Goal: Feedback & Contribution: Submit feedback/report problem

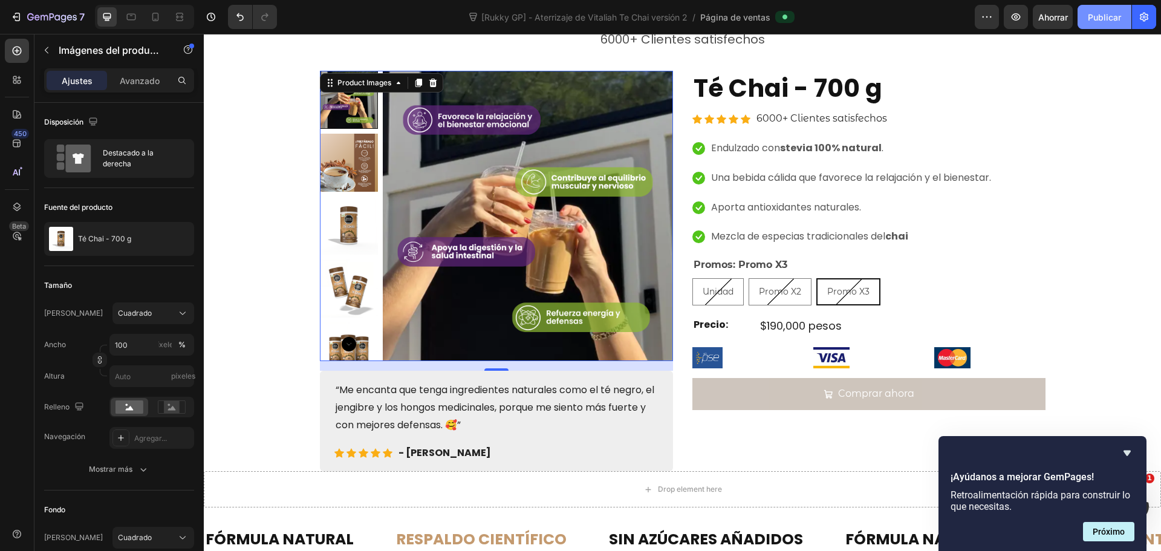
click at [1101, 16] on font "Publicar" at bounding box center [1104, 17] width 33 height 10
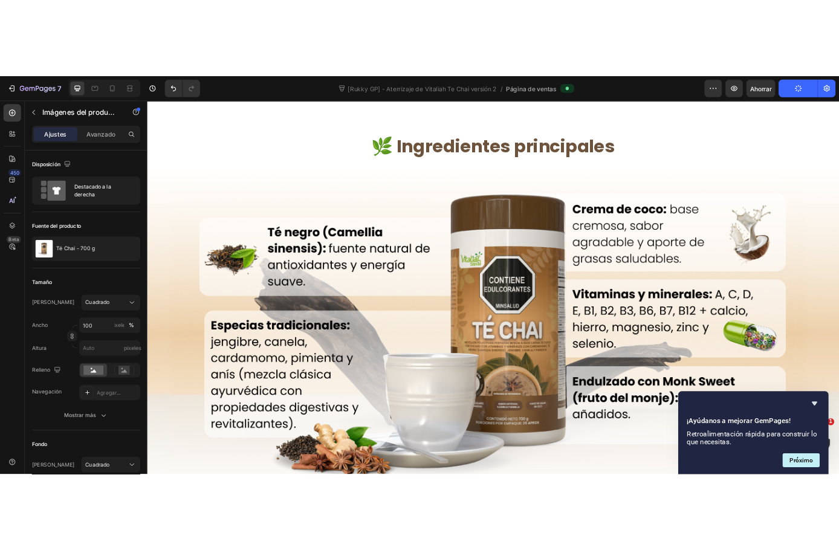
scroll to position [605, 0]
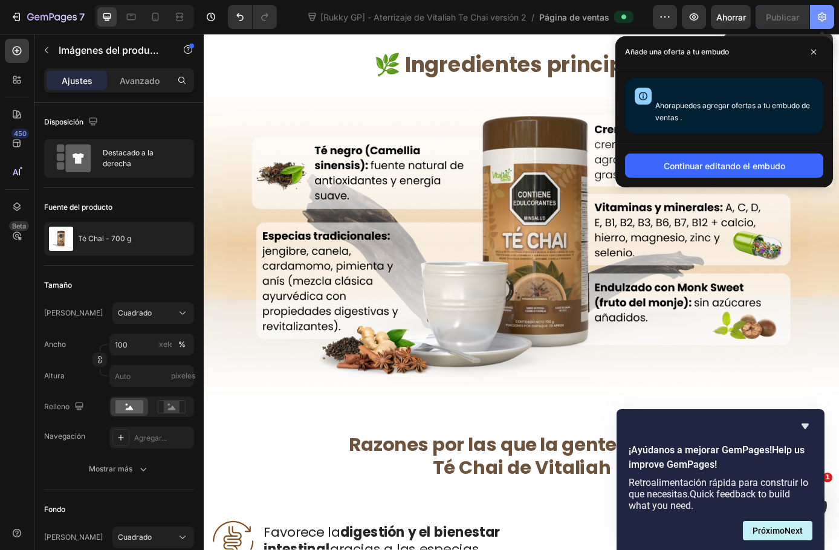
click at [816, 20] on button "button" at bounding box center [822, 17] width 24 height 24
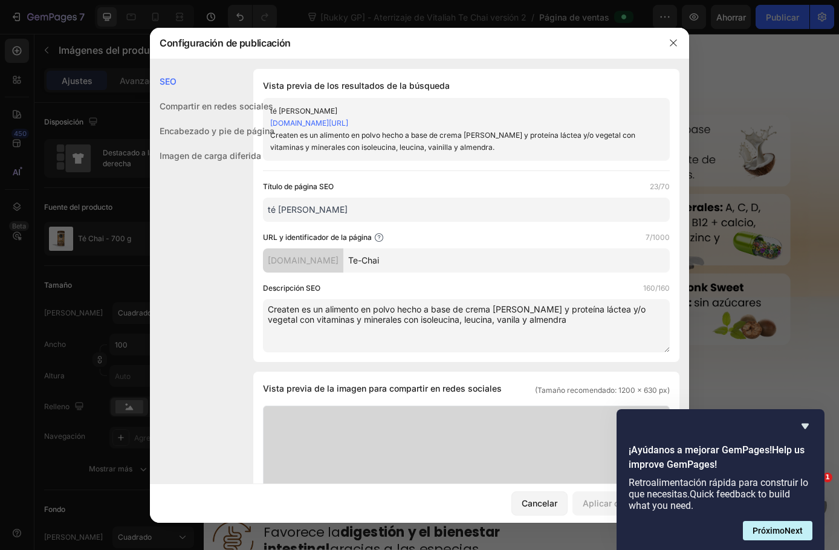
click at [718, 60] on div at bounding box center [419, 275] width 839 height 550
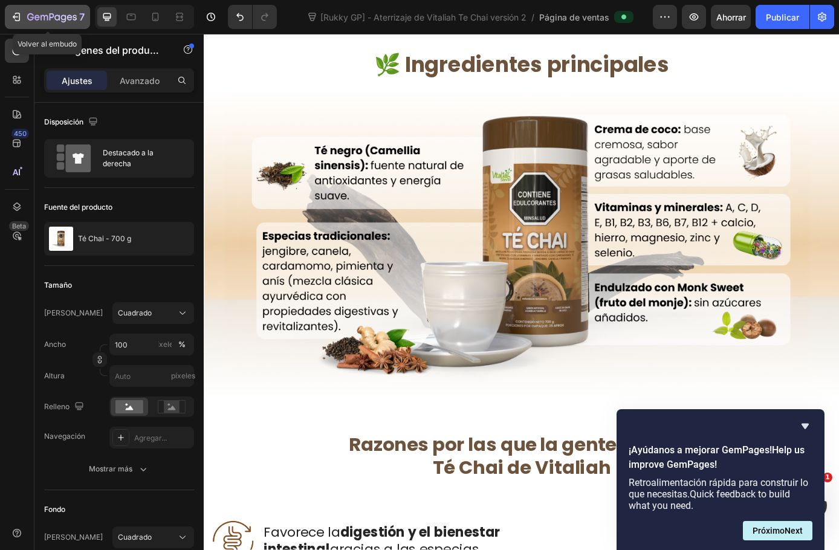
click at [26, 15] on div "7" at bounding box center [47, 17] width 74 height 15
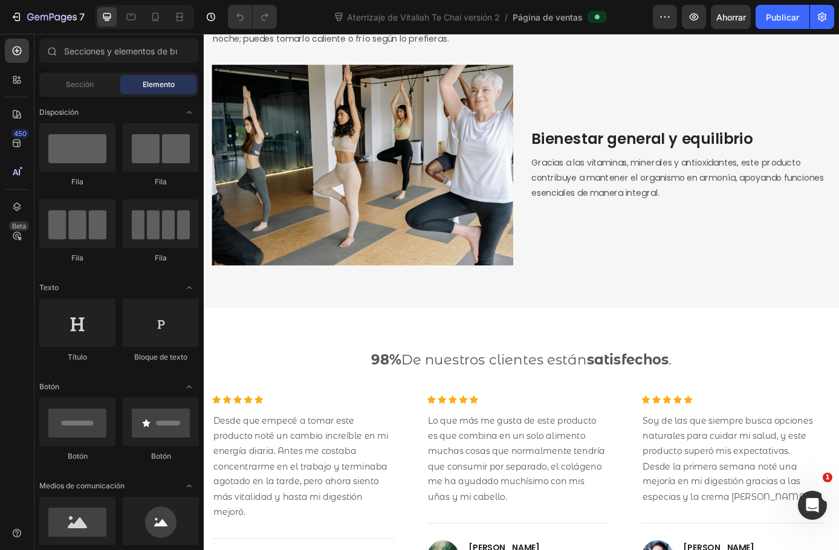
scroll to position [1814, 0]
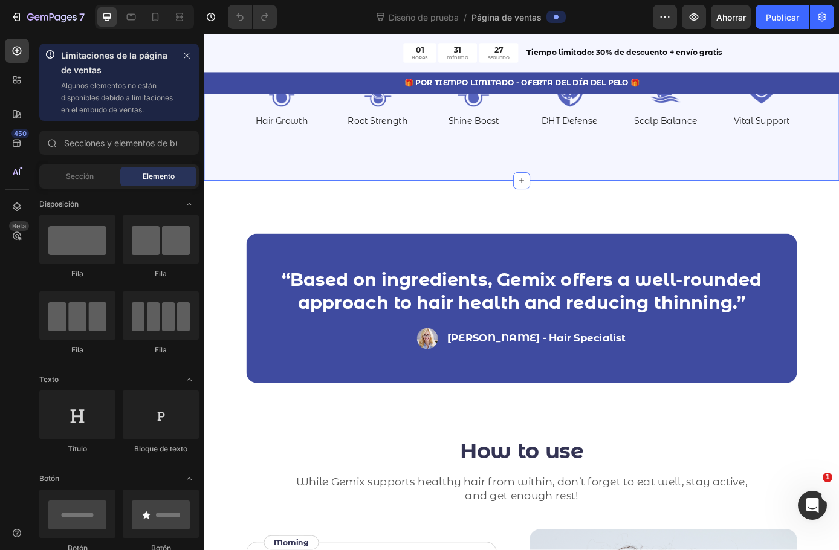
scroll to position [1632, 0]
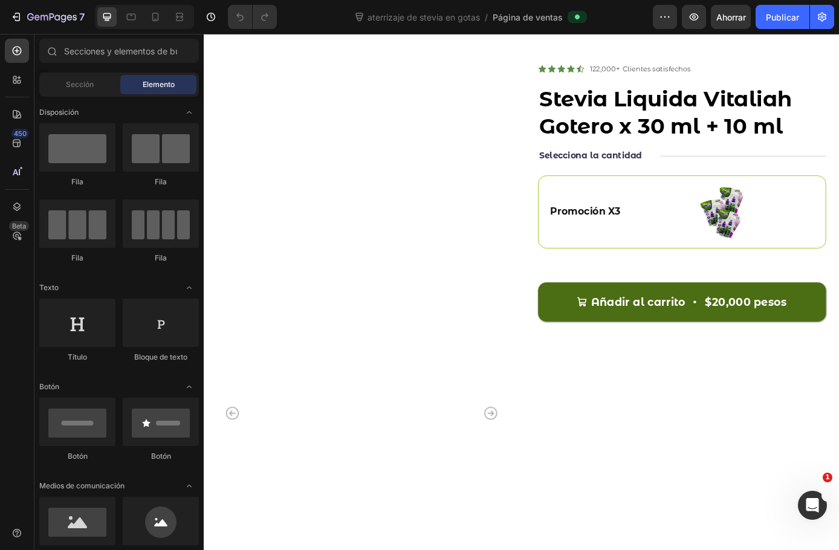
scroll to position [3446, 0]
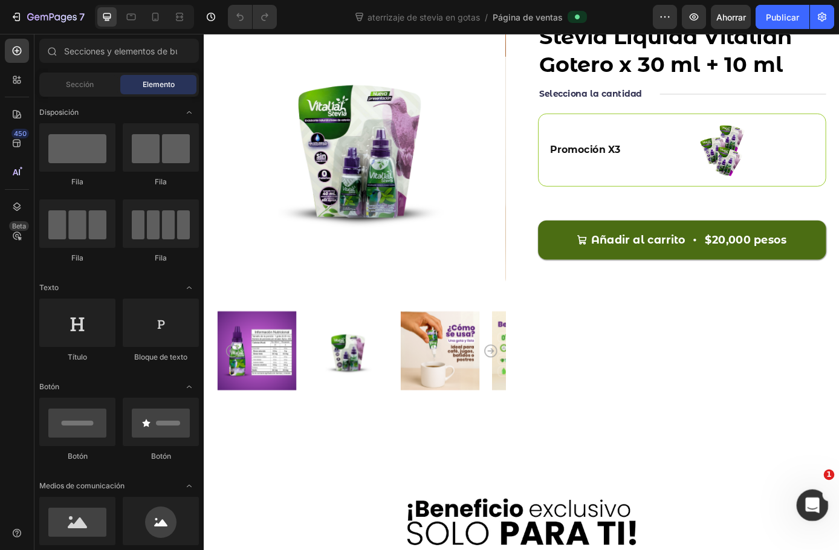
click at [807, 499] on icon "Abrir Intercom Messenger" at bounding box center [811, 504] width 20 height 20
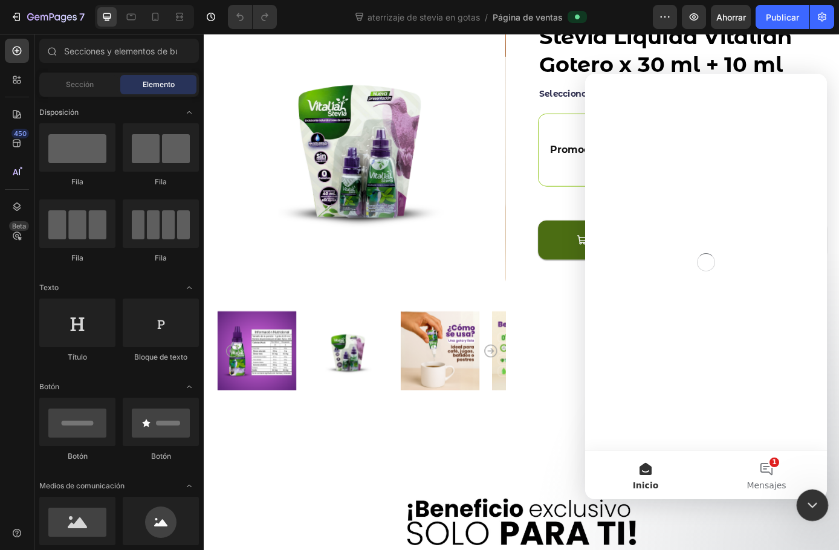
scroll to position [0, 0]
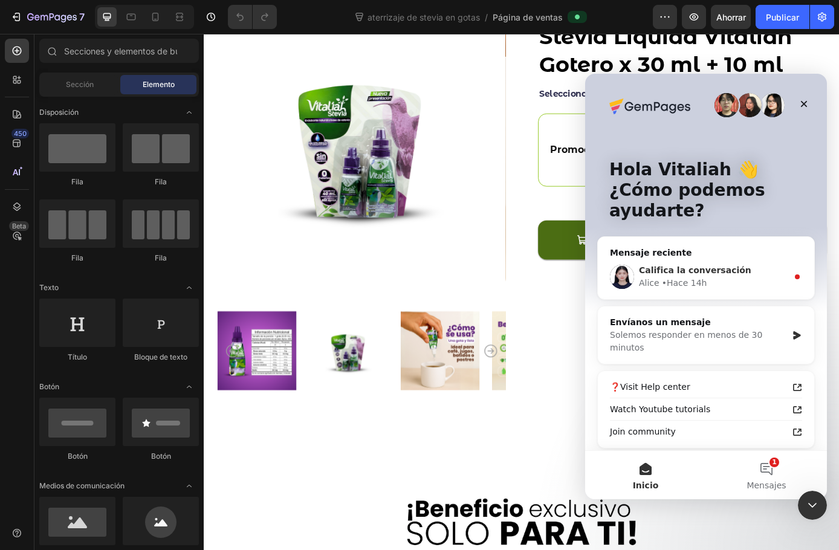
click at [709, 273] on span "Califica la conversación" at bounding box center [695, 270] width 112 height 10
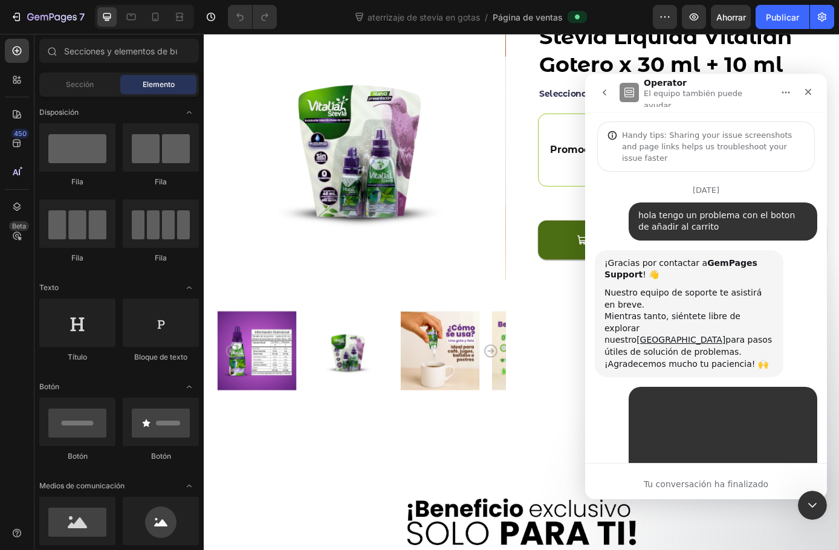
scroll to position [2, 0]
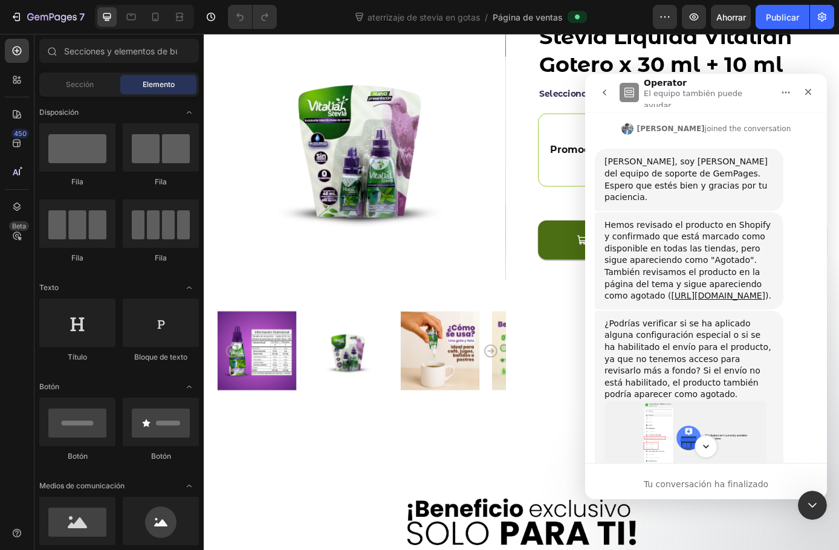
click at [707, 450] on icon "Scroll to bottom" at bounding box center [706, 446] width 11 height 11
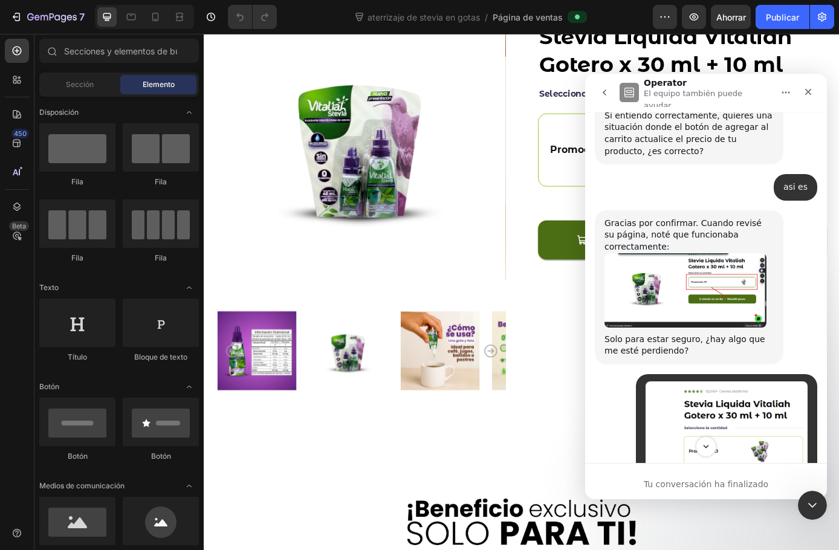
scroll to position [9979, 0]
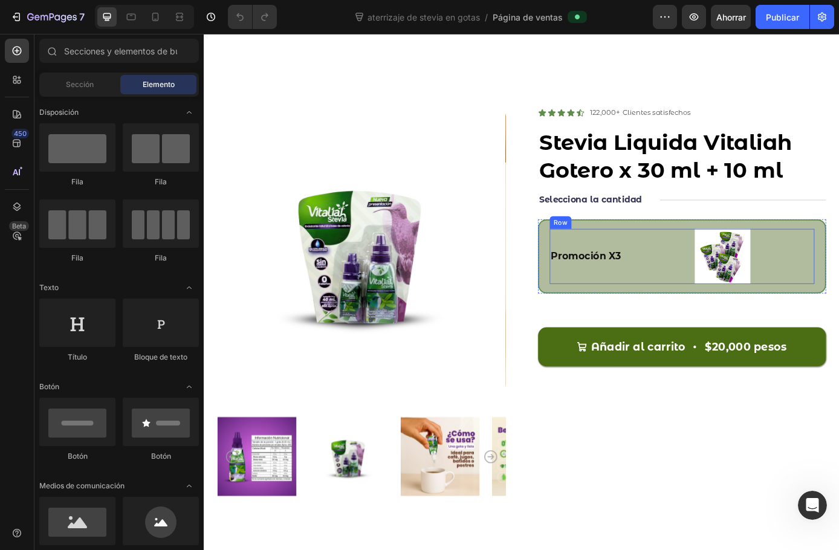
scroll to position [10414, 0]
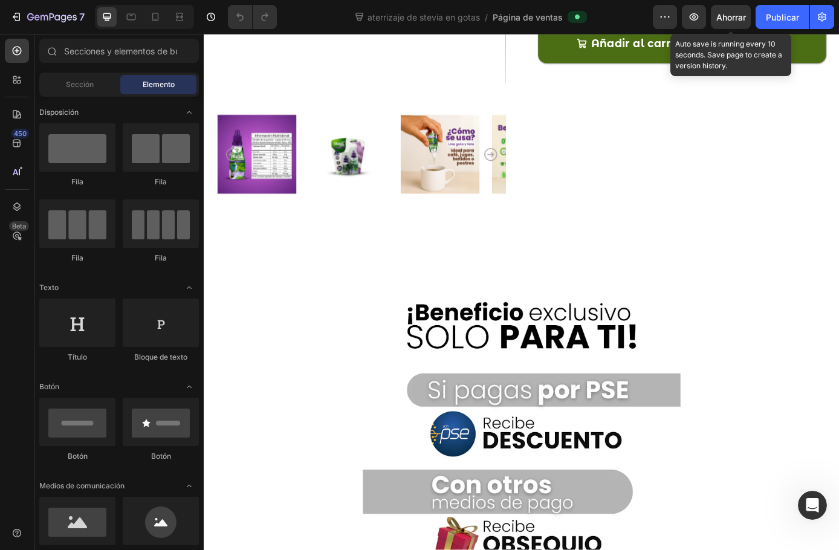
drag, startPoint x: 727, startPoint y: 22, endPoint x: 723, endPoint y: 30, distance: 9.2
click at [727, 21] on font "Ahorrar" at bounding box center [731, 17] width 30 height 10
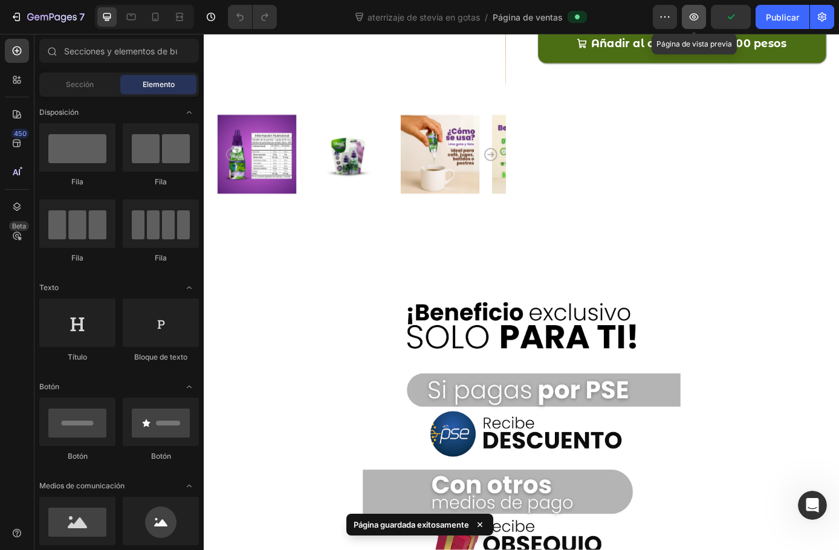
click at [701, 16] on button "button" at bounding box center [694, 17] width 24 height 24
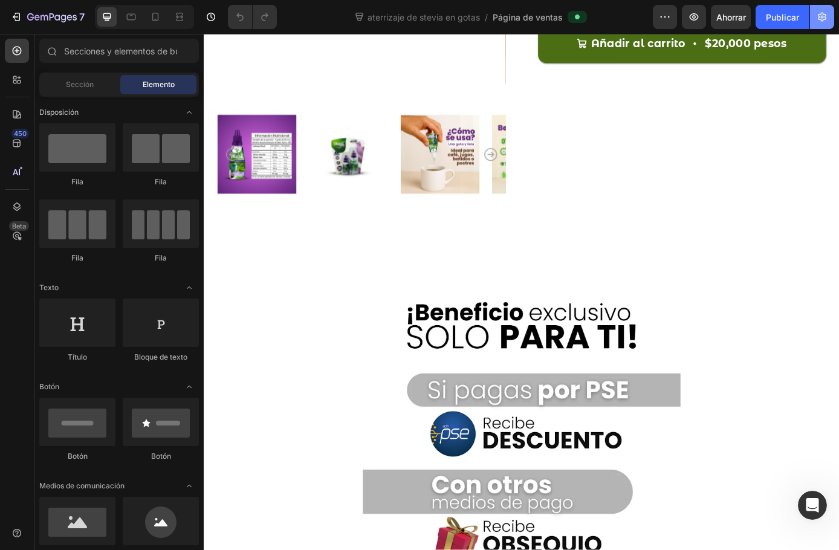
click at [823, 15] on icon "button" at bounding box center [822, 17] width 12 height 12
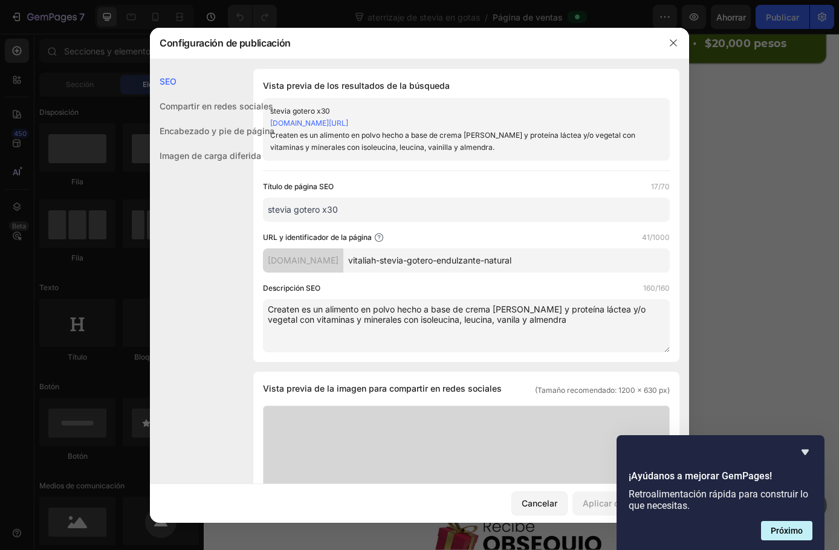
click at [764, 145] on div at bounding box center [419, 275] width 839 height 550
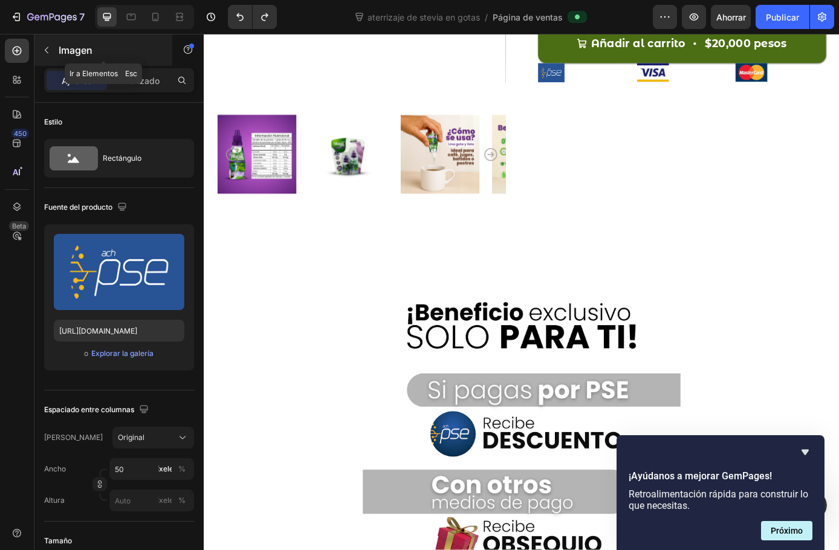
click at [45, 45] on button "button" at bounding box center [46, 50] width 19 height 19
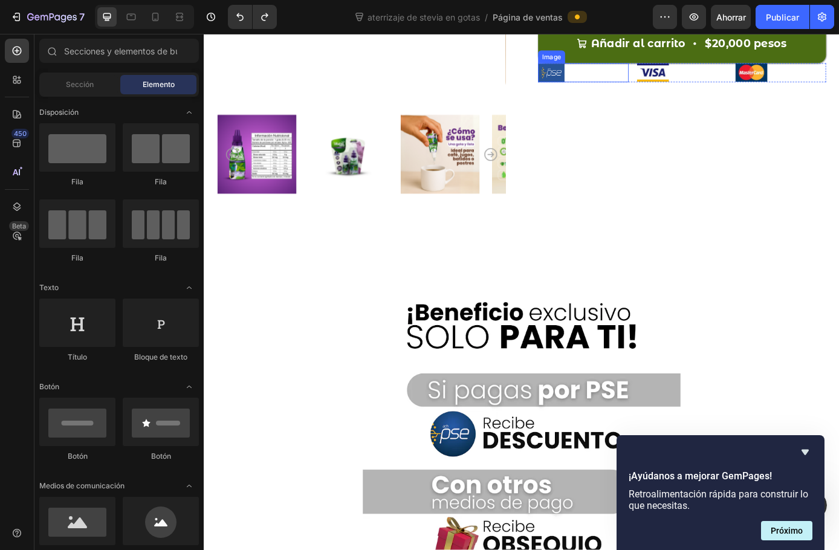
click at [654, 89] on div at bounding box center [636, 79] width 103 height 22
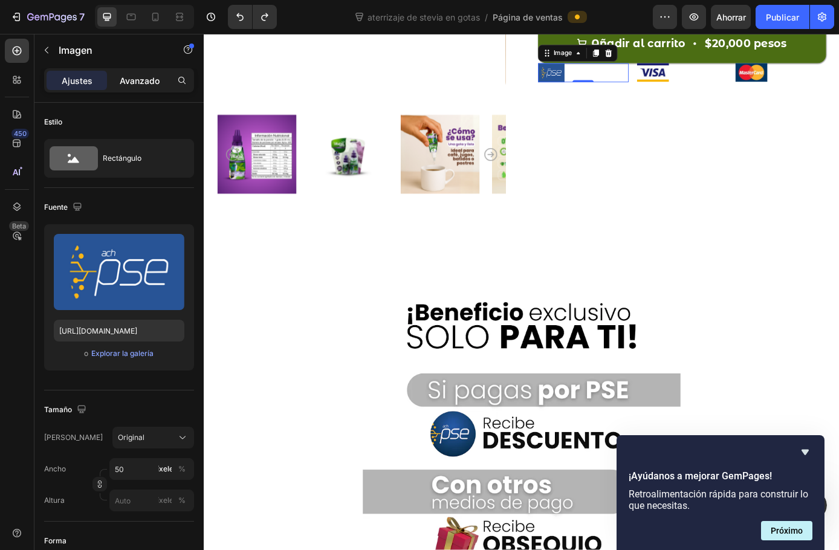
click at [138, 89] on div "Avanzado" at bounding box center [139, 80] width 60 height 19
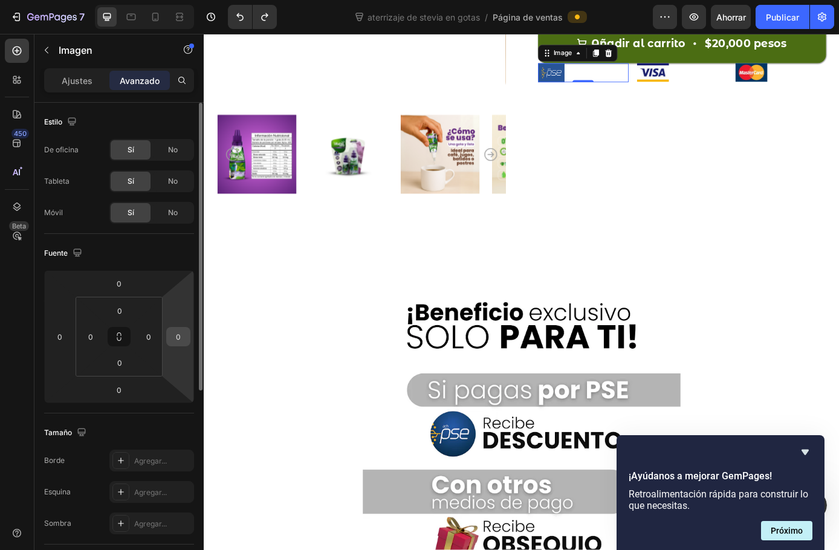
click at [179, 336] on input "0" at bounding box center [178, 337] width 18 height 18
type input "-100"
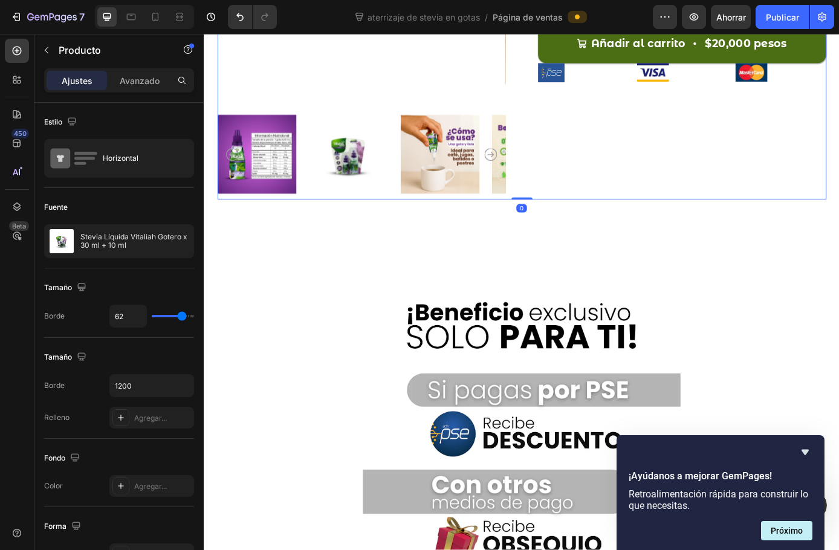
click at [632, 89] on div at bounding box center [636, 79] width 103 height 22
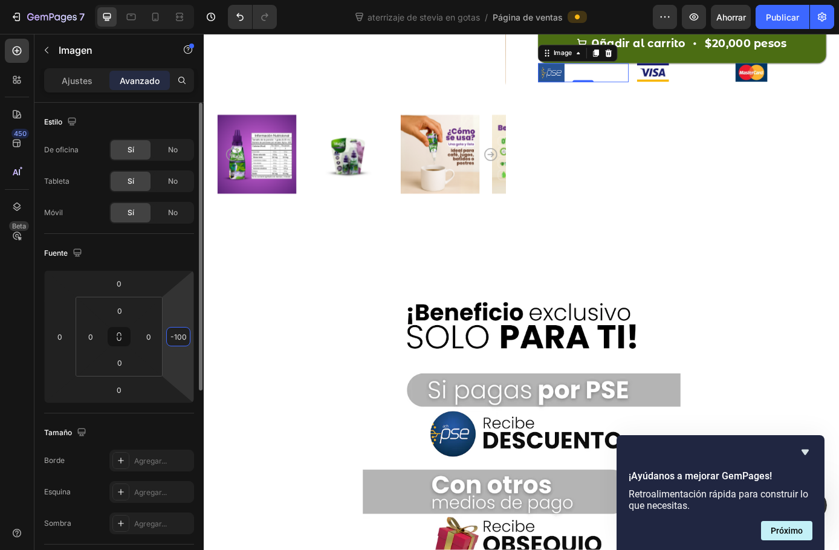
click at [185, 340] on input "-100" at bounding box center [178, 337] width 18 height 18
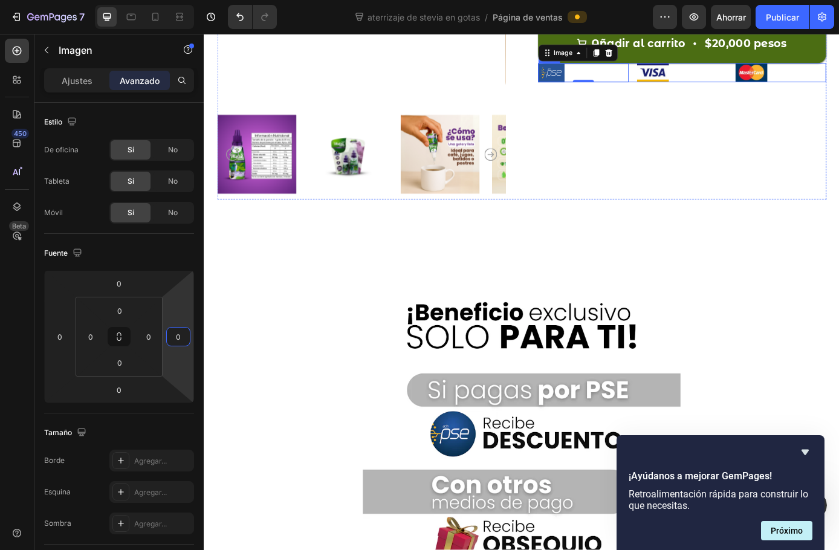
click at [689, 89] on div "Image 0 Image Image Row" at bounding box center [749, 79] width 329 height 22
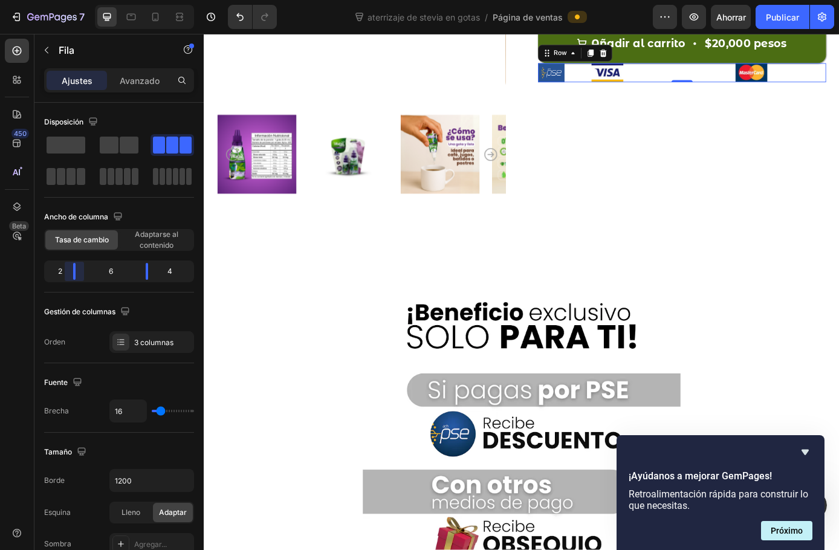
drag, startPoint x: 93, startPoint y: 270, endPoint x: 70, endPoint y: 269, distance: 23.0
click at [70, 0] on body "7 Version history aterrizaje de stevia en gotas / Página de ventas Avance Ahorr…" at bounding box center [419, 0] width 839 height 0
drag, startPoint x: 141, startPoint y: 270, endPoint x: 98, endPoint y: 273, distance: 43.1
click at [98, 0] on body "7 Version history aterrizaje de stevia en gotas / Página de ventas Avance Ahorr…" at bounding box center [419, 0] width 839 height 0
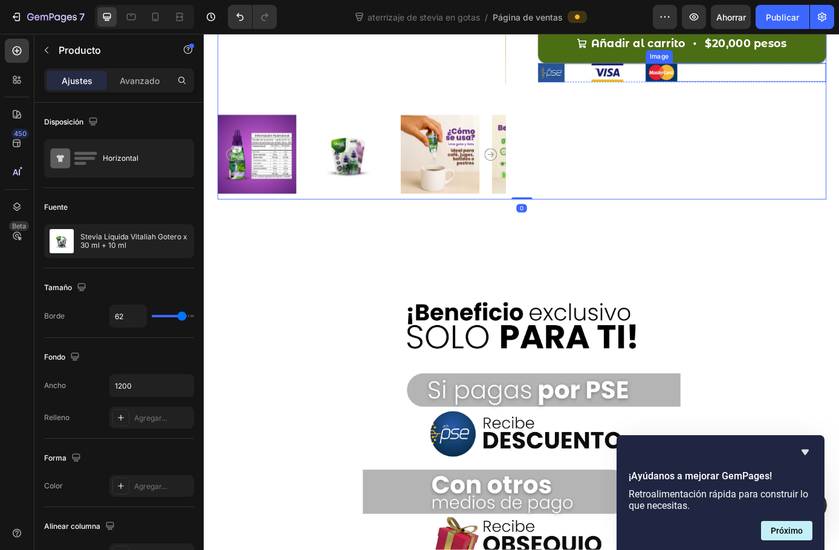
click at [771, 89] on div at bounding box center [811, 78] width 206 height 21
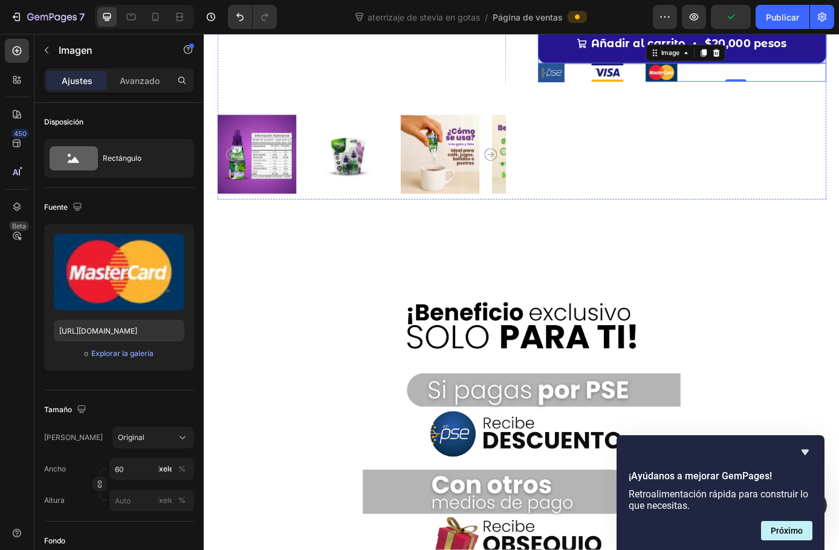
click at [685, 68] on button "Añadir al carrito $20,000 pesos" at bounding box center [749, 45] width 329 height 45
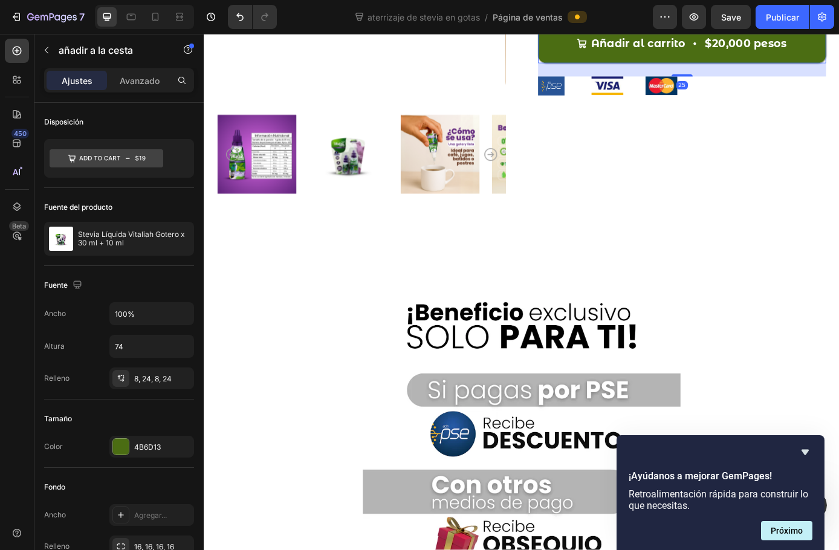
drag, startPoint x: 741, startPoint y: 411, endPoint x: 765, endPoint y: 446, distance: 42.6
click at [741, 83] on div at bounding box center [750, 81] width 24 height 2
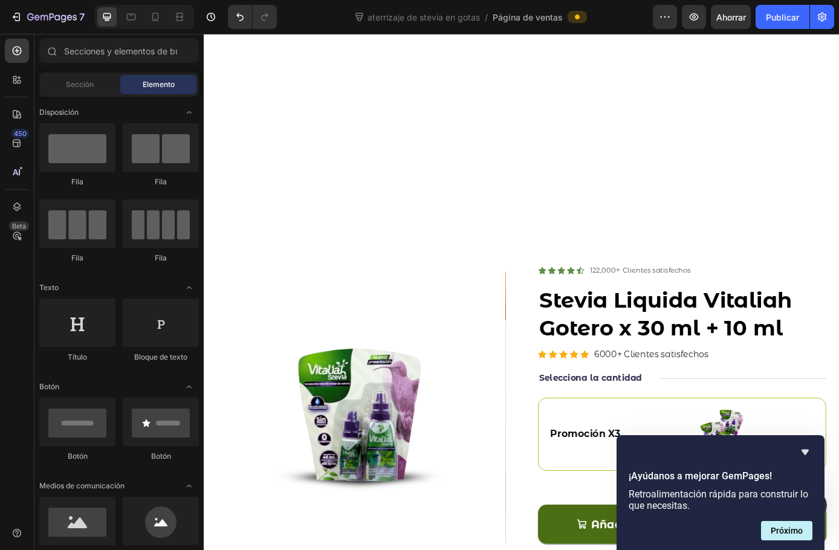
scroll to position [3272, 0]
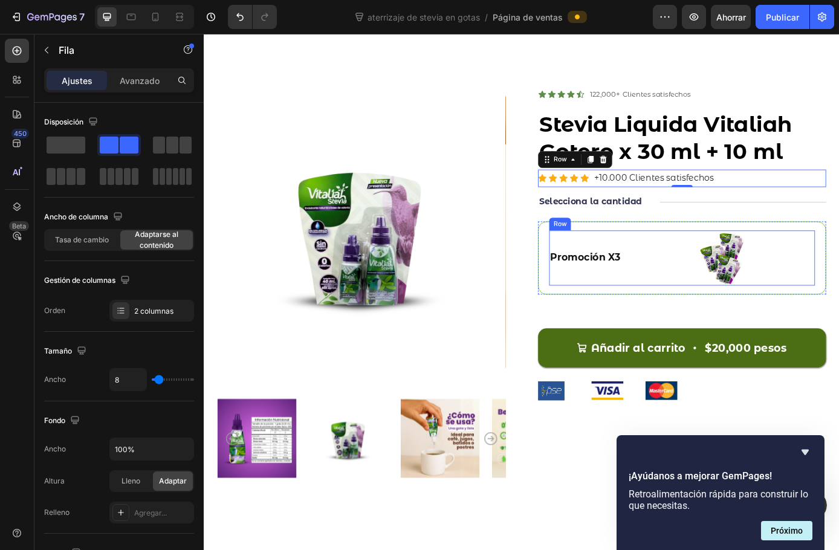
scroll to position [3333, 0]
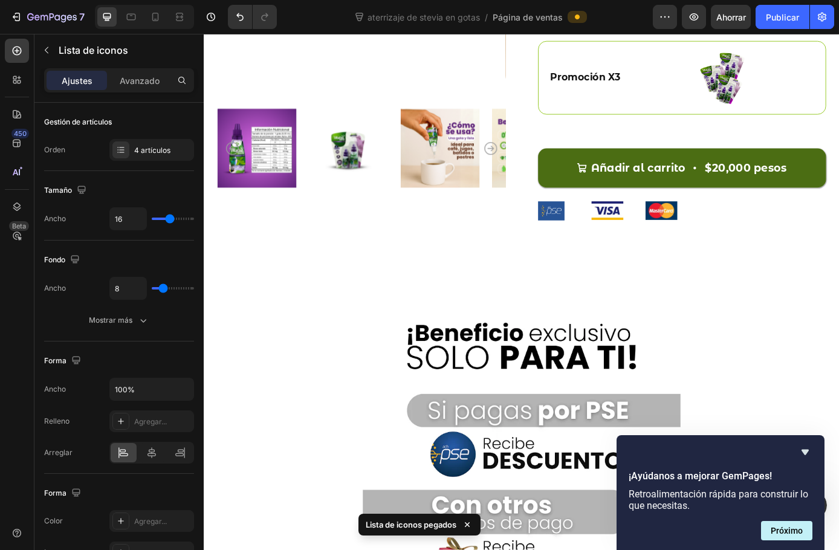
click at [726, 20] on div "Line" at bounding box center [736, 12] width 24 height 15
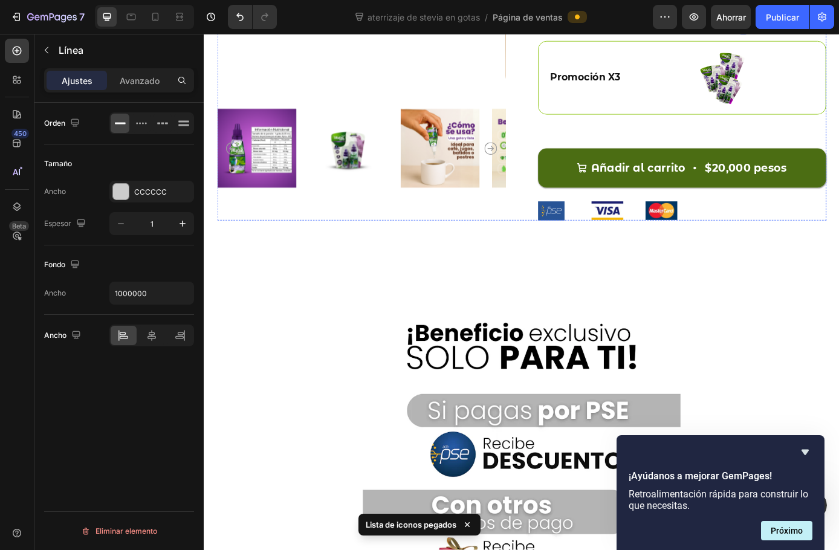
click at [711, 28] on div "Selecciona la cantidad Text Block Title Line 0 Row" at bounding box center [749, 20] width 329 height 15
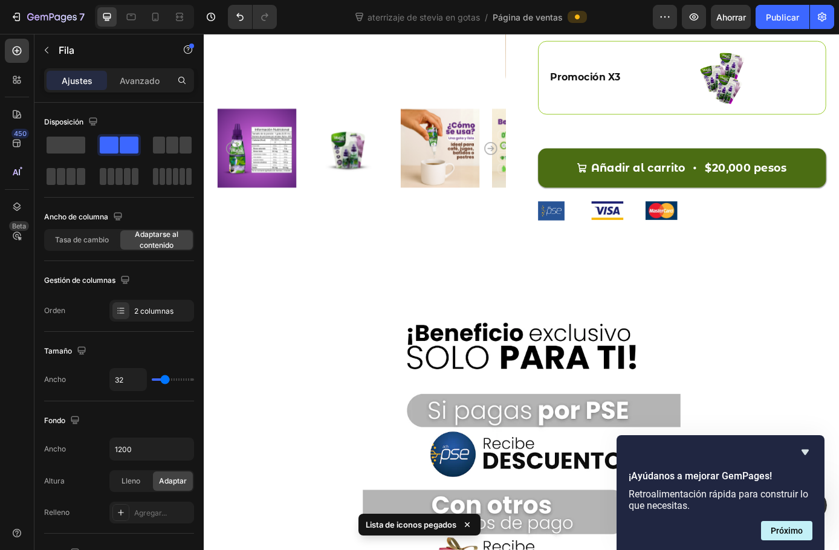
click at [659, 6] on icon at bounding box center [660, 1] width 10 height 10
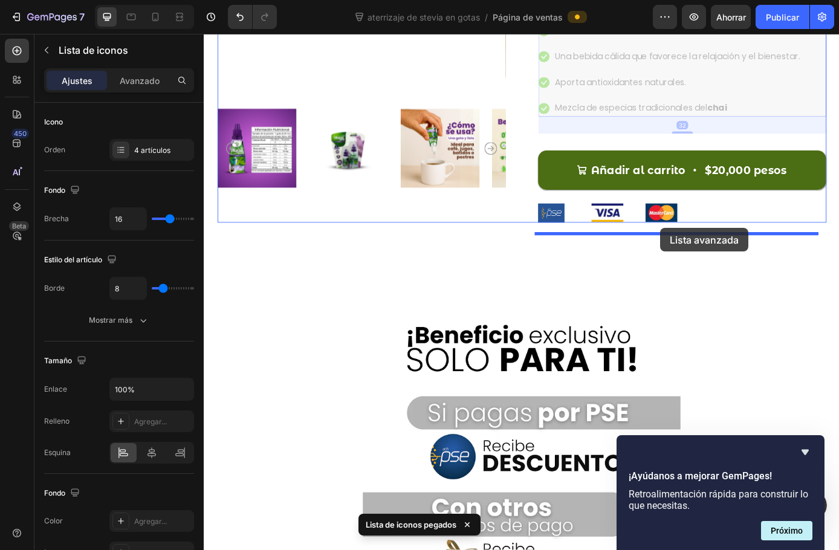
drag, startPoint x: 782, startPoint y: 372, endPoint x: 725, endPoint y: 256, distance: 129.8
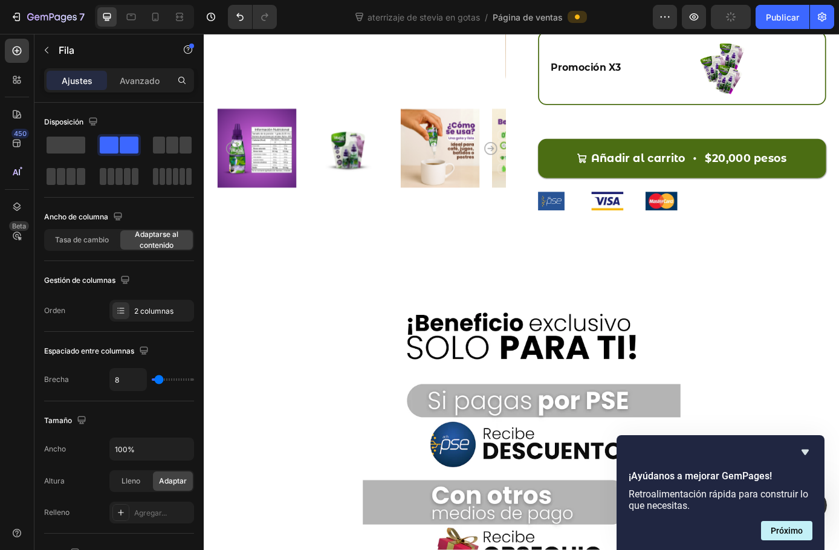
drag, startPoint x: 742, startPoint y: 219, endPoint x: 742, endPoint y: 230, distance: 10.9
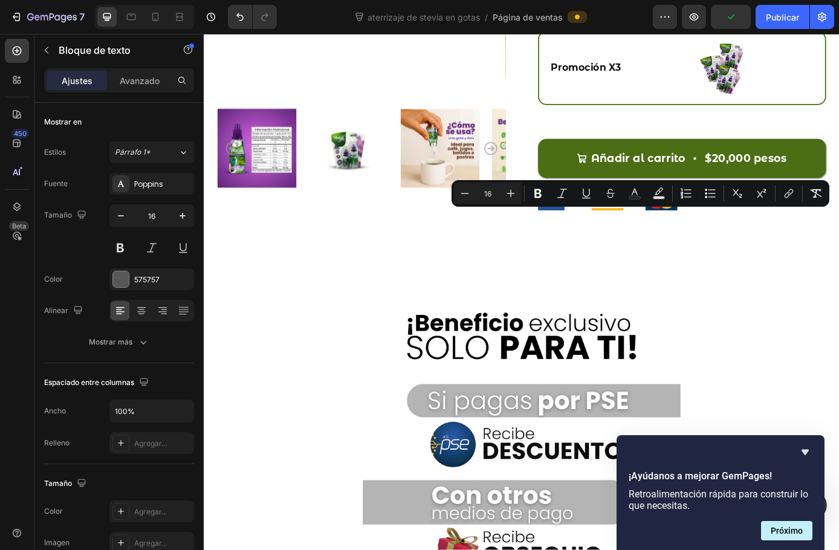
drag, startPoint x: 711, startPoint y: 246, endPoint x: 655, endPoint y: 247, distance: 56.2
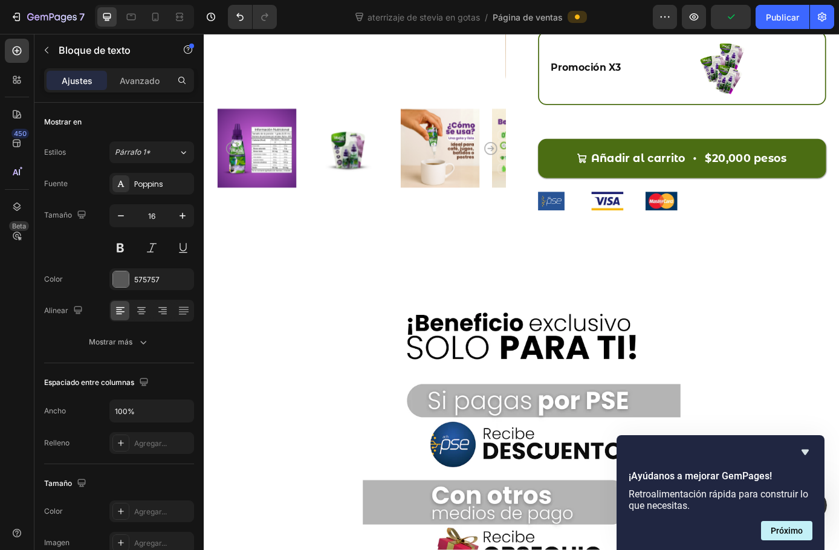
click at [204, 34] on lt-span "amargos" at bounding box center [204, 34] width 0 height 0
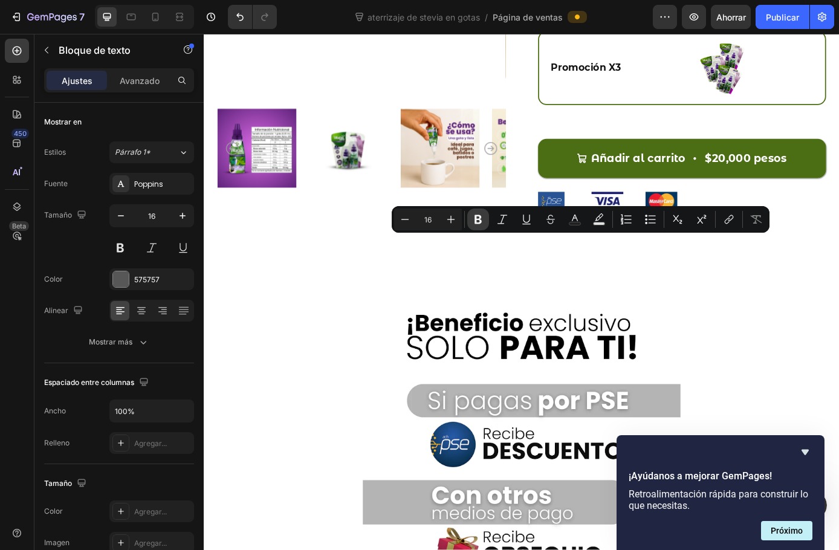
click at [479, 222] on icon "Editor contextual toolbar" at bounding box center [478, 219] width 7 height 9
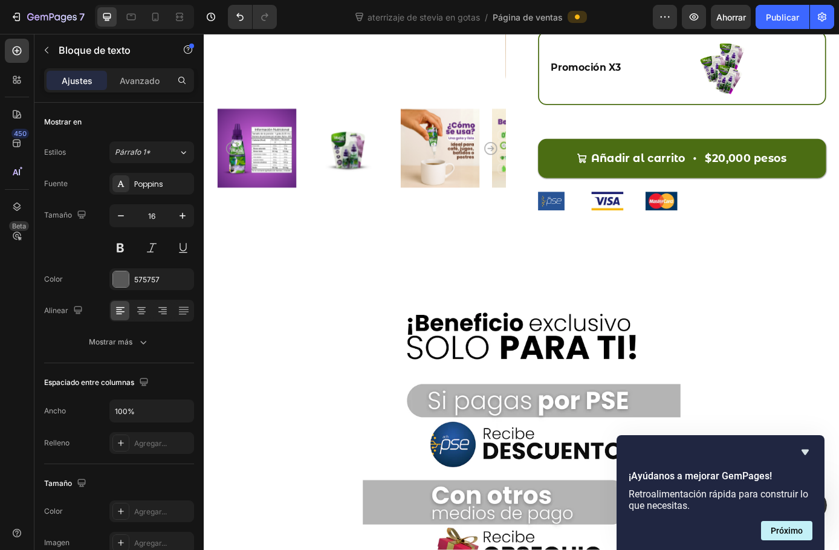
click at [204, 34] on lt-span "Calorías" at bounding box center [204, 34] width 0 height 0
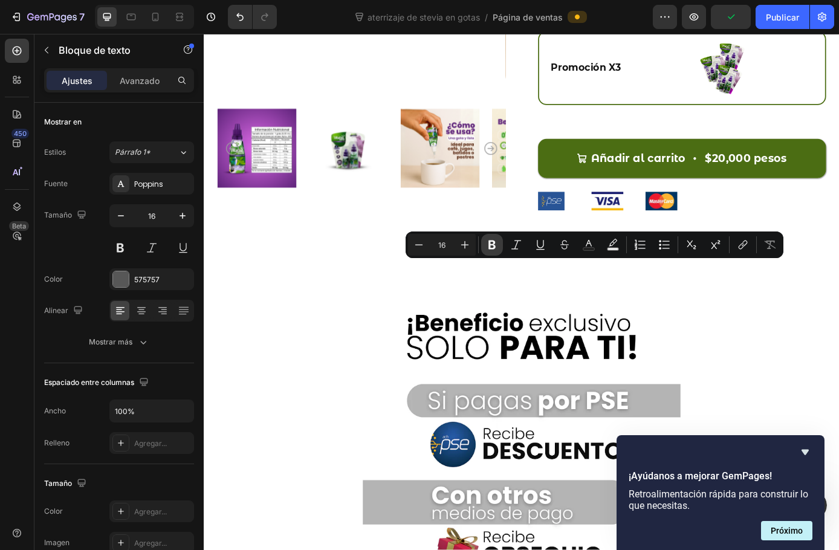
click at [485, 242] on button "Bold" at bounding box center [492, 245] width 22 height 22
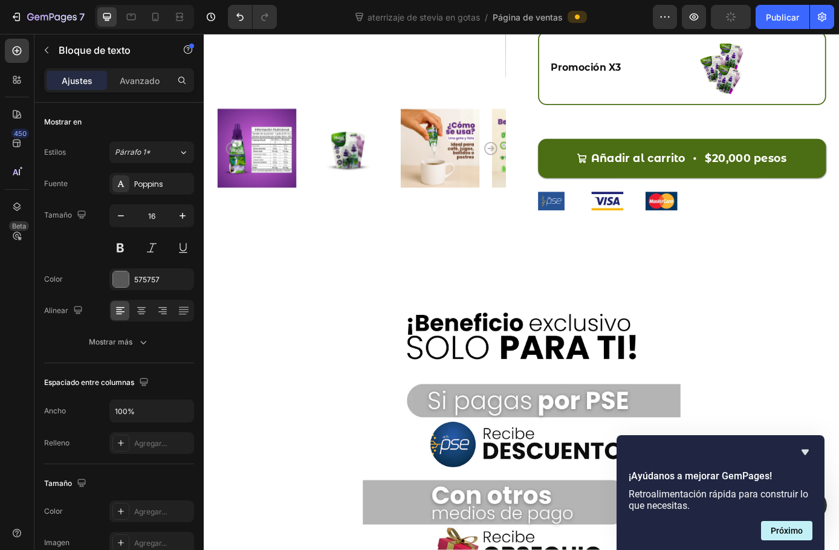
click at [204, 34] on lt-span "diabéticos" at bounding box center [204, 34] width 0 height 0
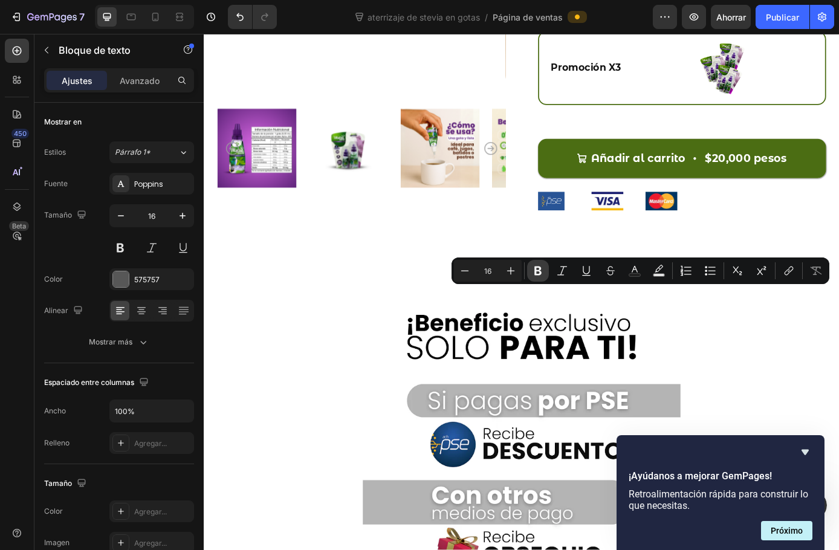
click at [537, 267] on icon "Editor contextual toolbar" at bounding box center [537, 271] width 7 height 9
click at [763, 236] on div "Icon Icon Icon Icon Icon Icon List 122,000+ Clientes satisfechos Text Block Row…" at bounding box center [749, 0] width 329 height 471
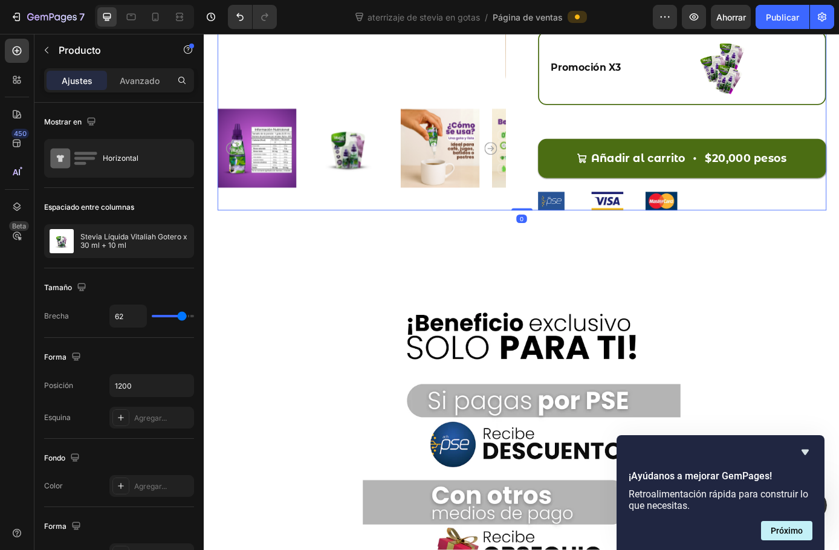
click at [720, 236] on div "Icon Icon Icon Icon Icon Icon List 122,000+ Clientes satisfechos Text Block Row…" at bounding box center [749, 0] width 329 height 471
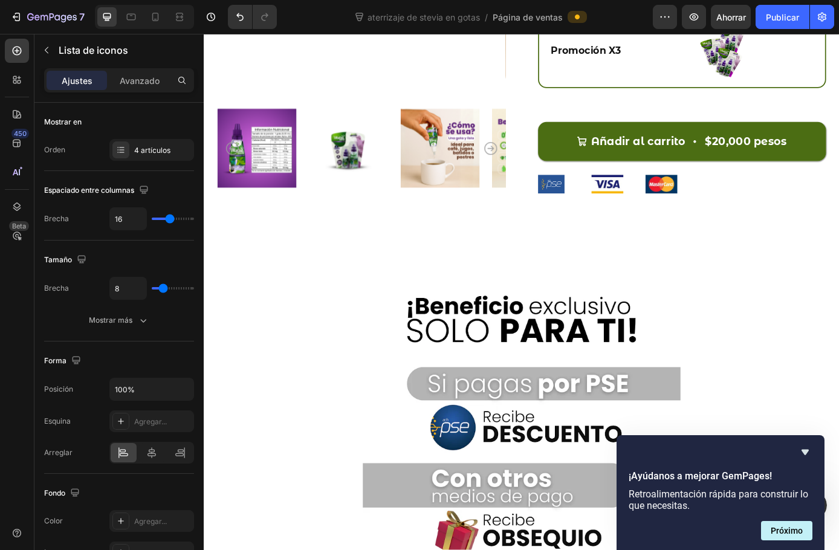
drag, startPoint x: 746, startPoint y: 360, endPoint x: 744, endPoint y: 330, distance: 30.3
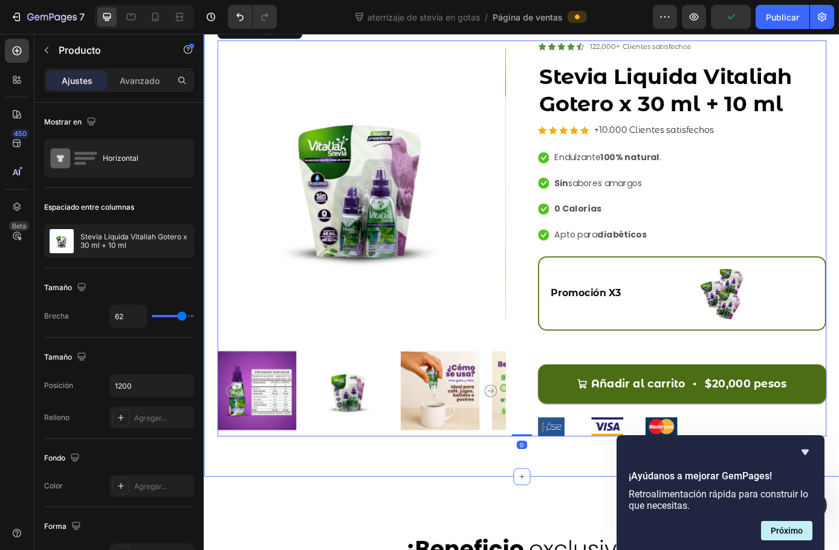
scroll to position [3393, 0]
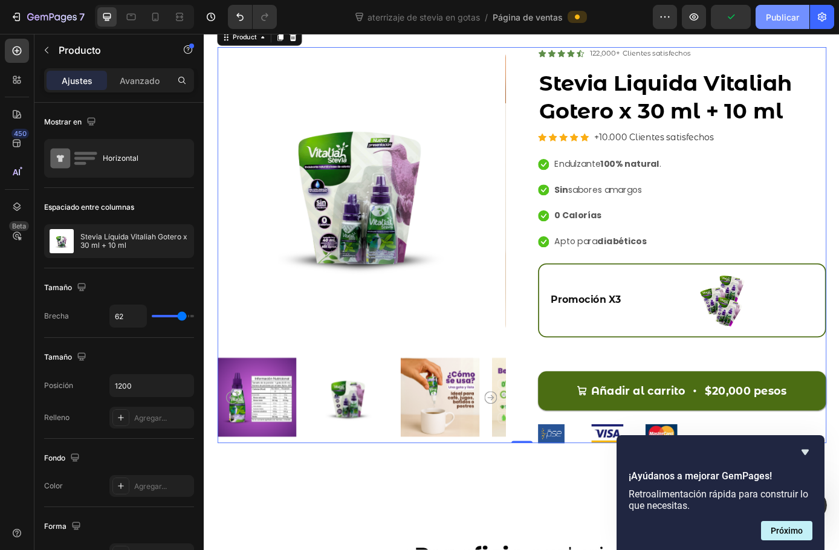
click at [776, 24] on button "Publicar" at bounding box center [783, 17] width 54 height 24
click at [770, 57] on div "Icon Icon Icon Icon Icon Icon List 122,000+ Clientes satisfechos Text Block Row" at bounding box center [749, 57] width 329 height 15
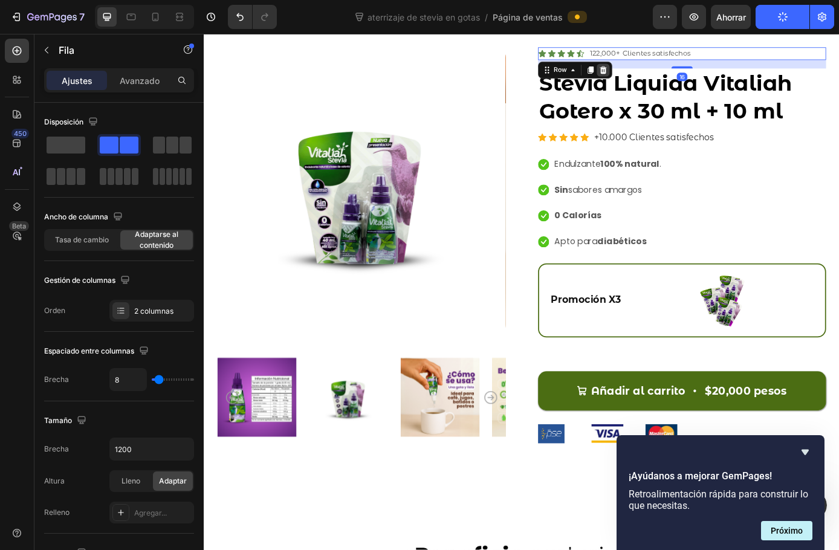
click at [657, 74] on icon at bounding box center [660, 75] width 8 height 8
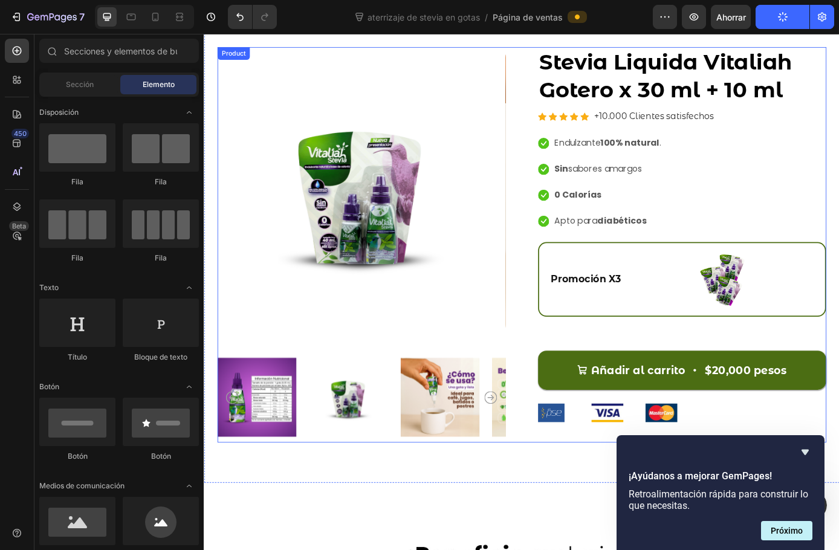
click at [823, 147] on div "Stevia Liquida Vitaliah Gotero x 30 ml + 10 ml Product Title Icon Icon Icon Ico…" at bounding box center [749, 276] width 329 height 452
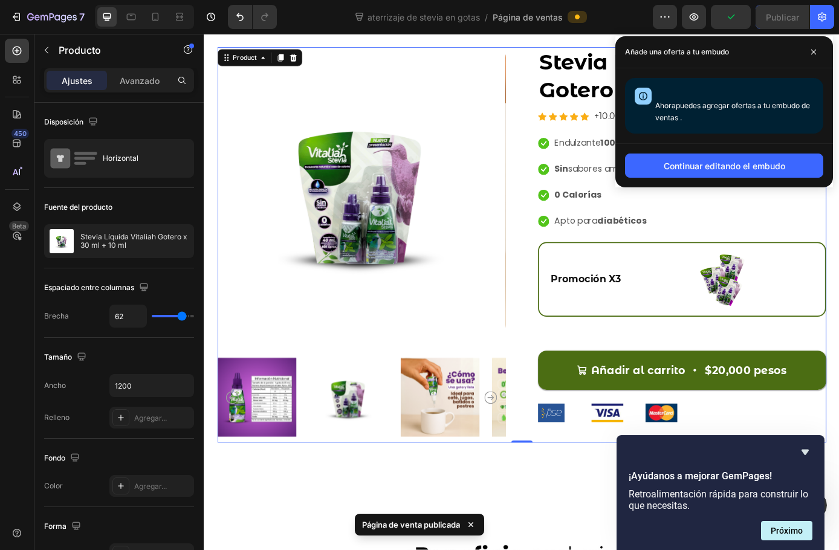
click at [839, 264] on div "Stevia Liquida Vitaliah Gotero x 30 ml + 10 ml Product Title Icon Icon Icon Ico…" at bounding box center [749, 276] width 329 height 452
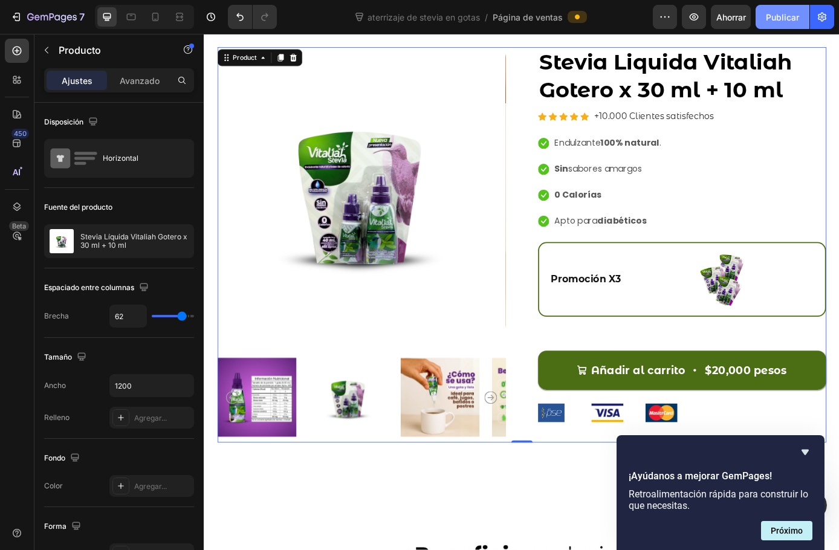
click at [776, 26] on button "Publicar" at bounding box center [783, 17] width 54 height 24
click at [810, 449] on icon "Ocultar encuesta" at bounding box center [805, 452] width 15 height 15
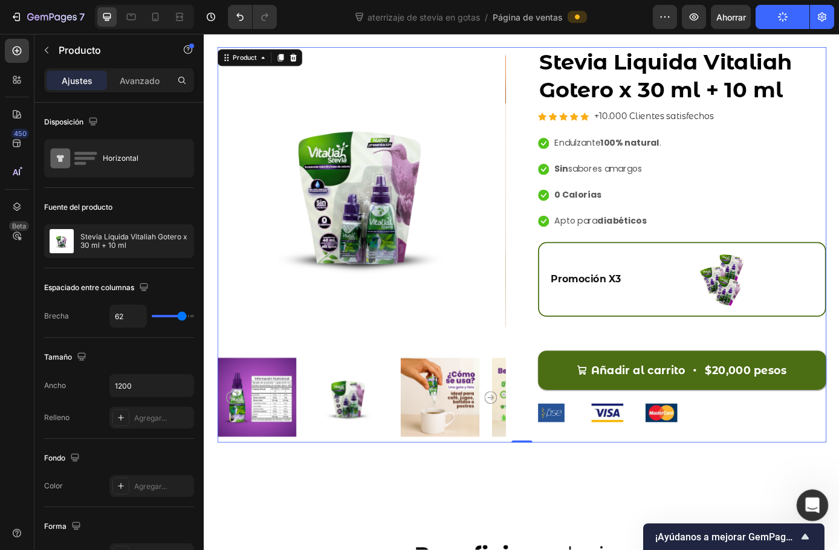
click at [807, 512] on div "Abrir Intercom Messenger" at bounding box center [811, 504] width 40 height 40
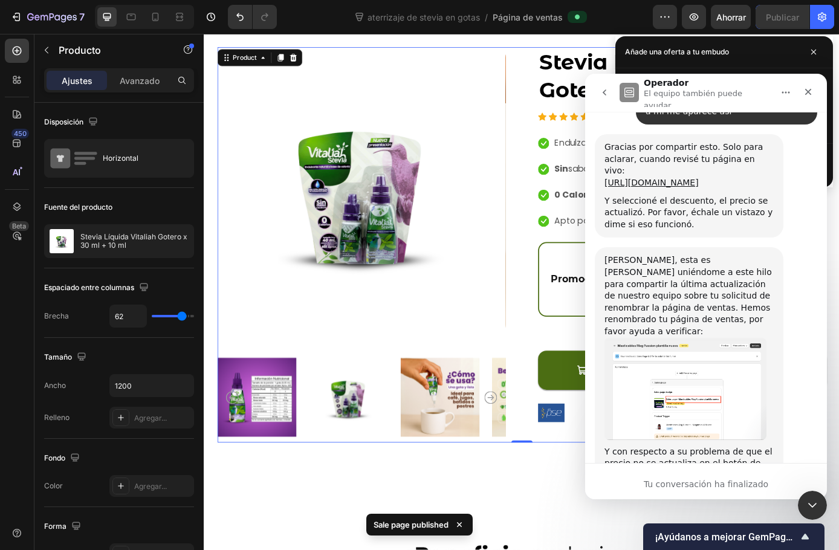
scroll to position [10403, 0]
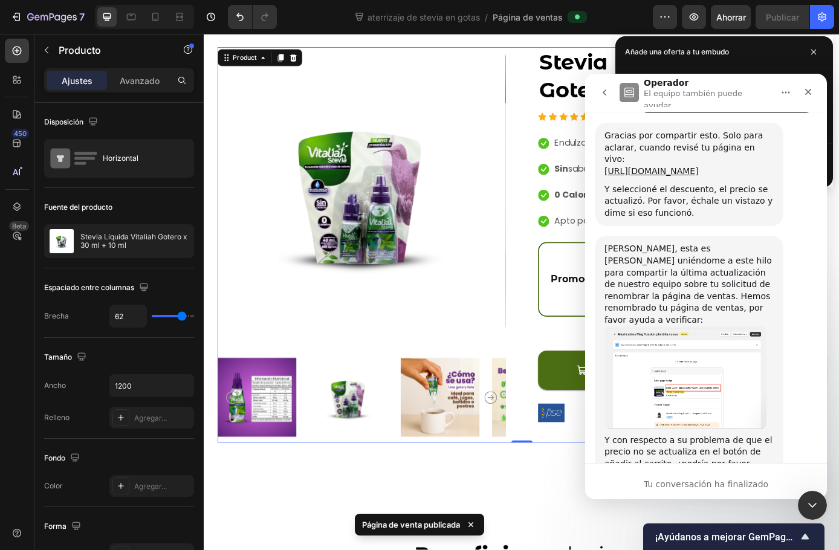
click at [606, 93] on icon "volver" at bounding box center [605, 93] width 10 height 10
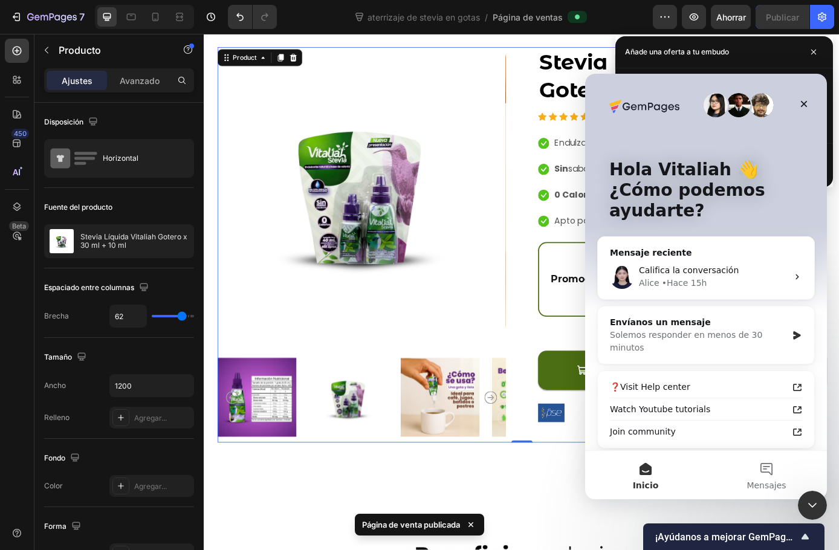
scroll to position [0, 0]
click at [721, 331] on div "Solemos responder en menos de 30 minutos" at bounding box center [698, 341] width 177 height 25
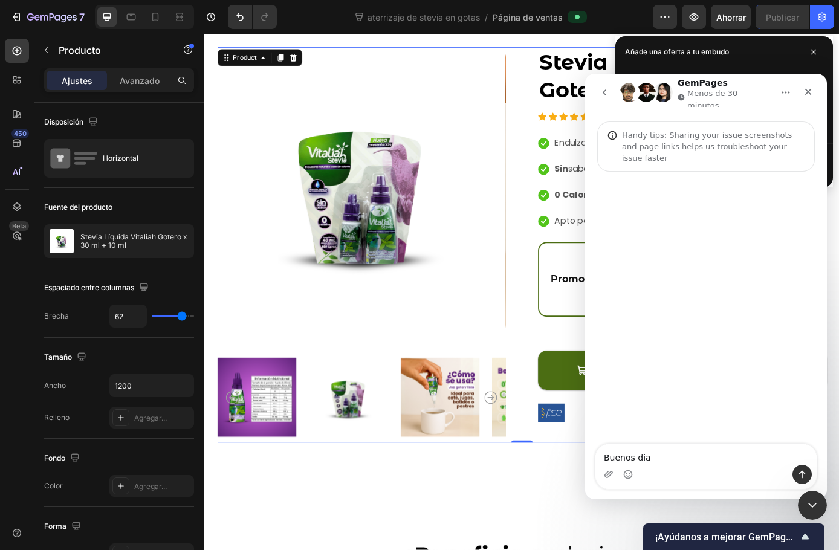
type textarea "Buenos dias"
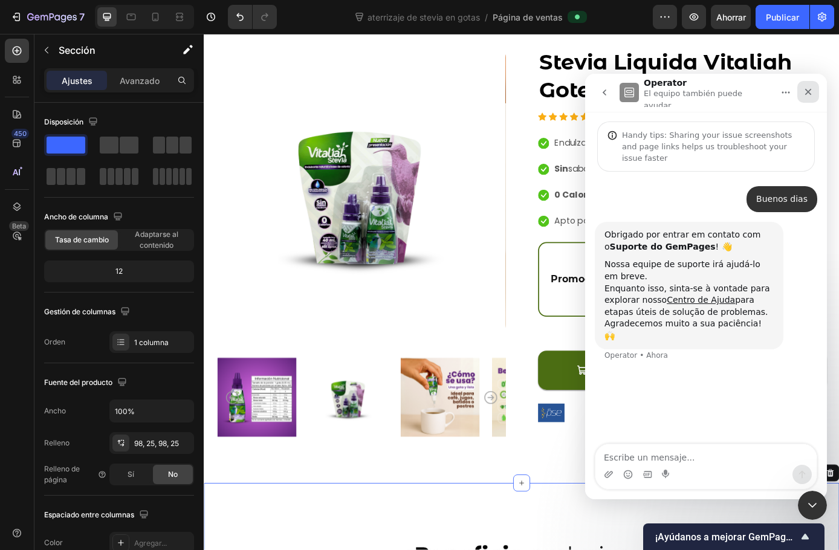
click at [802, 86] on div "Cerrar" at bounding box center [808, 92] width 22 height 22
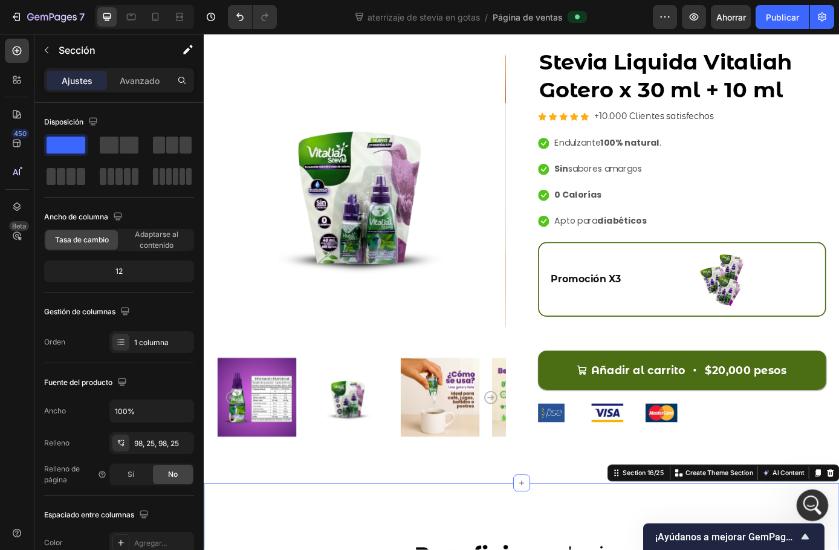
click at [813, 498] on icon "Abrir Intercom Messenger" at bounding box center [811, 504] width 20 height 20
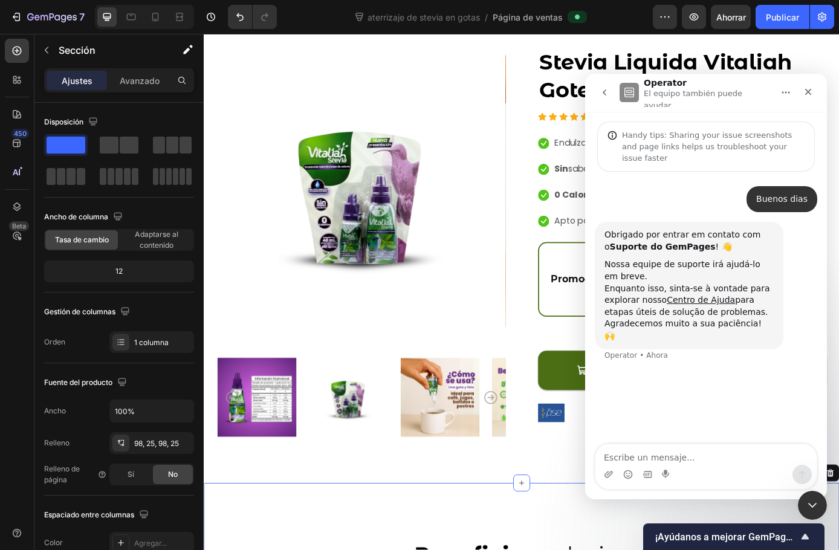
click at [641, 456] on textarea "Escribe un mensaje..." at bounding box center [706, 454] width 221 height 21
type textarea "H"
type textarea "Estoy presentando un problema con la landing de stevia gotero"
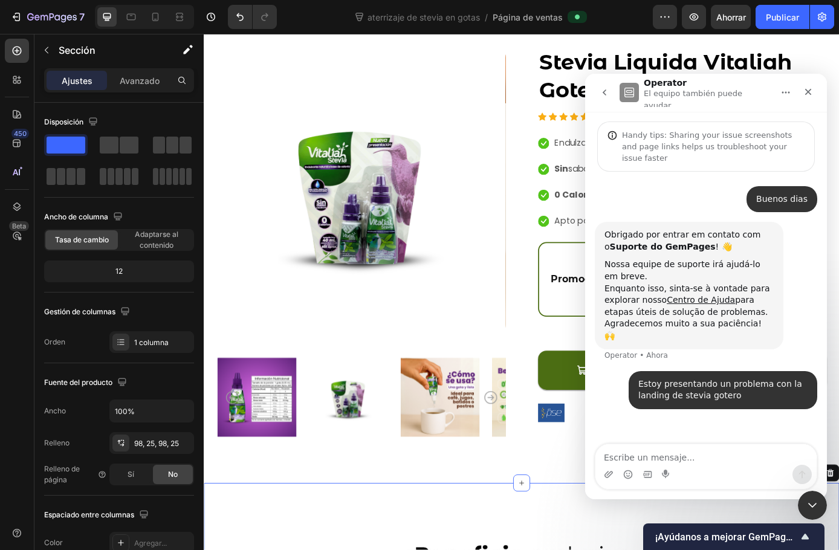
click at [811, 91] on icon "Cerrar" at bounding box center [809, 92] width 10 height 10
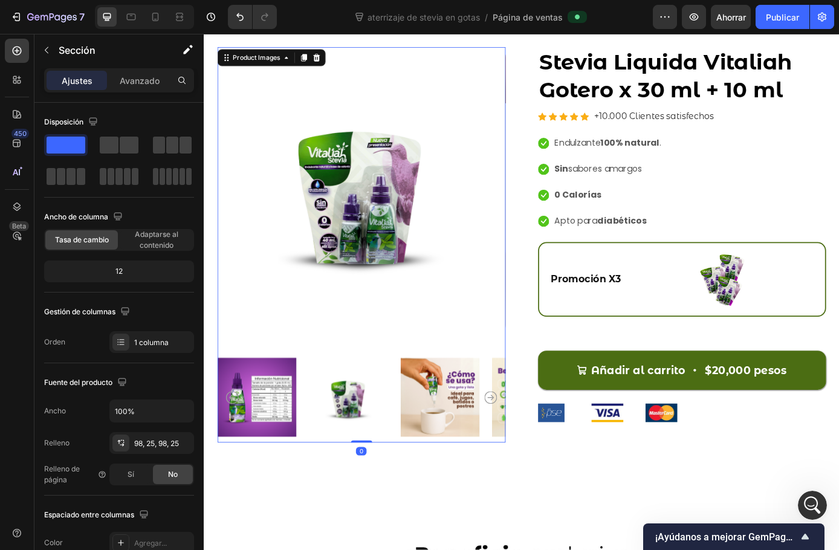
click at [510, 154] on img at bounding box center [383, 214] width 329 height 329
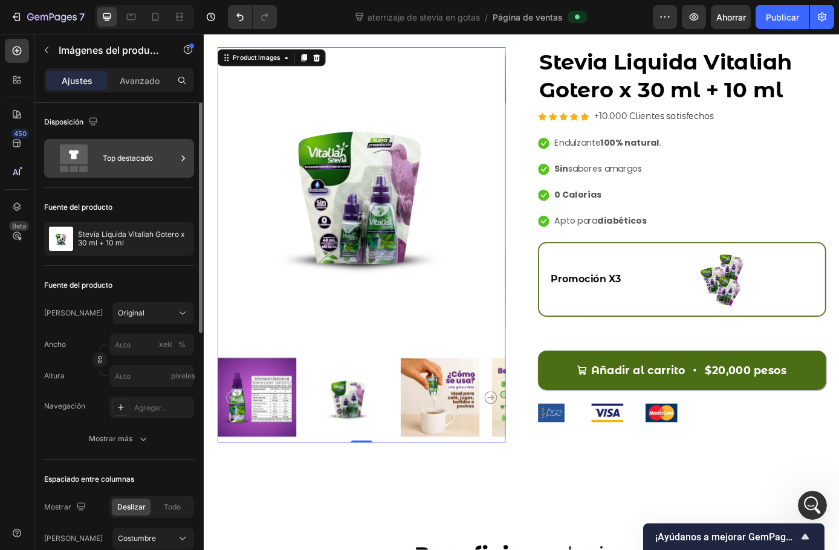
click at [126, 152] on div "Top destacado" at bounding box center [140, 158] width 74 height 28
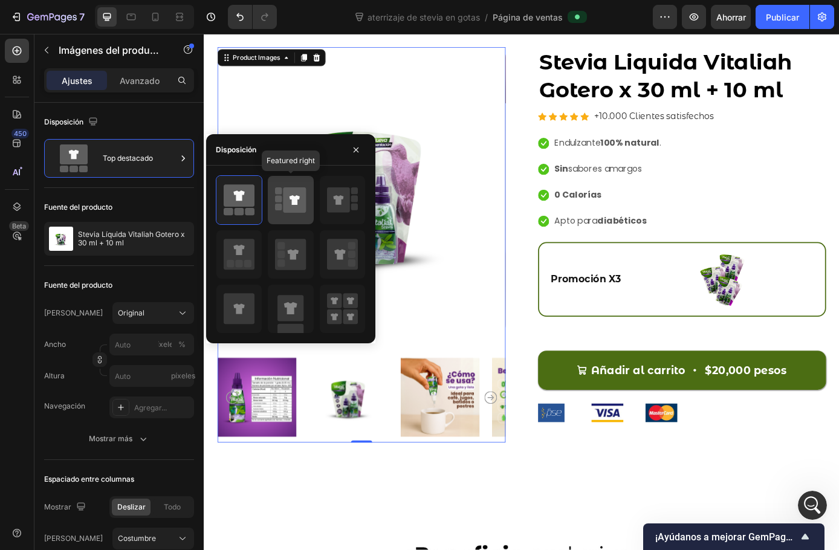
click at [293, 214] on icon at bounding box center [290, 200] width 31 height 34
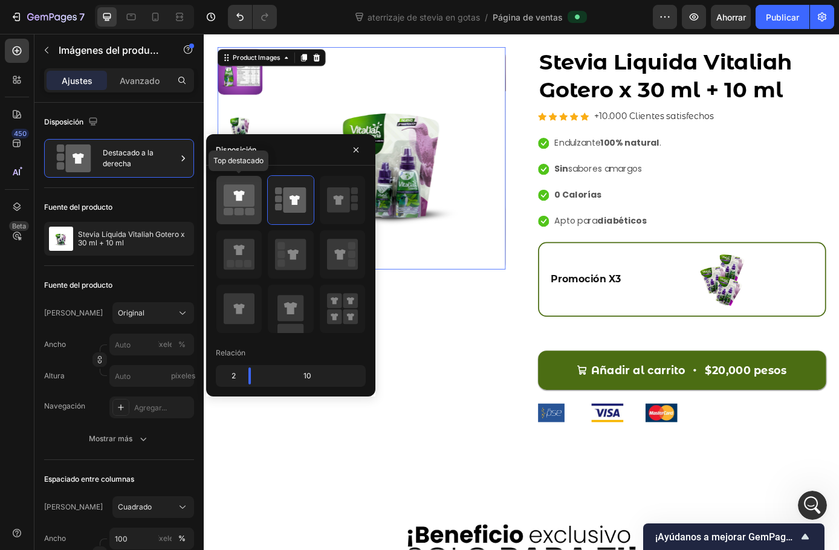
click at [242, 196] on icon at bounding box center [238, 195] width 11 height 10
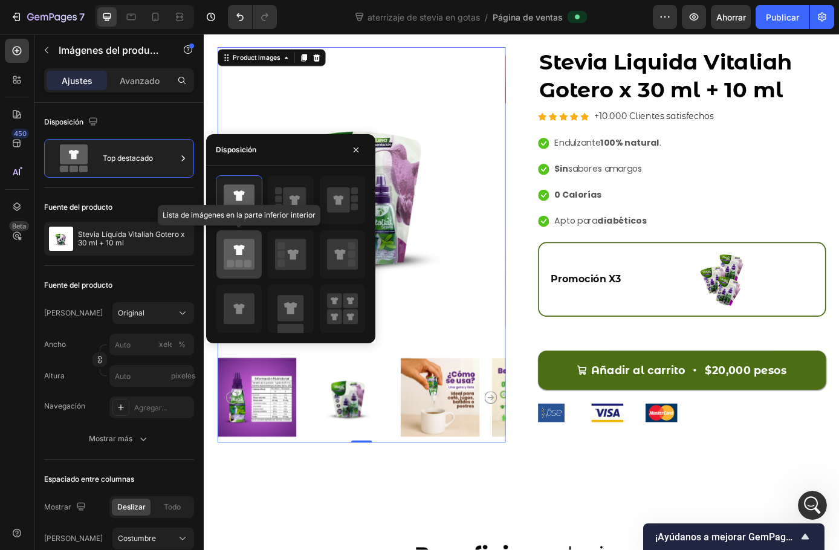
click at [252, 264] on icon at bounding box center [239, 254] width 31 height 31
type input "20"
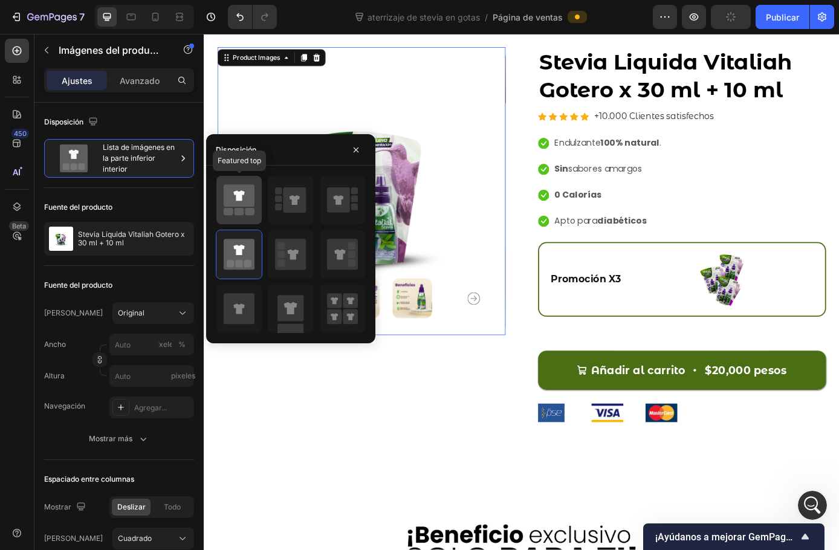
click at [244, 182] on div at bounding box center [238, 200] width 45 height 48
type input "149"
type input "171"
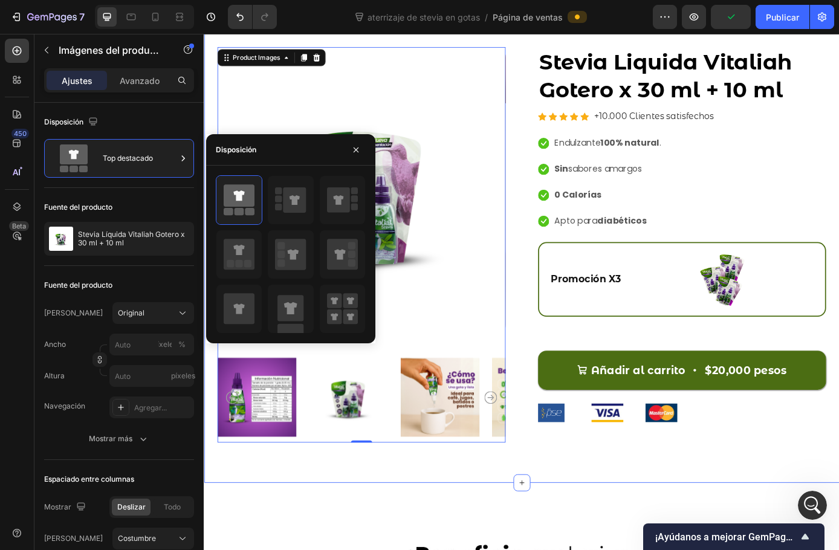
click at [568, 527] on div "Product Images 0 Stevia Liquida Vitaliah Gotero x 30 ml + 10 ml Product Title I…" at bounding box center [567, 278] width 726 height 537
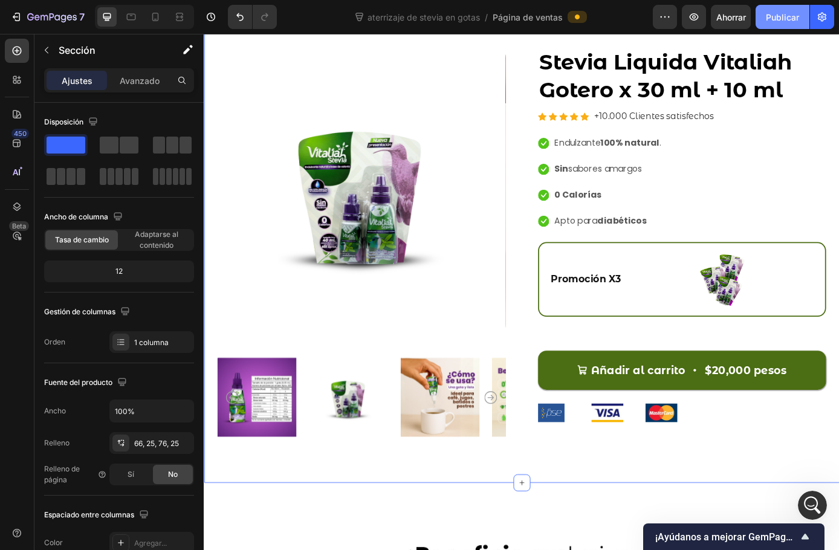
click at [791, 16] on font "Publicar" at bounding box center [782, 17] width 33 height 10
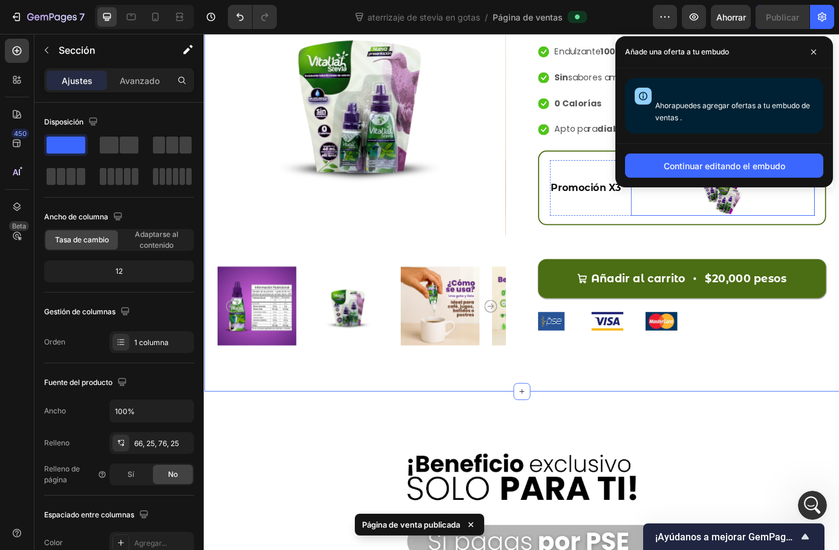
scroll to position [3453, 0]
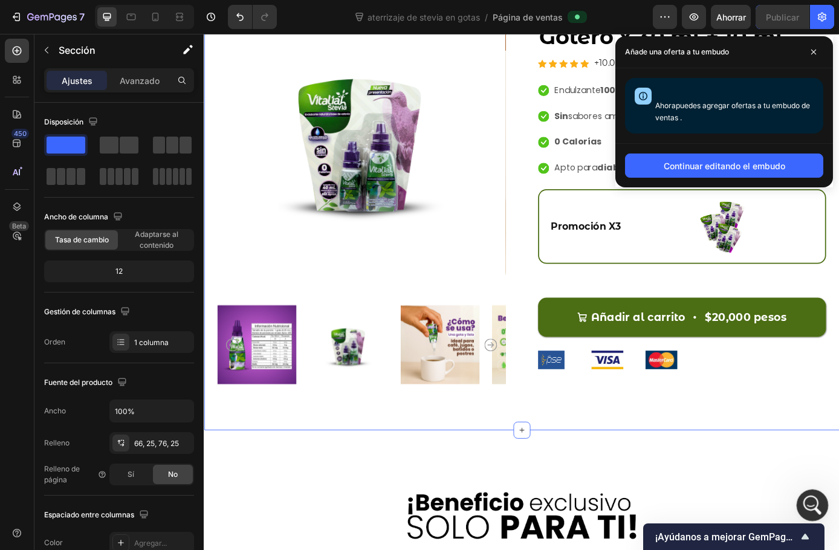
click at [809, 509] on icon "Abrir Intercom Messenger" at bounding box center [811, 504] width 20 height 20
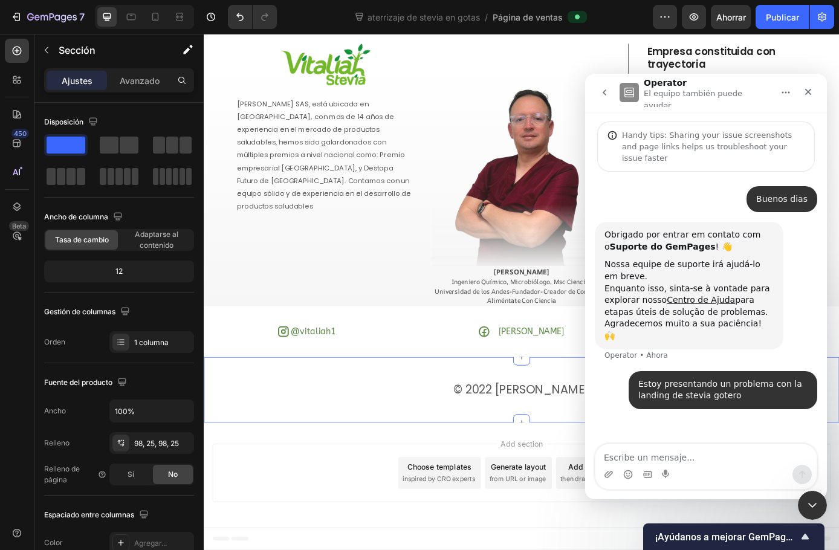
scroll to position [4930, 0]
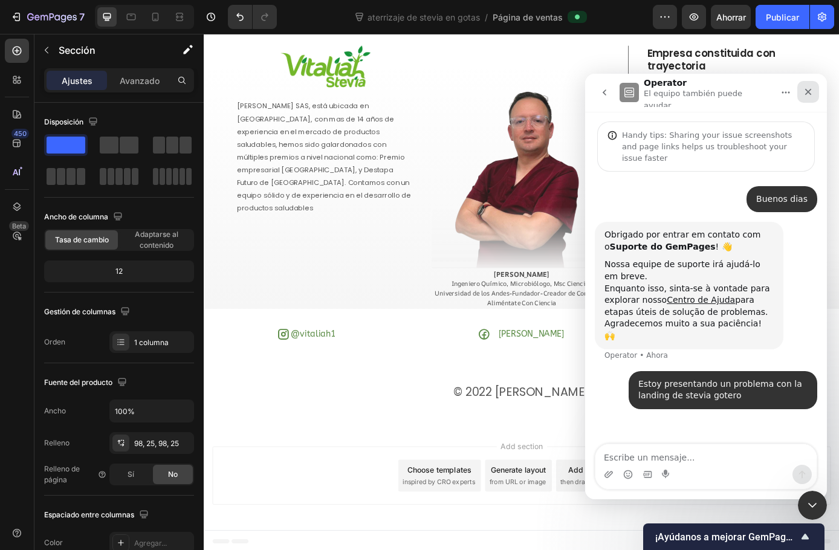
drag, startPoint x: 811, startPoint y: 94, endPoint x: 1162, endPoint y: 282, distance: 398.1
click at [811, 94] on div "Cerrar" at bounding box center [808, 92] width 22 height 22
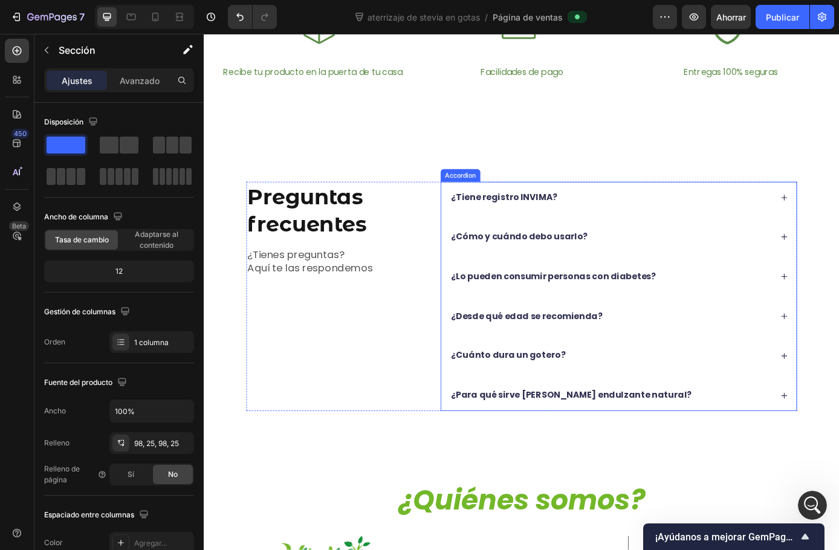
scroll to position [4446, 0]
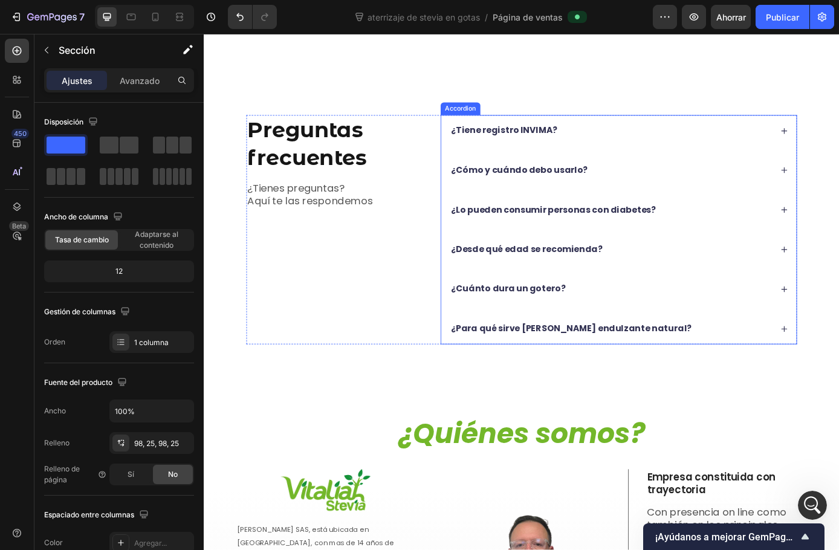
click at [667, 191] on div "¿Cómo y cuándo debo usarlo?" at bounding box center [668, 190] width 368 height 16
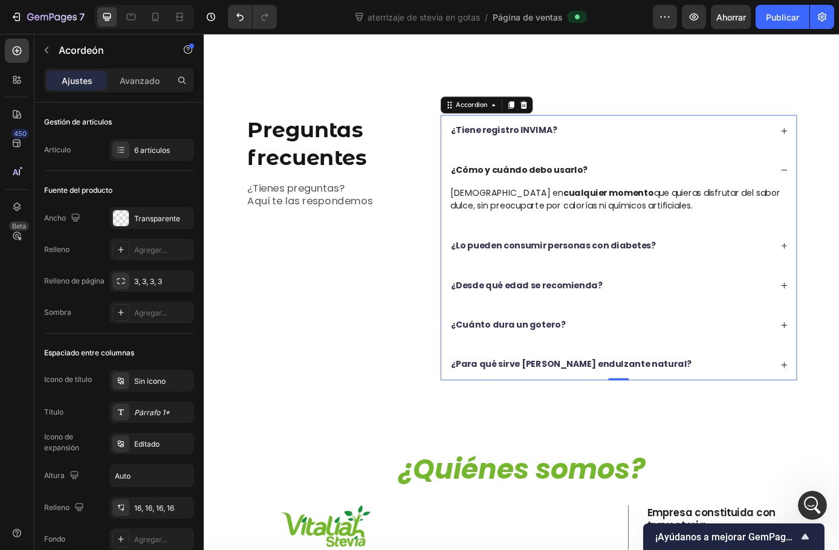
click at [645, 146] on div "¿Tiene registro INVIMA?" at bounding box center [668, 145] width 368 height 16
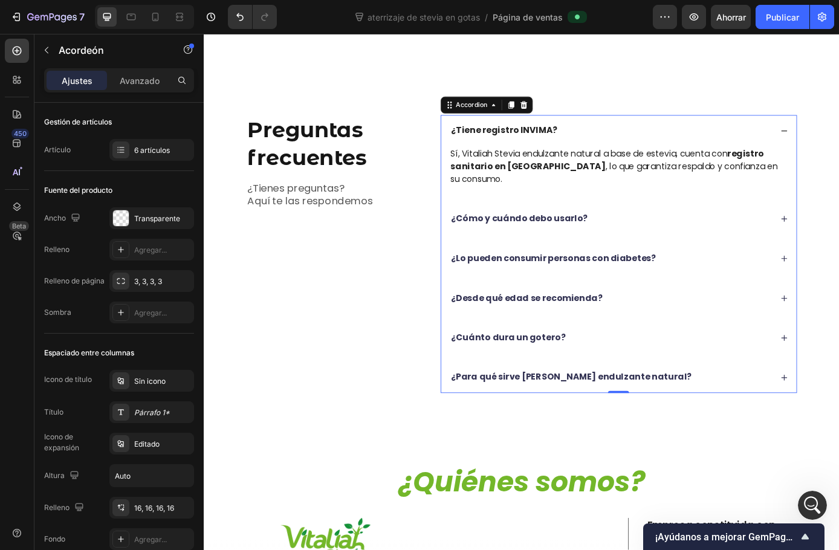
click at [645, 146] on div "¿Tiene registro INVIMA?" at bounding box center [668, 145] width 368 height 16
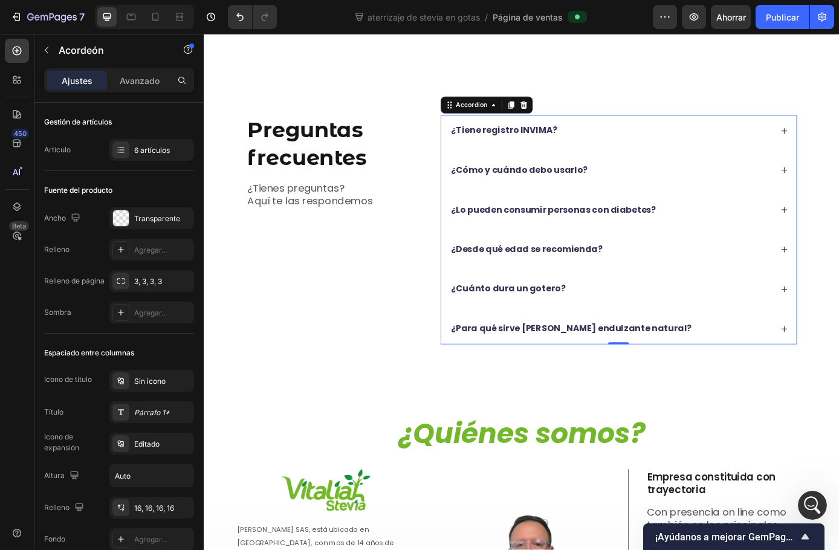
click at [586, 369] on p "¿Para qué sirve Vitaliah Stevia endulzante natural?" at bounding box center [623, 371] width 274 height 13
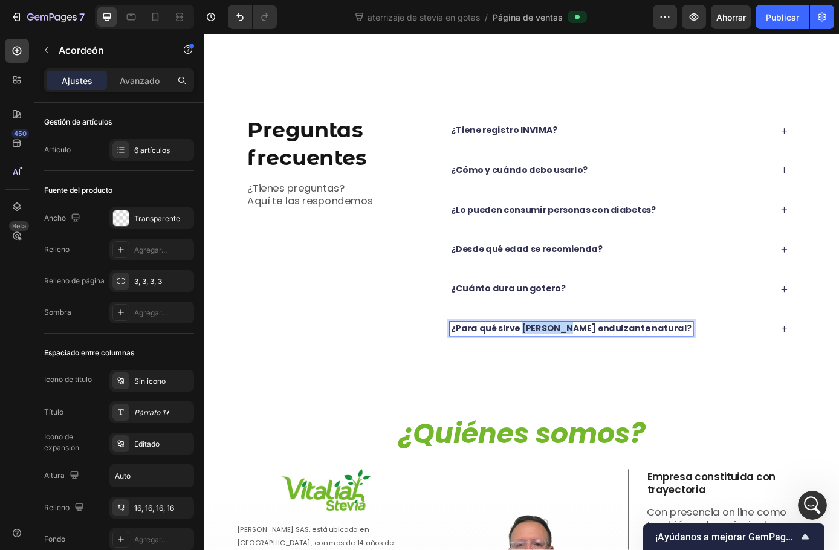
click at [586, 369] on p "¿Para qué sirve Vitaliah Stevia endulzante natural?" at bounding box center [623, 371] width 274 height 13
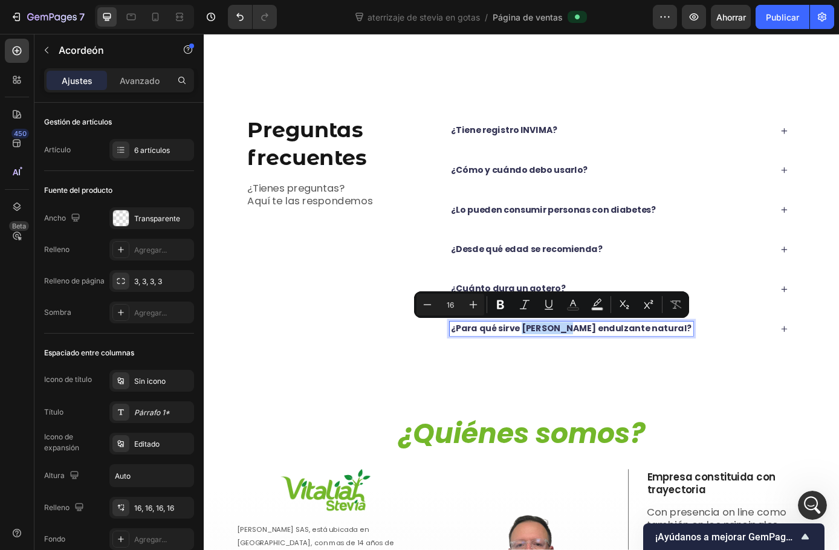
copy p "Vitaliah"
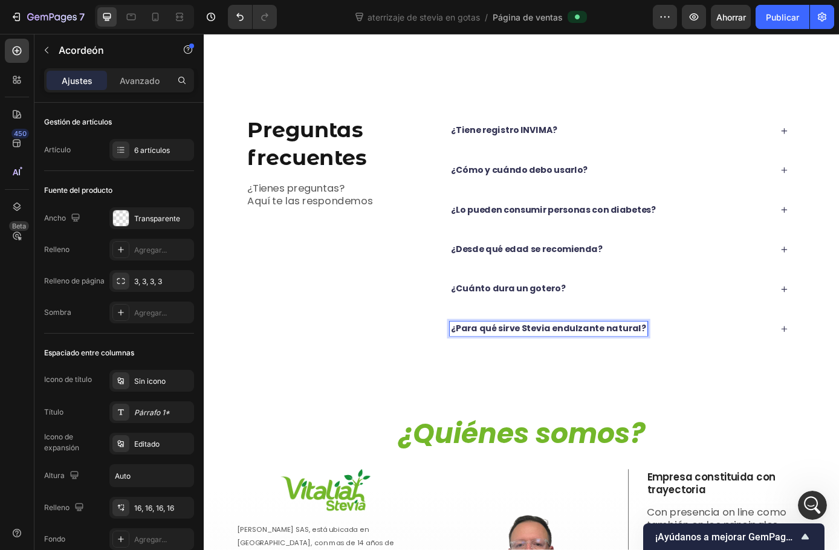
click at [596, 373] on p "¿Para qué sirve Stevia endulzante natural?" at bounding box center [597, 371] width 222 height 13
click at [773, 18] on font "Publicar" at bounding box center [782, 17] width 33 height 10
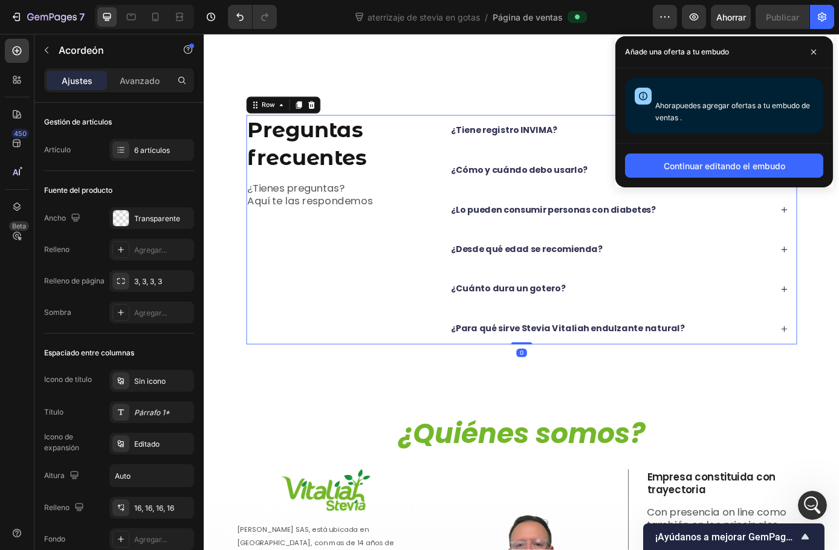
click at [366, 376] on div "Preguntas frecuentes Heading ¿Tienes preguntas? Aquí te las respondemos Text Bl…" at bounding box center [354, 258] width 204 height 262
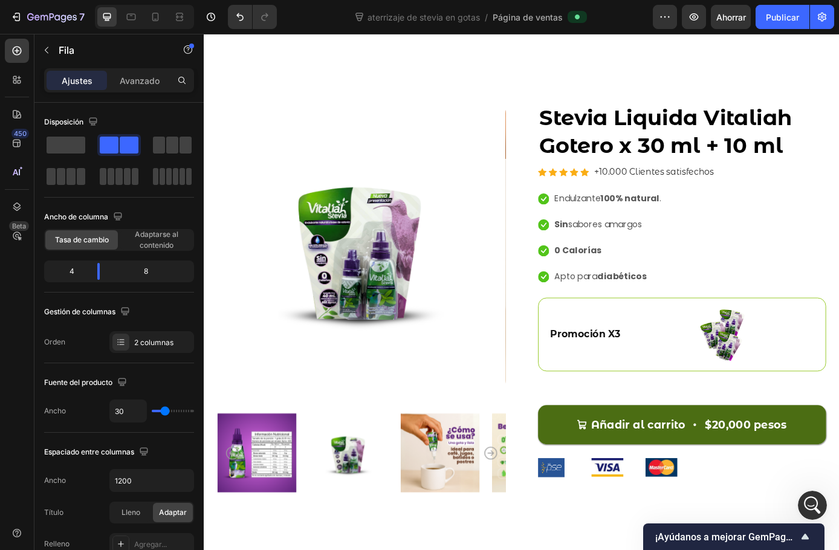
scroll to position [3358, 0]
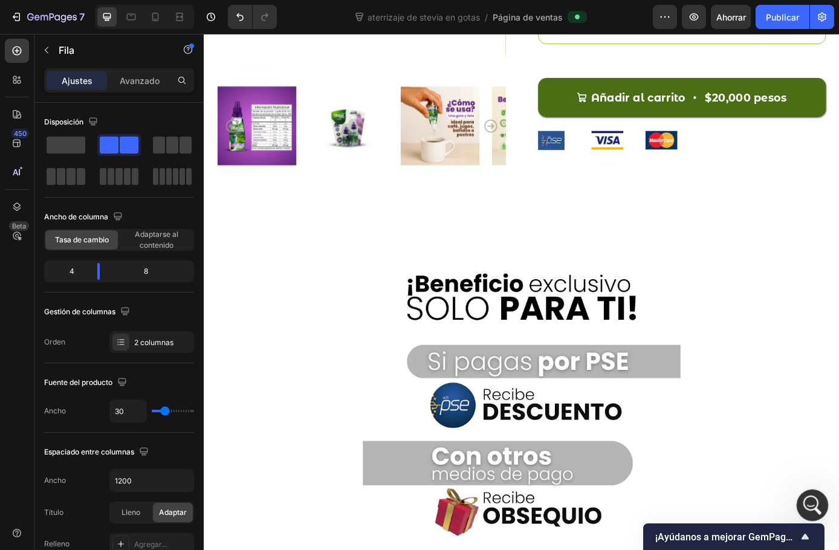
click at [805, 499] on icon "Abrir Intercom Messenger" at bounding box center [811, 504] width 20 height 20
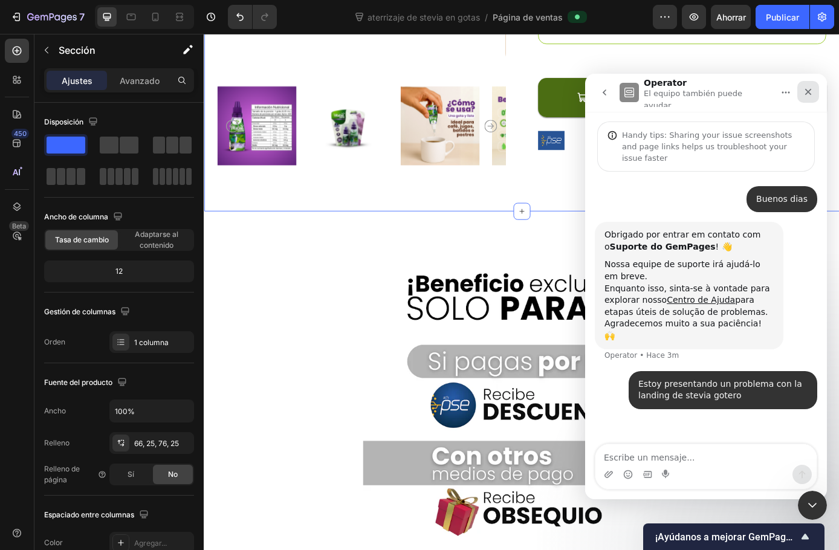
click at [807, 87] on icon "Cerrar" at bounding box center [809, 92] width 10 height 10
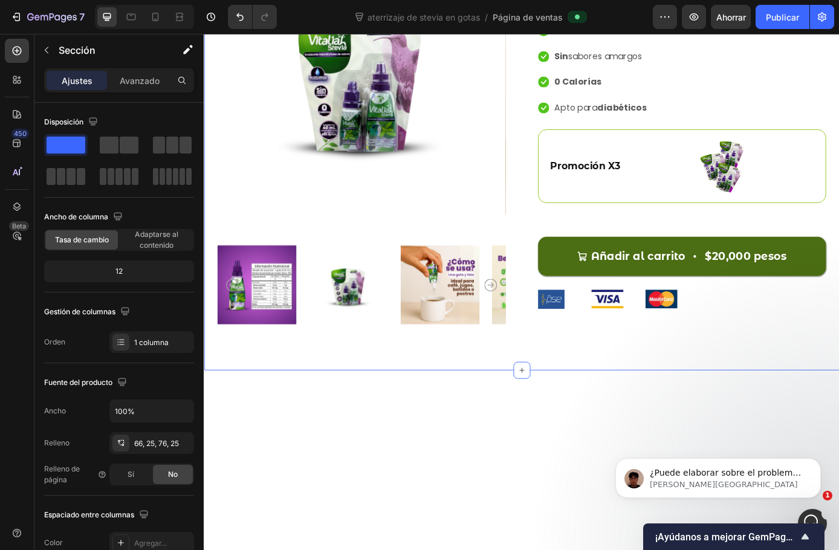
scroll to position [326, 0]
click at [738, 487] on p "Kyle • Ahora" at bounding box center [728, 484] width 156 height 11
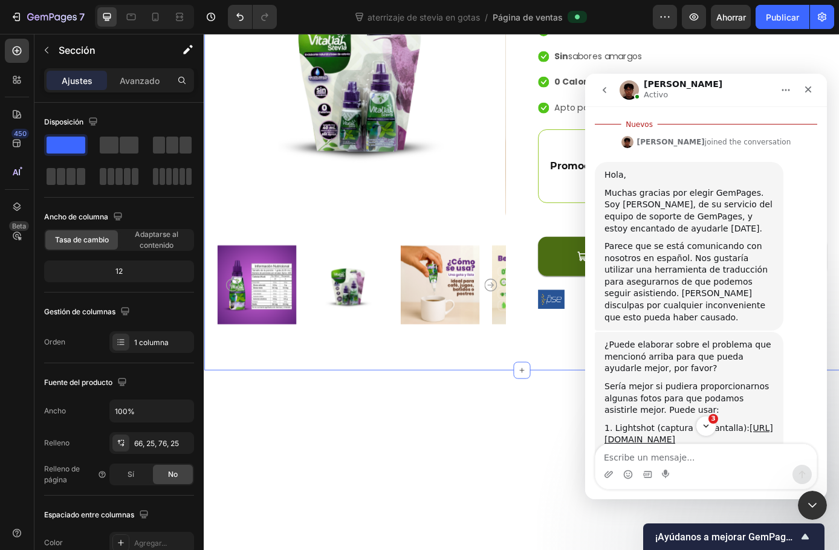
scroll to position [346, 0]
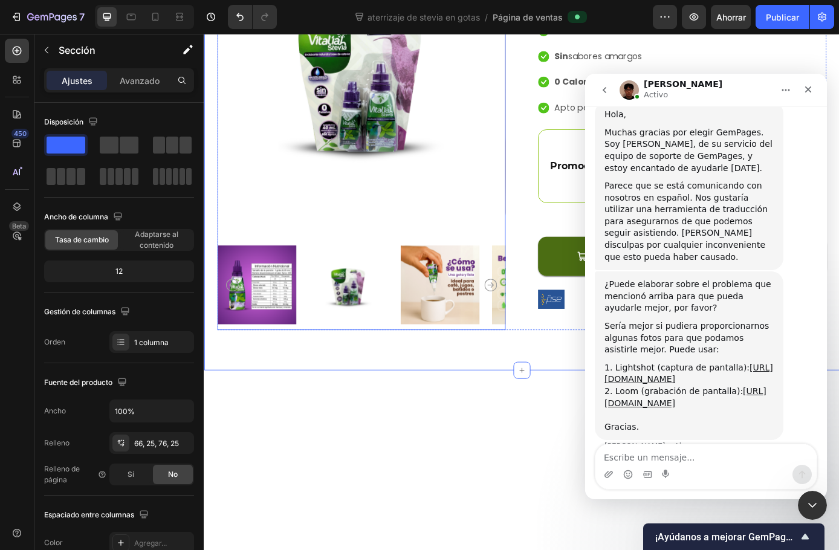
click at [480, 259] on div "Product Images Stevia Liquida Vitaliah Gotero x 30 ml + 10 ml Product Title Ico…" at bounding box center [567, 149] width 726 height 537
click at [801, 88] on div "Cerrar" at bounding box center [808, 90] width 22 height 22
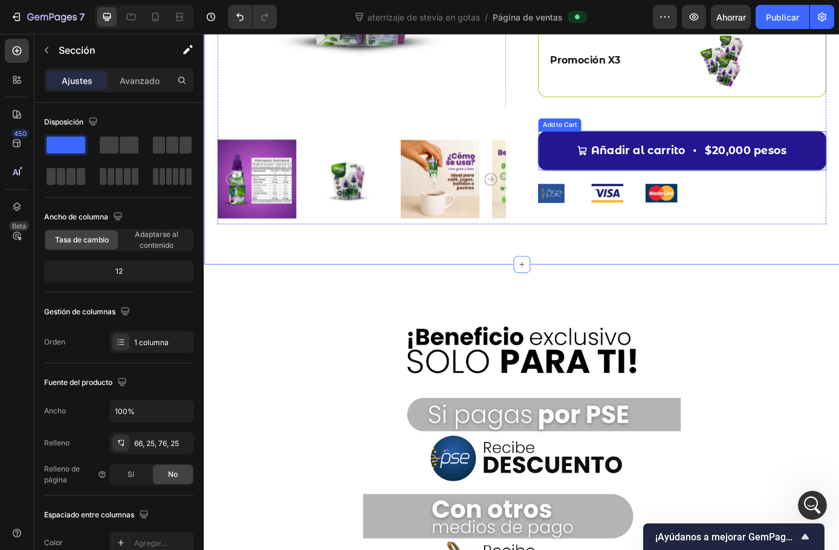
scroll to position [3358, 0]
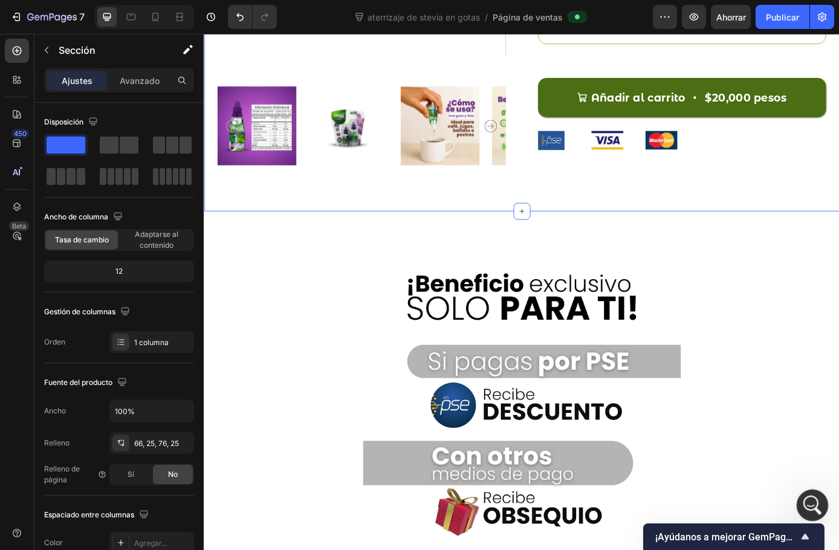
click at [814, 504] on icon "Abrir Intercom Messenger" at bounding box center [811, 504] width 20 height 20
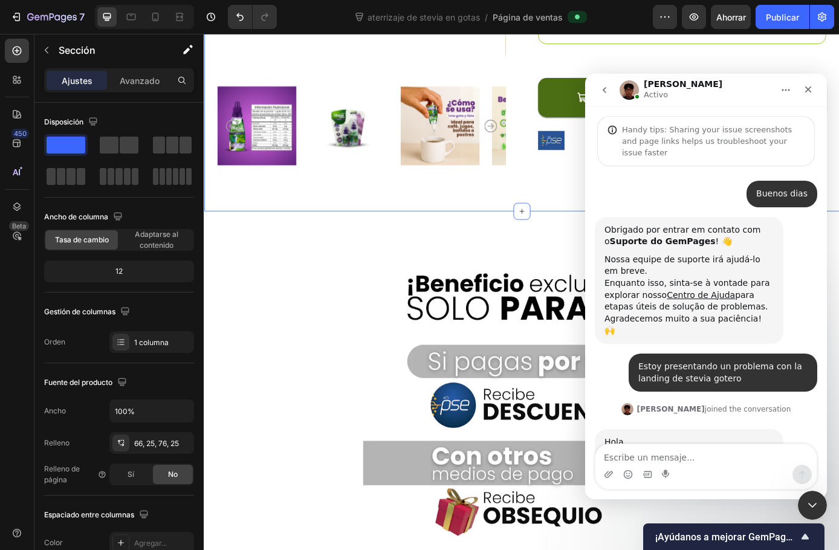
scroll to position [326, 0]
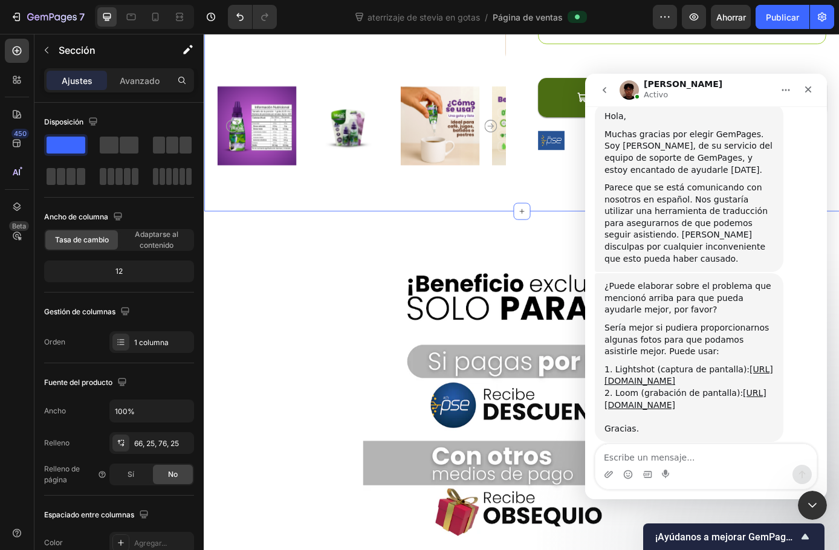
click at [646, 459] on textarea "Escribe un mensaje..." at bounding box center [706, 454] width 221 height 21
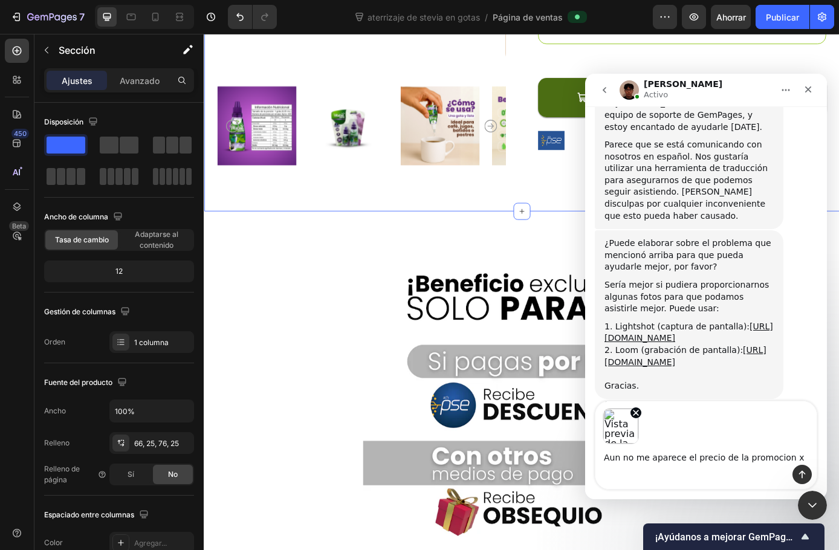
type textarea "Aun no me aparece el precio de la promocion x 3"
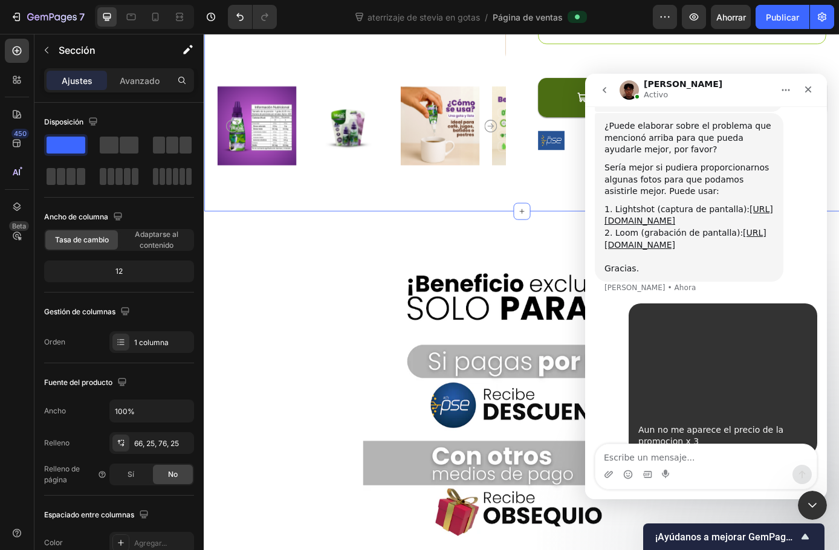
scroll to position [487, 0]
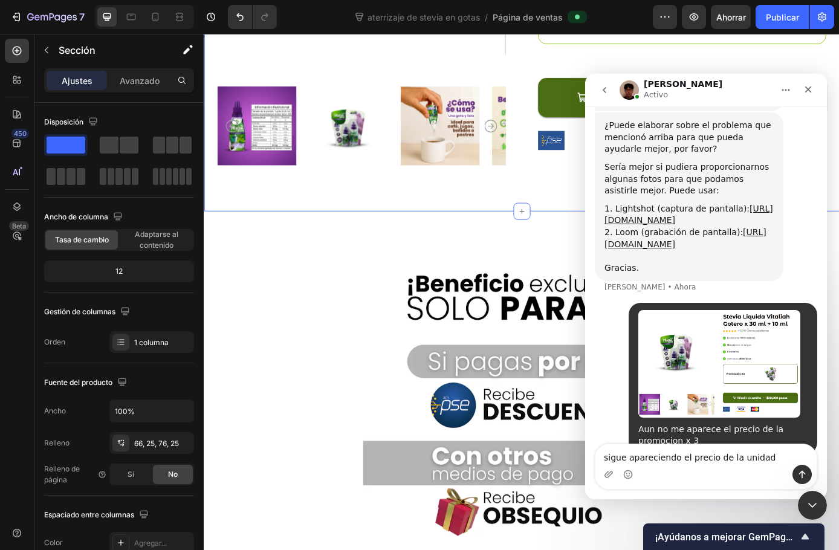
type textarea "sigue apareciendo el precio de la unidad"
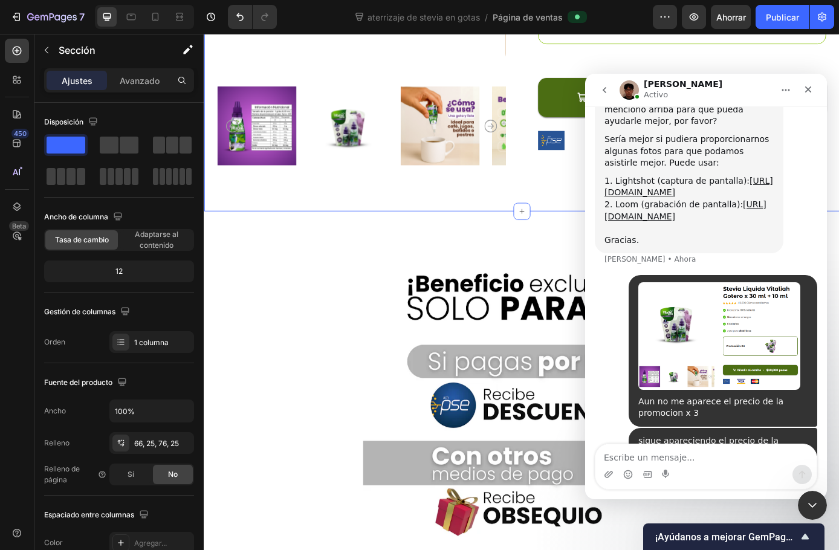
click at [687, 357] on img "Vitaliah dice…" at bounding box center [719, 335] width 162 height 107
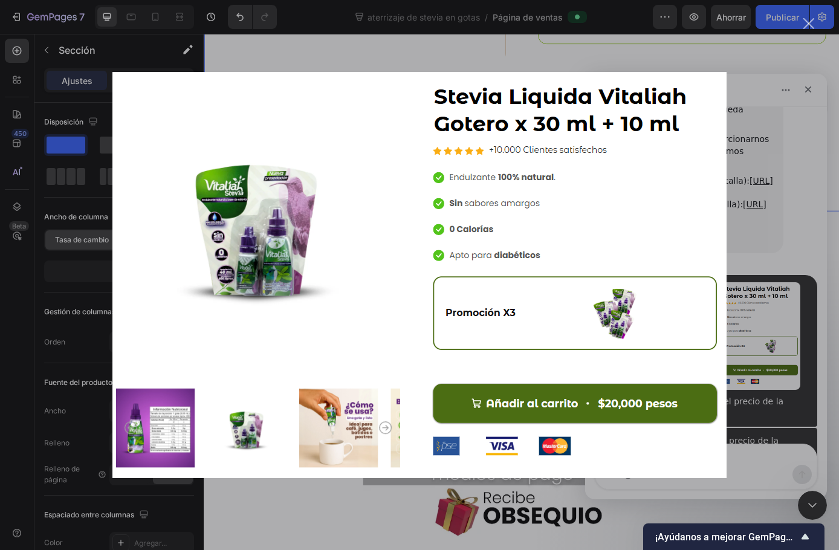
scroll to position [0, 0]
click at [794, 194] on div "Intercom Messenger" at bounding box center [419, 275] width 839 height 550
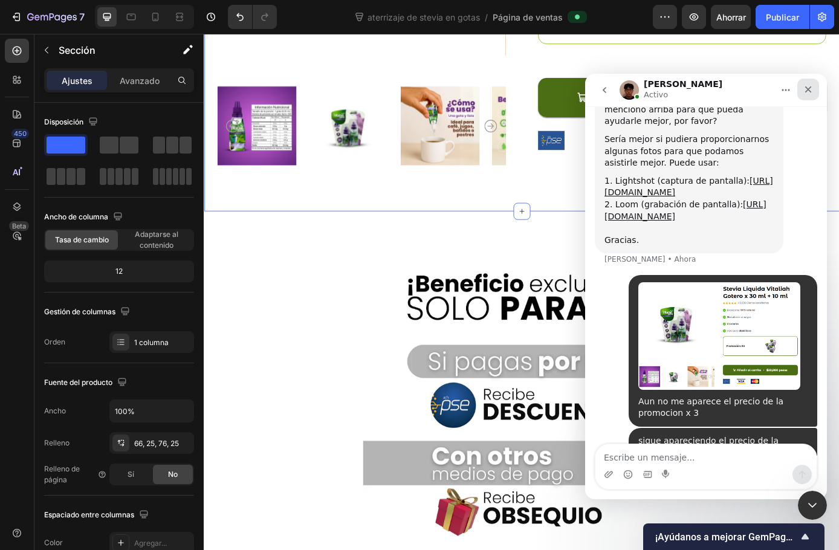
click at [810, 88] on icon "Cerrar" at bounding box center [808, 89] width 7 height 7
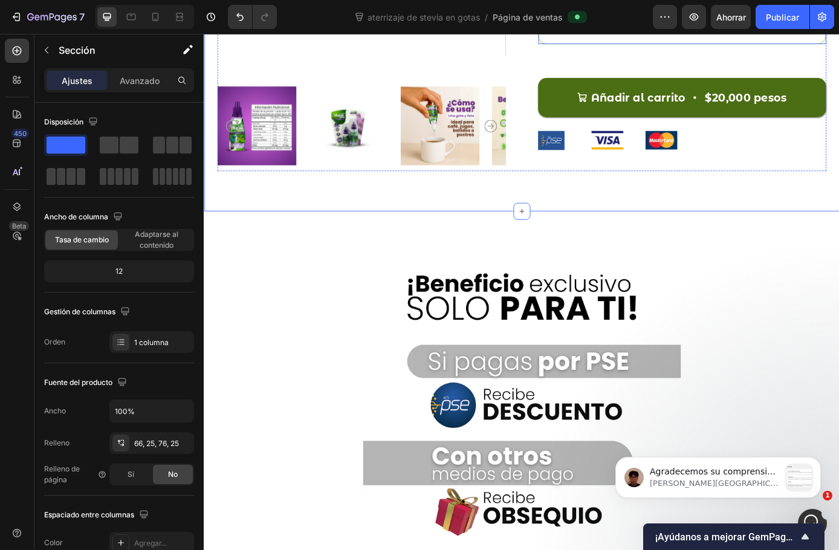
scroll to position [994, 0]
click at [779, 479] on p "[PERSON_NAME][GEOGRAPHIC_DATA]" at bounding box center [715, 483] width 131 height 11
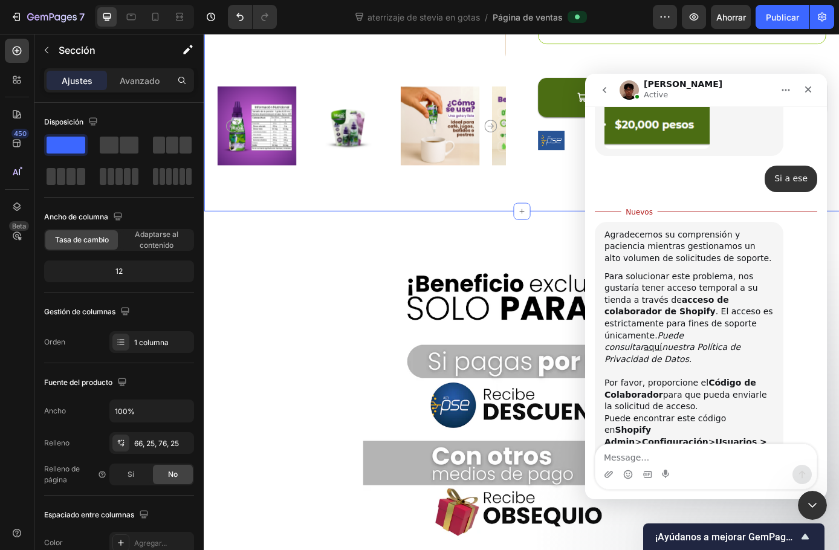
scroll to position [1014, 0]
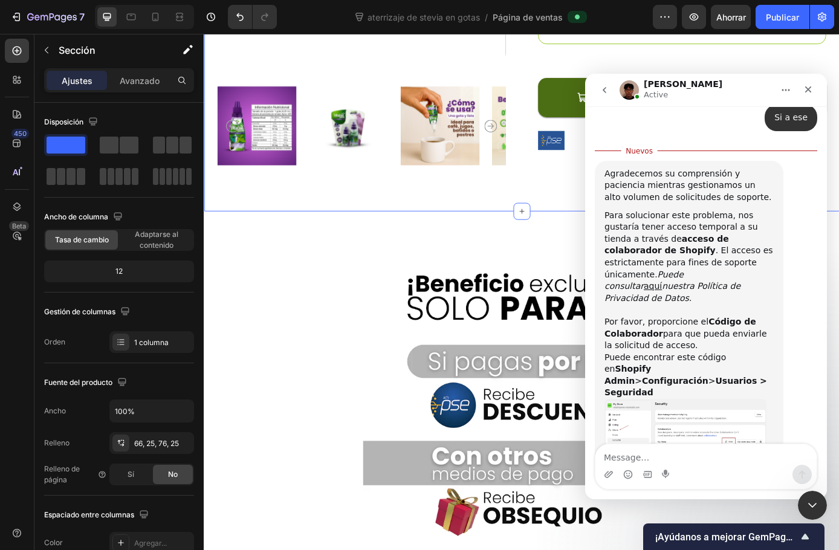
click at [793, 243] on div "Agradecemos su comprensión y paciencia mientras gestionamos un alto volumen de …" at bounding box center [706, 338] width 222 height 354
click at [652, 399] on img "Kyle dice…" at bounding box center [686, 431] width 162 height 64
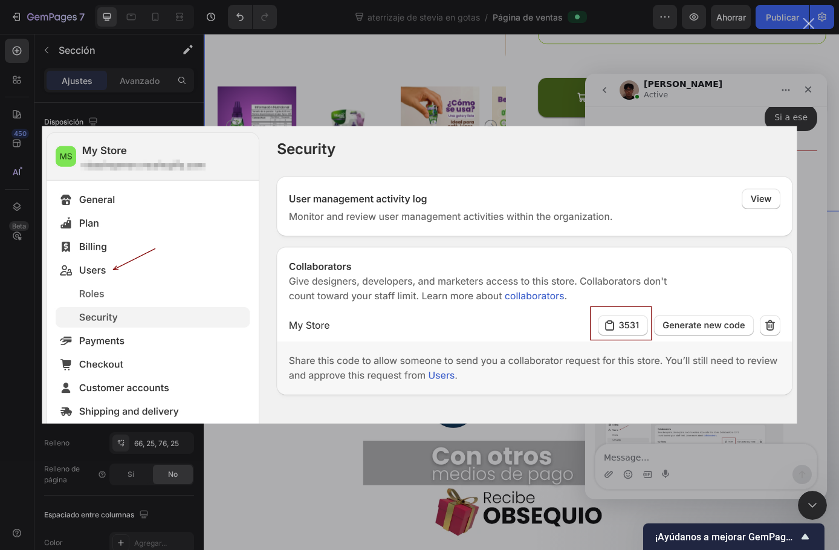
click at [405, 101] on div "Intercom Messenger" at bounding box center [419, 275] width 839 height 550
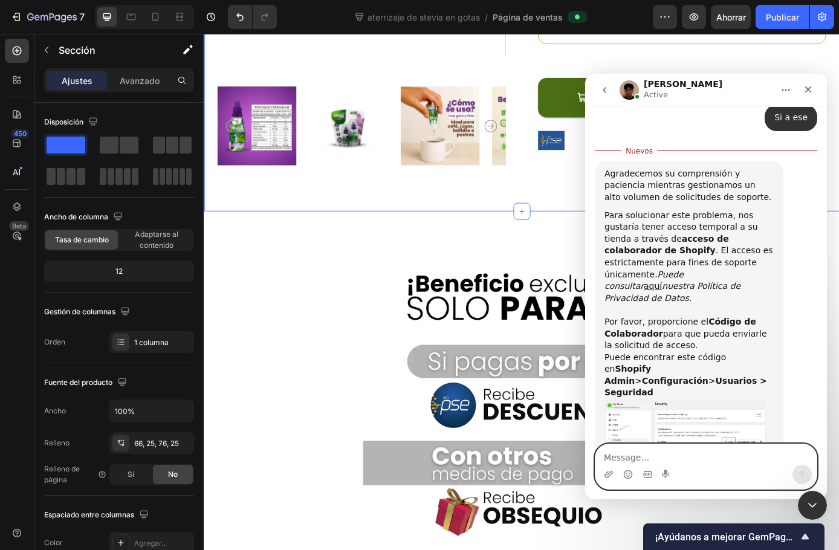
click at [698, 458] on textarea "Message…" at bounding box center [706, 454] width 221 height 21
click at [622, 449] on textarea "Message…" at bounding box center [706, 454] width 221 height 21
click at [609, 476] on icon "Adjuntar un archivo" at bounding box center [609, 474] width 8 height 7
click at [651, 456] on textarea "Message…" at bounding box center [706, 454] width 221 height 21
type textarea "6822"
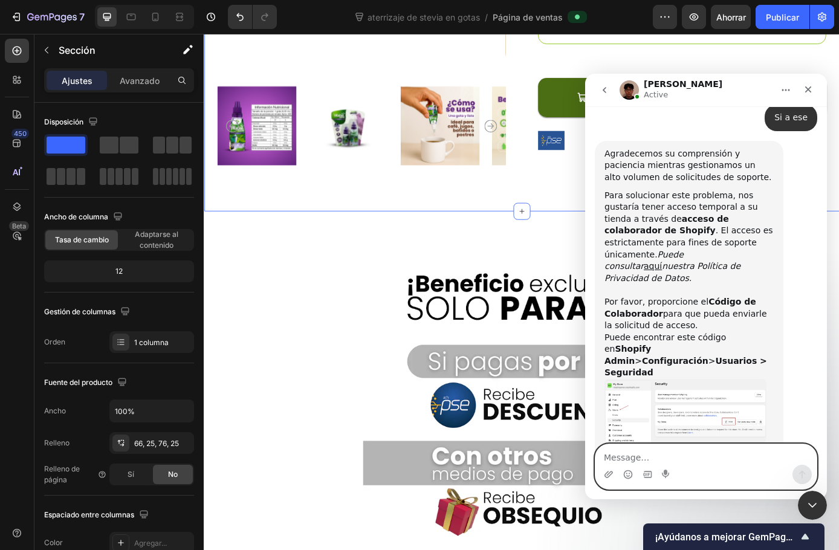
scroll to position [1030, 0]
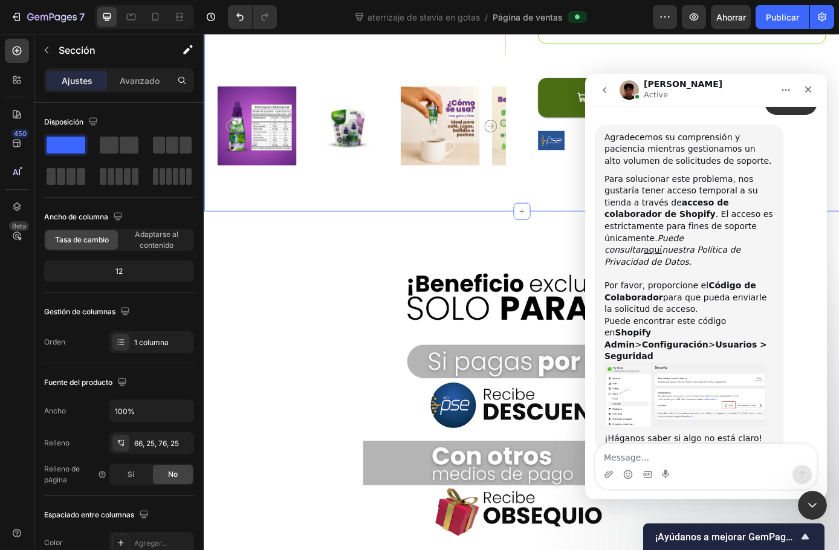
click at [810, 91] on icon "Cerrar" at bounding box center [808, 89] width 7 height 7
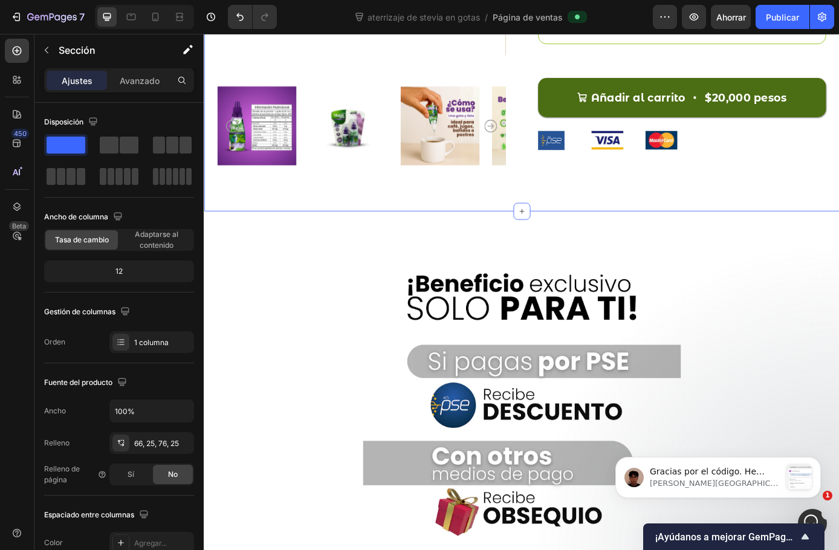
scroll to position [1296, 0]
click at [720, 480] on p "[PERSON_NAME][GEOGRAPHIC_DATA]" at bounding box center [715, 483] width 131 height 11
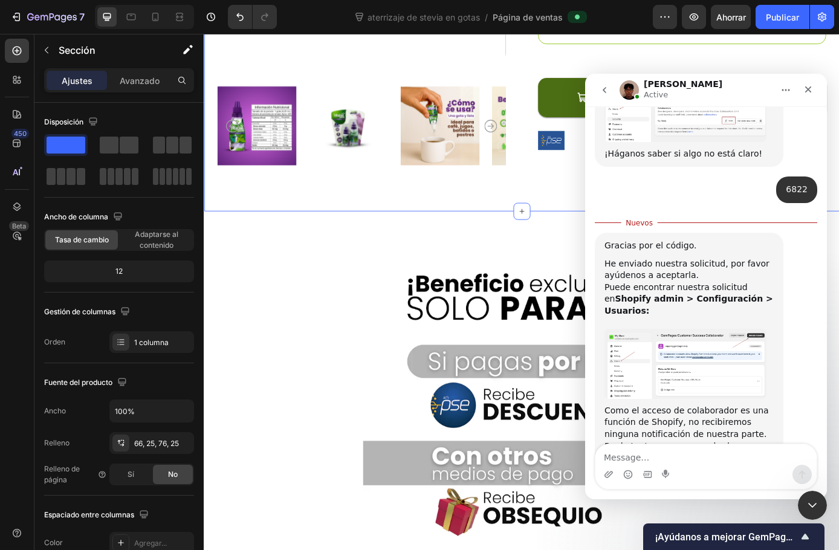
scroll to position [1316, 0]
click at [657, 449] on textarea "Message…" at bounding box center [706, 454] width 221 height 21
type textarea "Listo ya te aceptaron"
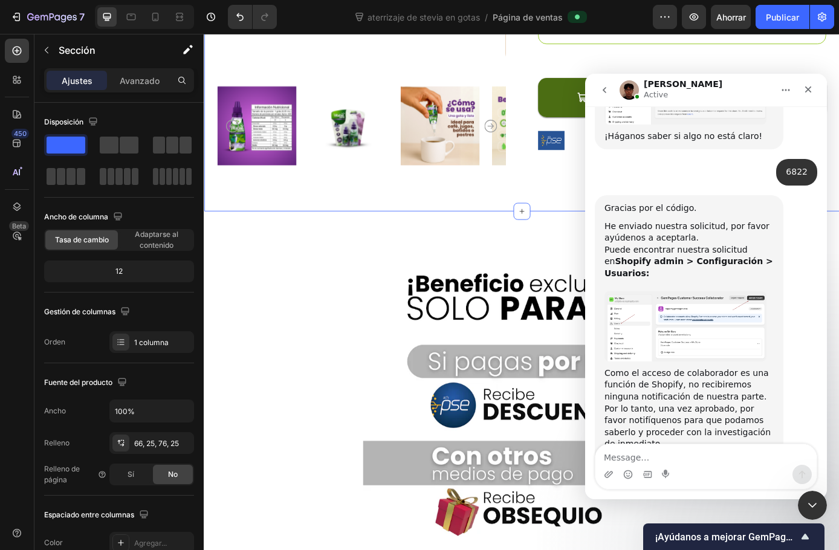
drag, startPoint x: 808, startPoint y: 95, endPoint x: 1310, endPoint y: 206, distance: 514.0
click at [808, 95] on div "Cerrar" at bounding box center [808, 90] width 22 height 22
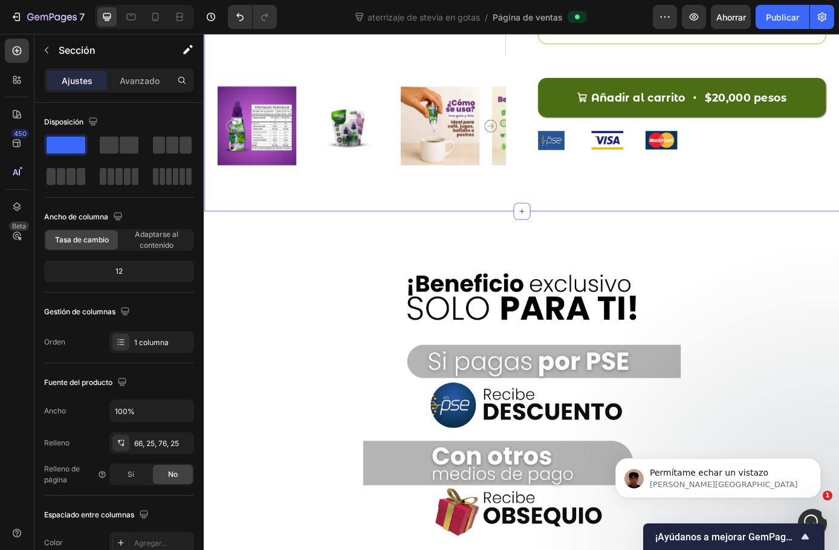
scroll to position [1369, 0]
click at [727, 498] on div "Permítame echar un vistazo Kyle • Ahora" at bounding box center [718, 478] width 206 height 40
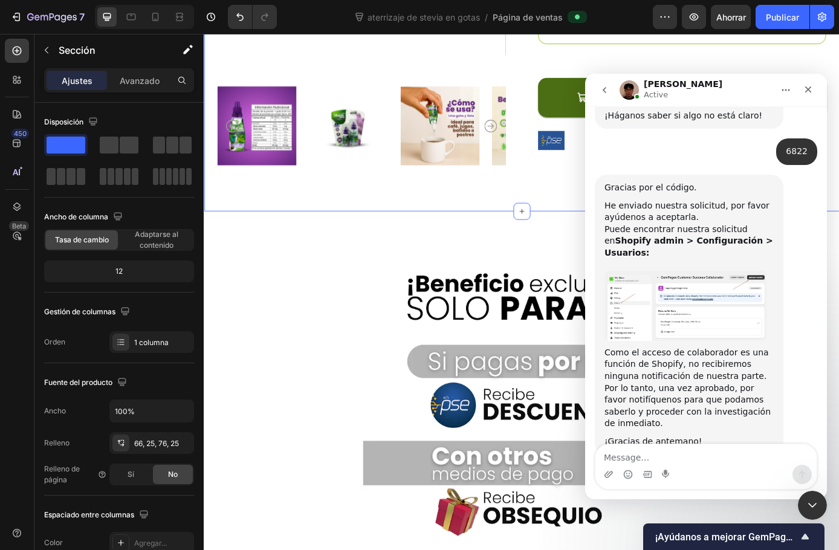
scroll to position [1389, 0]
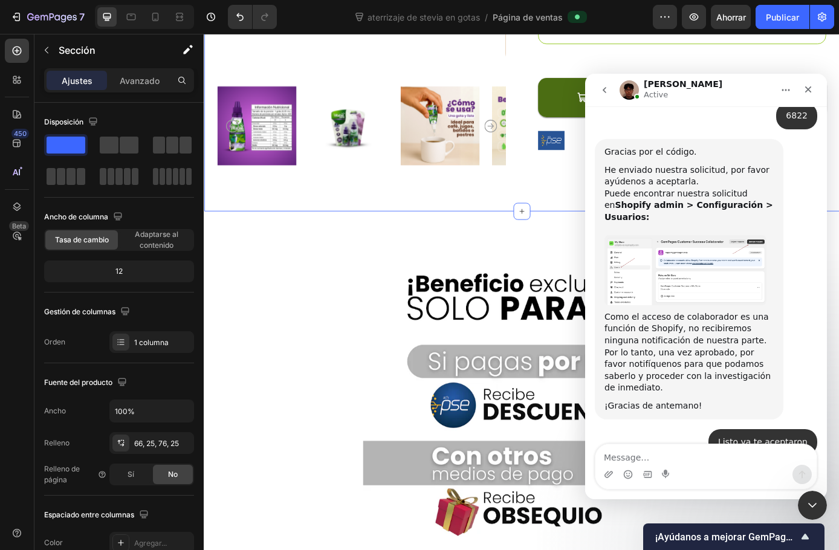
click at [680, 451] on textarea "Message…" at bounding box center [706, 454] width 221 height 21
type textarea "Vale gracias"
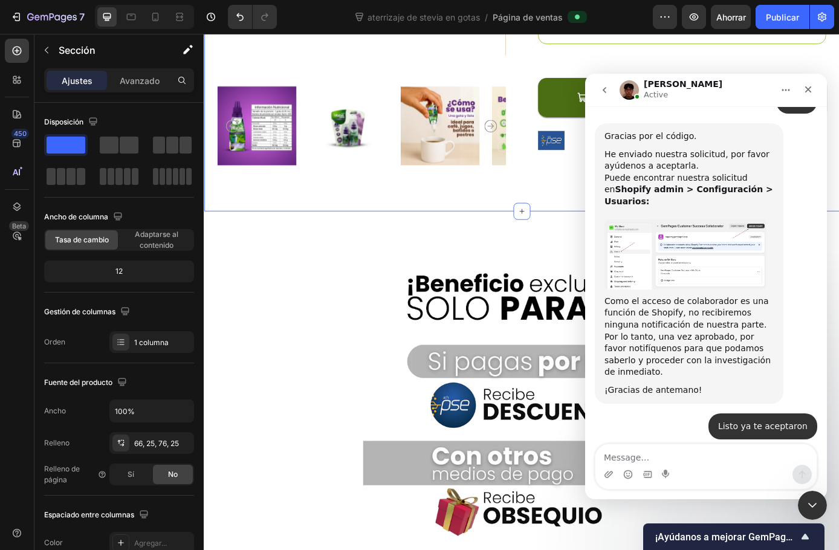
click at [808, 89] on icon "Cerrar" at bounding box center [808, 89] width 7 height 7
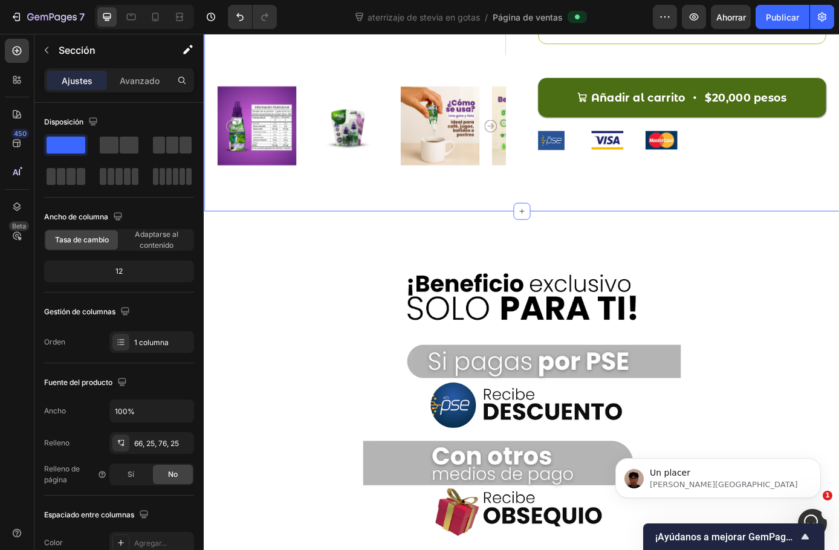
scroll to position [1441, 0]
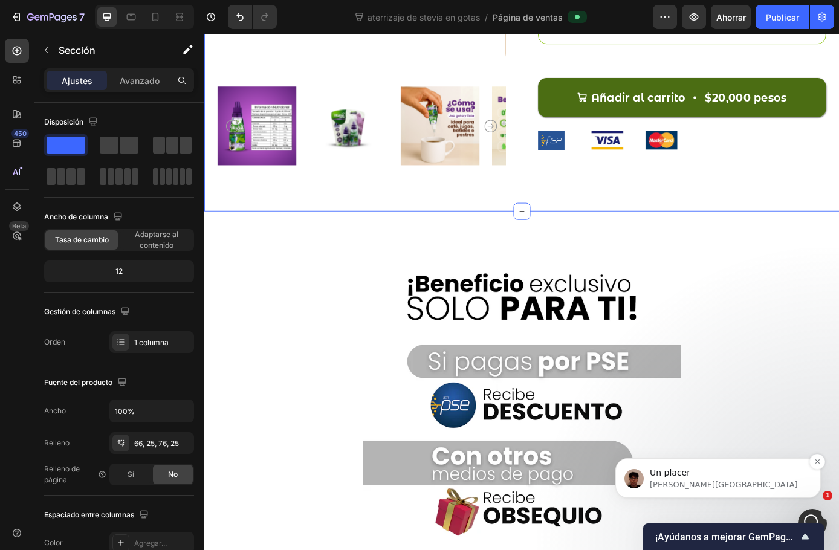
click at [684, 477] on span "Un placer" at bounding box center [670, 473] width 41 height 10
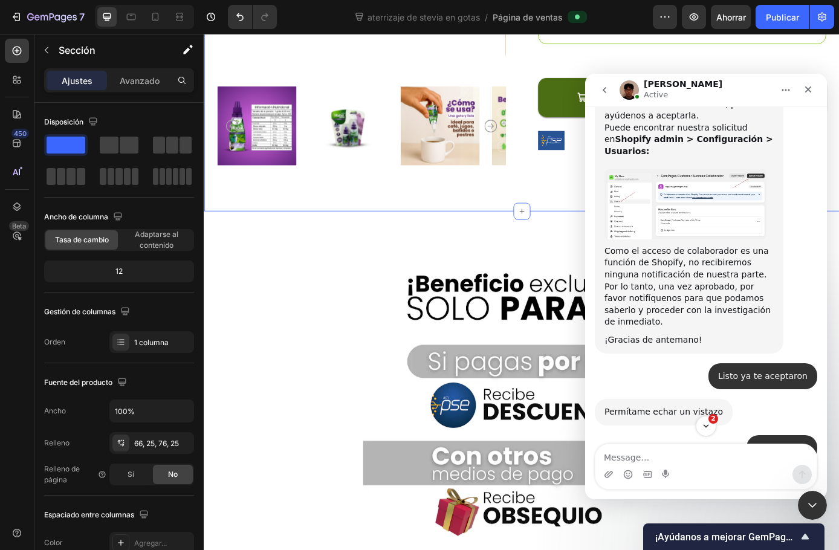
scroll to position [1461, 0]
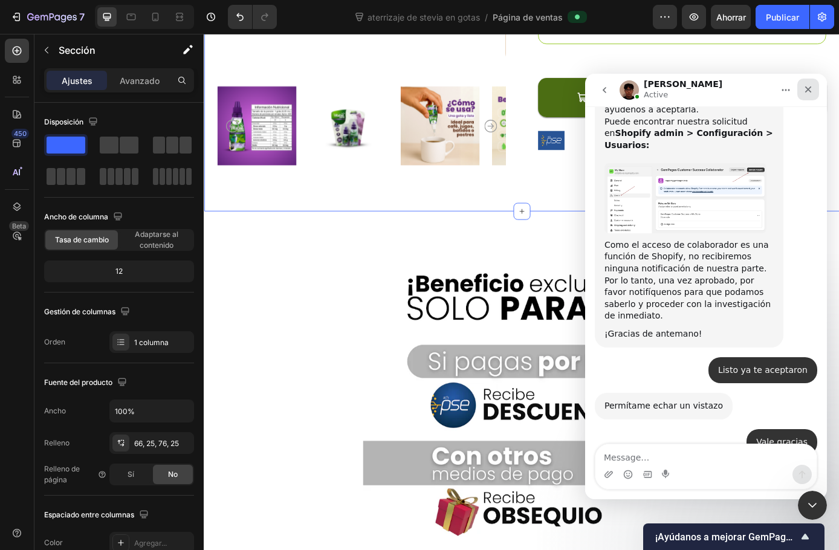
click at [809, 93] on icon "Cerrar" at bounding box center [809, 90] width 10 height 10
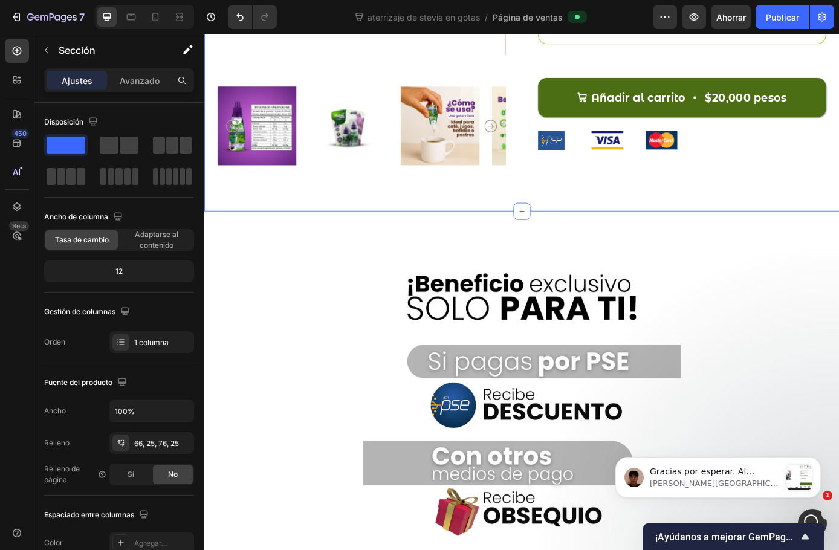
scroll to position [1612, 0]
click at [771, 478] on p "Kyle • Ahora" at bounding box center [715, 483] width 131 height 11
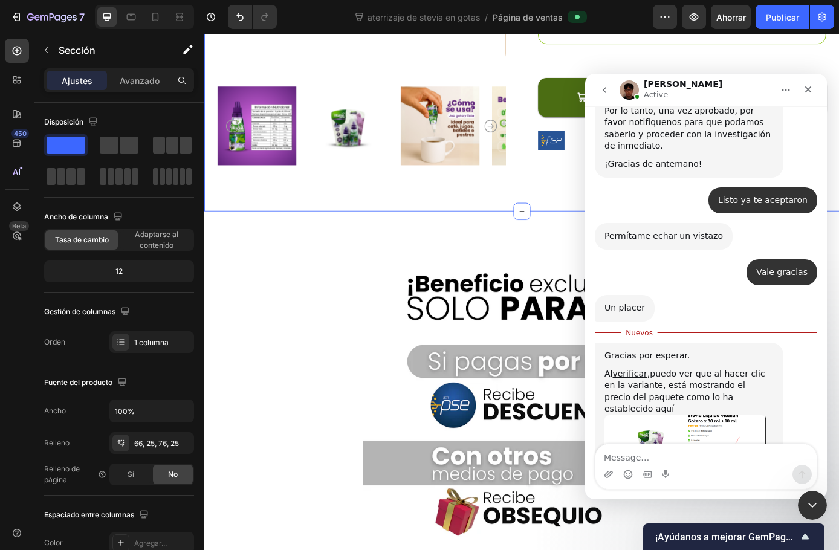
scroll to position [1632, 0]
click at [672, 457] on textarea "Message…" at bounding box center [706, 454] width 221 height 21
click at [706, 414] on img "Kyle dice…" at bounding box center [686, 450] width 162 height 72
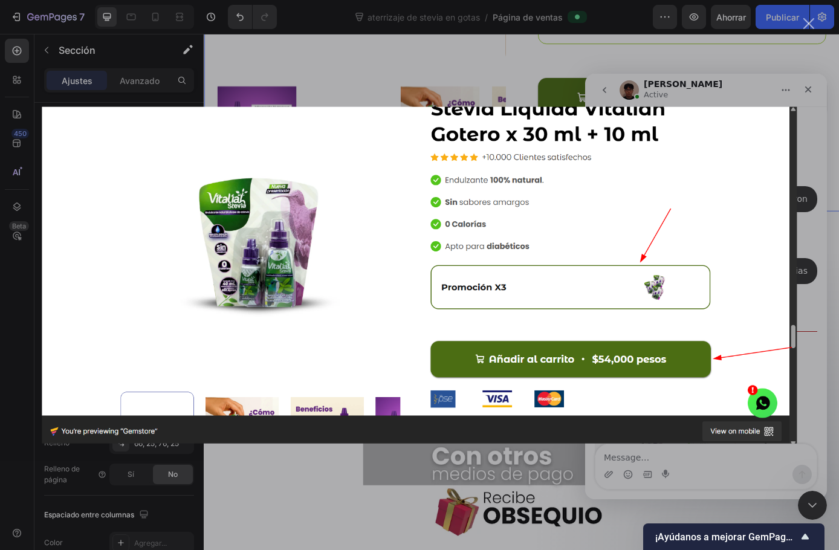
scroll to position [0, 0]
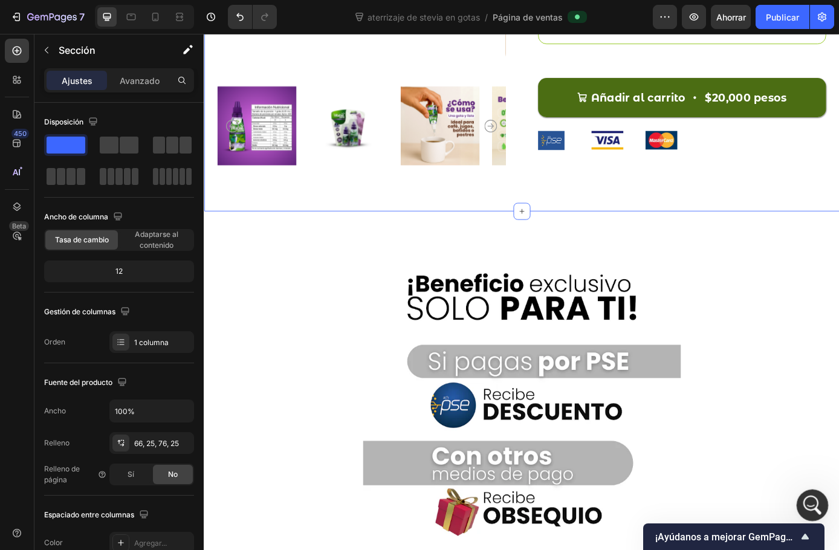
click at [813, 498] on icon "Abrir Intercom Messenger" at bounding box center [811, 504] width 20 height 20
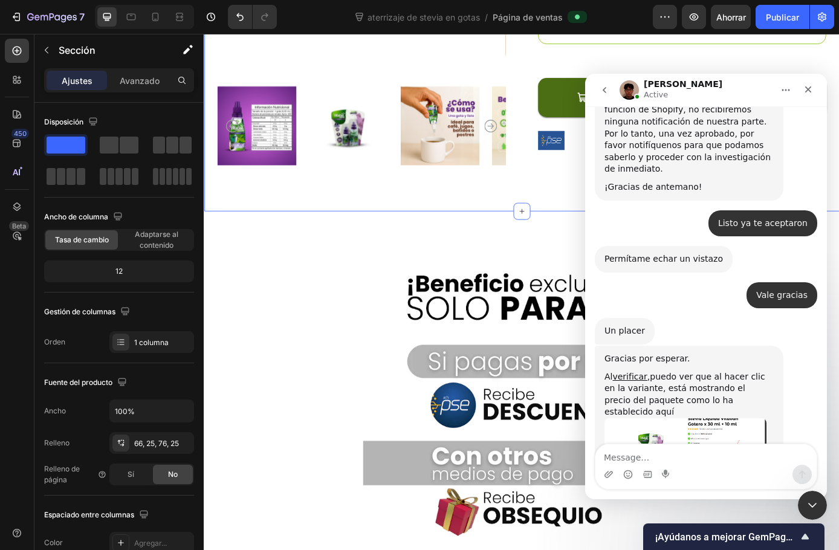
click at [673, 452] on textarea "Message…" at bounding box center [706, 454] width 221 height 21
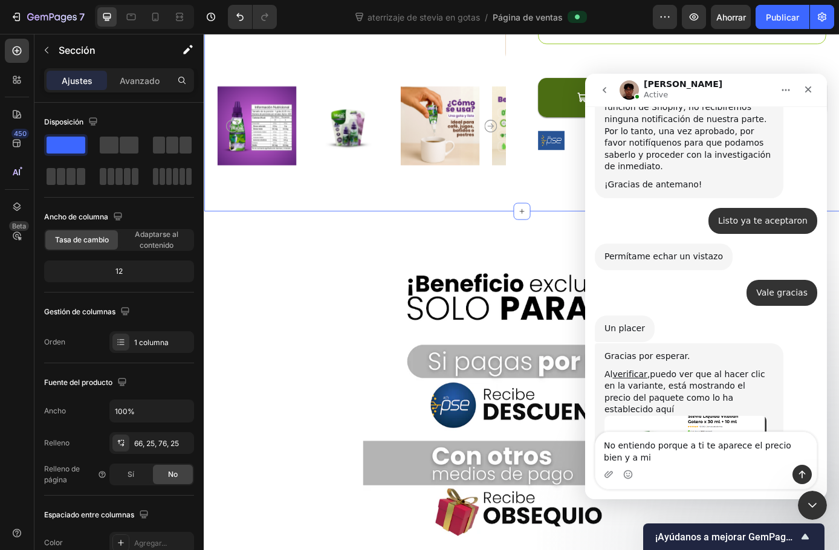
scroll to position [1624, 0]
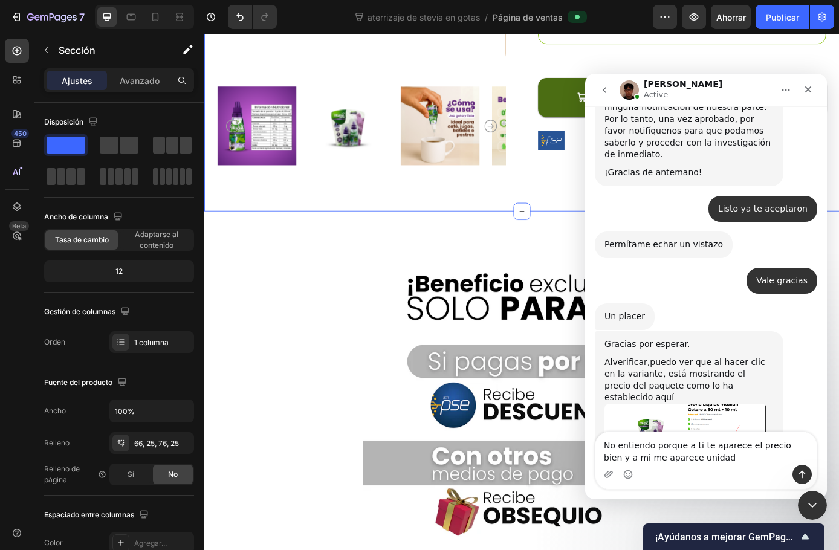
type textarea "No entiendo porque a ti te aparece el precio bien y a mi me aparece unidad"
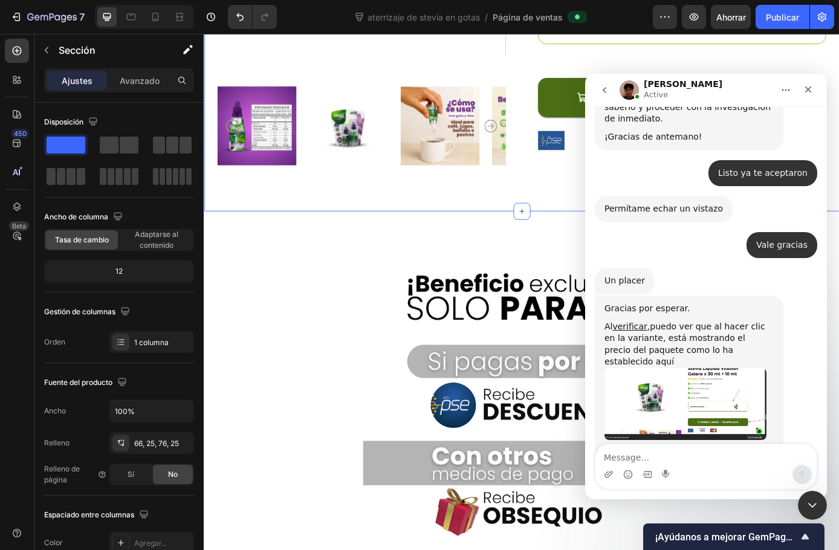
click at [804, 87] on icon "Cerrar" at bounding box center [809, 90] width 10 height 10
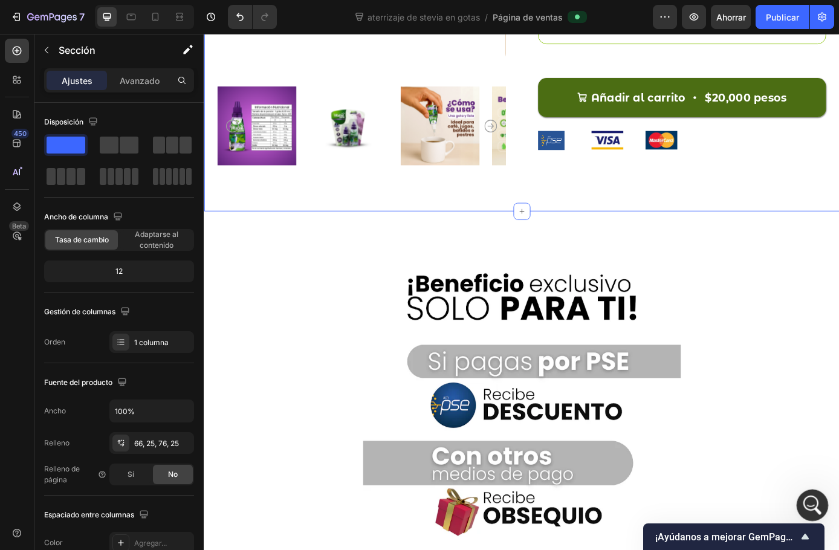
click at [810, 507] on icon "Abrir Intercom Messenger" at bounding box center [811, 504] width 20 height 20
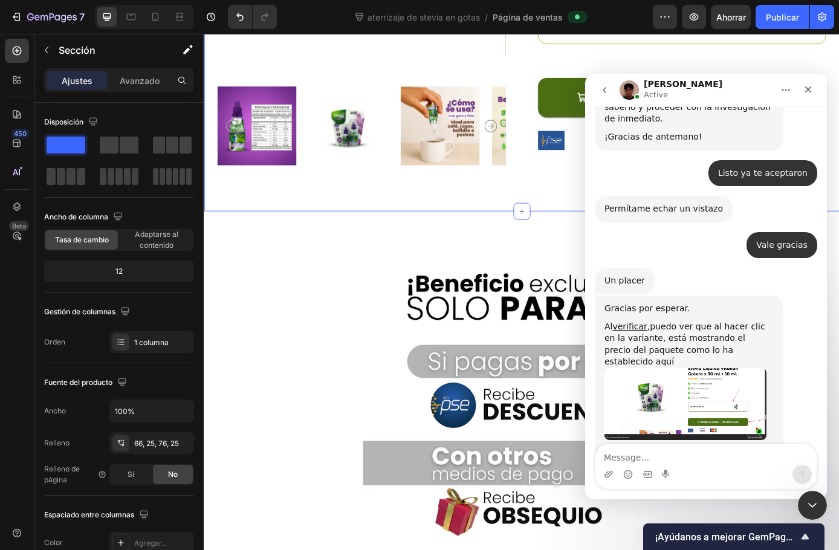
click at [636, 452] on textarea "Message…" at bounding box center [706, 454] width 221 height 21
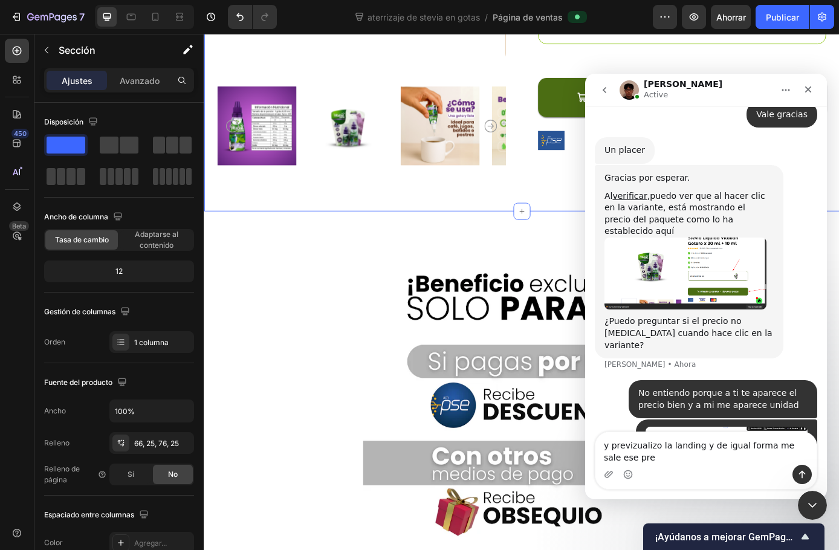
scroll to position [1802, 0]
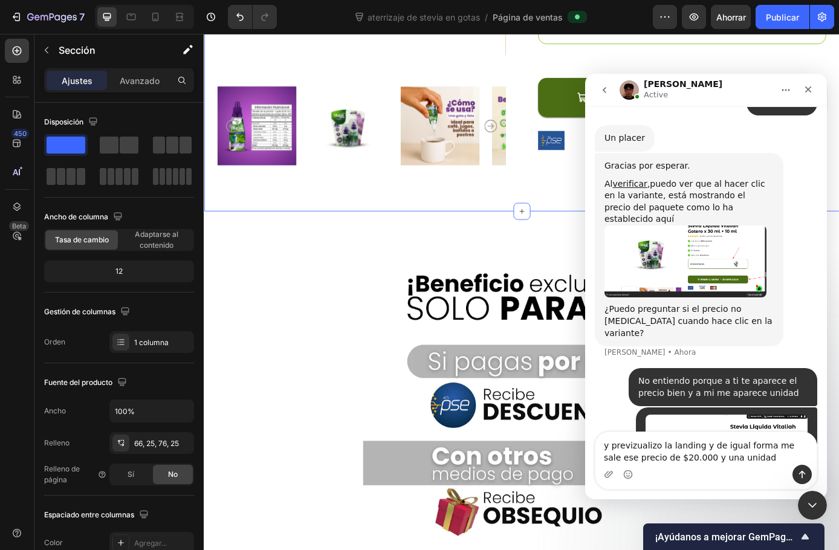
type textarea "y previzualizo la landing y de igual forma me sale ese precio de $20.000 y una …"
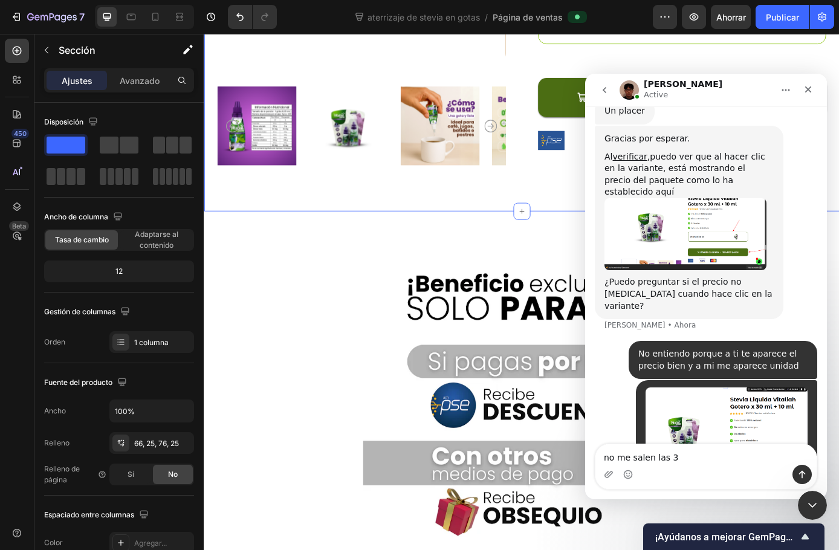
type textarea "no me salen las 3"
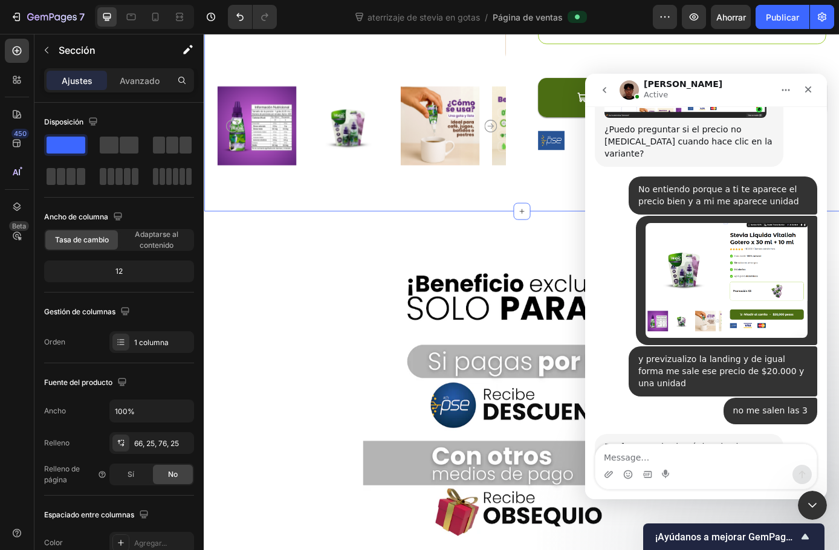
scroll to position [1989, 0]
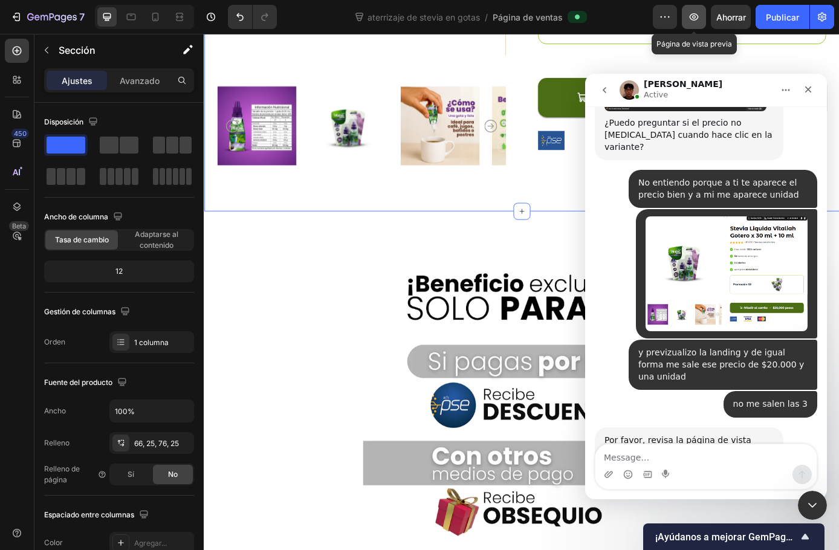
click at [695, 16] on icon "button" at bounding box center [694, 17] width 4 height 4
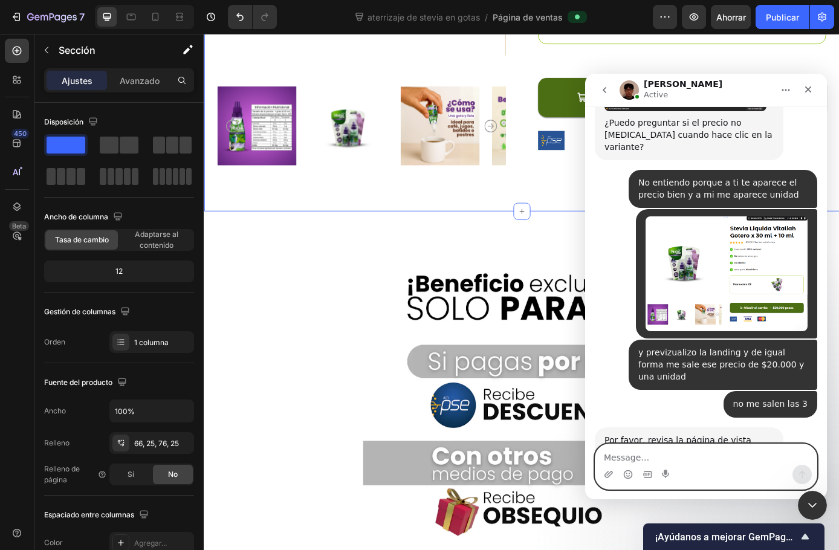
click at [646, 458] on textarea "Message…" at bounding box center [706, 454] width 221 height 21
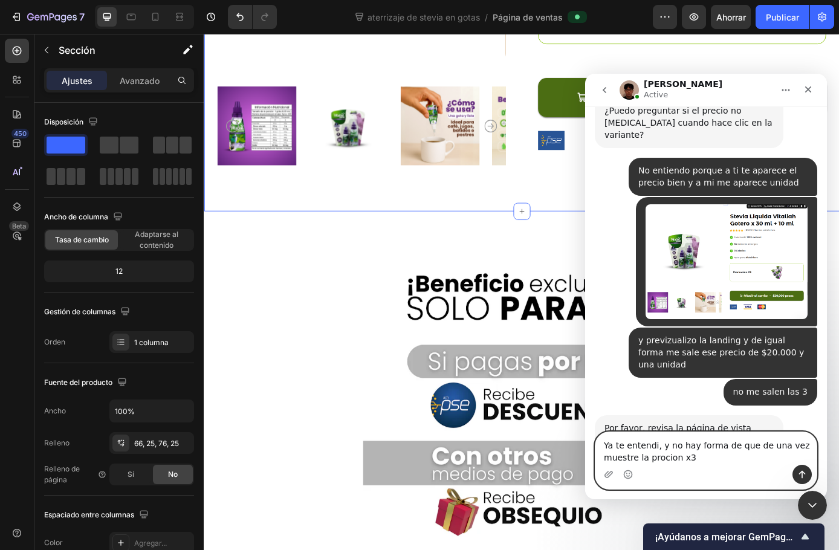
click at [630, 445] on textarea "Ya te entendi, y no hay forma de que de una vez muestre la procion x3" at bounding box center [706, 448] width 221 height 33
click at [631, 450] on textarea "Ya te entendi, y no hay forma de que de una vez muestre la procion x3" at bounding box center [706, 448] width 221 height 33
click at [632, 447] on textarea "Ya te entendi, y no hay forma de que de una vez muestre la procion x3" at bounding box center [706, 448] width 221 height 33
click at [585, 74] on lt-span "entendí" at bounding box center [585, 74] width 0 height 0
click at [664, 459] on textarea "Ya te entendí, y no hay forma de que de una vez muestre la procion x3" at bounding box center [706, 448] width 221 height 33
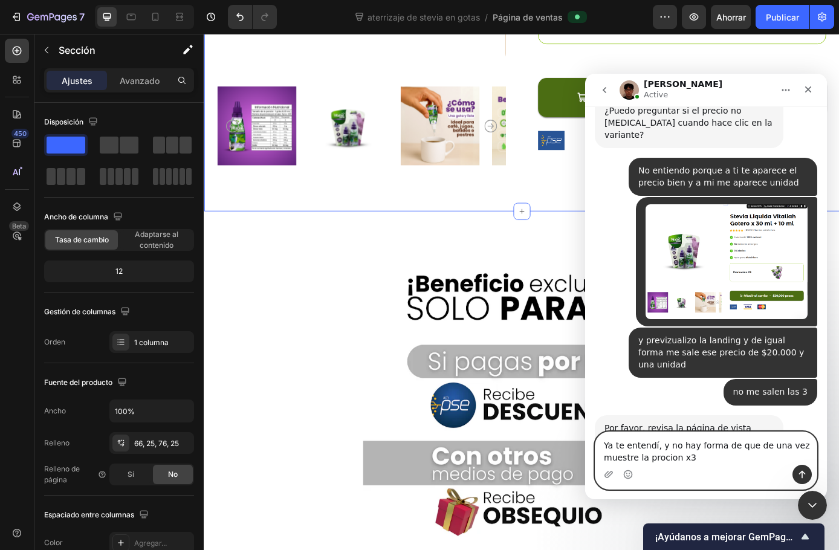
click at [661, 461] on textarea "Ya te entendí, y no hay forma de que de una vez muestre la procion x3" at bounding box center [706, 448] width 221 height 33
click at [660, 459] on textarea "Ya te entendí, y no hay forma de que de una vez muestre la procion x3" at bounding box center [706, 448] width 221 height 33
click at [704, 456] on textarea "Ya te entendí, y no hay forma de que de una vez muestre la promocion x3" at bounding box center [706, 448] width 221 height 33
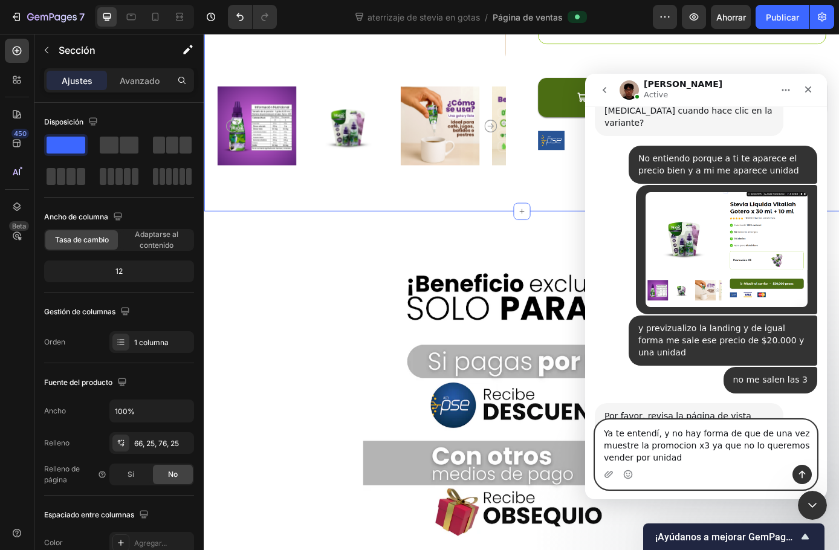
click at [668, 447] on textarea "Ya te entendí, y no hay forma de que de una vez muestre la promocion x3 ya que …" at bounding box center [706, 442] width 221 height 45
click at [585, 74] on lt-span "promoción" at bounding box center [585, 74] width 0 height 0
click at [718, 447] on textarea "Ya te entendí, y no hay forma de que de una vez muestre la promoción x3 ya que …" at bounding box center [706, 442] width 221 height 45
click at [585, 74] on lt-span ", ya que" at bounding box center [585, 74] width 0 height 0
type textarea "Ya te entendí, y no hay forma de que de una vez muestre la promoción x3, ya que…"
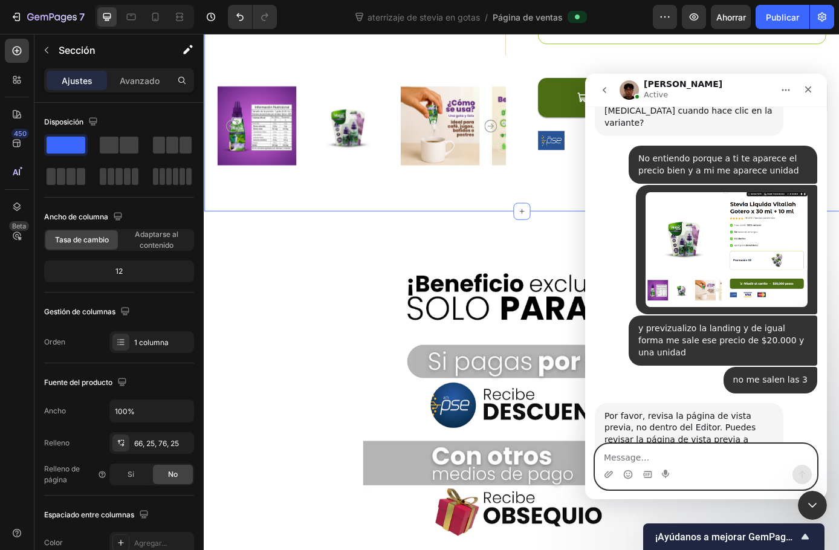
scroll to position [2048, 0]
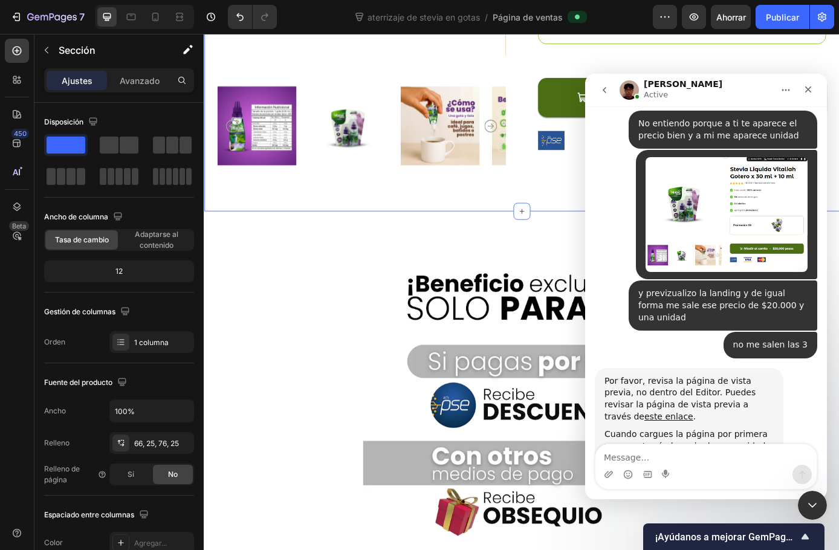
click at [813, 93] on icon "Cerrar" at bounding box center [809, 90] width 10 height 10
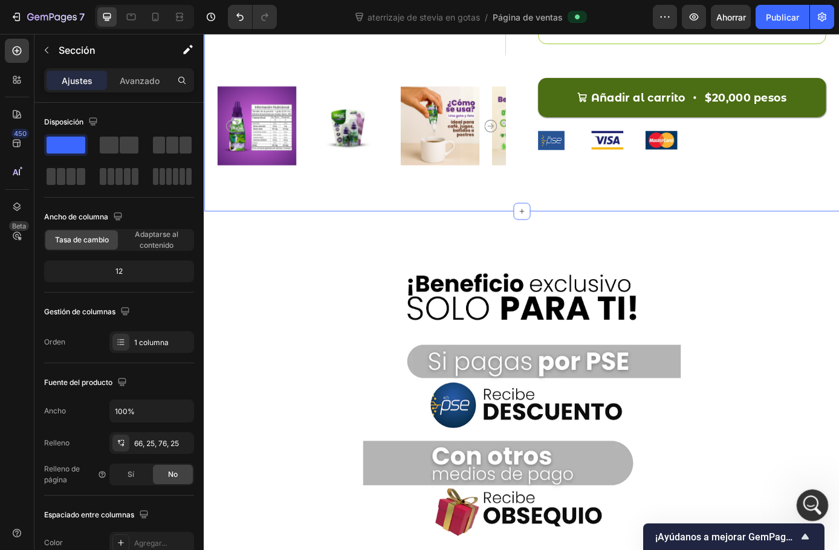
click at [810, 499] on icon "Abrir Intercom Messenger" at bounding box center [811, 504] width 20 height 20
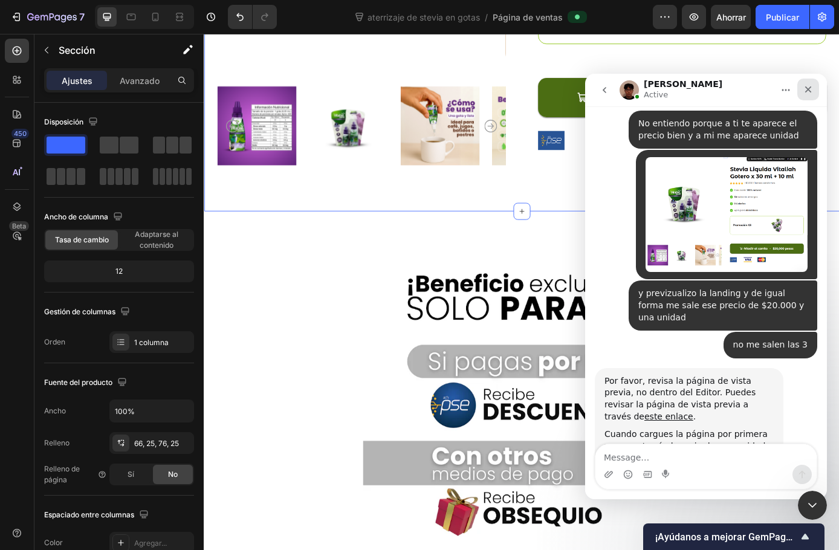
click at [810, 86] on icon "Cerrar" at bounding box center [809, 90] width 10 height 10
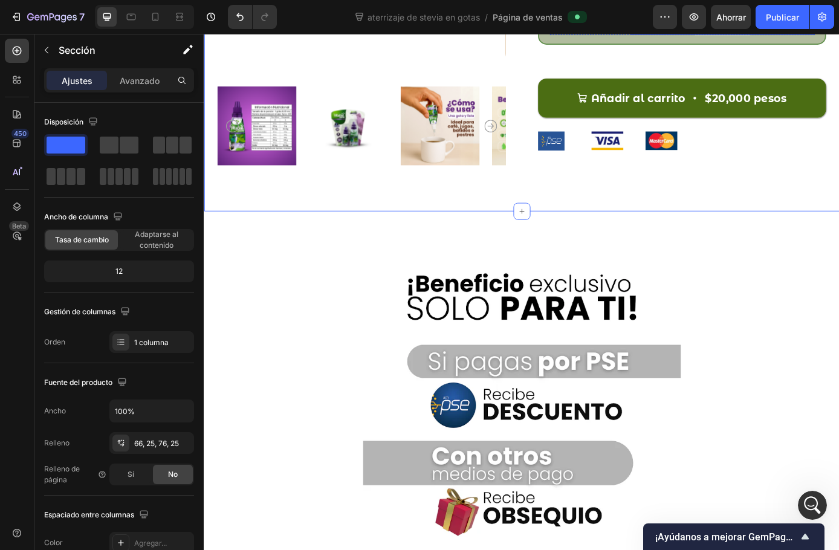
click at [691, 36] on div at bounding box center [796, 4] width 210 height 63
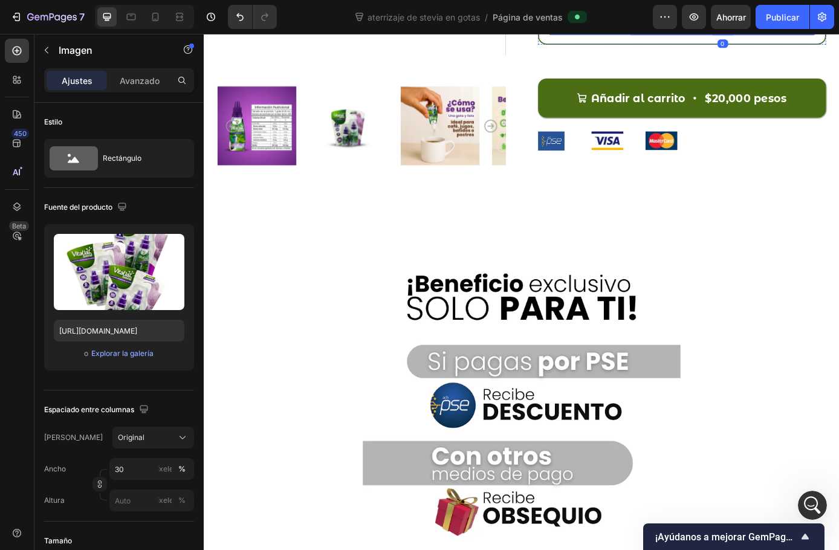
click at [648, 36] on div "Promoción X3 Text Block" at bounding box center [640, 4] width 83 height 63
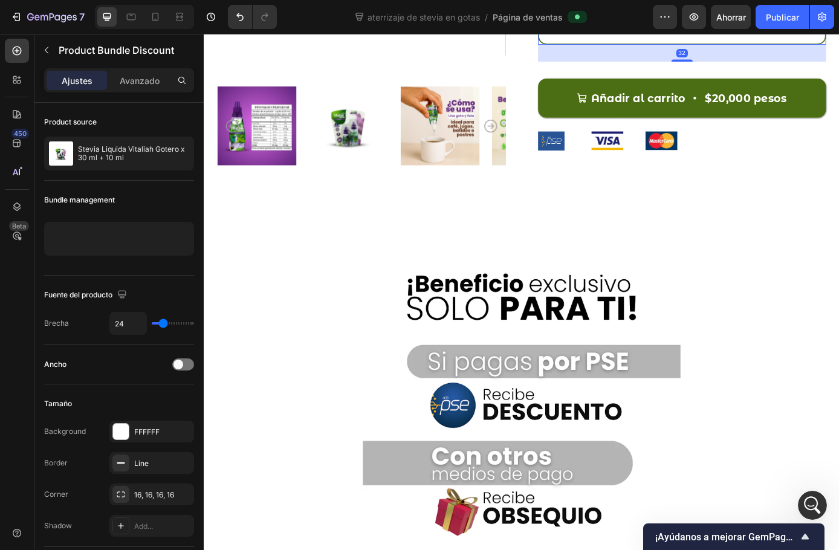
click at [698, 47] on div "Promoción X3 Text Block Image Row" at bounding box center [749, 4] width 329 height 85
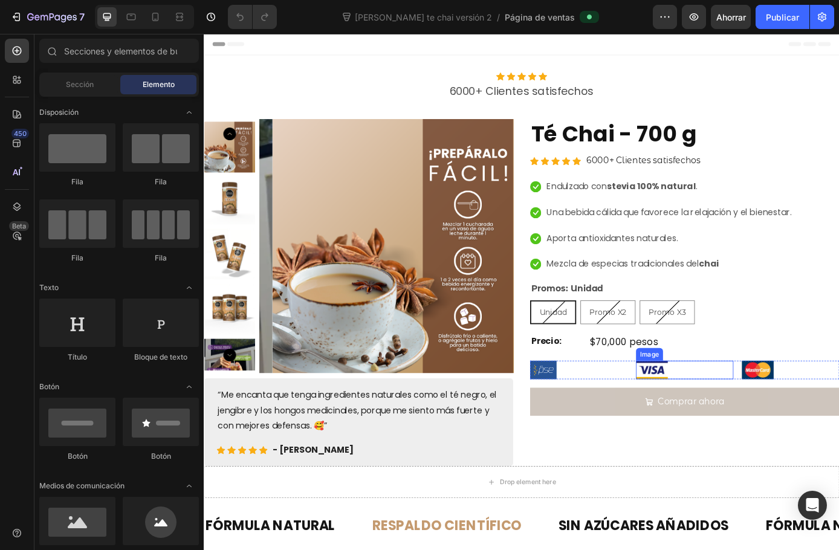
click at [796, 409] on div at bounding box center [752, 417] width 111 height 21
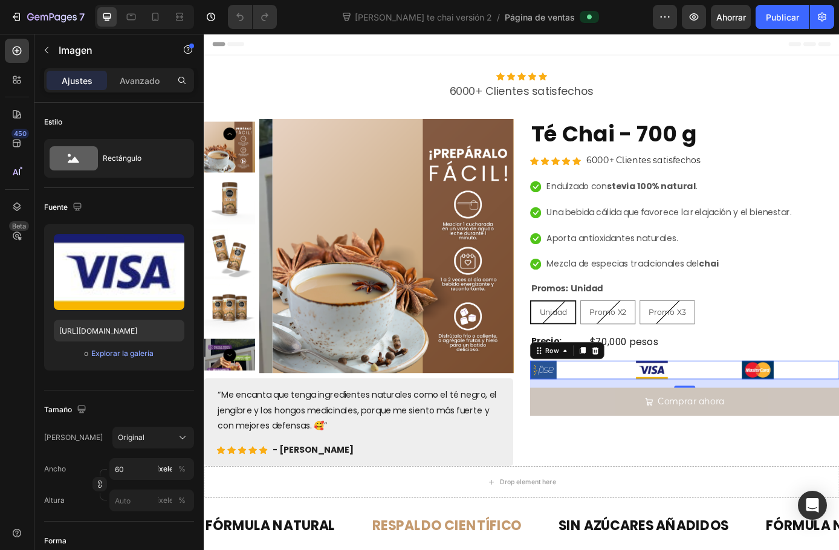
click at [808, 407] on div "Image Image Image Row 0" at bounding box center [752, 418] width 353 height 22
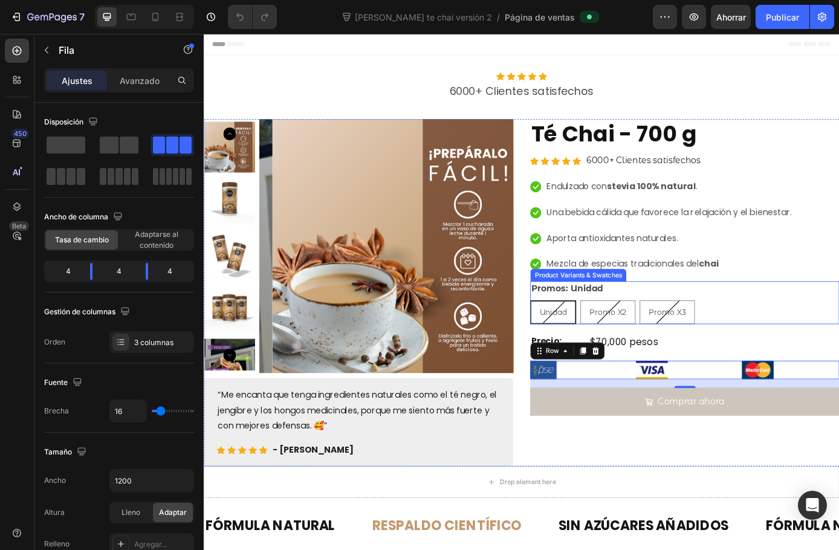
scroll to position [60, 0]
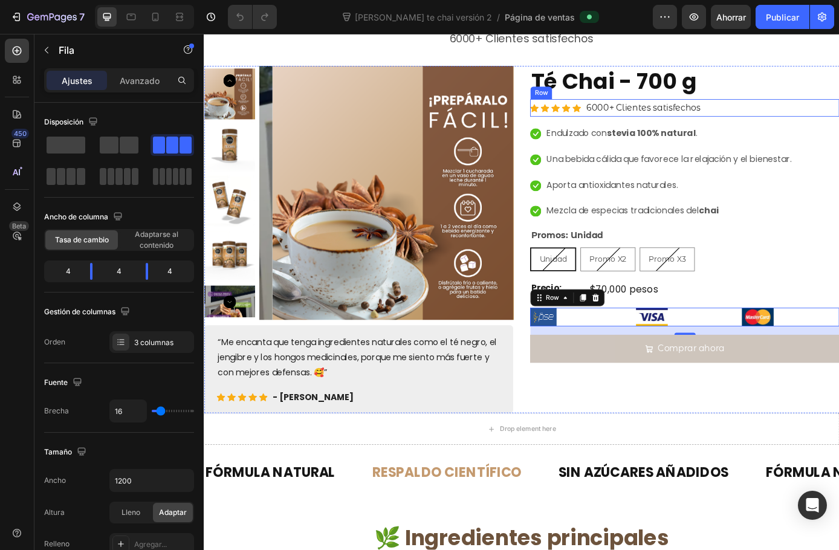
click at [780, 117] on div "Icon Icon Icon Icon Icon Icon List Hoz 6000+ Clientes satisfechos Text block Row" at bounding box center [752, 119] width 353 height 20
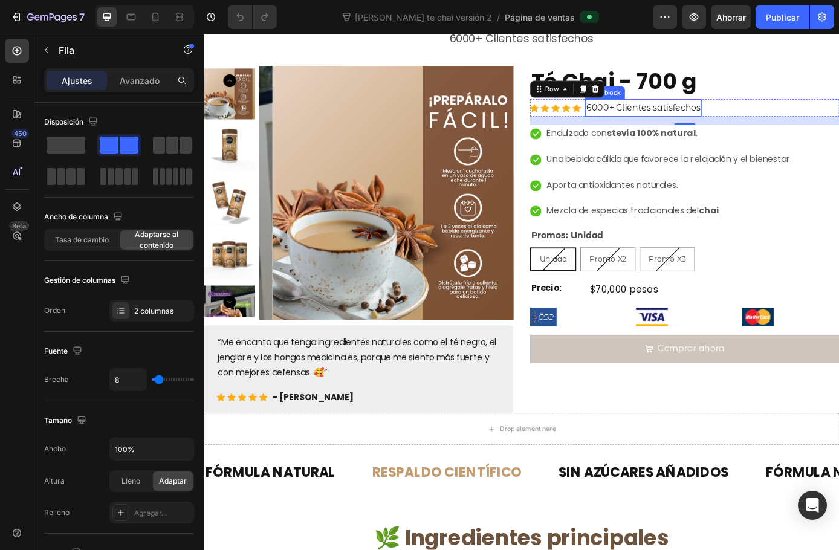
click at [667, 119] on p "6000+ Clientes satisfechos" at bounding box center [705, 119] width 131 height 18
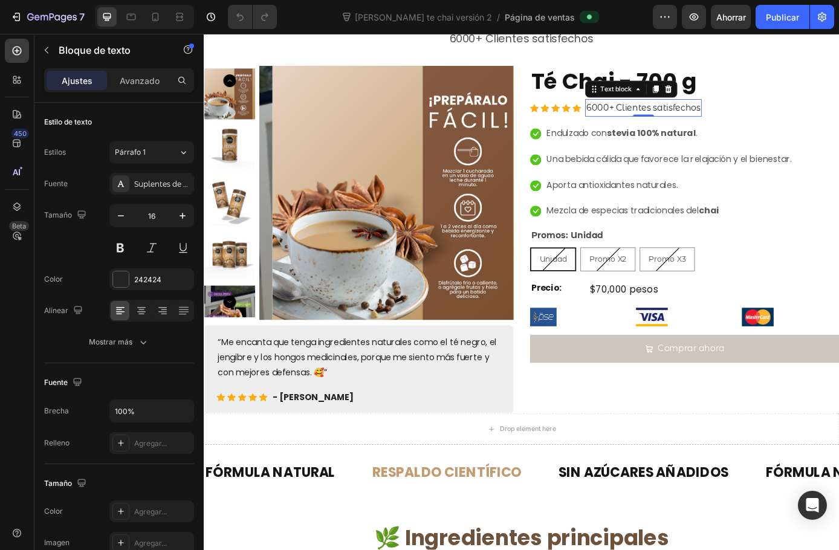
click at [666, 119] on p "6000+ Clientes satisfechos" at bounding box center [705, 119] width 131 height 18
click at [640, 120] on p "6000 Clientes satisfechos" at bounding box center [702, 119] width 125 height 18
click at [650, 120] on p "+ 6000 Clientes satisfechos" at bounding box center [706, 119] width 133 height 18
click at [759, 112] on p "+ 6.000 Clientes satisfechos" at bounding box center [707, 119] width 135 height 18
click at [771, 21] on font "Publicar" at bounding box center [782, 17] width 33 height 10
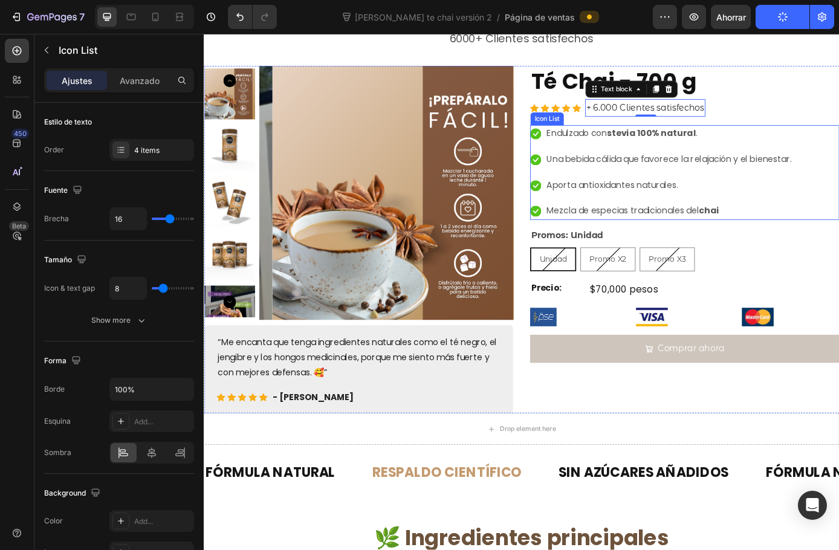
click at [787, 144] on li "Icon Endulzado con stevia 100% natural . Text block" at bounding box center [726, 148] width 300 height 20
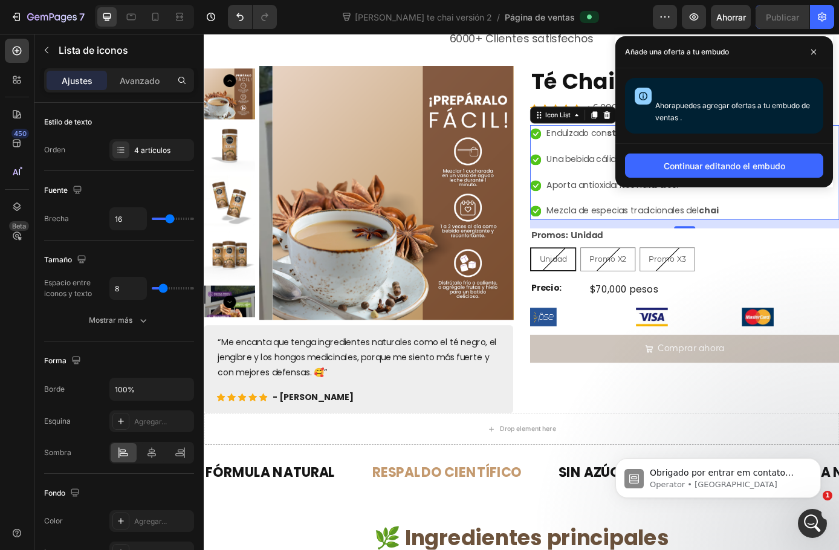
scroll to position [0, 0]
click at [679, 348] on div at bounding box center [631, 358] width 111 height 22
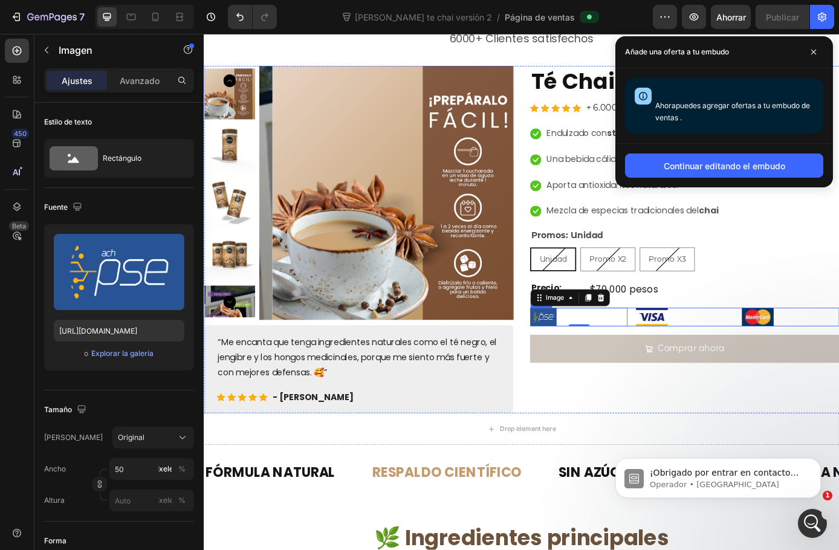
click at [689, 345] on div "Té Chai - 700 g Product Title Icon Icon Icon Icon Icon Icon List Hoz + 6.000 Cl…" at bounding box center [752, 269] width 353 height 397
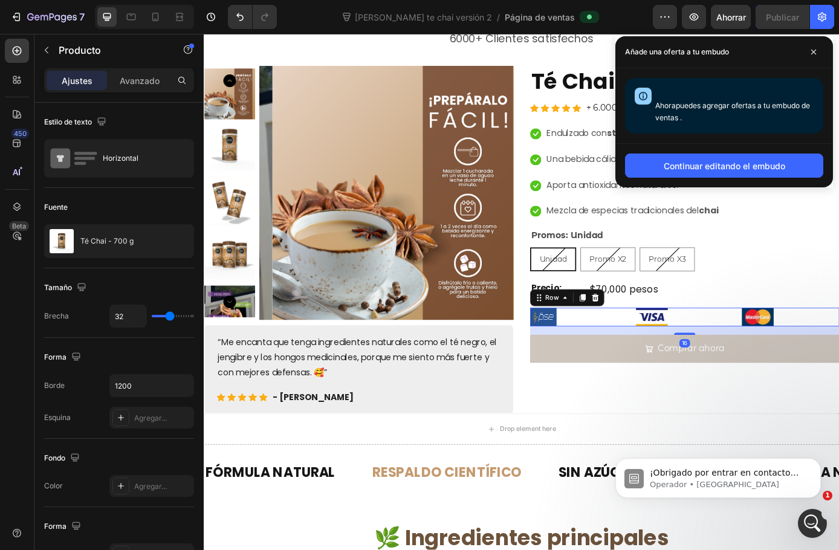
click at [684, 348] on div "Image Image Image Row 16" at bounding box center [752, 358] width 353 height 22
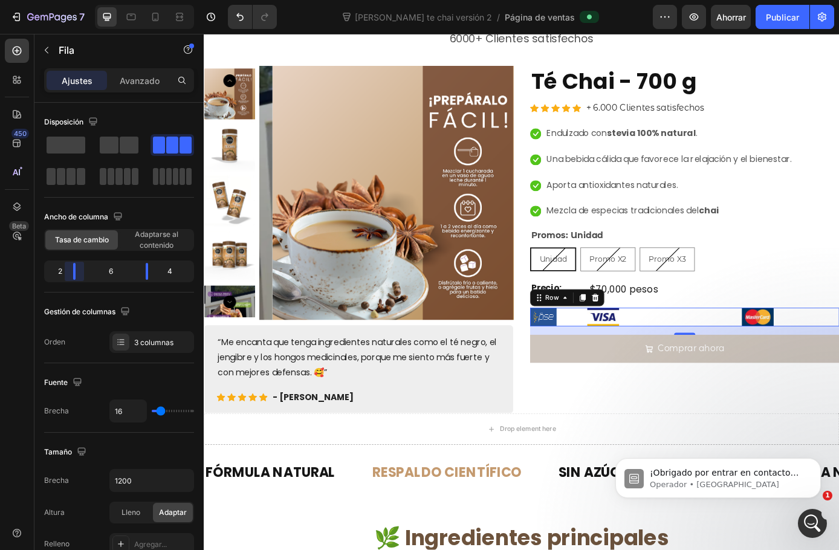
drag, startPoint x: 90, startPoint y: 273, endPoint x: 73, endPoint y: 276, distance: 17.2
click at [73, 0] on body "7 Version history Lnding vitaliah te chai versión 2 / Página de ventas Avance A…" at bounding box center [419, 0] width 839 height 0
drag, startPoint x: 146, startPoint y: 275, endPoint x: 97, endPoint y: 284, distance: 49.1
click at [97, 0] on body "7 Version history Lnding vitaliah te chai versión 2 / Página de ventas Avance A…" at bounding box center [419, 0] width 839 height 0
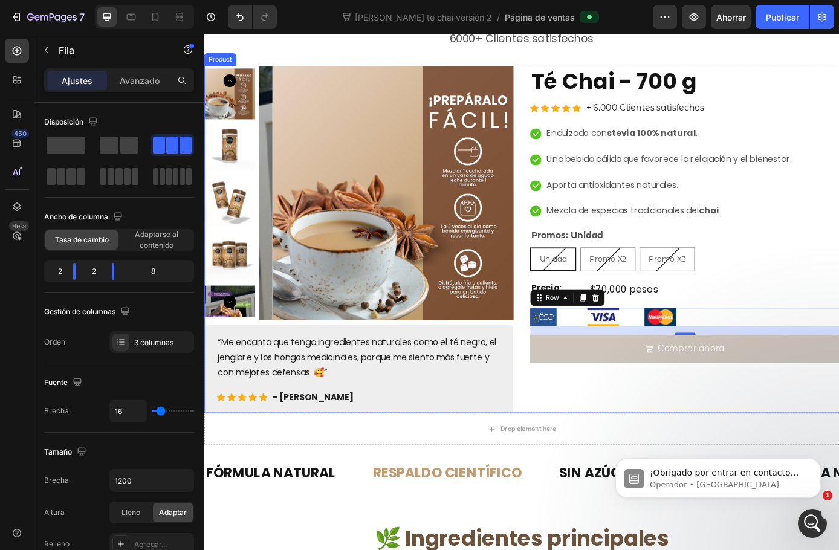
click at [736, 459] on div "Té Chai - 700 g Product Title Icon Icon Icon Icon Icon Icon List Hoz + 6.000 Cl…" at bounding box center [752, 269] width 353 height 397
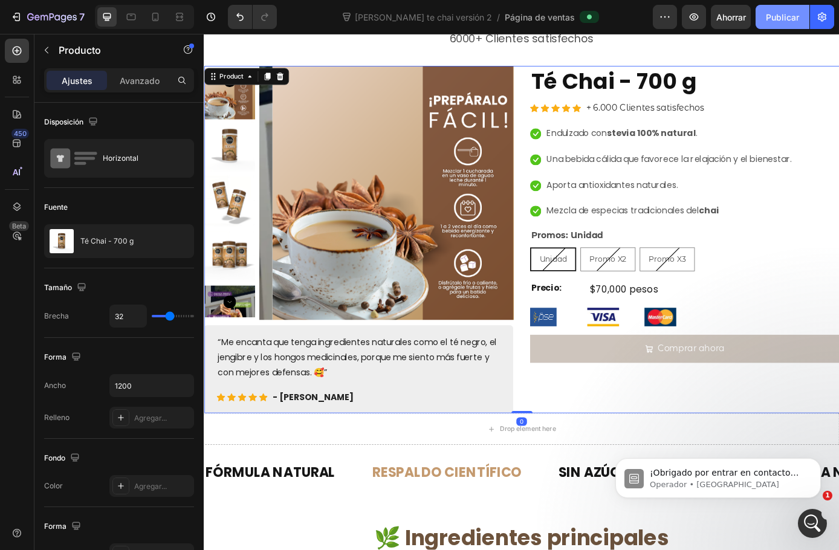
click at [780, 19] on font "Publicar" at bounding box center [782, 17] width 33 height 10
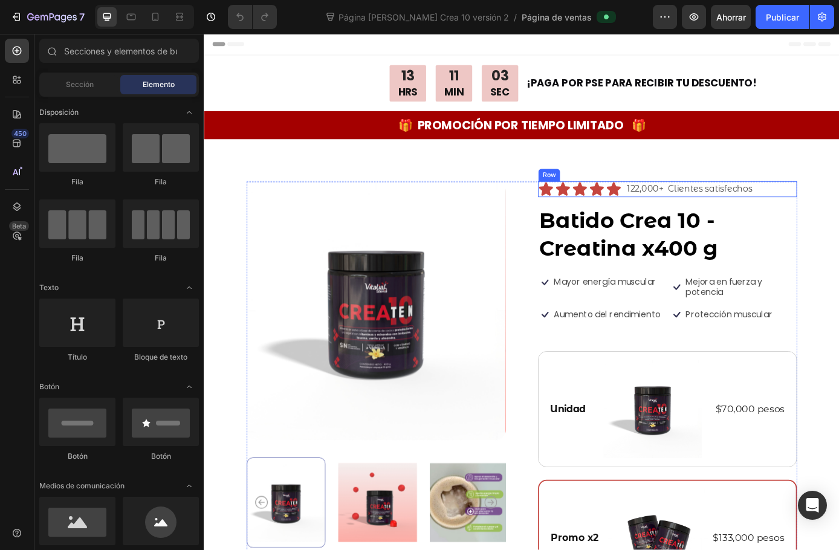
click at [839, 209] on div "Icon Icon Icon Icon Icon Icon List 122,000+ Clientes satisfechos Text Block Row" at bounding box center [733, 212] width 296 height 18
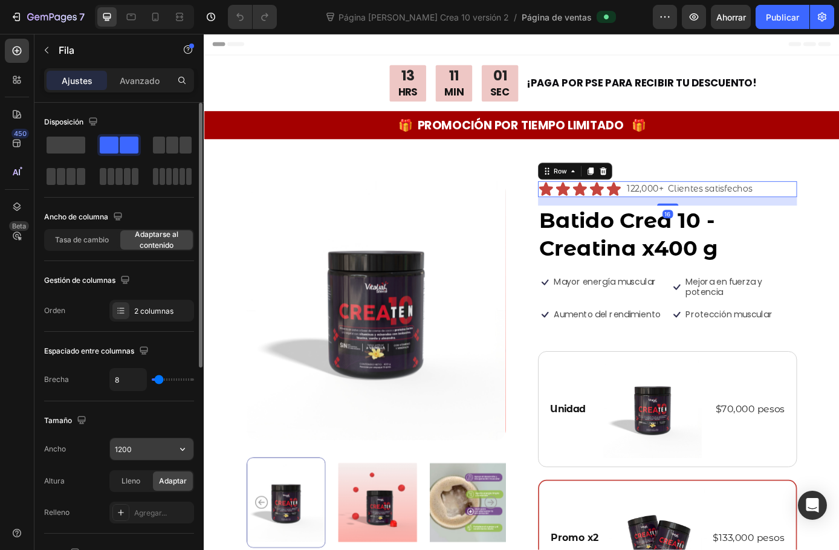
scroll to position [181, 0]
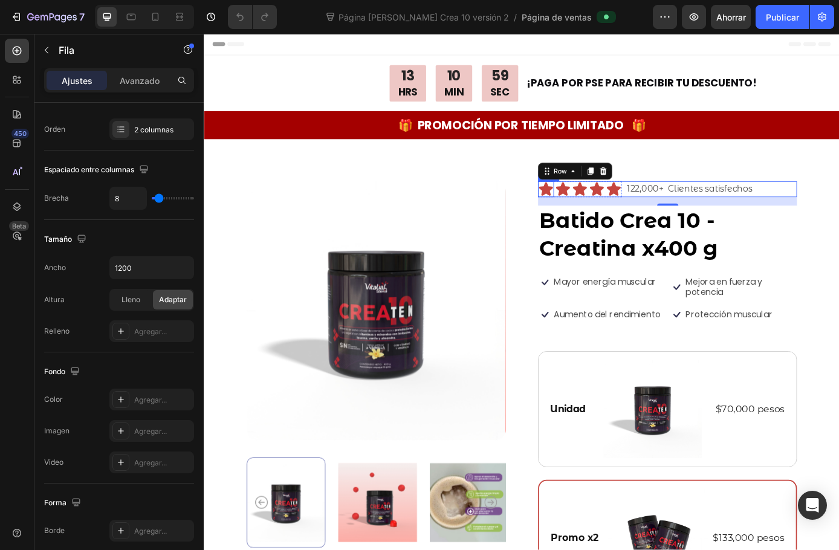
click at [592, 212] on icon at bounding box center [594, 210] width 16 height 15
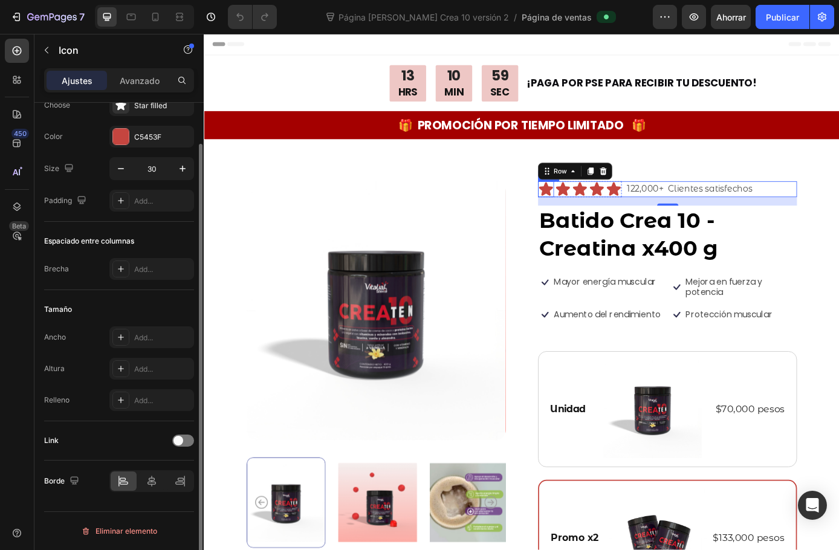
scroll to position [0, 0]
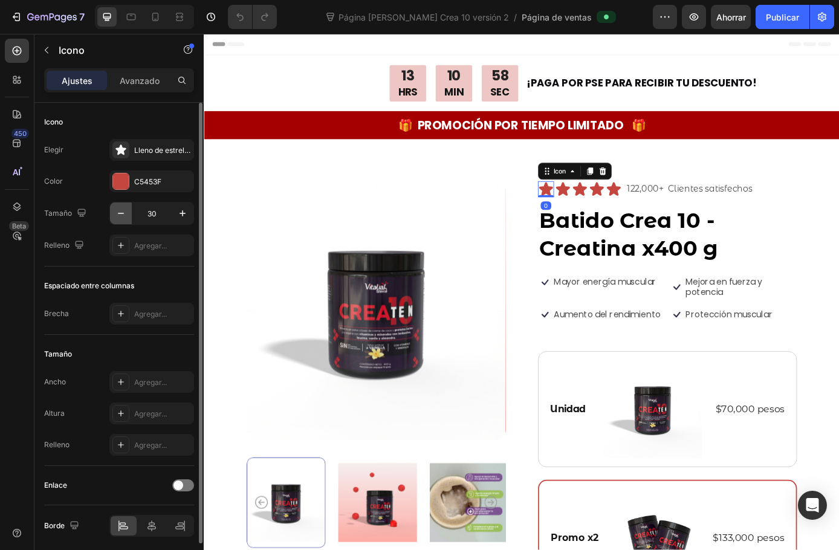
click at [119, 213] on icon "button" at bounding box center [121, 213] width 12 height 12
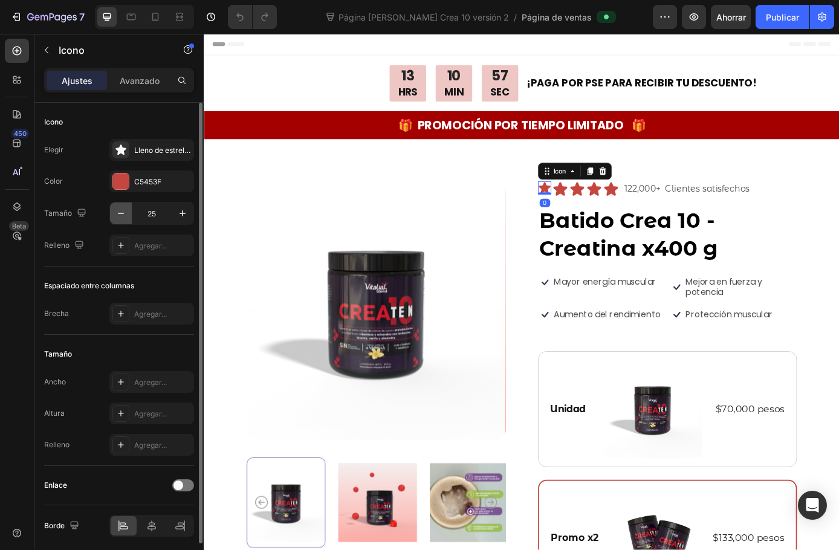
click at [119, 213] on icon "button" at bounding box center [121, 213] width 12 height 12
click at [158, 213] on input "21" at bounding box center [152, 214] width 40 height 22
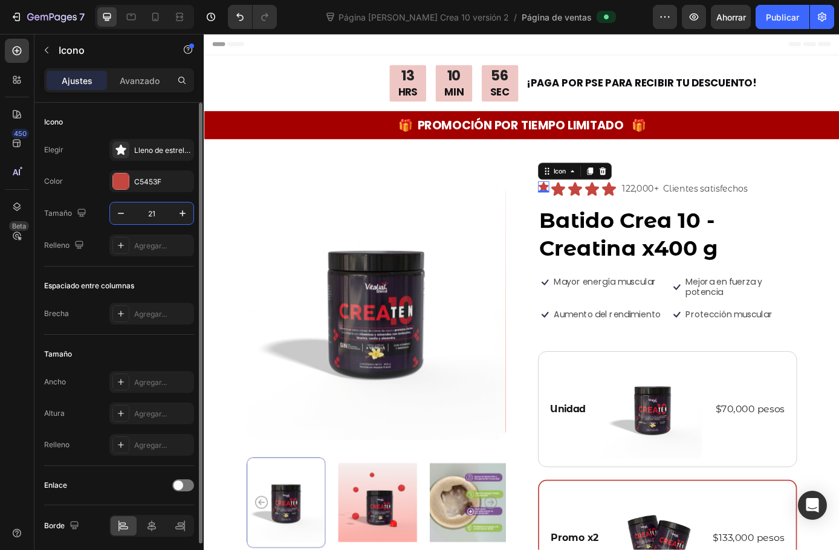
click at [158, 213] on input "21" at bounding box center [152, 214] width 40 height 22
click at [158, 213] on input "18" at bounding box center [152, 214] width 40 height 22
type input "20"
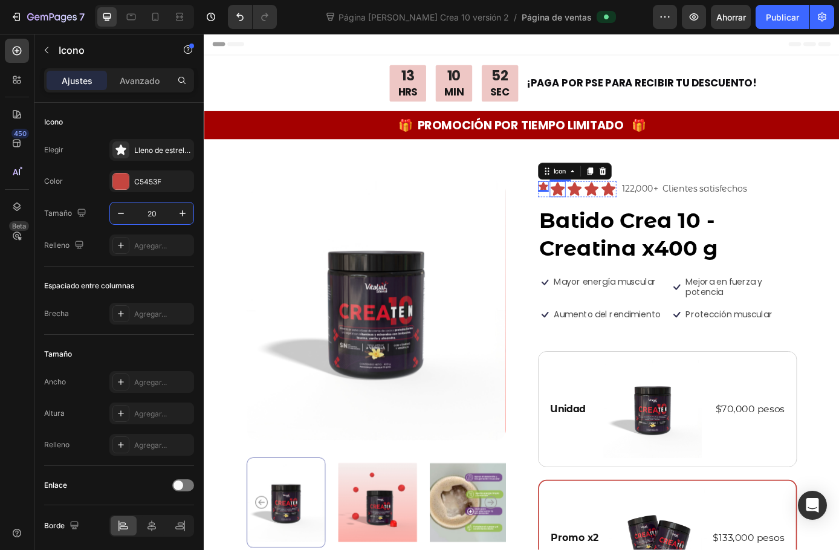
click at [601, 211] on icon at bounding box center [608, 210] width 16 height 15
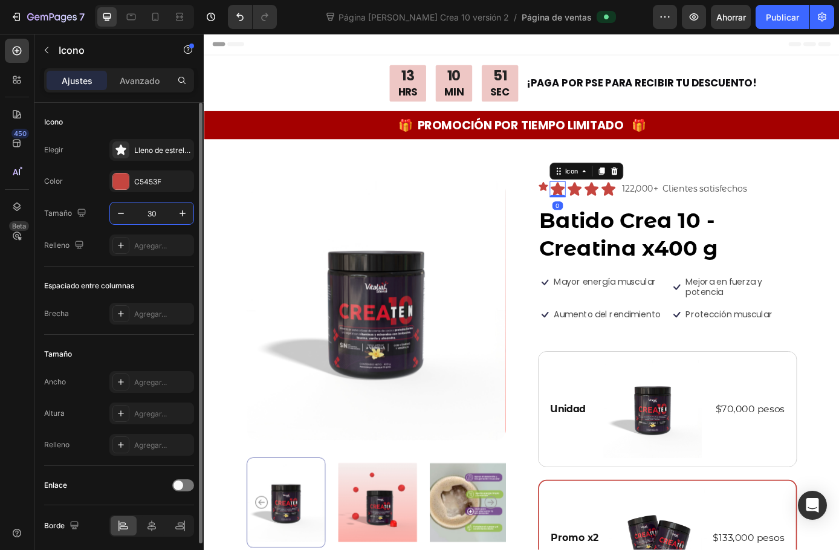
click at [159, 212] on input "30" at bounding box center [152, 214] width 40 height 22
type input "20"
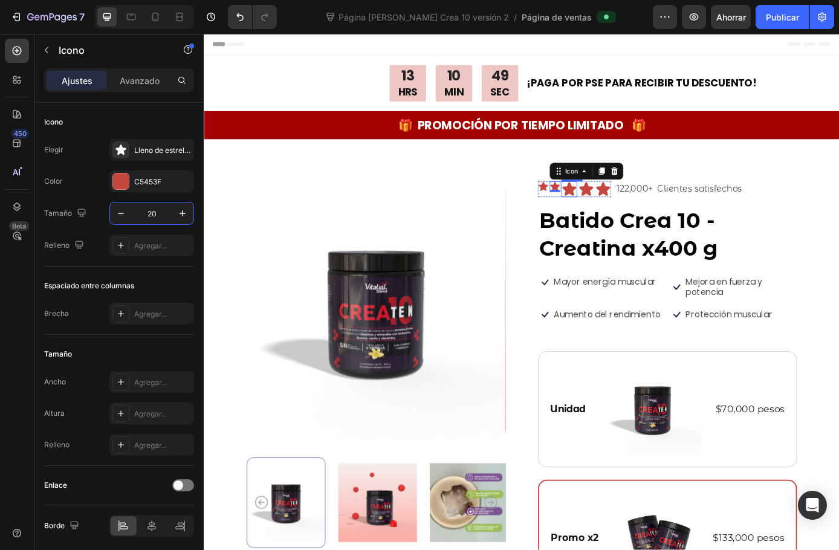
click at [615, 210] on icon at bounding box center [621, 210] width 16 height 15
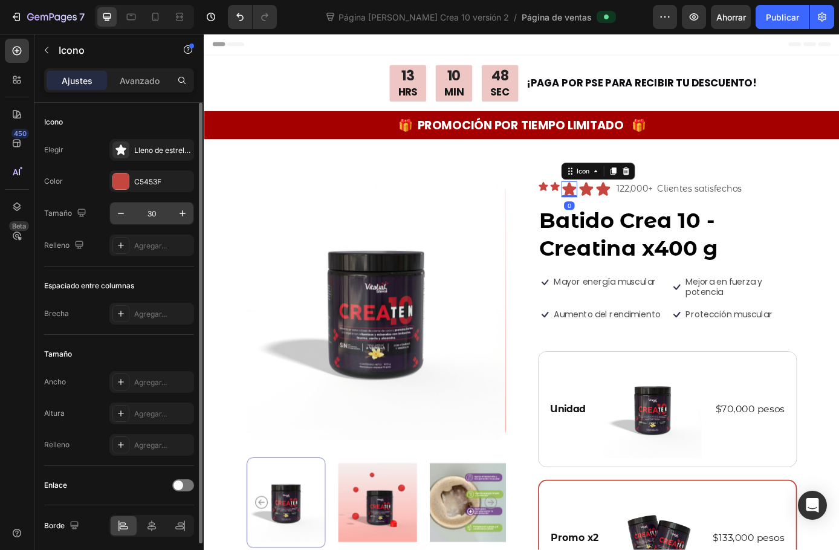
click at [155, 212] on input "30" at bounding box center [152, 214] width 40 height 22
type input "20"
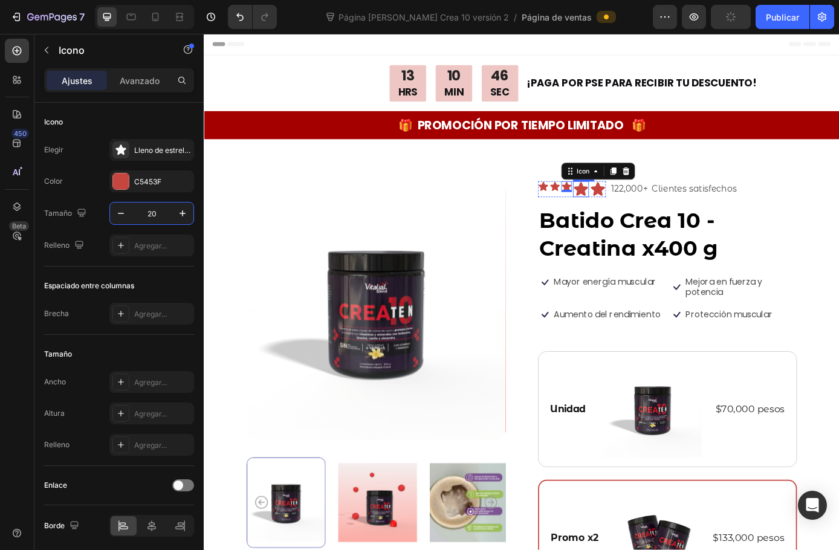
click at [635, 203] on icon at bounding box center [634, 212] width 18 height 18
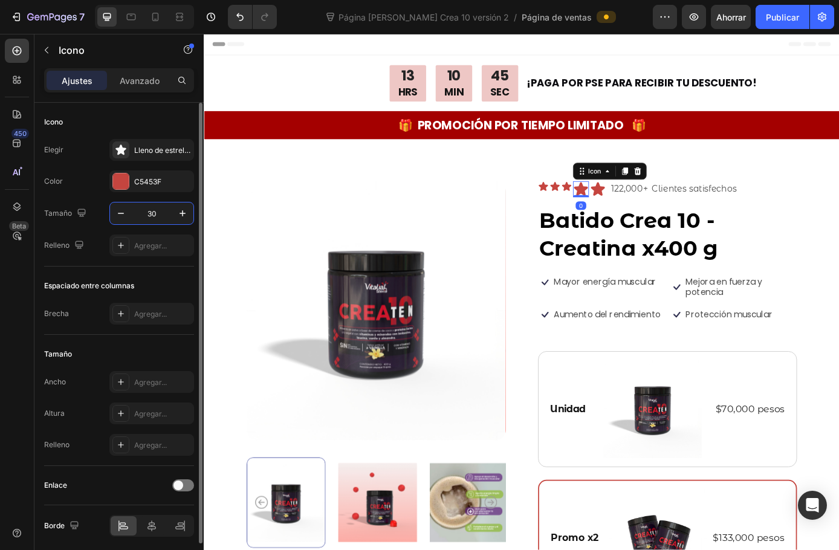
click at [159, 214] on input "30" at bounding box center [152, 214] width 40 height 22
type input "20"
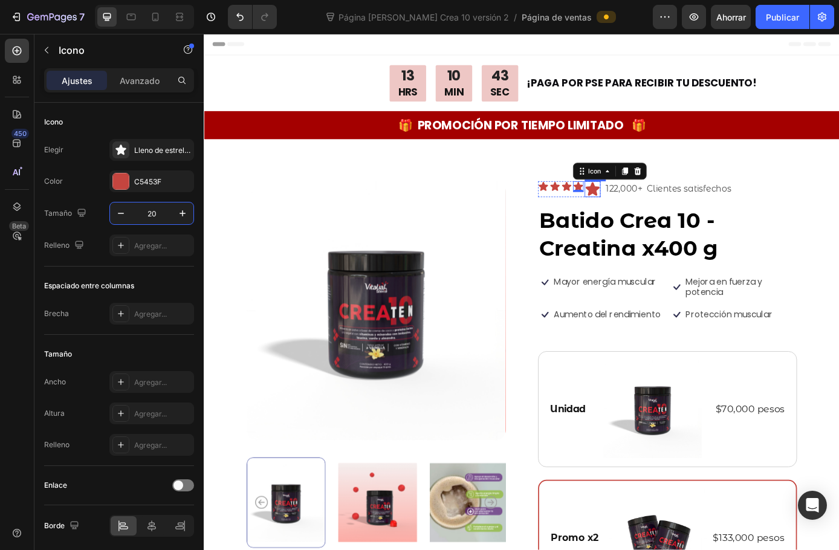
click at [647, 216] on icon at bounding box center [648, 210] width 16 height 15
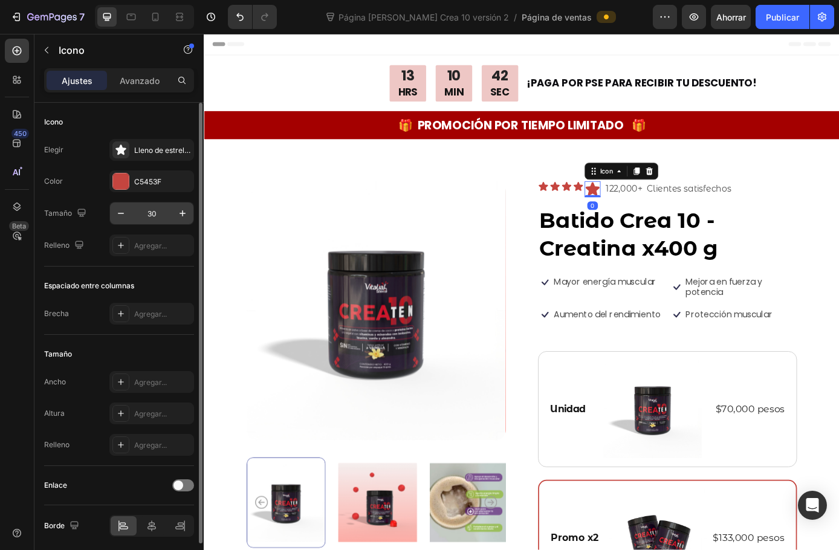
click at [148, 210] on input "30" at bounding box center [152, 214] width 40 height 22
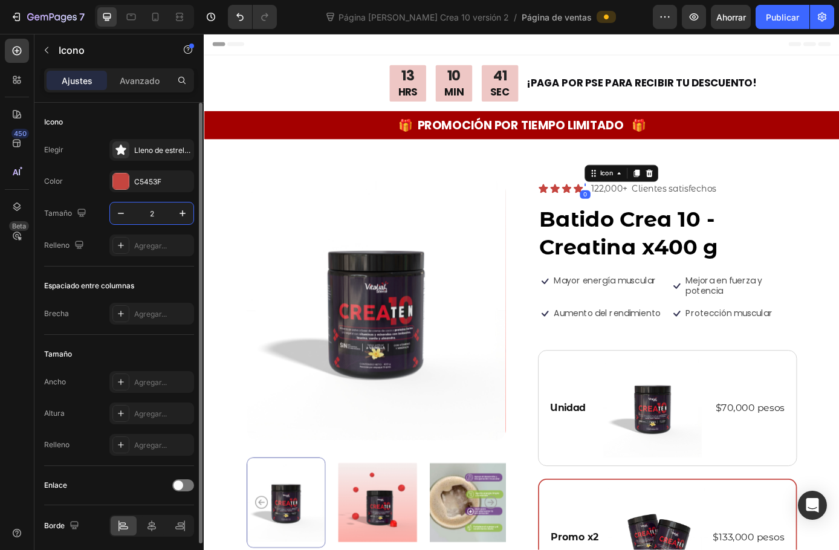
type input "20"
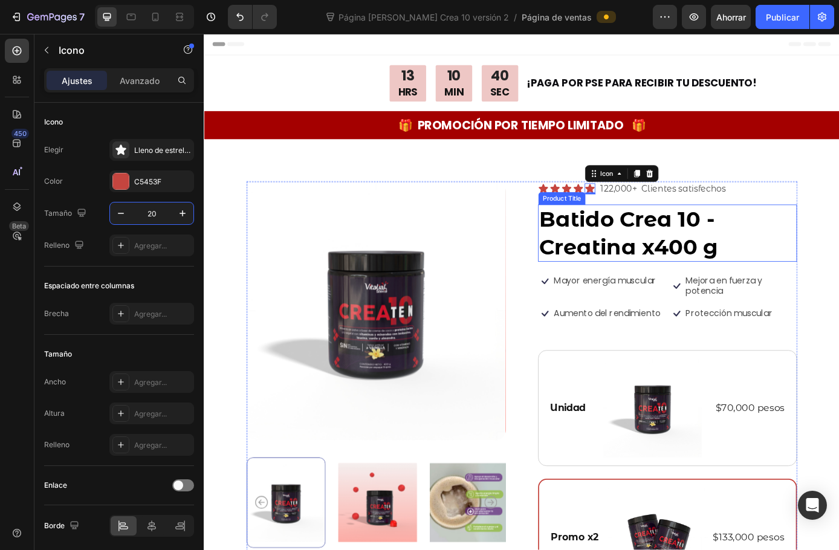
click at [684, 257] on h1 "Batido Crea 10 - Creatina x400 g" at bounding box center [733, 261] width 296 height 65
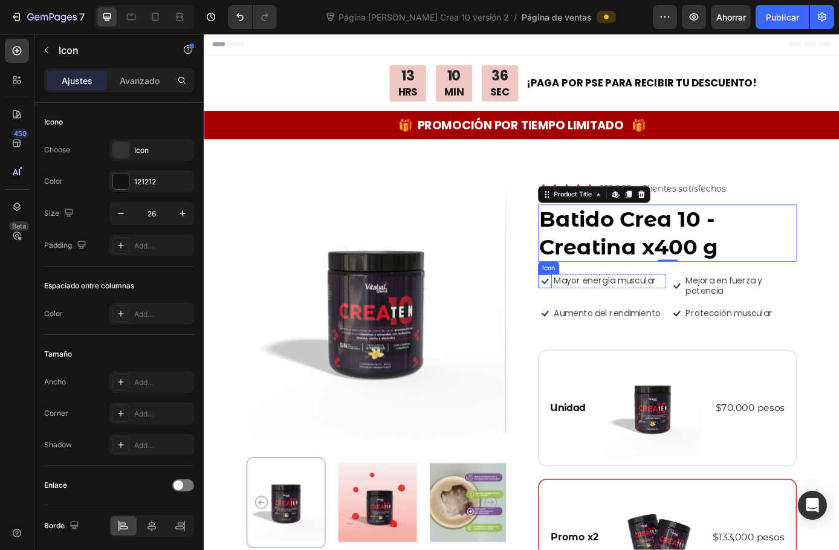
click at [585, 314] on icon at bounding box center [593, 317] width 16 height 16
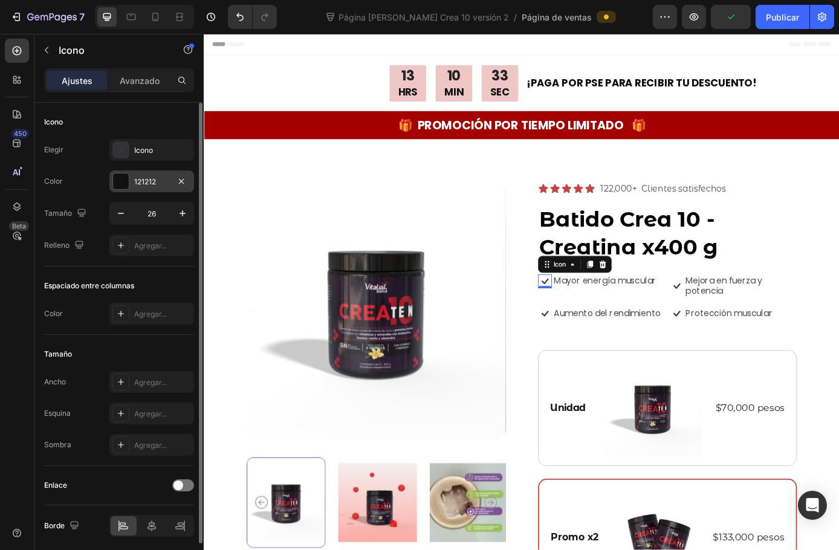
click at [128, 176] on div at bounding box center [121, 182] width 16 height 16
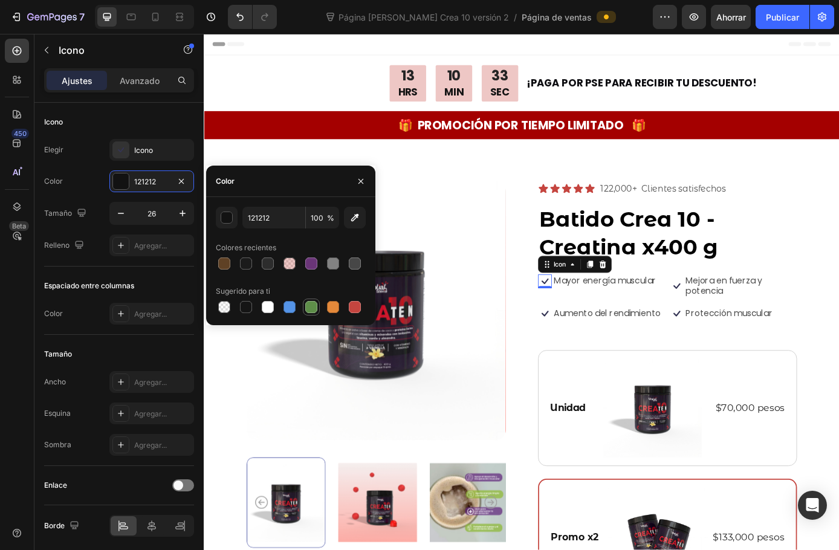
click at [310, 305] on div at bounding box center [311, 307] width 12 height 12
type input "5E8E49"
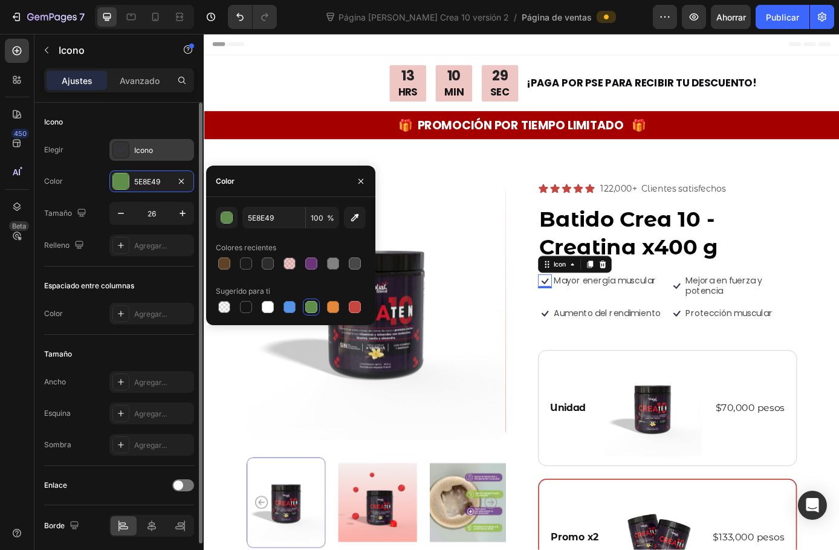
click at [120, 153] on icon at bounding box center [121, 150] width 12 height 12
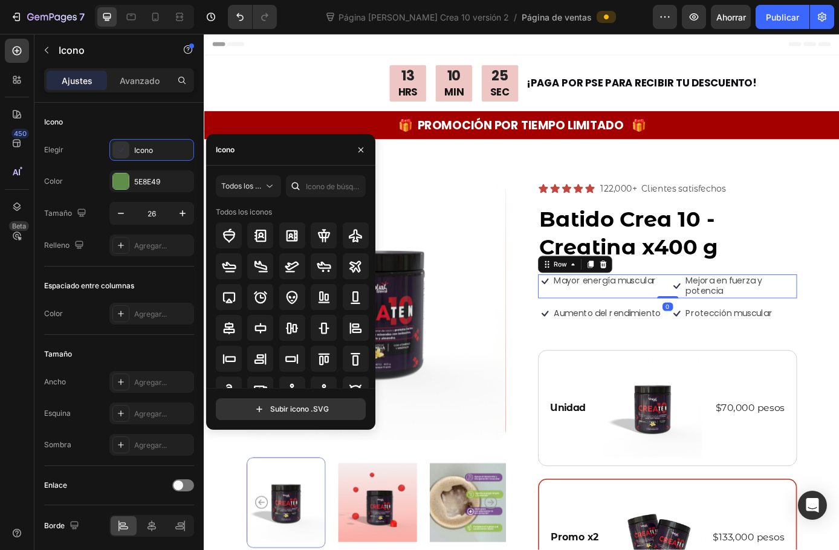
click at [611, 332] on div "Icon Mayor energía muscular Text Block Row" at bounding box center [658, 323] width 146 height 28
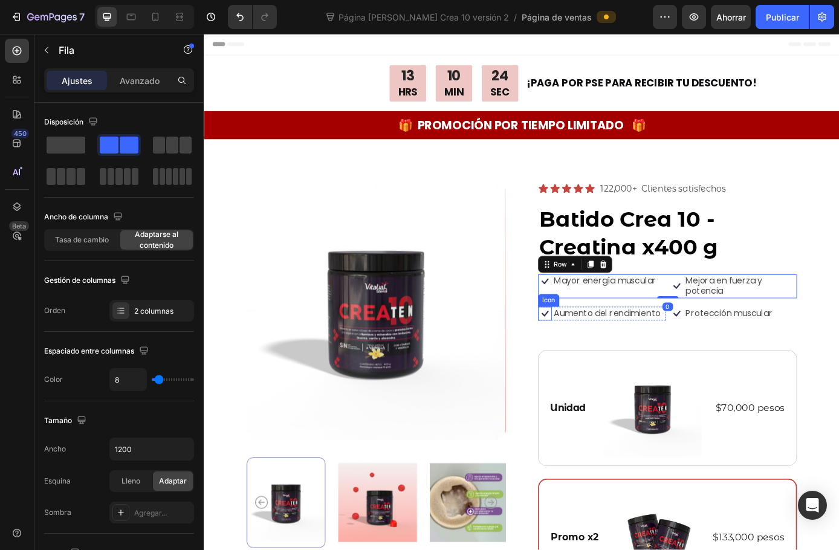
click at [589, 348] on icon at bounding box center [593, 354] width 16 height 16
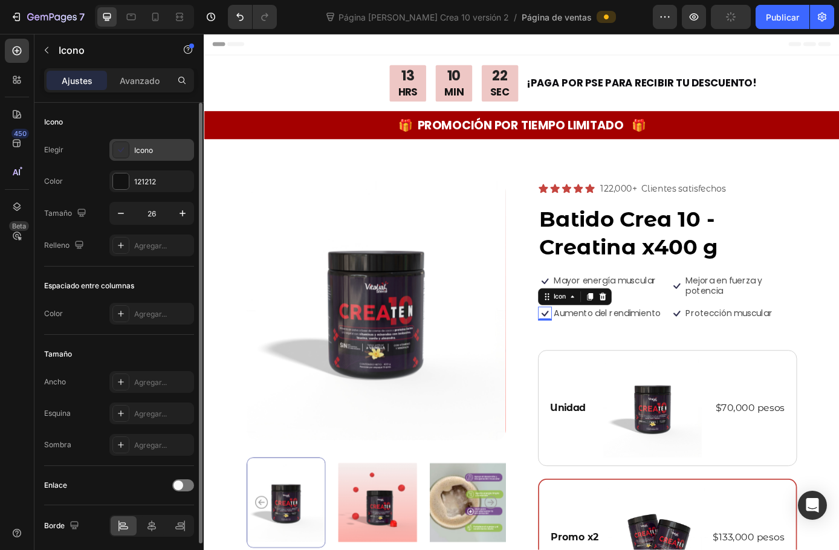
click at [117, 155] on icon at bounding box center [121, 150] width 12 height 12
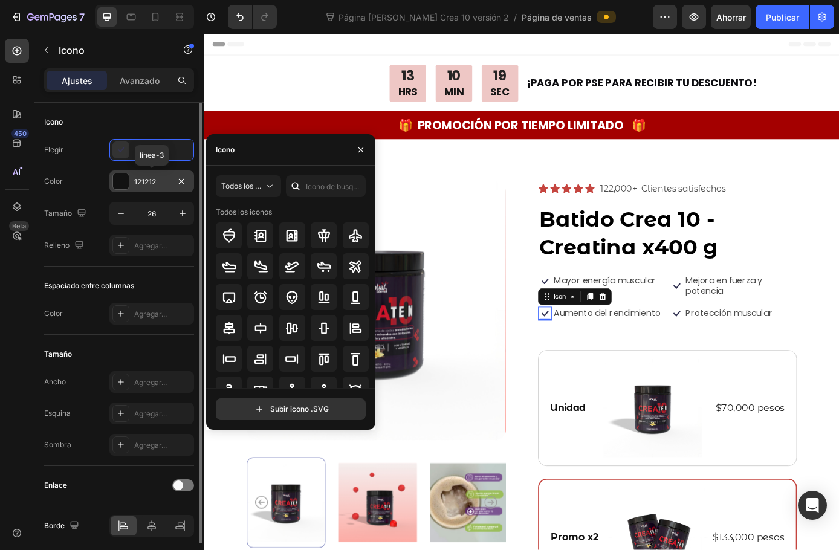
click at [123, 177] on div at bounding box center [121, 182] width 16 height 16
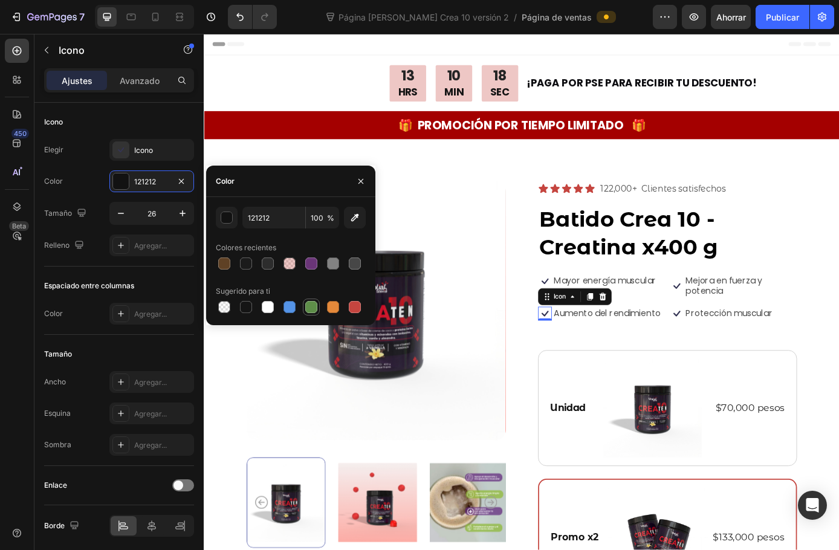
click at [309, 307] on div at bounding box center [311, 307] width 12 height 12
type input "5E8E49"
click at [646, 360] on div "Aumento del rendimiento" at bounding box center [664, 353] width 124 height 15
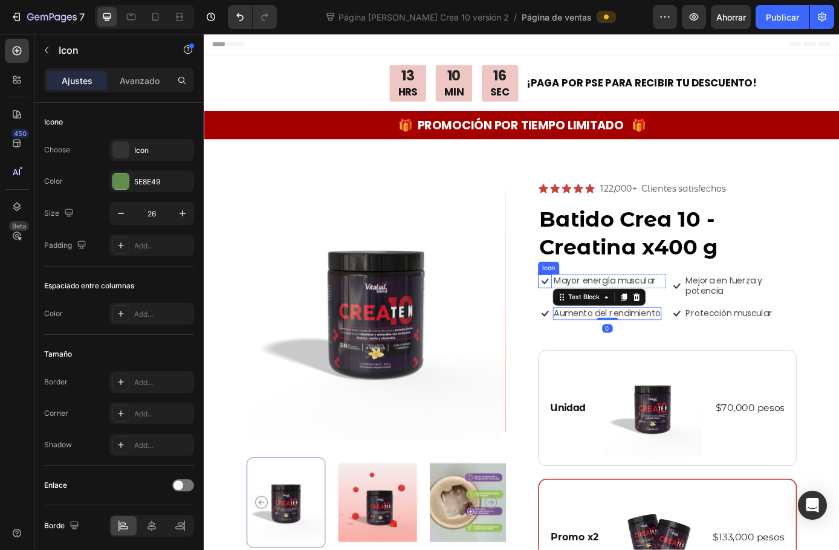
click at [589, 319] on icon at bounding box center [593, 317] width 16 height 16
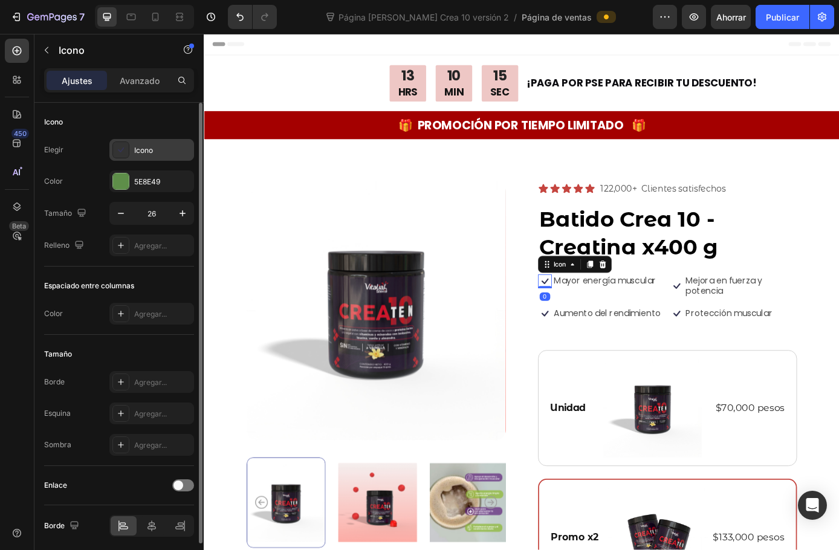
click at [144, 141] on div "Icono" at bounding box center [151, 150] width 85 height 22
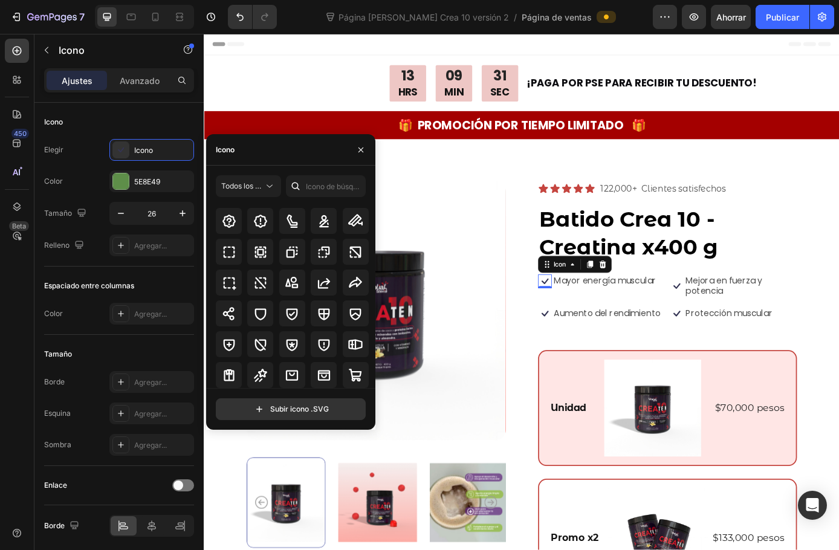
scroll to position [6112, 0]
click at [829, 398] on div "Unidad Text Block Image $70,000 pesos Product Price Product Price Row Row" at bounding box center [733, 461] width 296 height 132
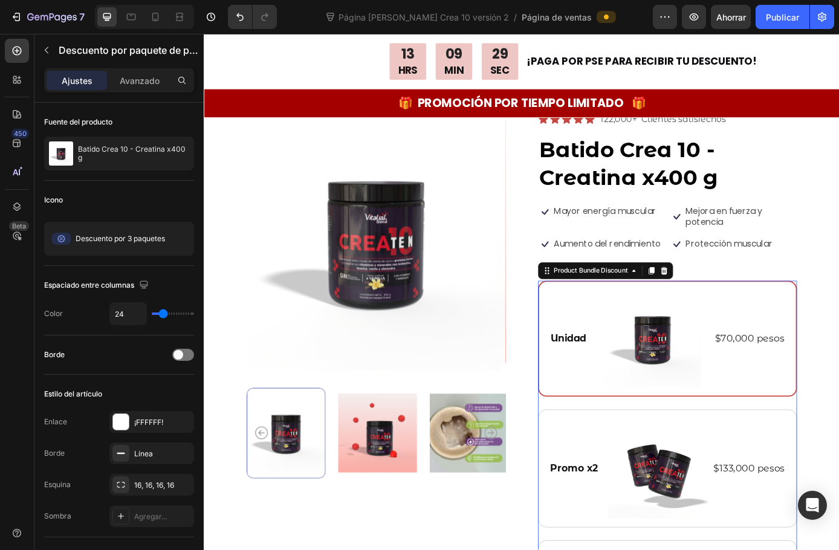
scroll to position [181, 0]
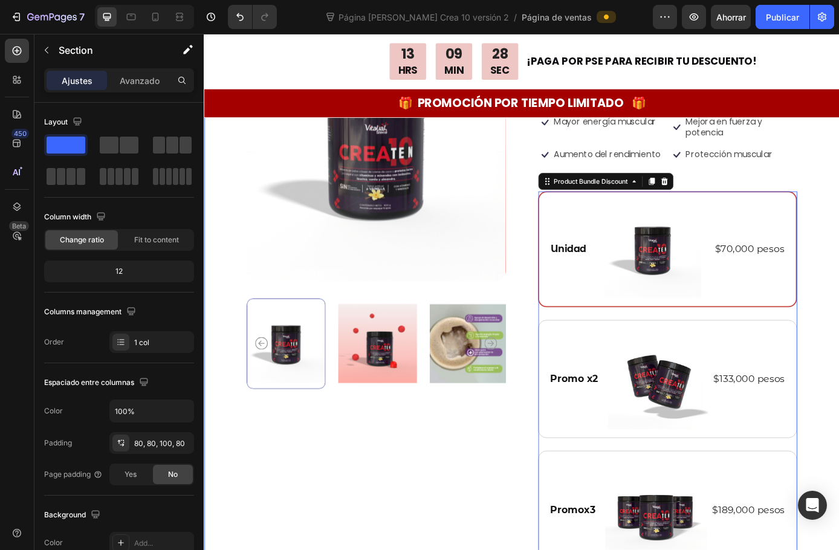
click at [839, 415] on div "Product Images Icon Icon Icon Icon Icon Icon List 122,000+ Clientes satisfechos…" at bounding box center [567, 424] width 726 height 903
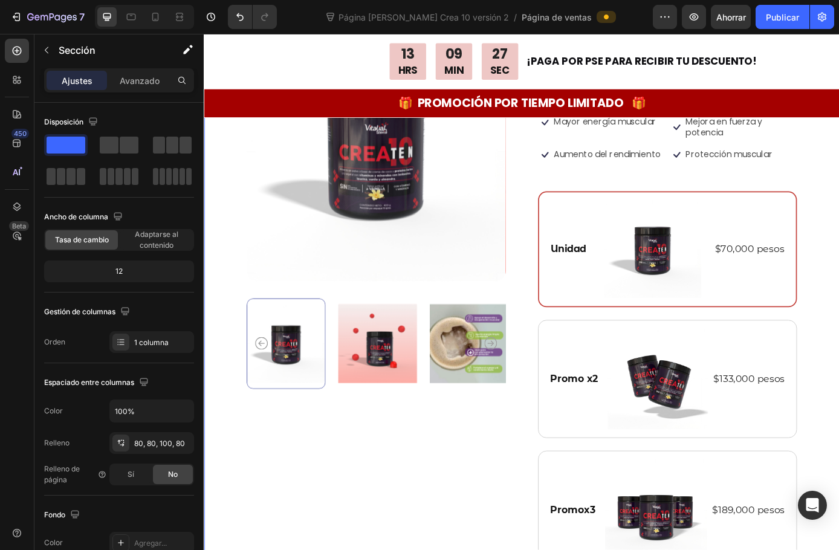
click at [839, 392] on div "Product Images Icon Icon Icon Icon Icon Icon List 122,000+ Clientes satisfechos…" at bounding box center [567, 424] width 726 height 903
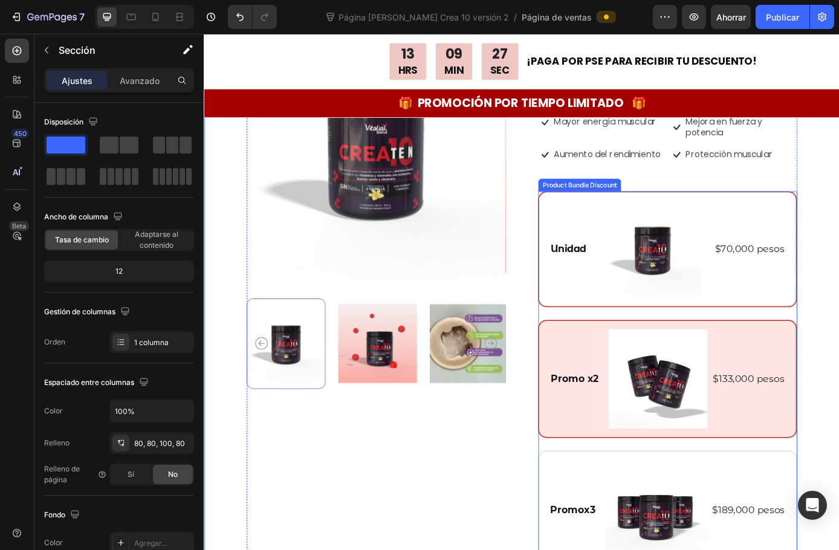
click at [721, 362] on div "Promo x2 Text Block Image $133,000 pesos Product Price Product Price Row Row" at bounding box center [733, 428] width 296 height 135
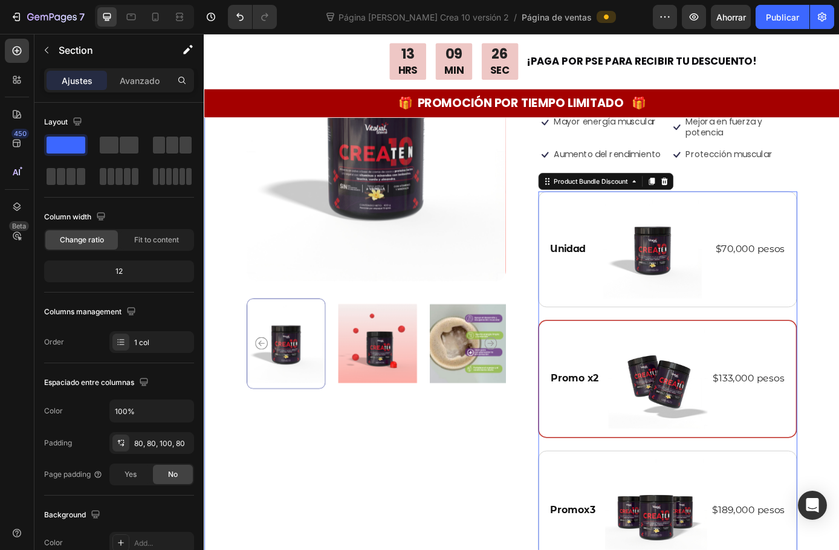
click at [839, 383] on div "Product Images Icon Icon Icon Icon Icon Icon List 122,000+ Clientes satisfechos…" at bounding box center [567, 424] width 726 height 903
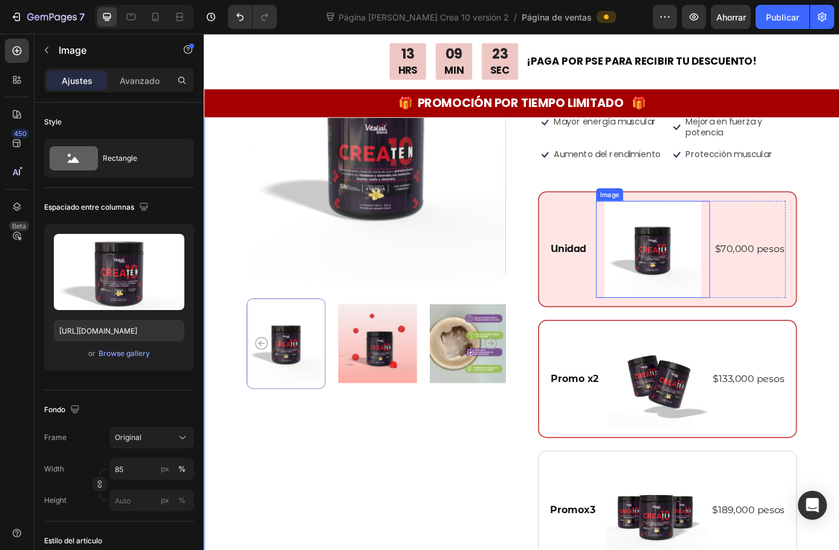
click at [758, 314] on img at bounding box center [716, 280] width 111 height 111
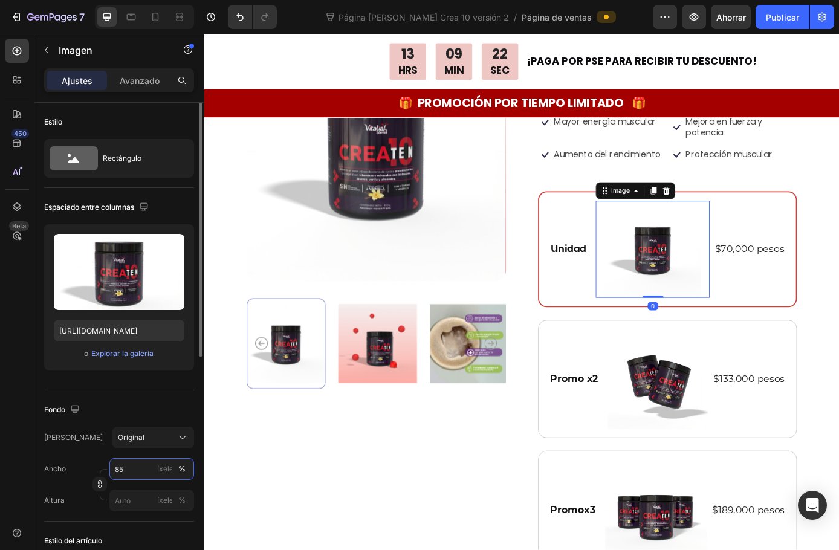
click at [132, 466] on input "85" at bounding box center [151, 469] width 85 height 22
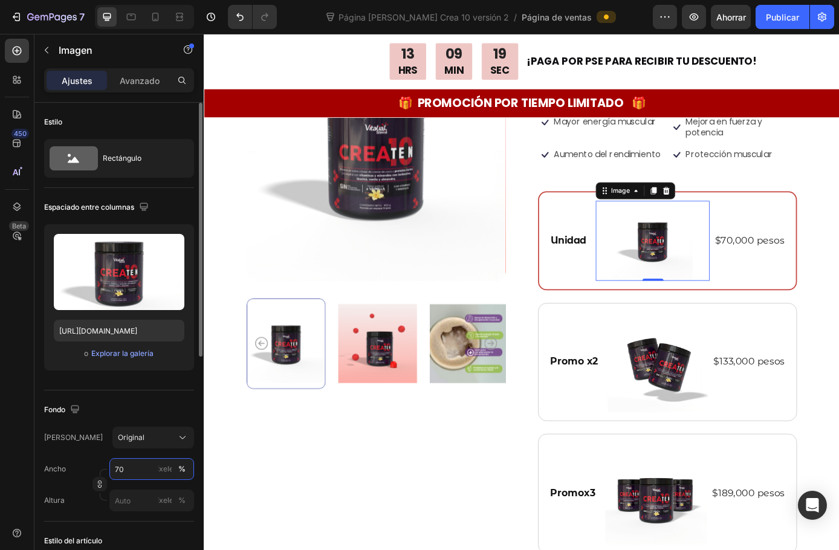
click at [138, 464] on input "70" at bounding box center [151, 469] width 85 height 22
click at [119, 461] on input "70" at bounding box center [151, 469] width 85 height 22
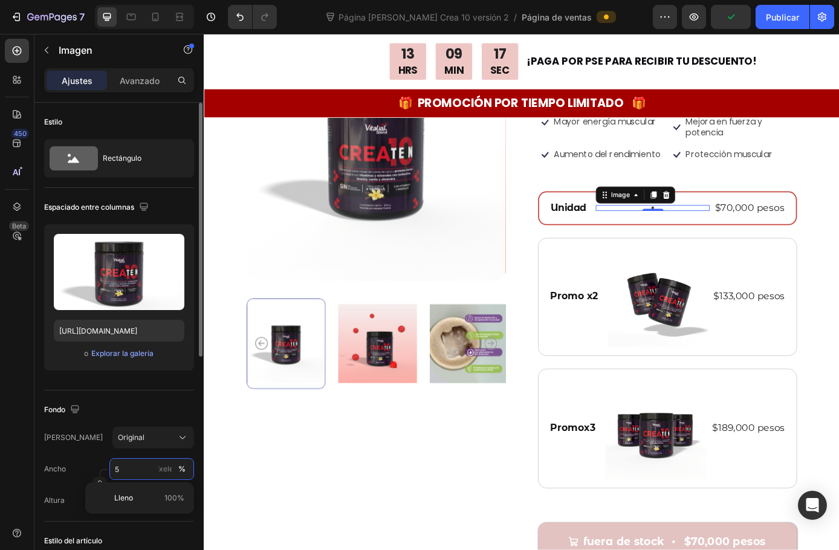
type input "50"
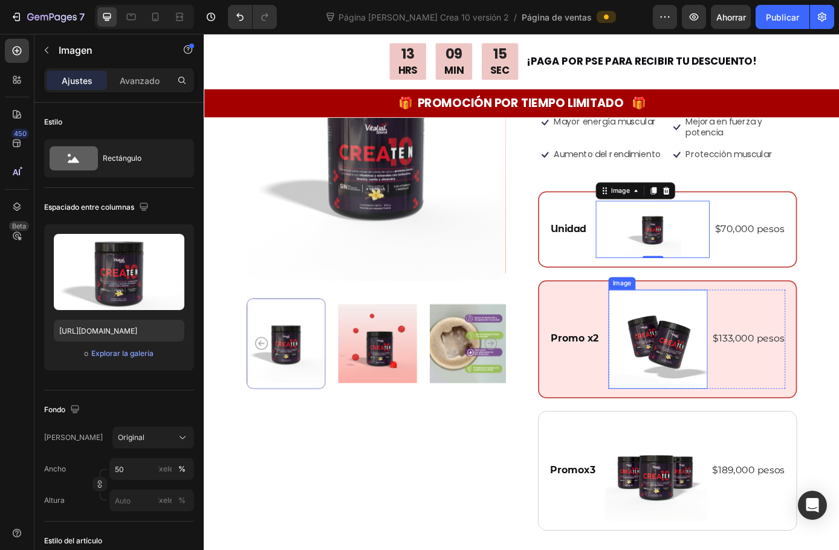
click at [692, 396] on img at bounding box center [722, 382] width 113 height 113
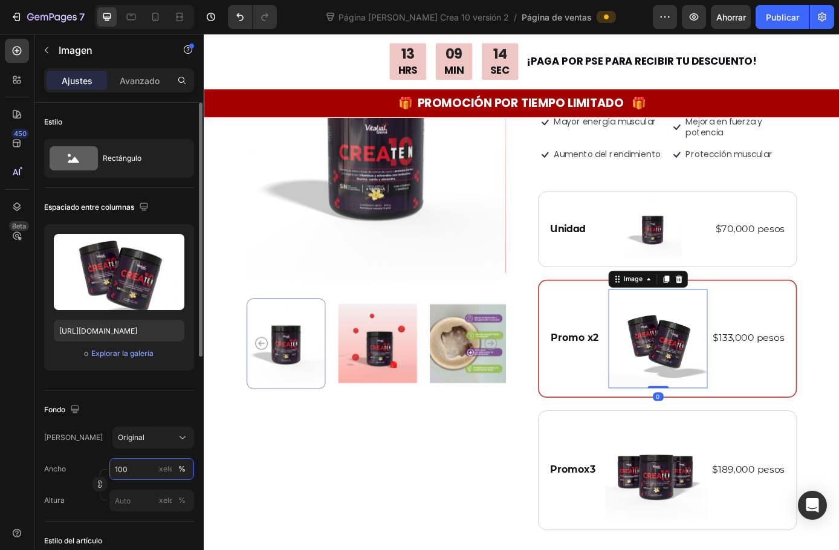
click at [141, 461] on input "100" at bounding box center [151, 469] width 85 height 22
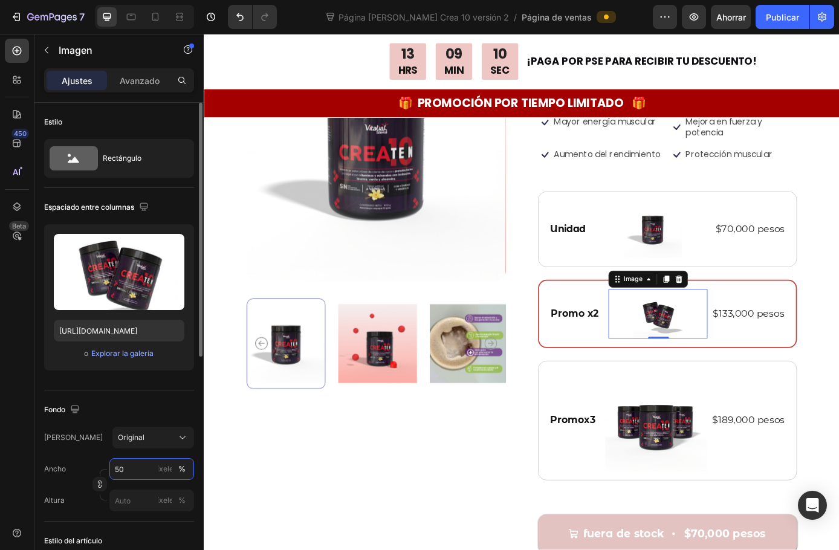
click at [122, 464] on input "50" at bounding box center [151, 469] width 85 height 22
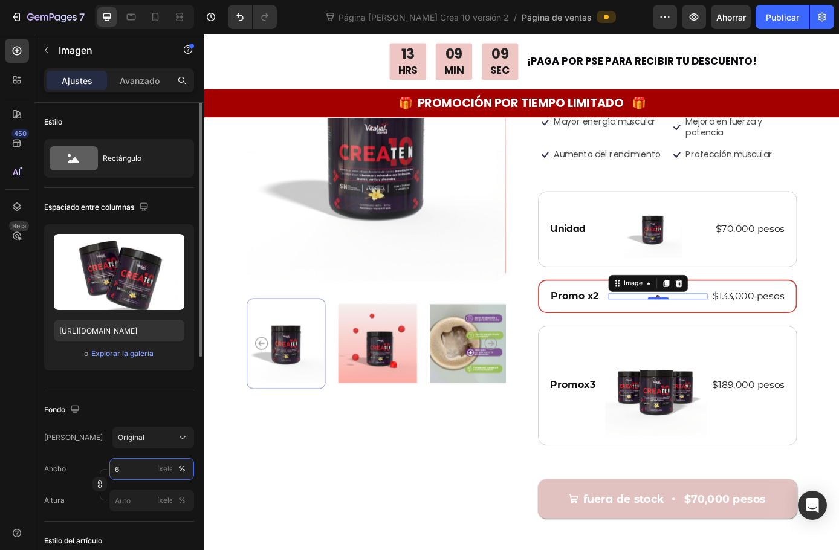
type input "60"
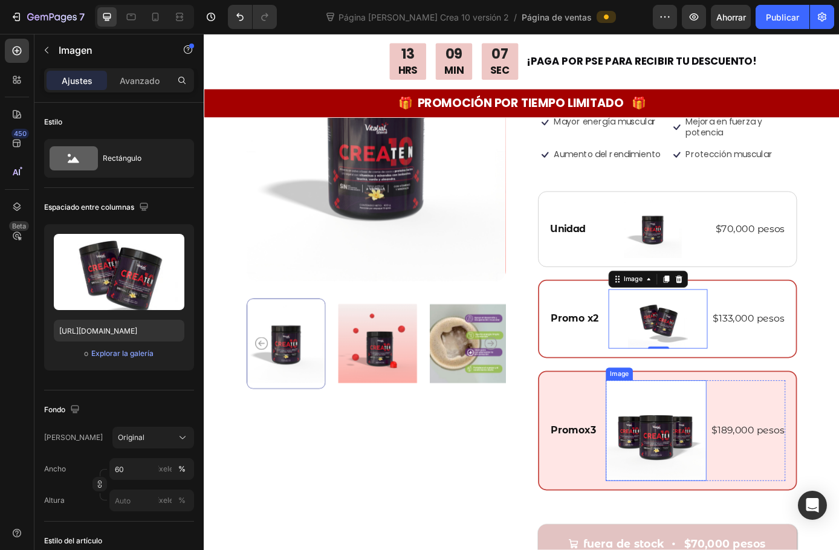
click at [707, 510] on img at bounding box center [720, 487] width 115 height 115
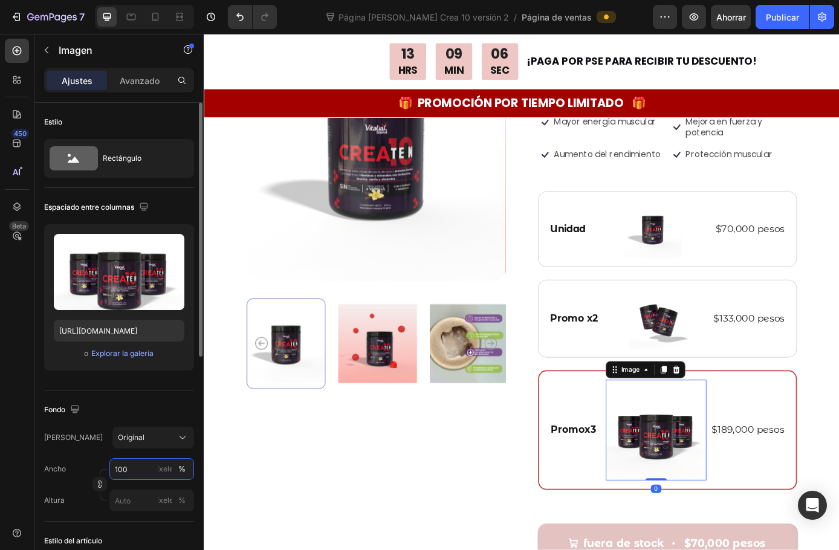
click at [135, 461] on input "100" at bounding box center [151, 469] width 85 height 22
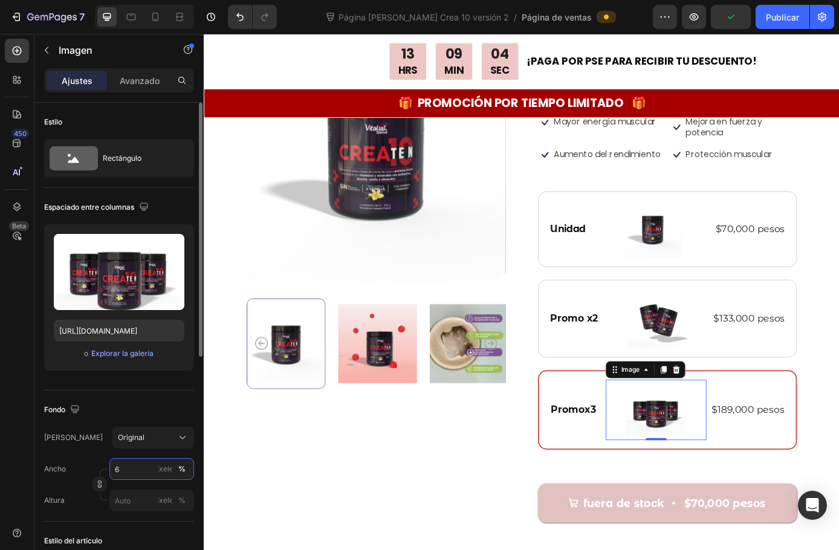
type input "60"
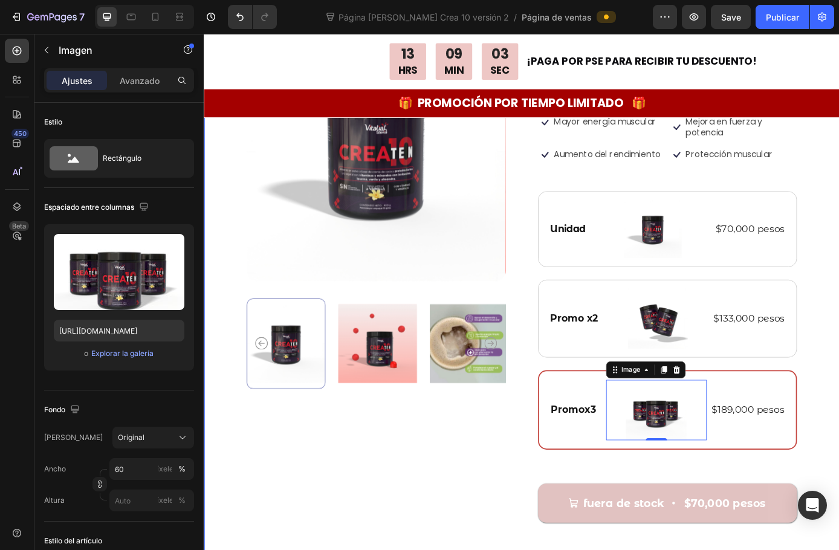
click at [839, 406] on div "Product Images Icon Icon Icon Icon Icon Icon List 122,000+ Clientes satisfechos…" at bounding box center [567, 355] width 726 height 765
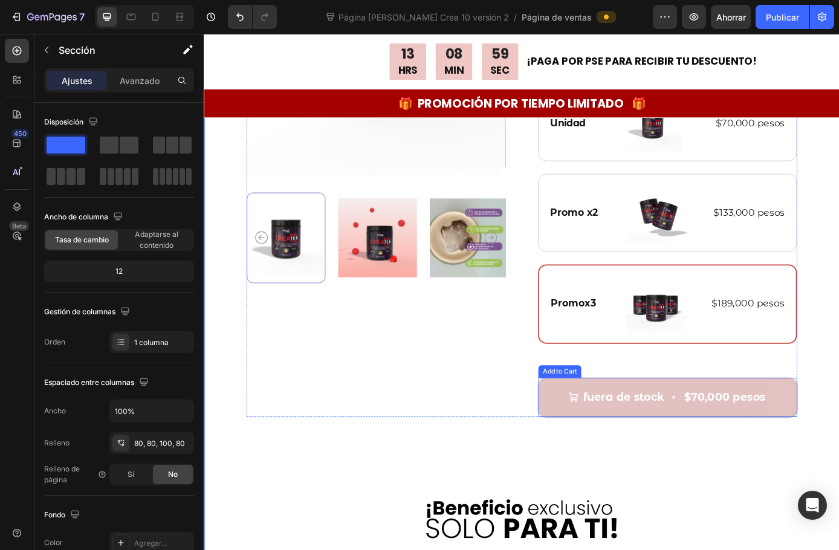
scroll to position [363, 0]
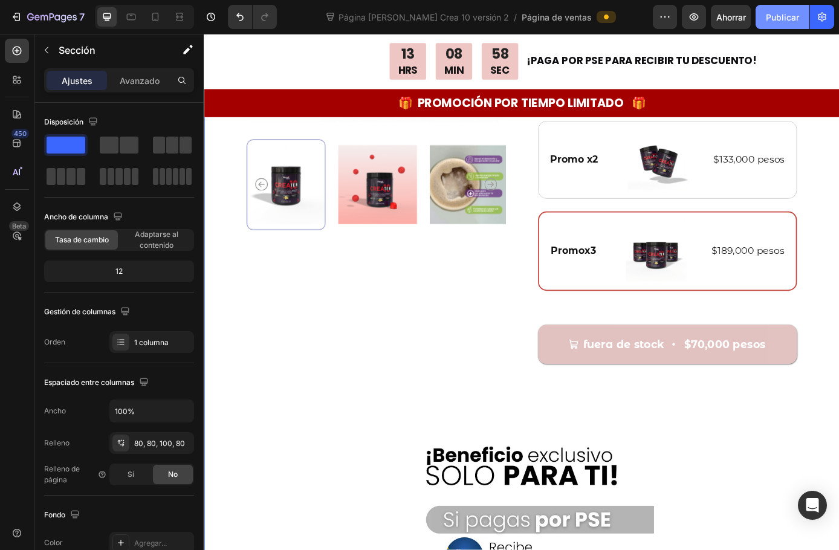
click at [775, 22] on font "Publicar" at bounding box center [782, 17] width 33 height 13
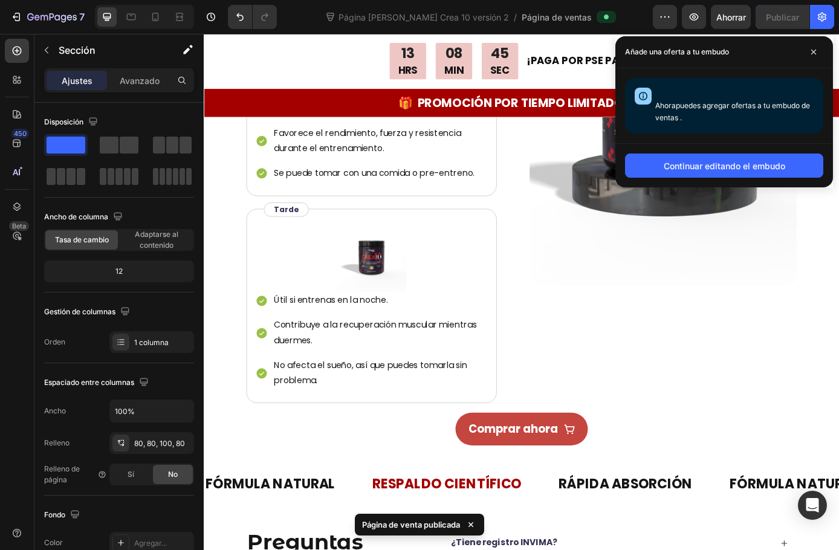
scroll to position [3023, 0]
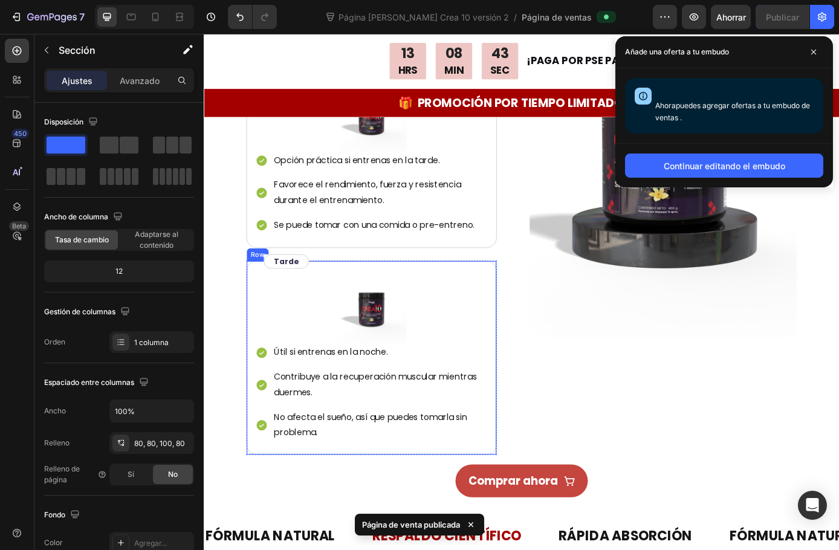
click at [528, 331] on div "Image Útil si entrenas en la noche. Contribuye a la recuperación muscular mient…" at bounding box center [395, 404] width 286 height 222
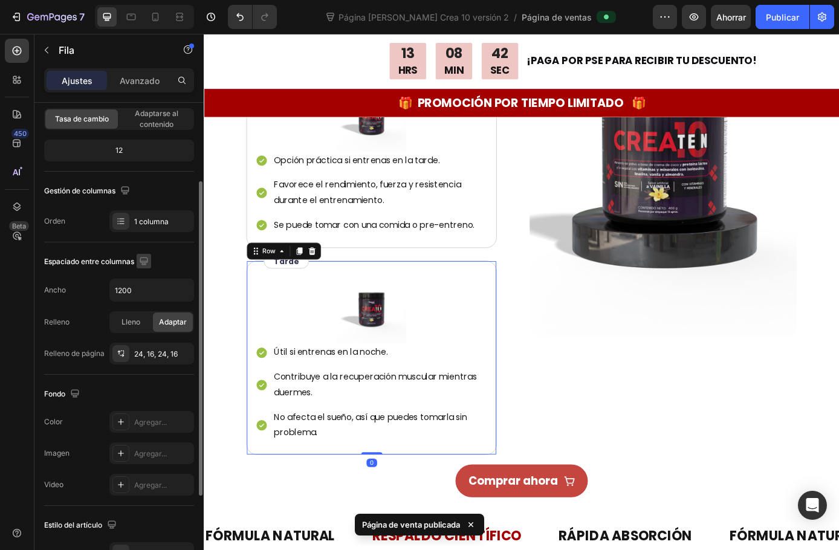
scroll to position [256, 0]
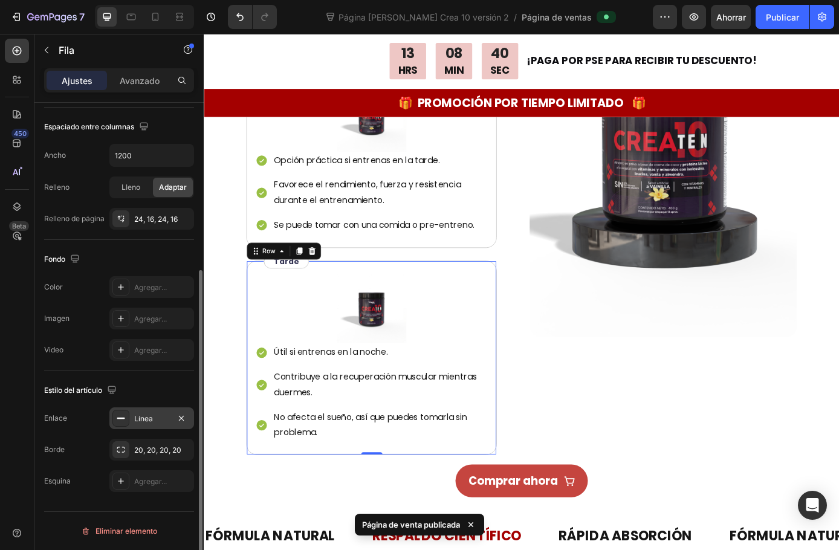
click at [129, 418] on div at bounding box center [120, 418] width 17 height 17
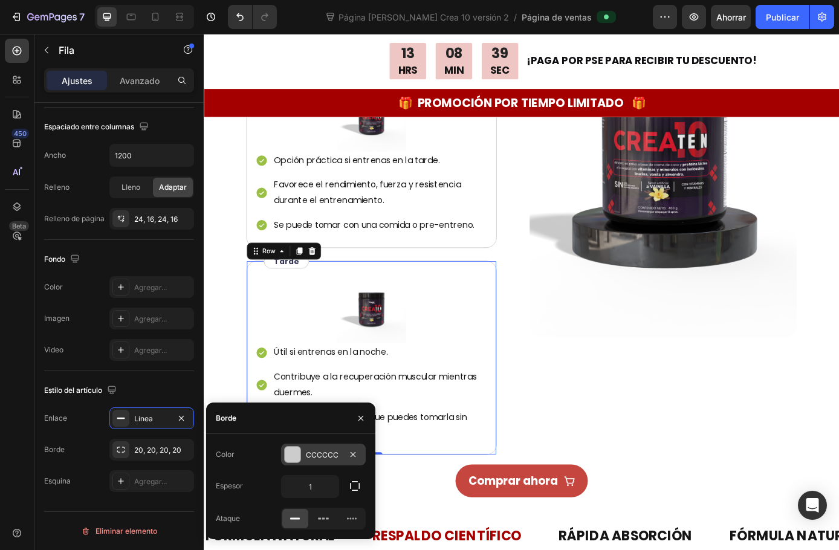
click at [294, 458] on div at bounding box center [293, 455] width 16 height 16
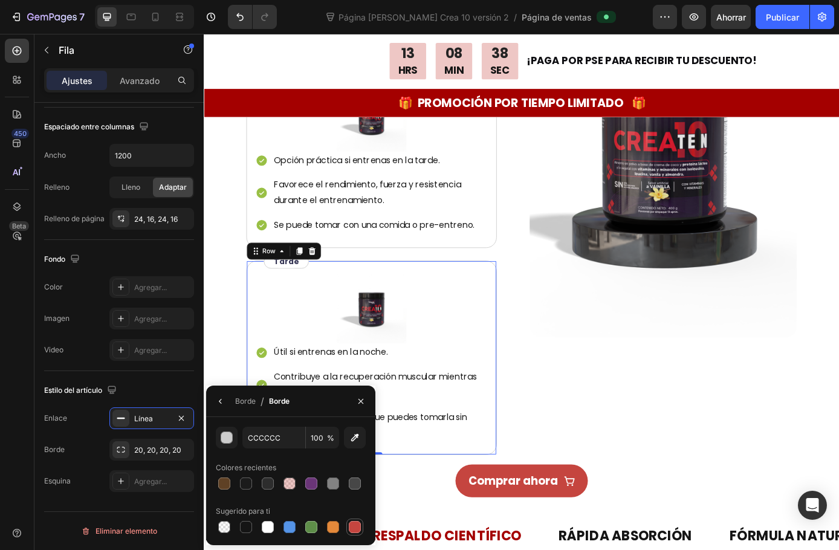
click at [354, 522] on div at bounding box center [355, 527] width 12 height 12
type input "C5453F"
click at [562, 356] on div "Image Ayuda a comenzar el día con los depósitos musculares cargados. Ideal si e…" at bounding box center [566, 177] width 629 height 675
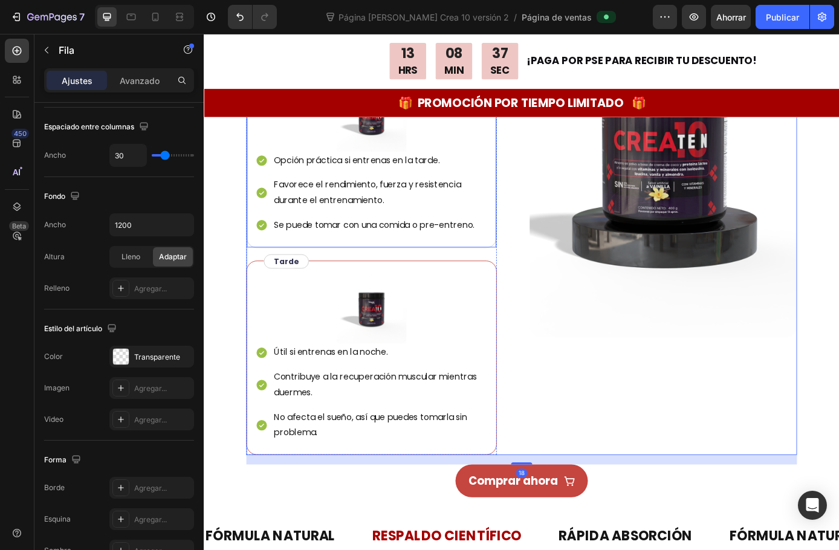
click at [531, 264] on div "Image Opción práctica si entrenas en la tarde. Favorece el rendimiento, fuerza …" at bounding box center [395, 176] width 286 height 205
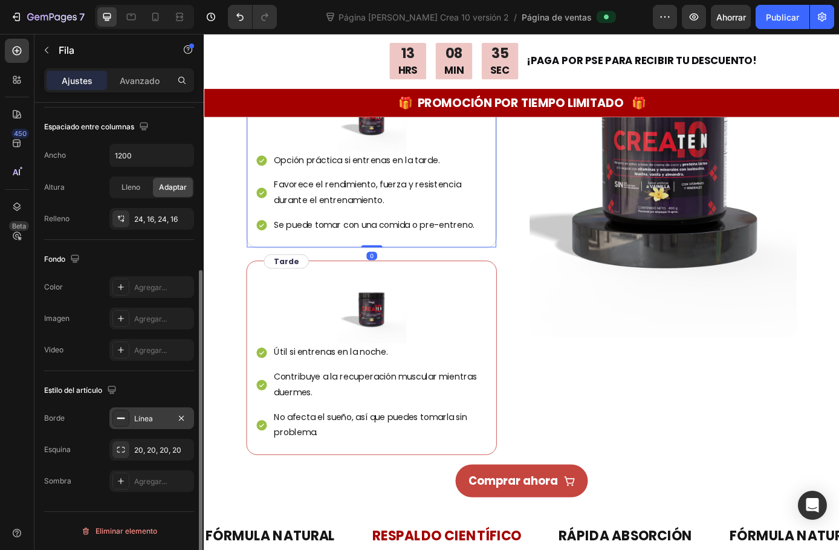
click at [130, 417] on div "Línea" at bounding box center [151, 418] width 85 height 22
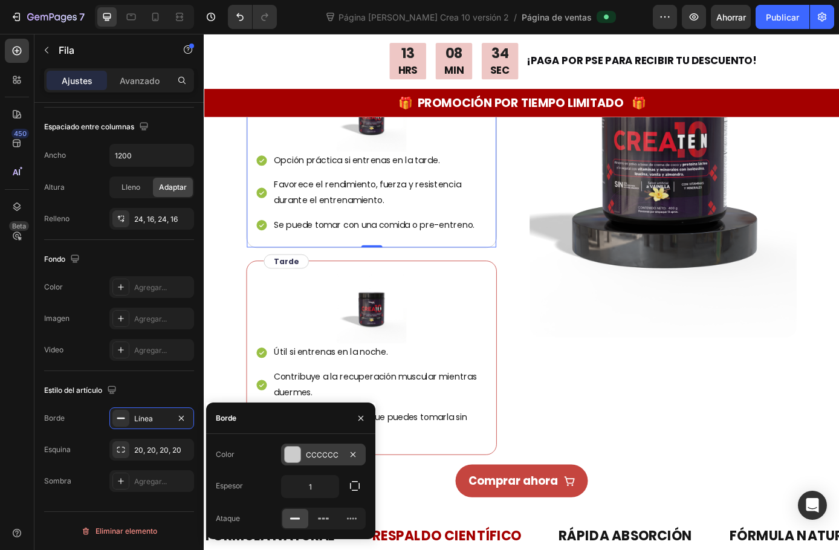
click at [295, 456] on div at bounding box center [293, 455] width 16 height 16
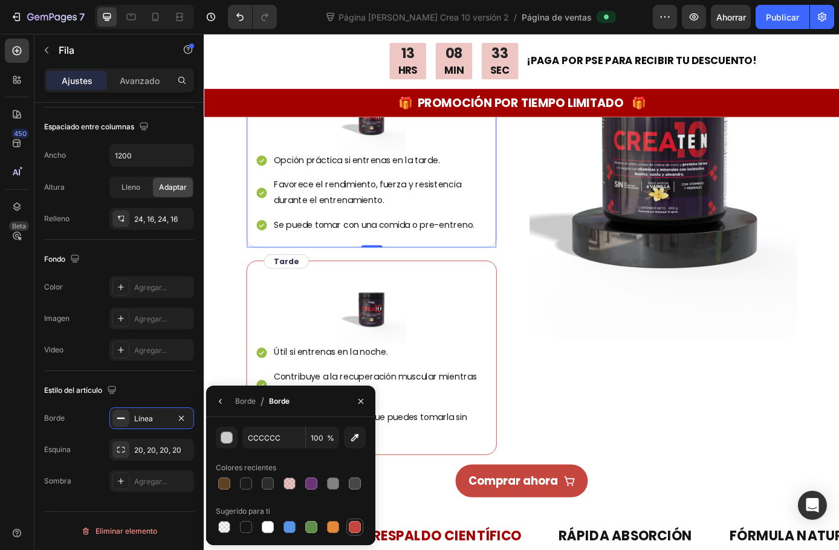
click at [352, 525] on div at bounding box center [355, 527] width 12 height 12
type input "C5453F"
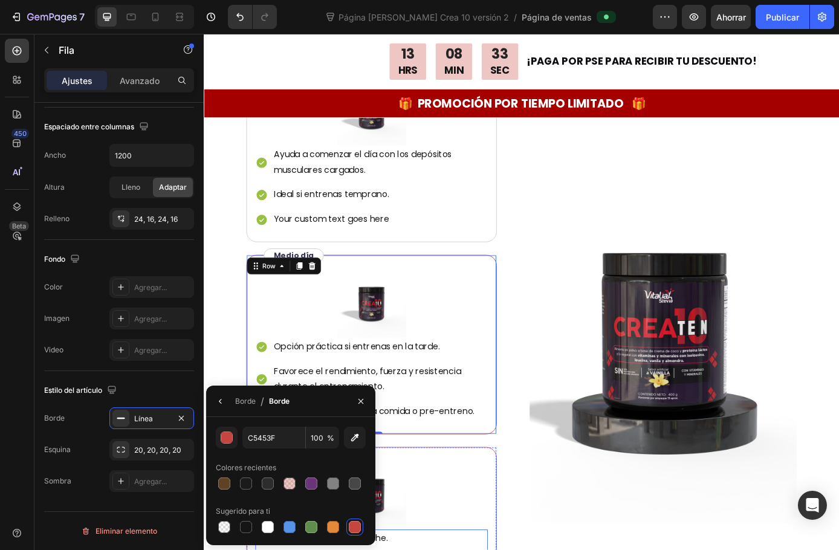
scroll to position [2781, 0]
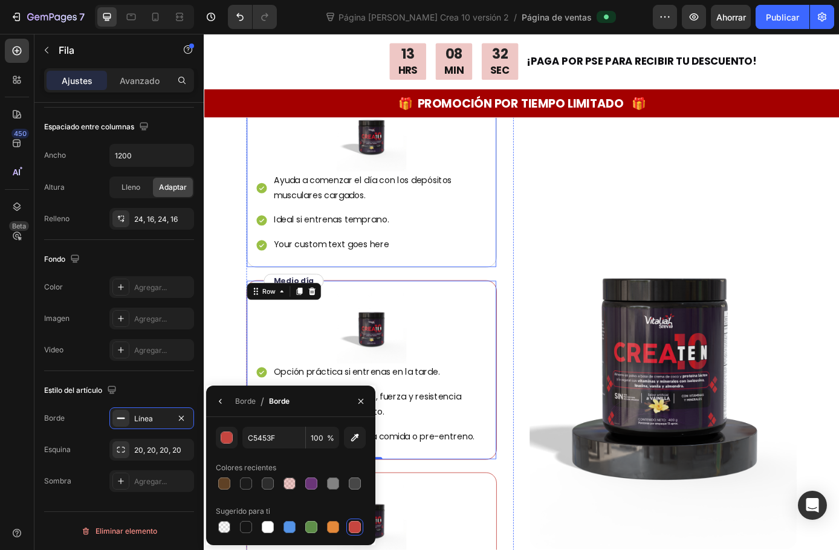
click at [429, 297] on div "Image Ayuda a comenzar el día con los depósitos musculares cargados. Ideal si e…" at bounding box center [395, 198] width 286 height 205
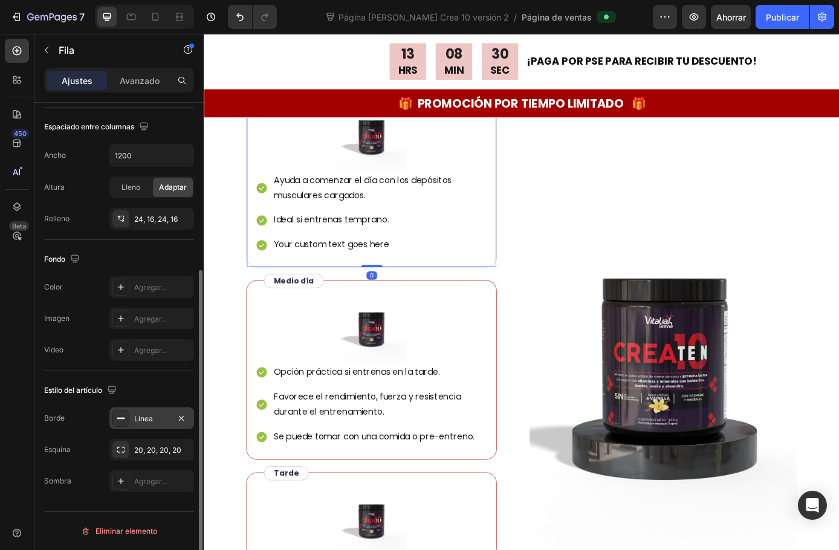
click at [123, 425] on div at bounding box center [120, 418] width 17 height 17
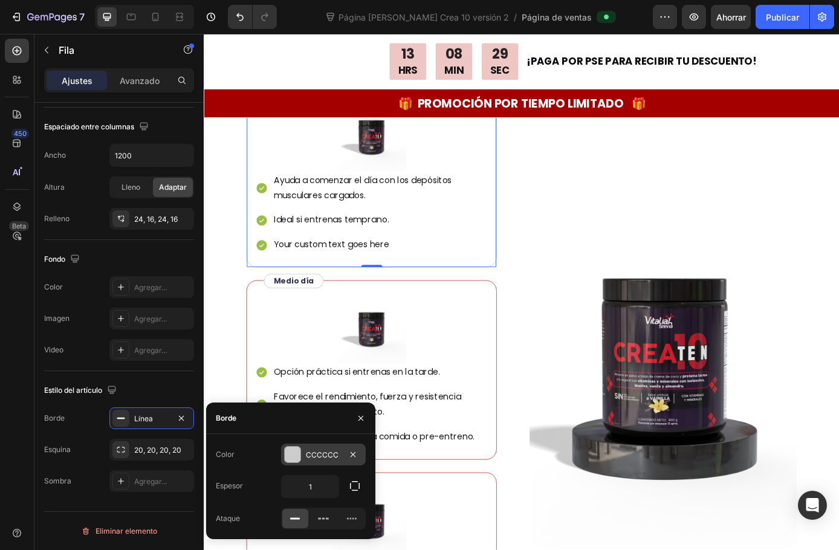
click at [284, 452] on div "CCCCCC" at bounding box center [323, 455] width 85 height 22
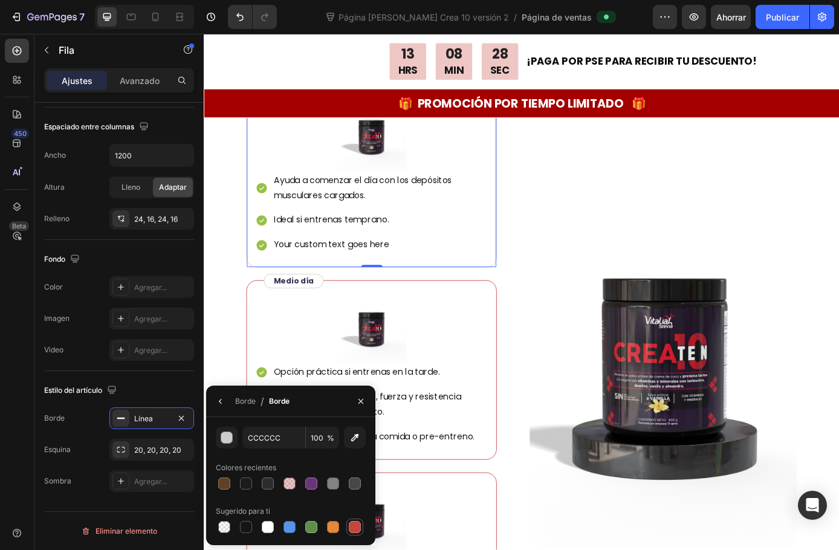
click at [354, 522] on div at bounding box center [355, 527] width 12 height 12
type input "C5453F"
click at [555, 546] on div "Image Ayuda a comenzar el día con los depósitos musculares cargados. Ideal si e…" at bounding box center [566, 419] width 629 height 675
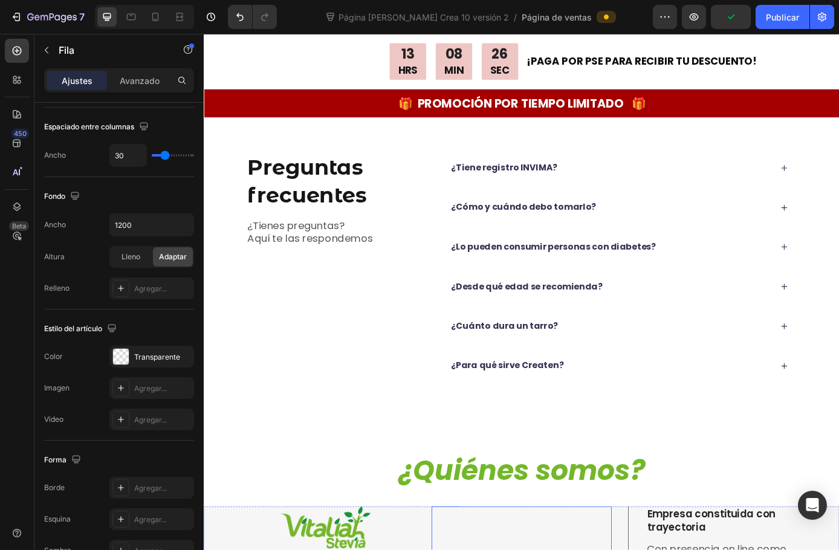
scroll to position [3628, 0]
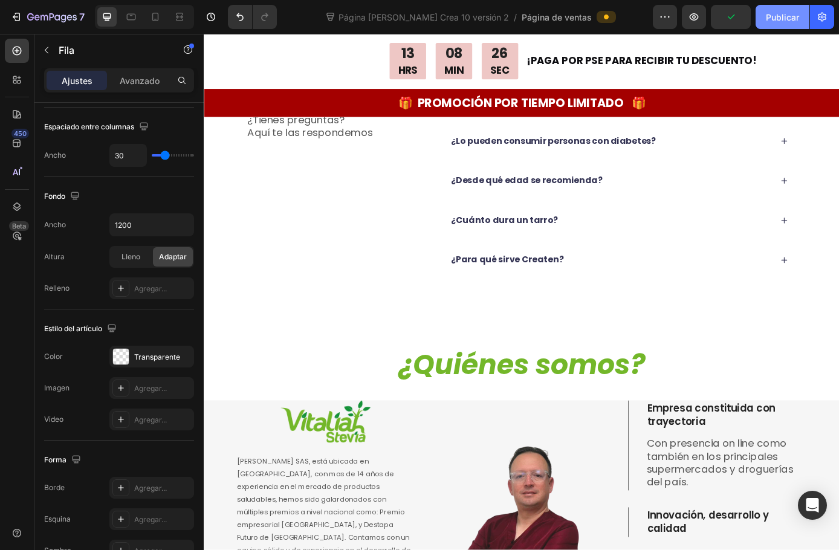
click at [772, 18] on font "Publicar" at bounding box center [782, 17] width 33 height 10
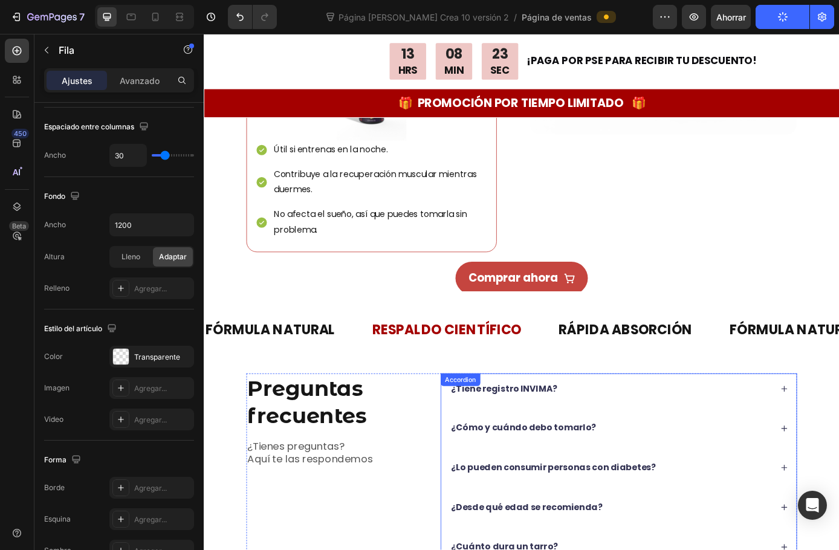
scroll to position [3144, 0]
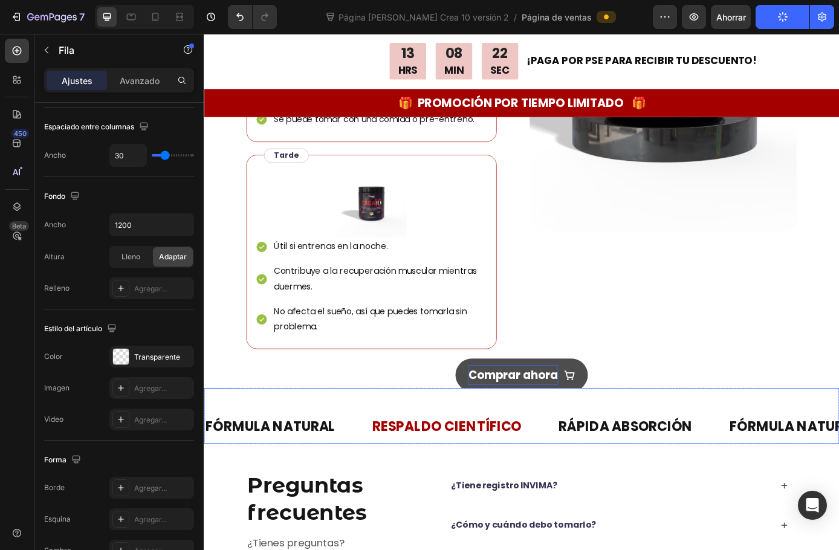
click at [589, 427] on p "Comprar ahora" at bounding box center [556, 423] width 103 height 23
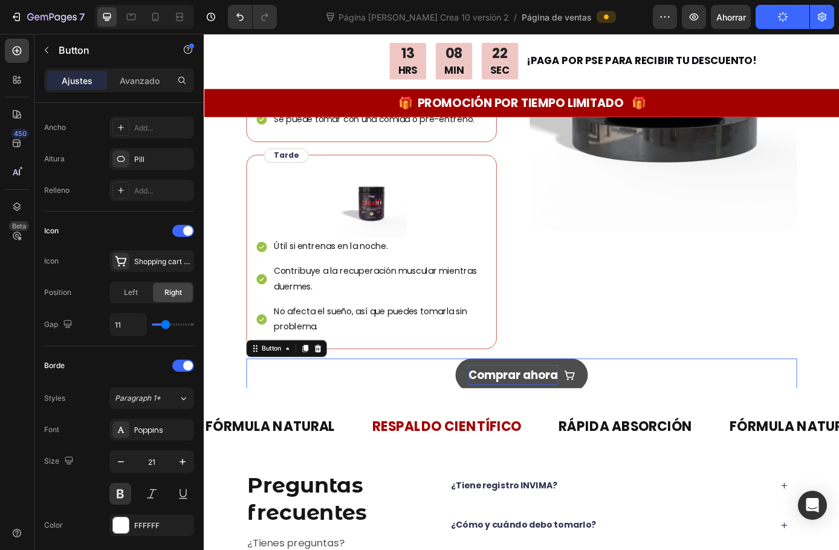
scroll to position [0, 0]
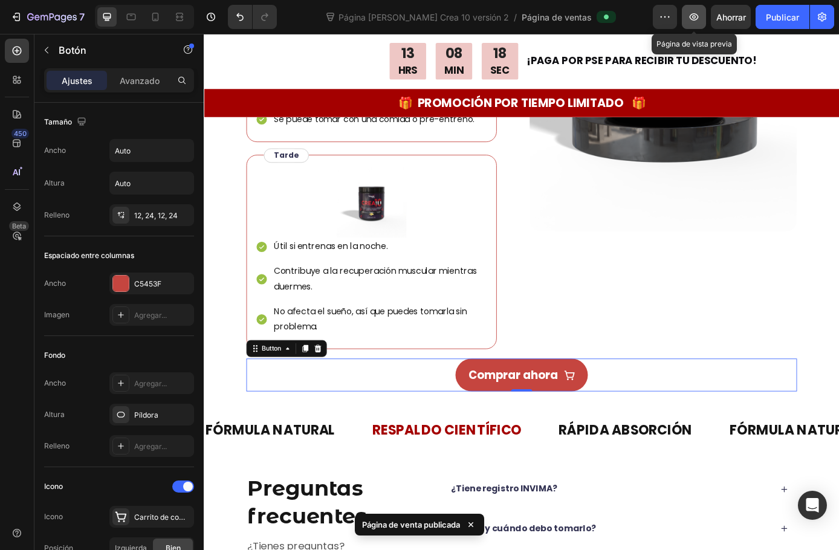
click at [689, 18] on icon "button" at bounding box center [694, 17] width 12 height 12
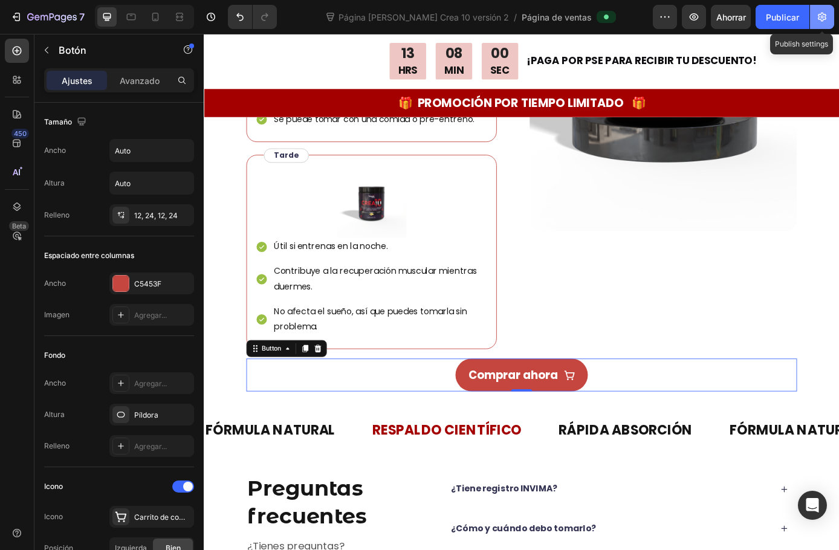
click at [823, 19] on icon "button" at bounding box center [822, 17] width 12 height 12
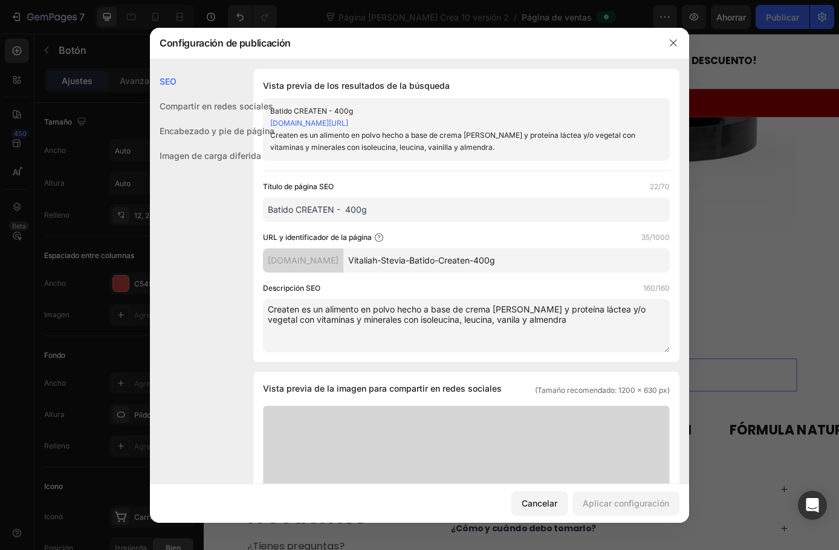
click at [753, 200] on div at bounding box center [419, 275] width 839 height 550
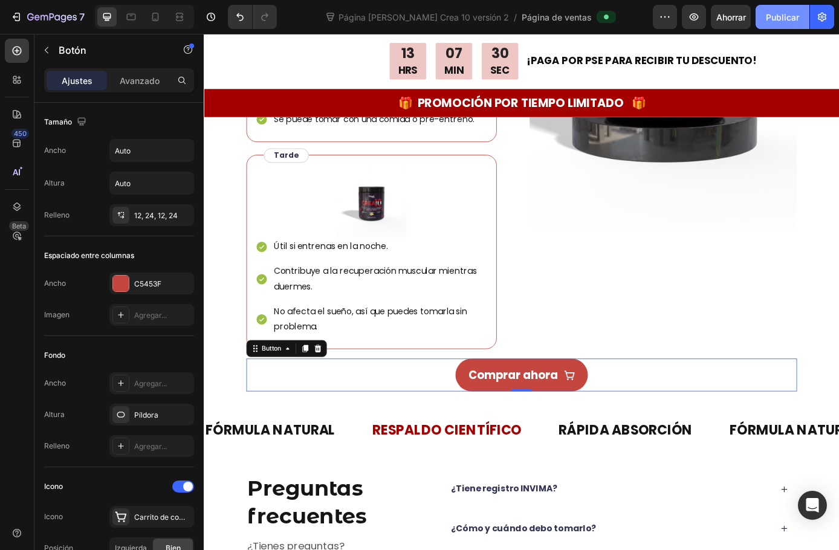
click at [778, 20] on font "Publicar" at bounding box center [782, 17] width 33 height 10
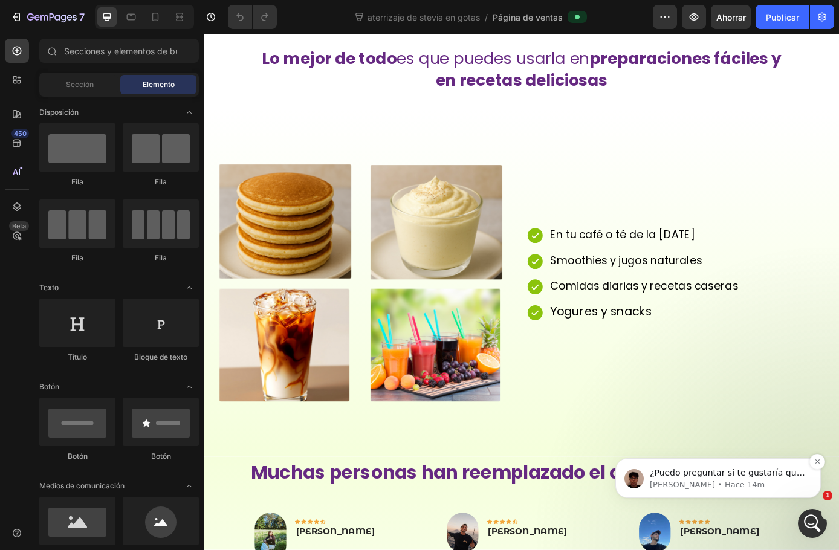
click at [690, 487] on p "Kyle • Hace 14m" at bounding box center [728, 484] width 156 height 11
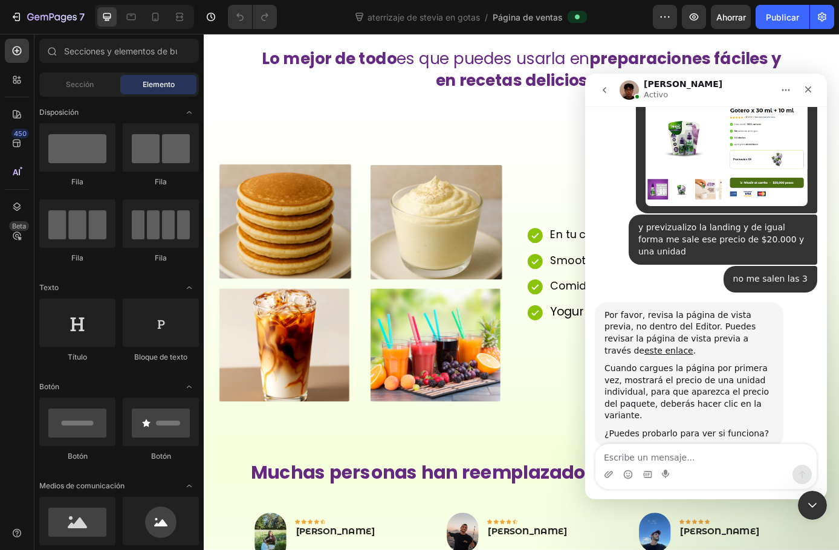
scroll to position [2092, 0]
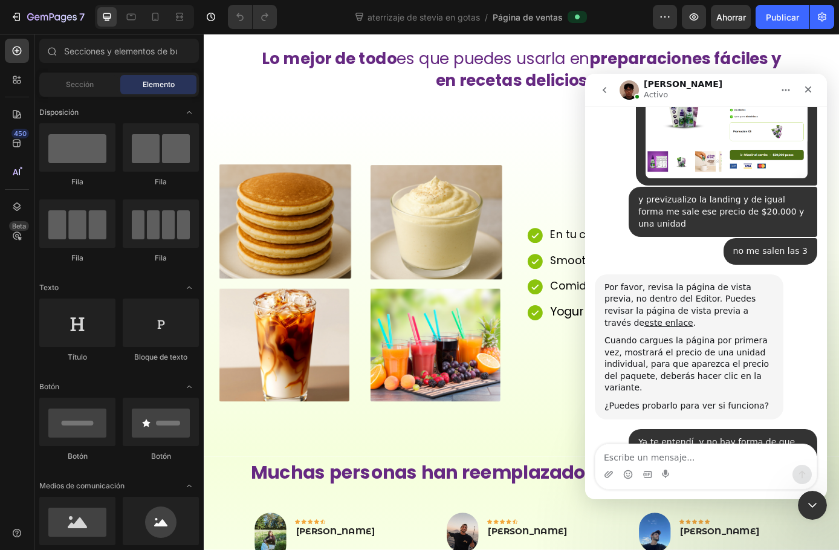
click at [666, 444] on textarea "Escribe un mensaje..." at bounding box center [706, 454] width 221 height 21
type textarea "asi es"
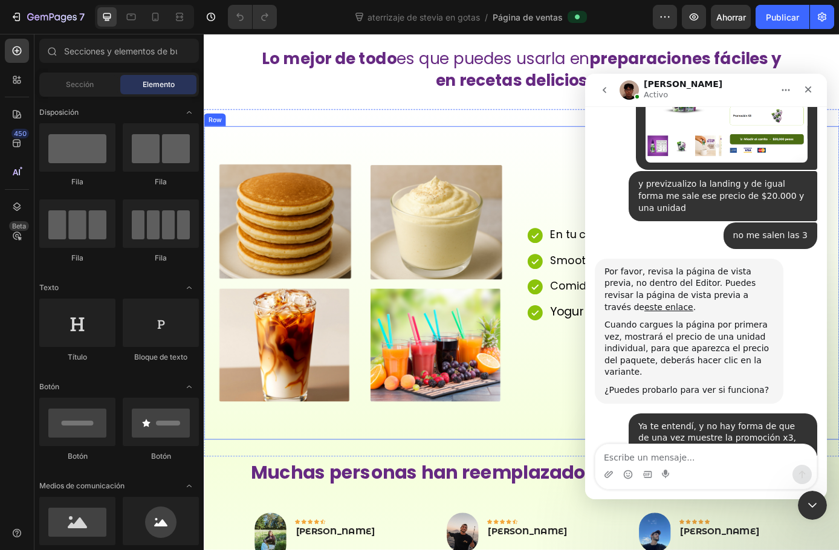
click at [583, 437] on div "En tu café o té de la mañana Smoothies y jugos naturales Comidas diarias y rece…" at bounding box center [750, 319] width 358 height 358
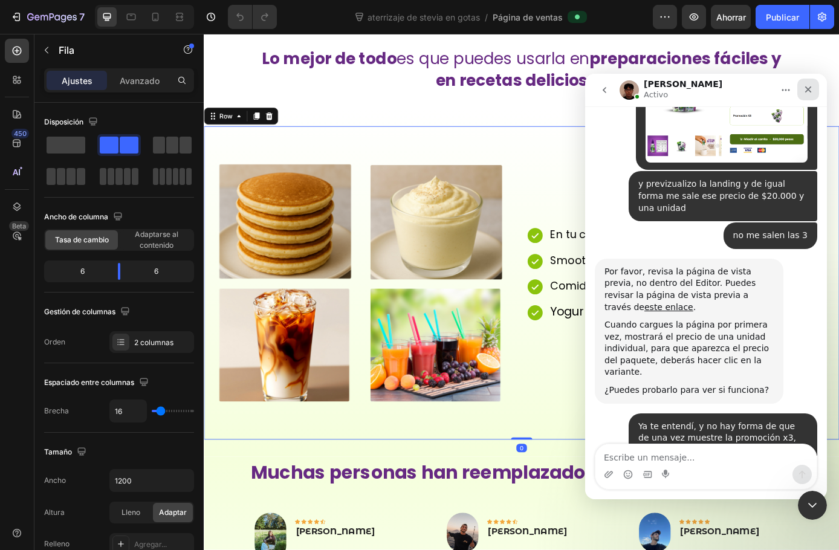
click at [810, 88] on icon "Cerrar" at bounding box center [808, 89] width 7 height 7
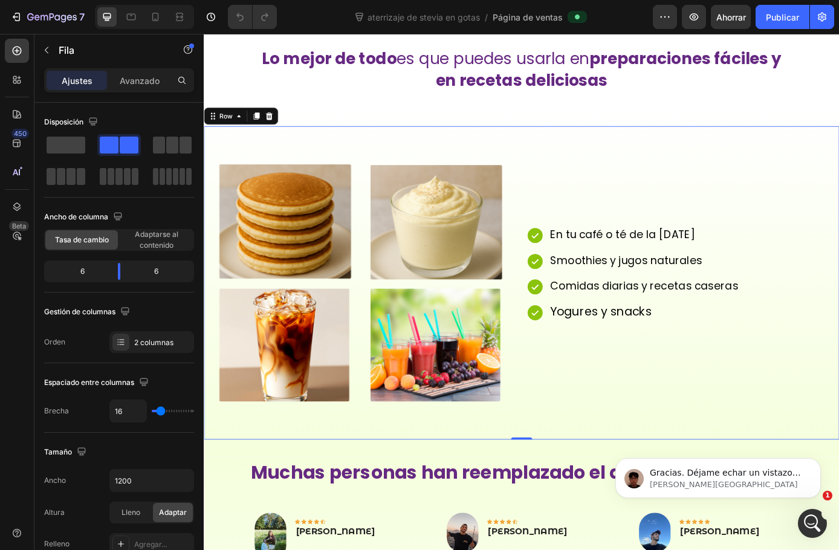
scroll to position [0, 0]
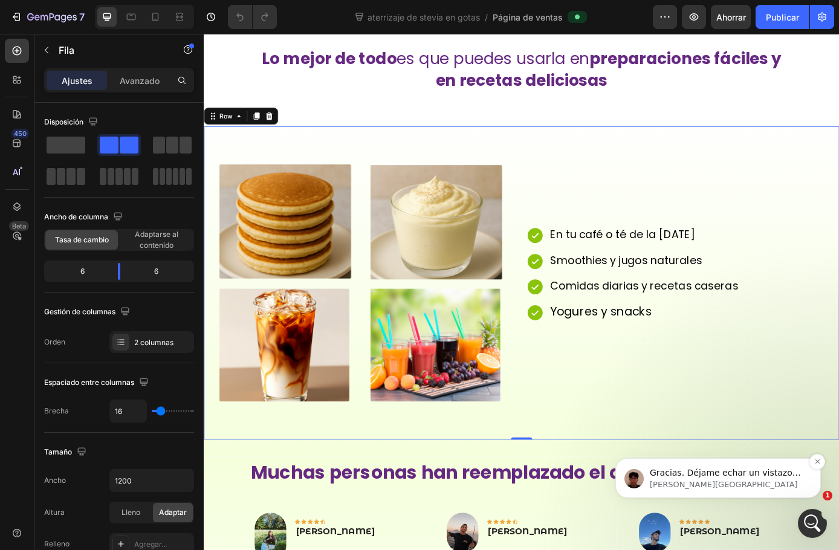
click at [666, 484] on p "Kyle • Ahora" at bounding box center [728, 484] width 156 height 11
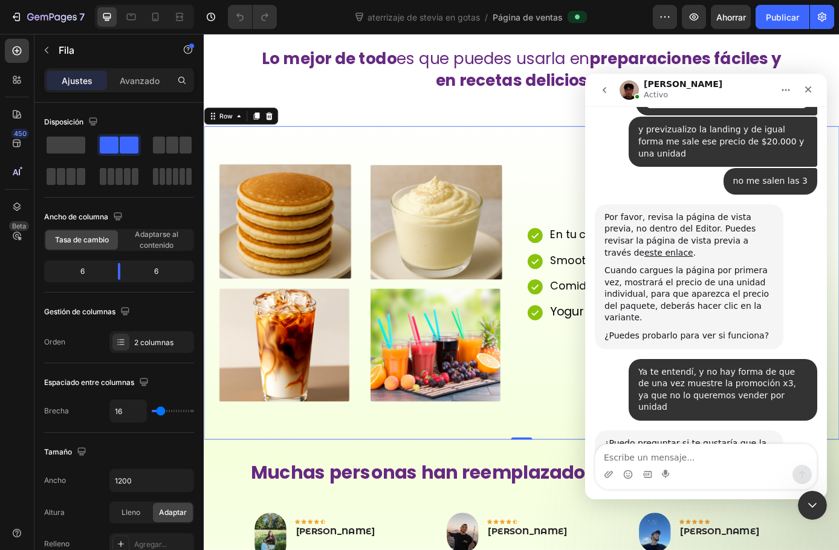
scroll to position [2164, 0]
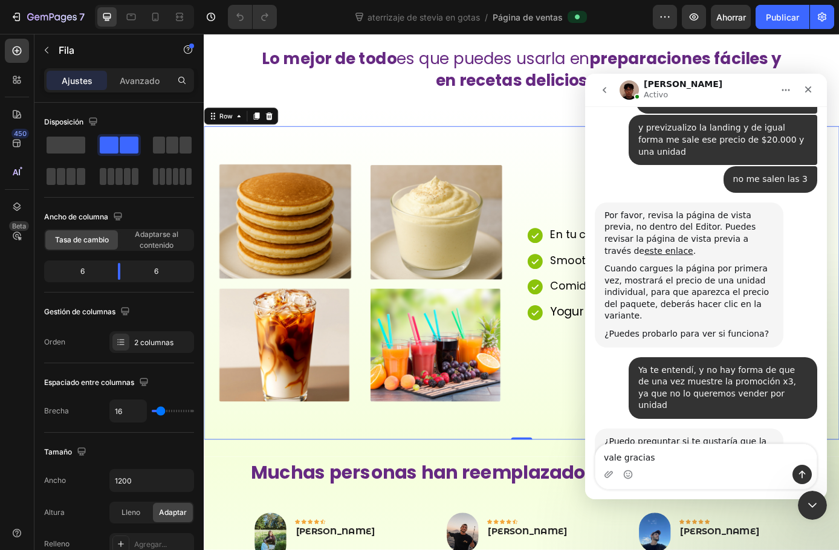
type textarea "vale gracias"
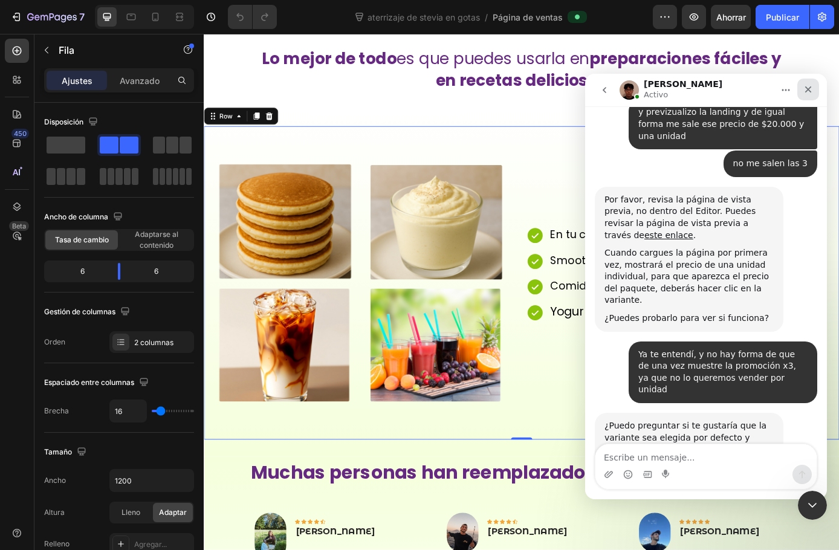
click at [813, 89] on icon "Cerrar" at bounding box center [809, 90] width 10 height 10
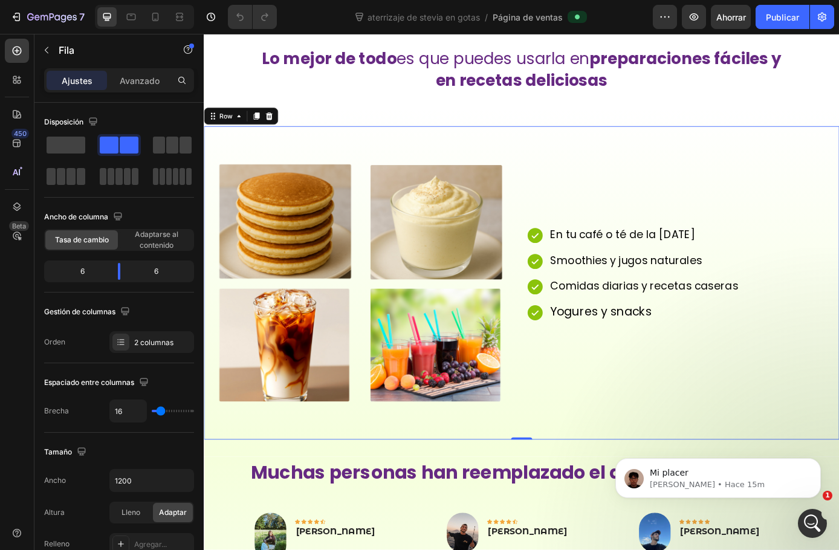
scroll to position [2264, 0]
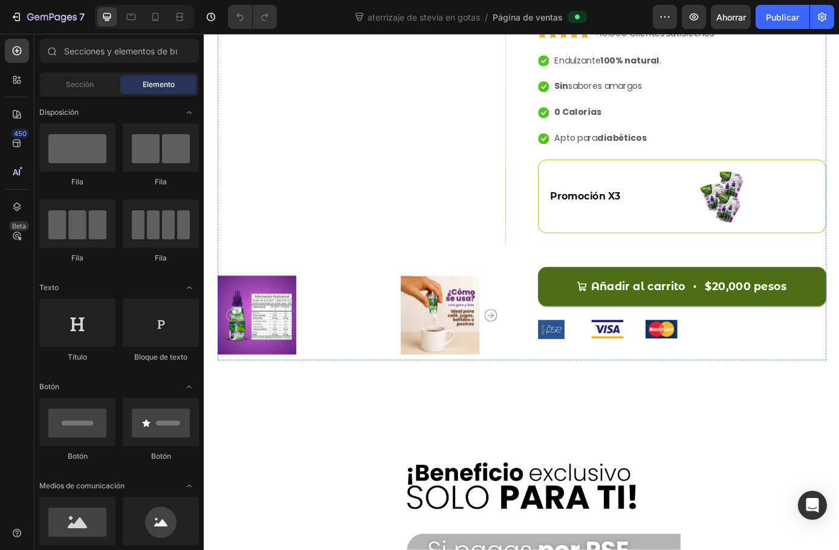
scroll to position [3325, 0]
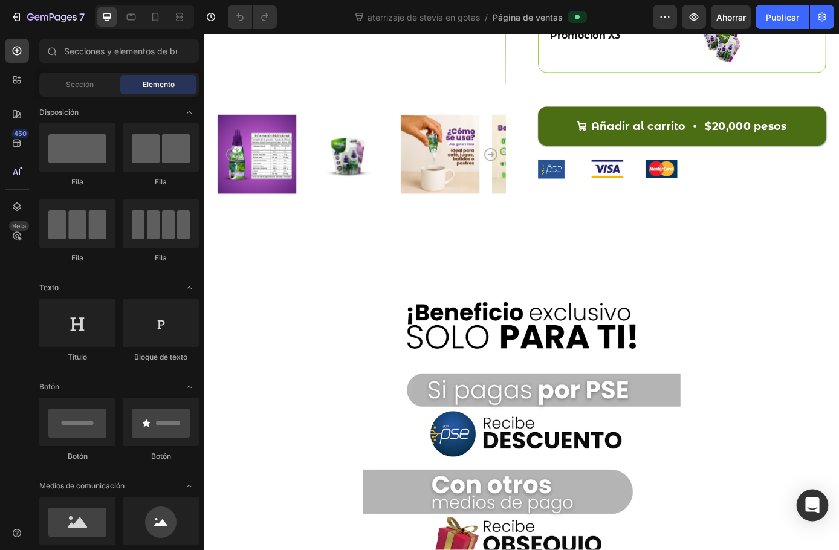
click at [817, 510] on icon "Abrir Intercom Messenger" at bounding box center [812, 506] width 14 height 16
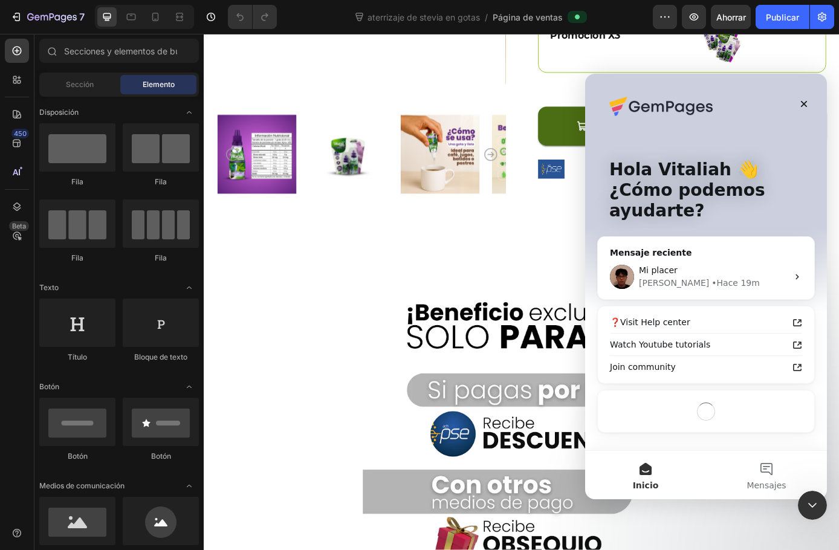
scroll to position [0, 0]
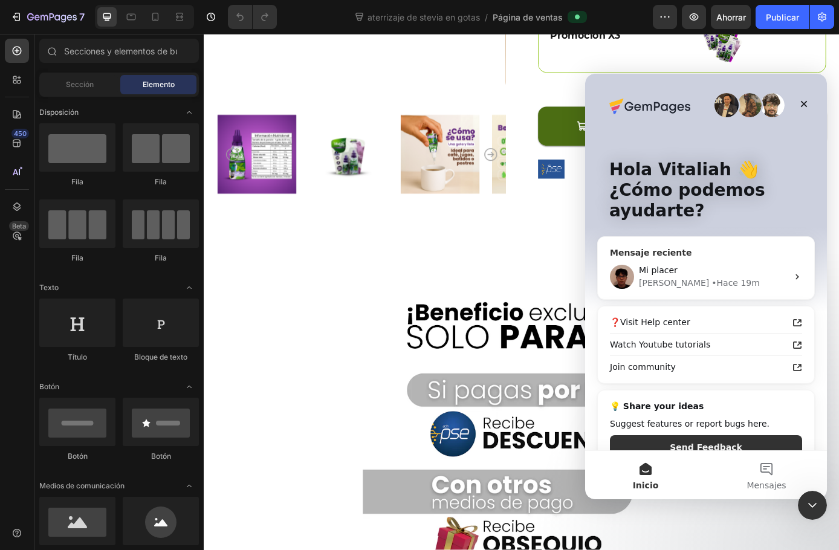
click at [712, 283] on div "• Hace 19m" at bounding box center [736, 283] width 48 height 13
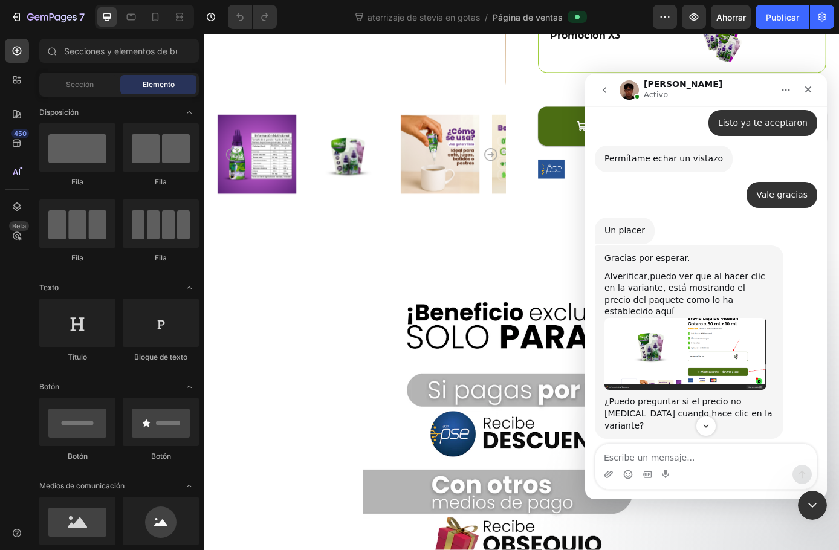
scroll to position [1597, 0]
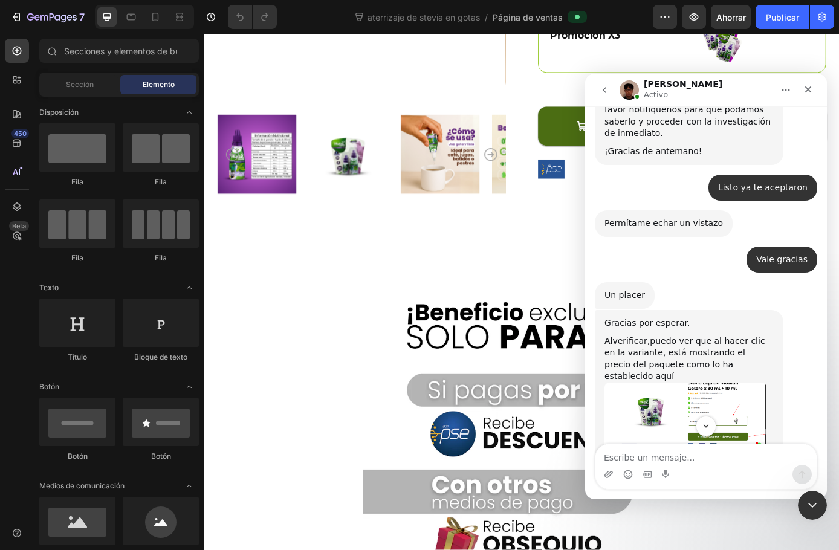
click at [712, 383] on img "Kyle dice…" at bounding box center [686, 419] width 162 height 72
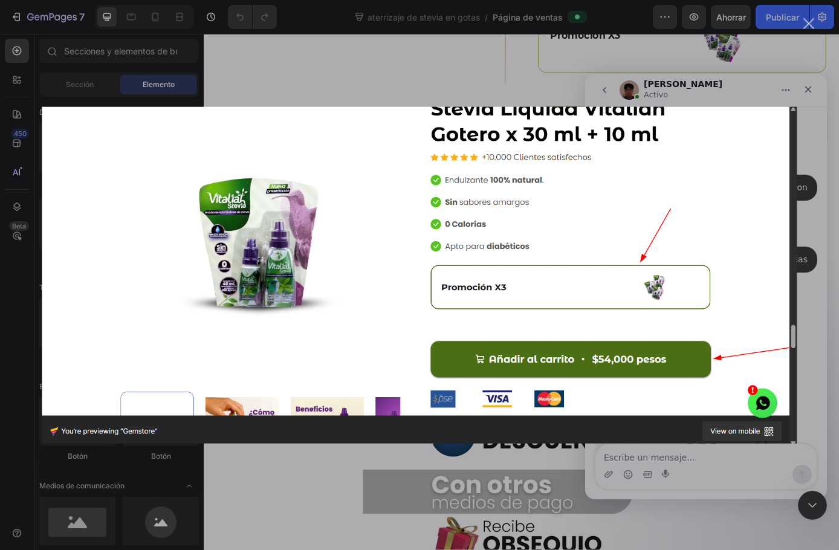
scroll to position [0, 0]
click at [325, 54] on div "Intercom Messenger" at bounding box center [419, 275] width 839 height 550
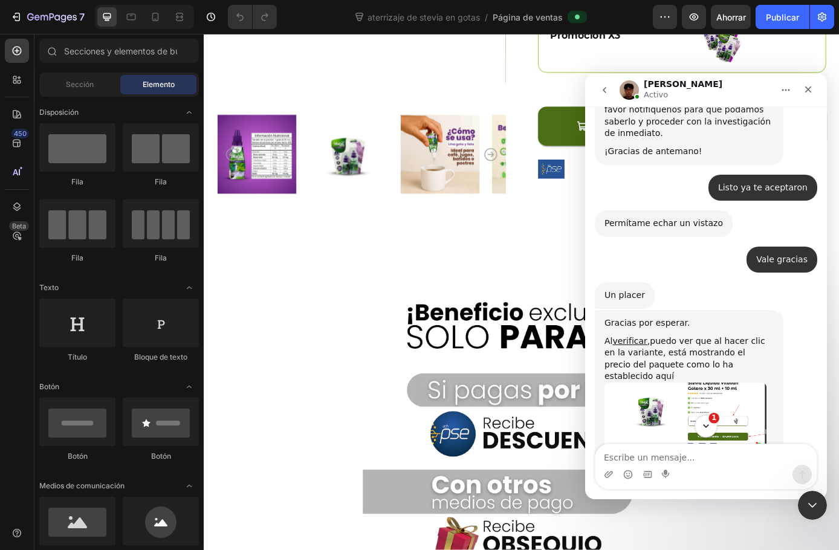
click at [707, 424] on icon "Scroll to bottom" at bounding box center [706, 426] width 11 height 11
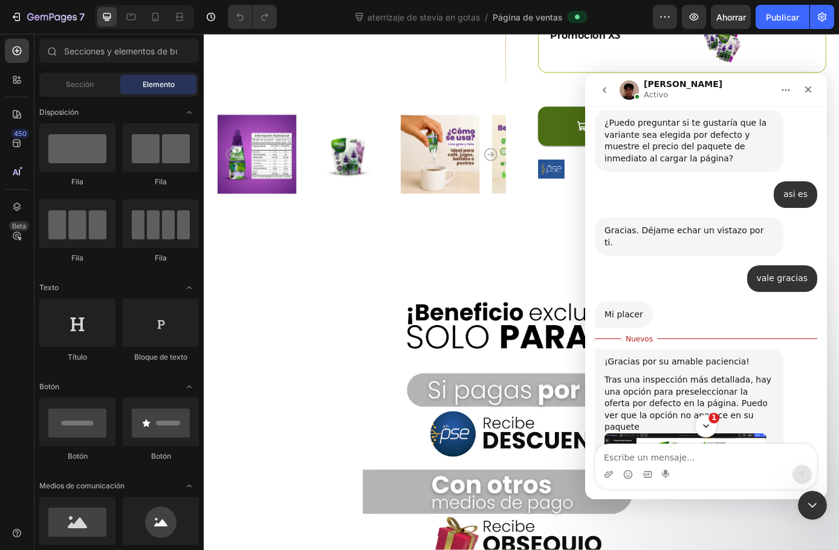
scroll to position [2513, 0]
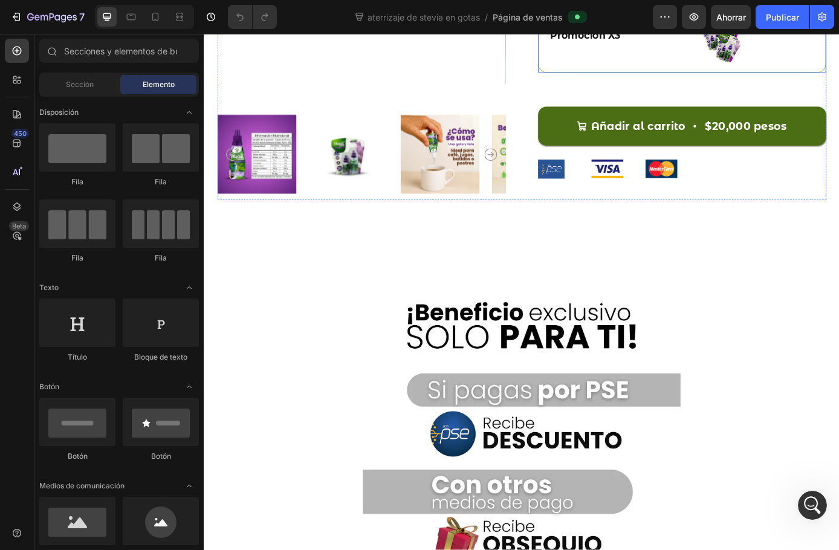
scroll to position [2504, 0]
click at [810, 492] on div "Abrir Intercom Messenger" at bounding box center [811, 504] width 40 height 40
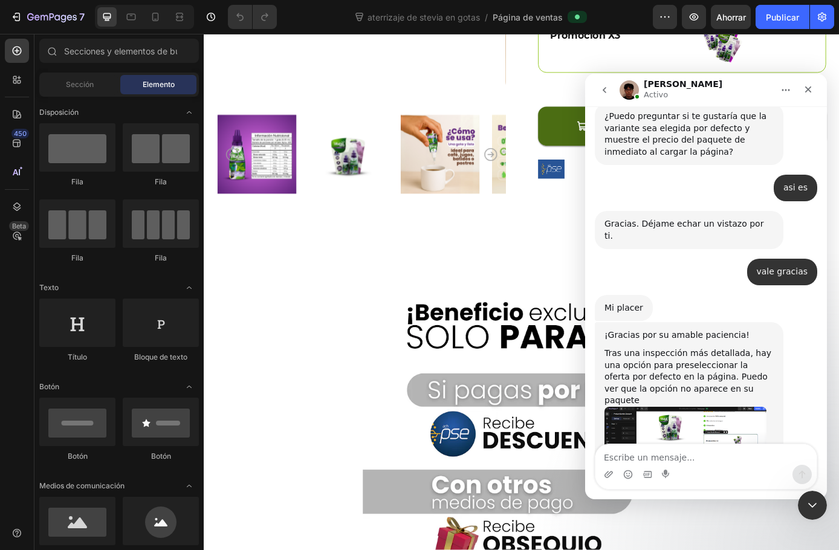
scroll to position [2493, 0]
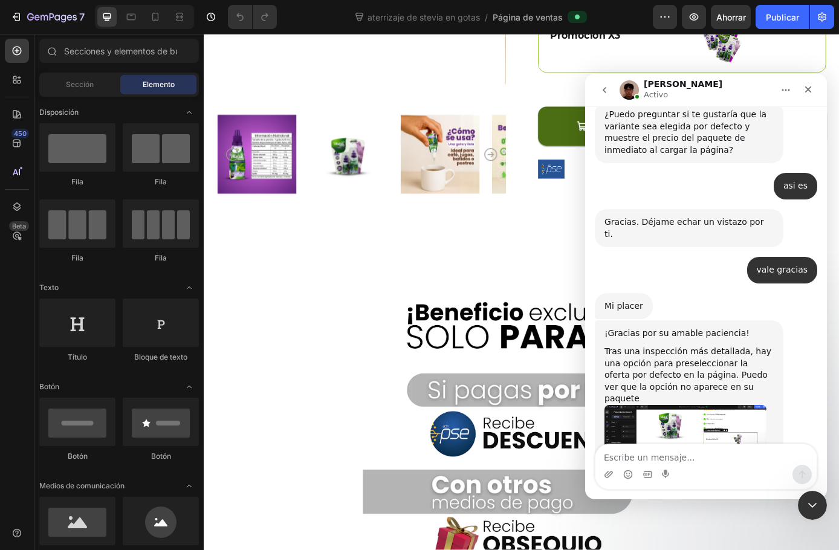
click at [678, 405] on img "Kyle dice…" at bounding box center [686, 441] width 162 height 72
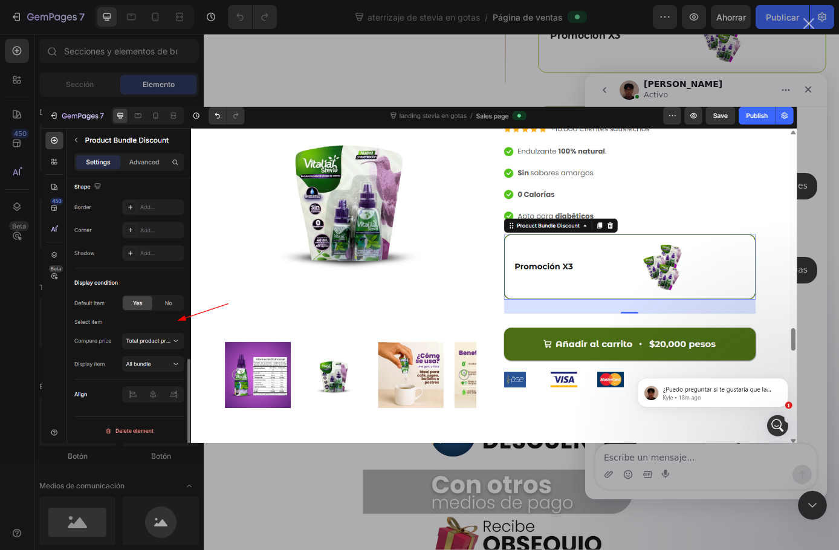
click at [427, 478] on div "Intercom Messenger" at bounding box center [419, 275] width 839 height 550
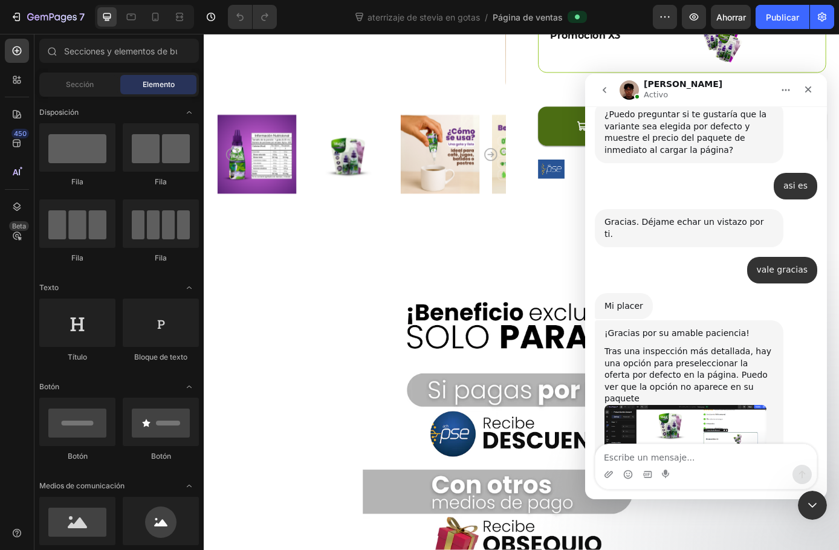
click at [665, 405] on img "Kyle dice…" at bounding box center [686, 441] width 162 height 72
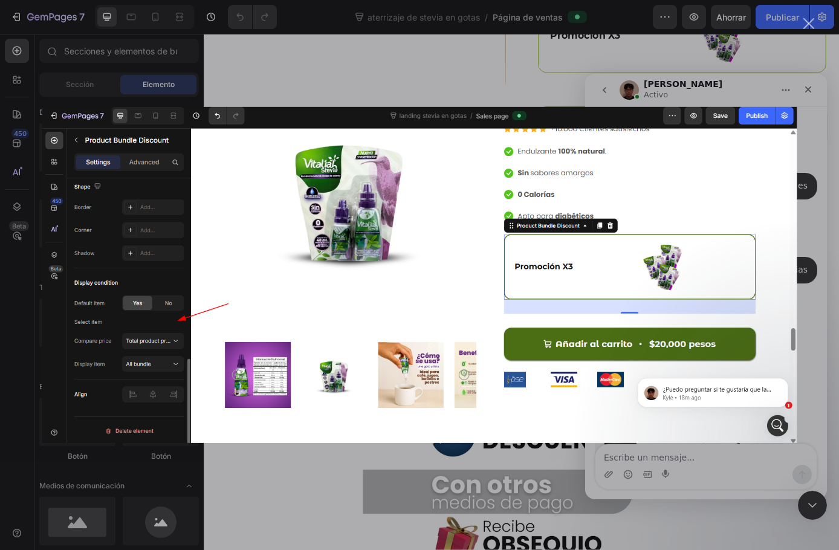
click at [583, 521] on div "Intercom Messenger" at bounding box center [419, 275] width 839 height 550
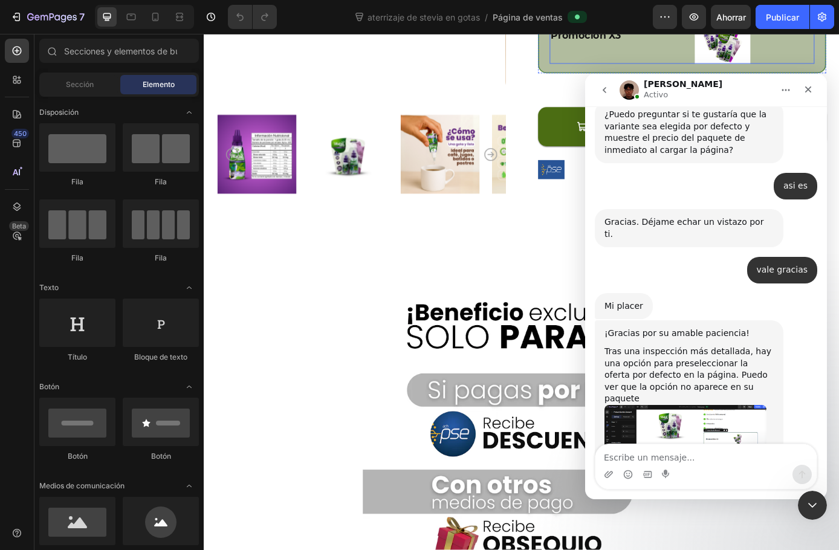
click at [600, 68] on div "Promoción X3 Text Block" at bounding box center [640, 36] width 83 height 63
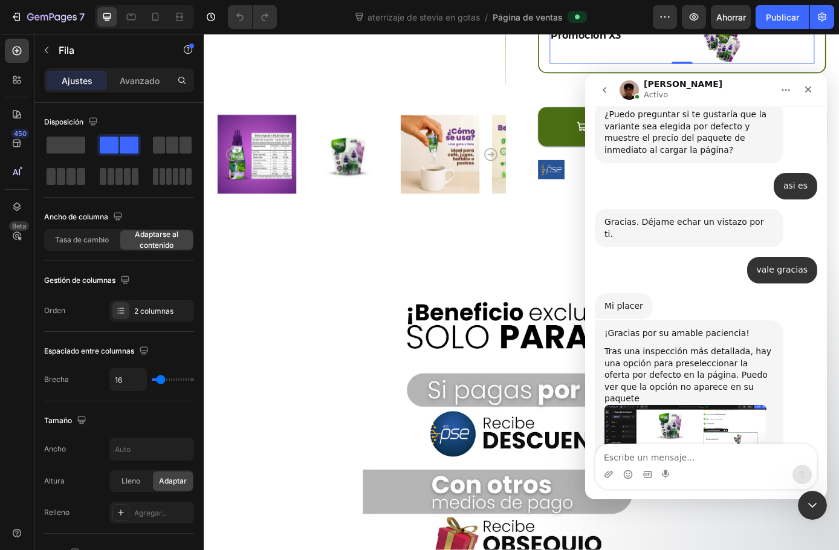
click at [677, 405] on img "Kyle dice…" at bounding box center [686, 441] width 162 height 72
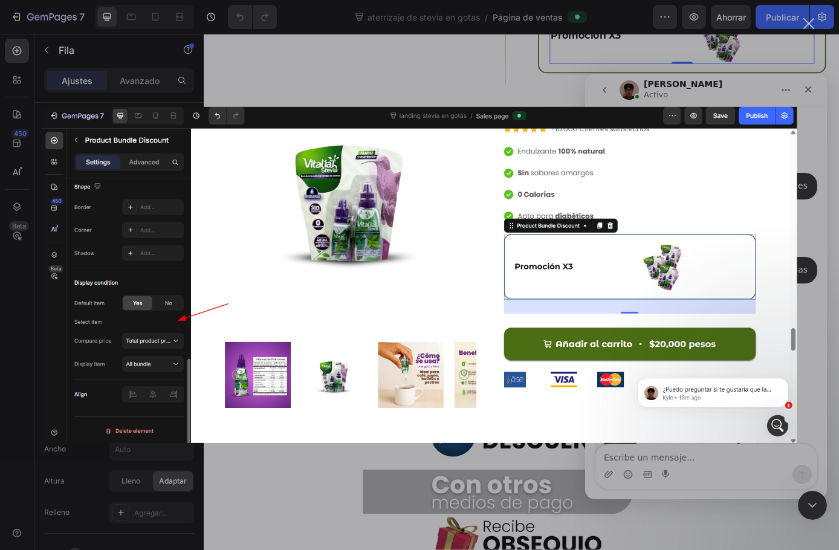
click at [339, 490] on div "Intercom Messenger" at bounding box center [419, 275] width 839 height 550
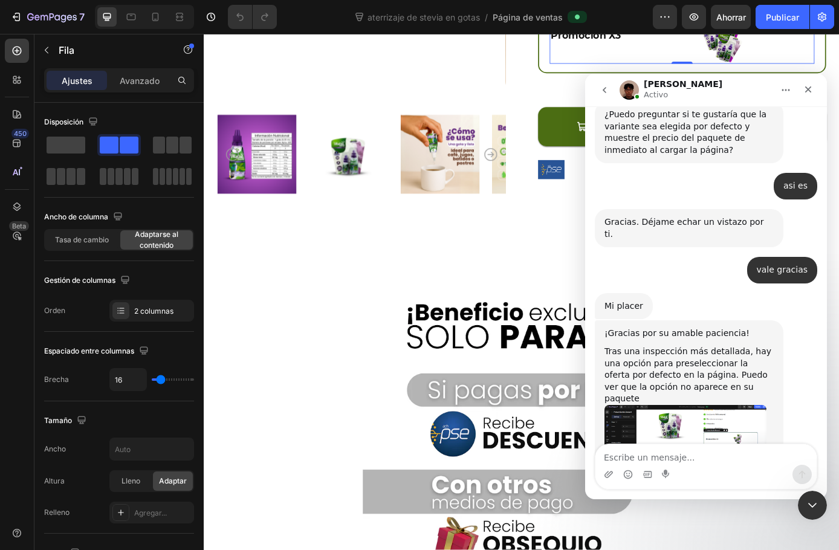
click at [638, 405] on img "Kyle dice…" at bounding box center [686, 441] width 162 height 72
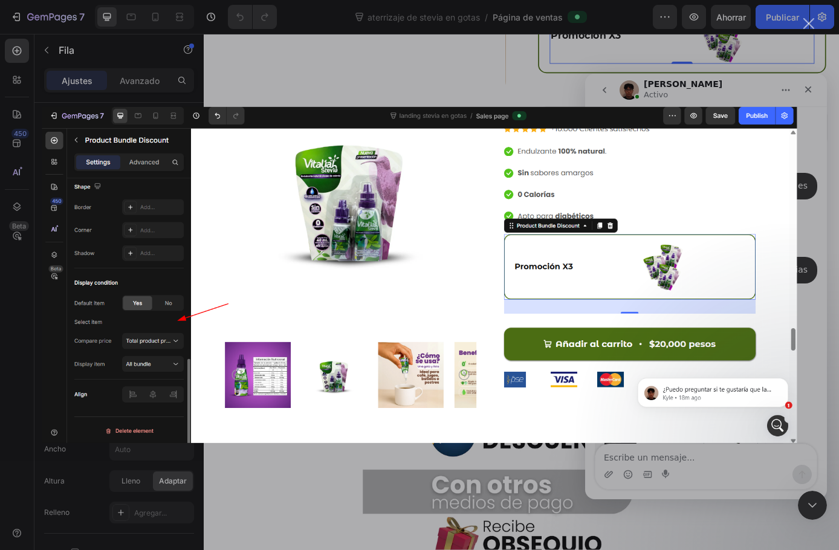
click at [310, 60] on div "Intercom Messenger" at bounding box center [419, 275] width 839 height 550
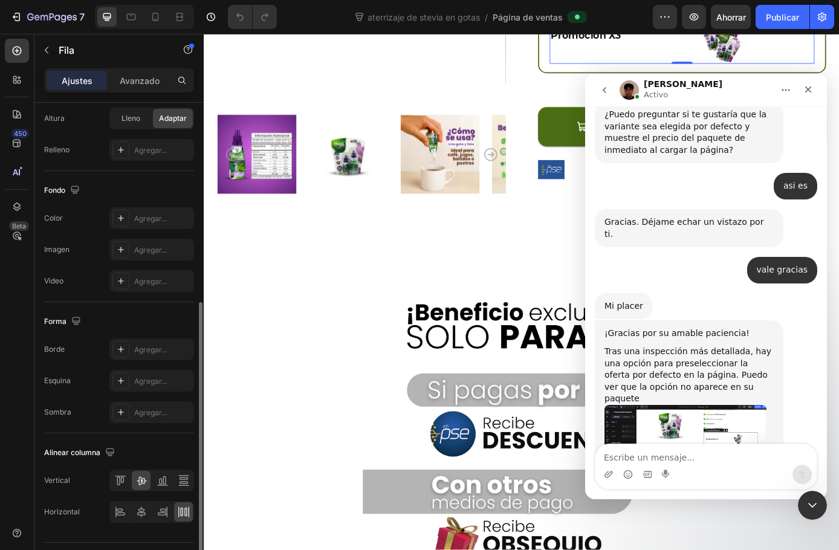
scroll to position [394, 0]
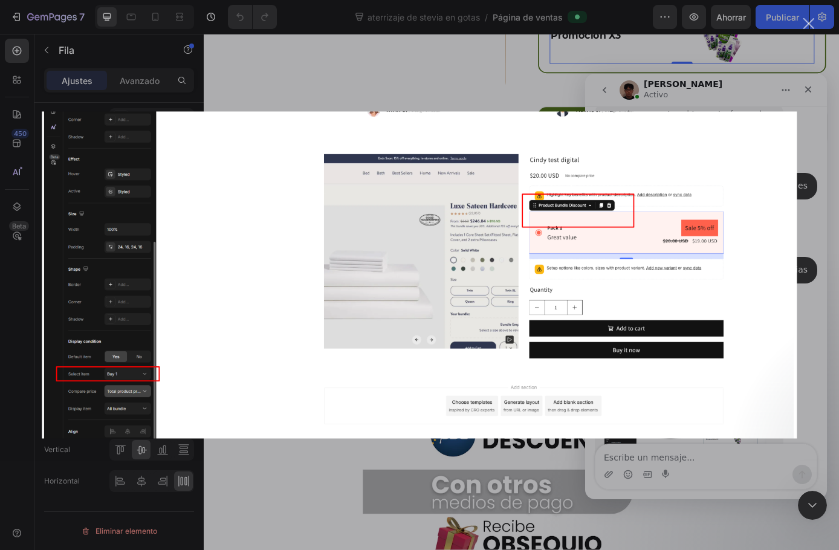
click at [589, 461] on div "Intercom Messenger" at bounding box center [419, 275] width 839 height 550
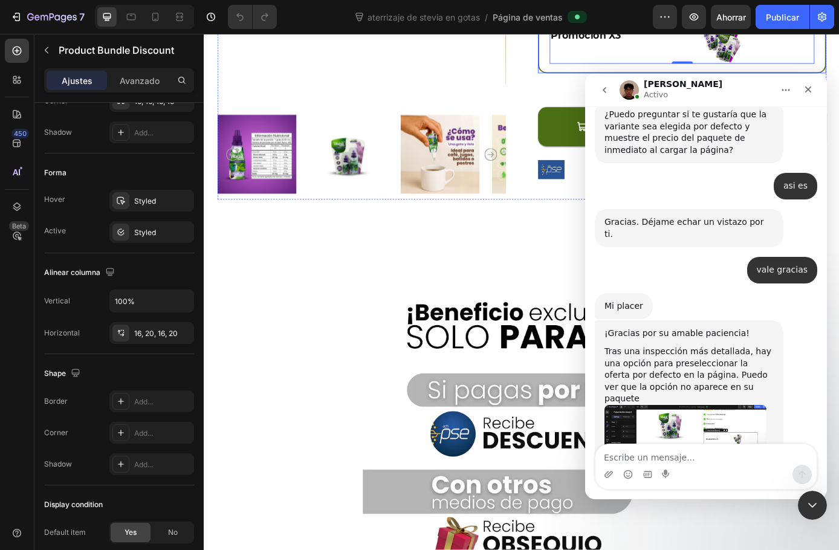
click at [587, 79] on div "Promoción X3 Text Block Image Row 0" at bounding box center [749, 37] width 329 height 85
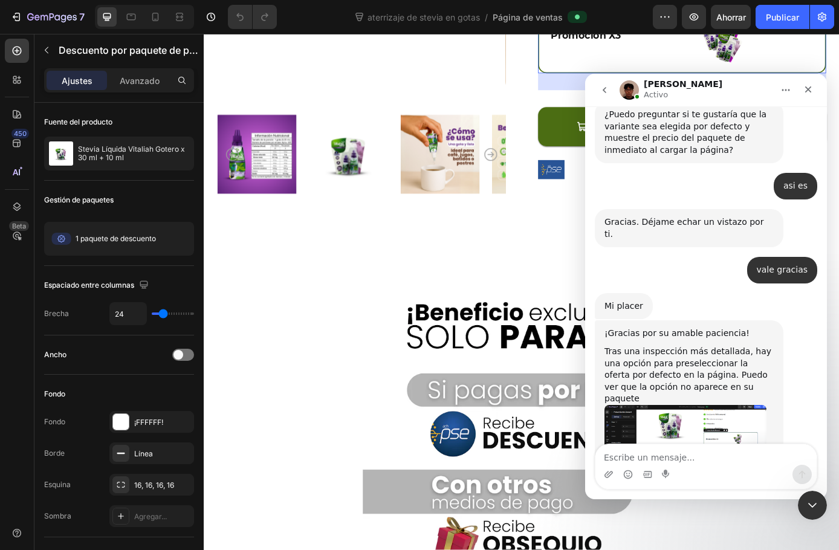
click at [622, 405] on img "Kyle dice…" at bounding box center [686, 441] width 162 height 72
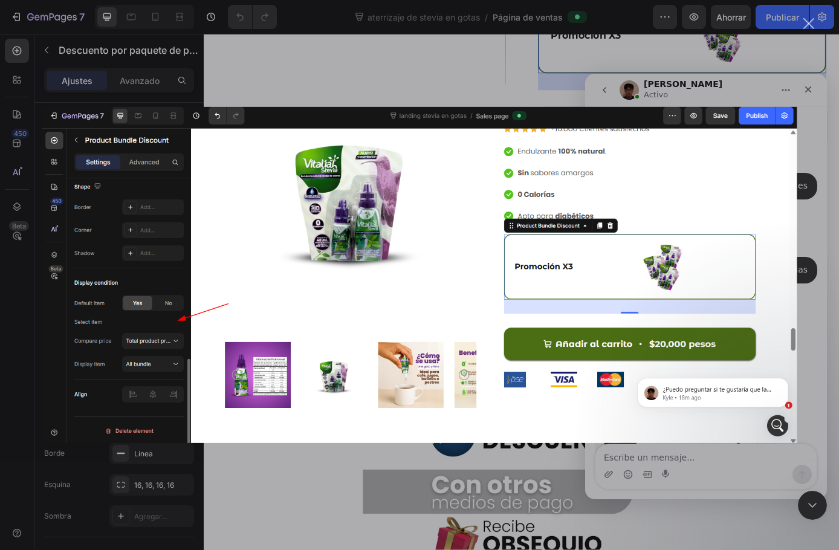
click at [315, 507] on div "Intercom Messenger" at bounding box center [419, 275] width 839 height 550
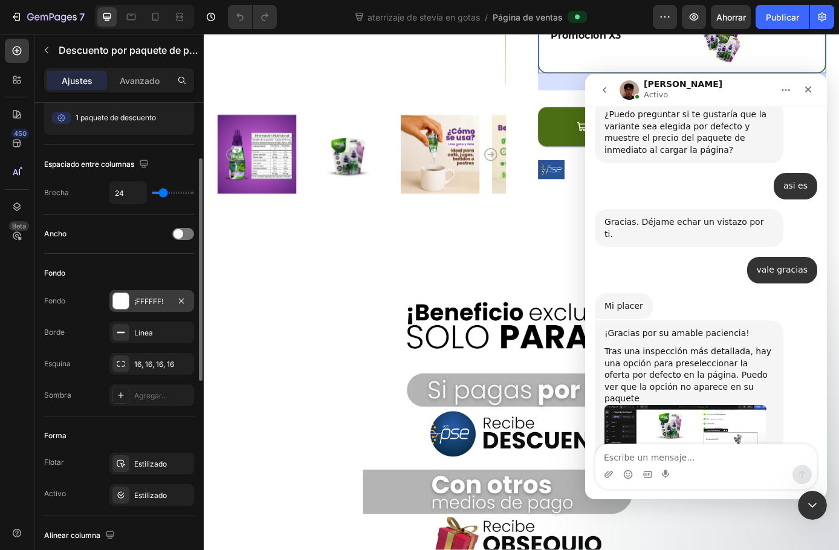
scroll to position [242, 0]
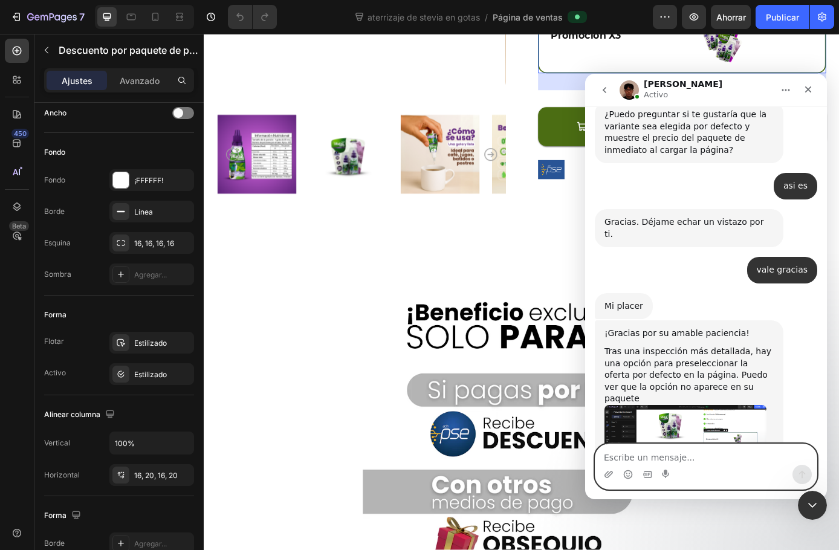
click at [680, 459] on textarea "Escribe un mensaje..." at bounding box center [706, 454] width 221 height 21
type textarea "No te entiendo"
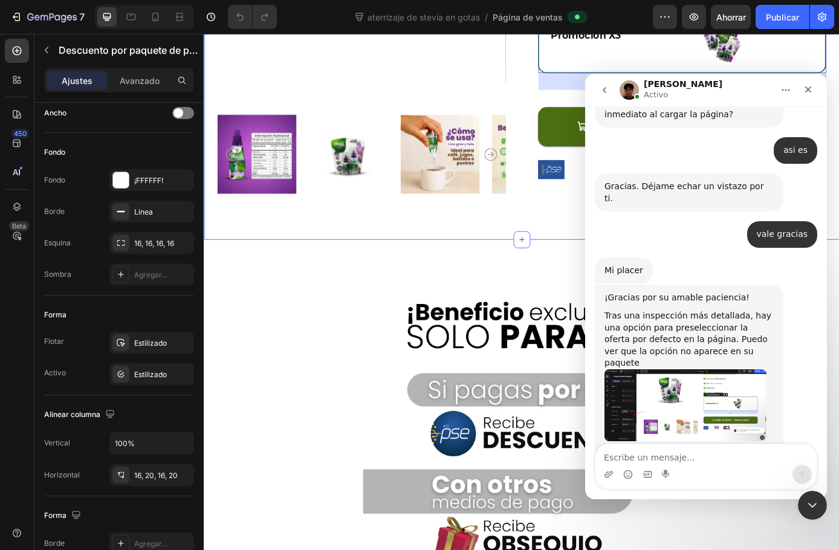
drag, startPoint x: 422, startPoint y: 109, endPoint x: 443, endPoint y: 131, distance: 30.4
click at [422, 109] on div "Product Images Stevia Liquida Vitaliah Gotero x 30 ml + 10 ml Product Title Ico…" at bounding box center [567, 0] width 726 height 537
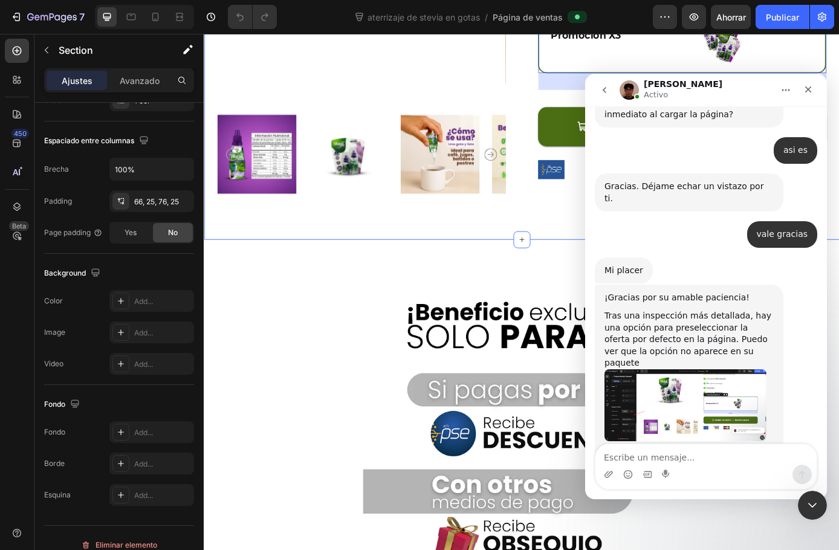
scroll to position [0, 0]
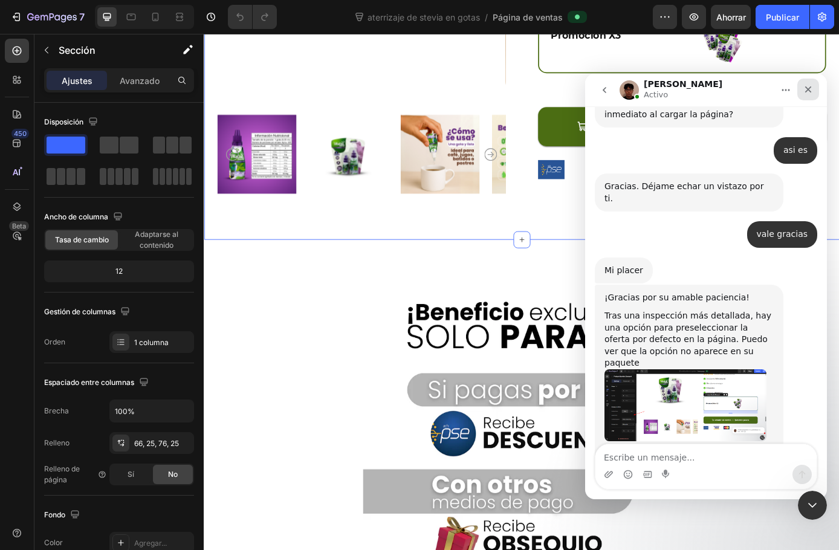
click at [807, 91] on icon "Cerrar" at bounding box center [808, 89] width 7 height 7
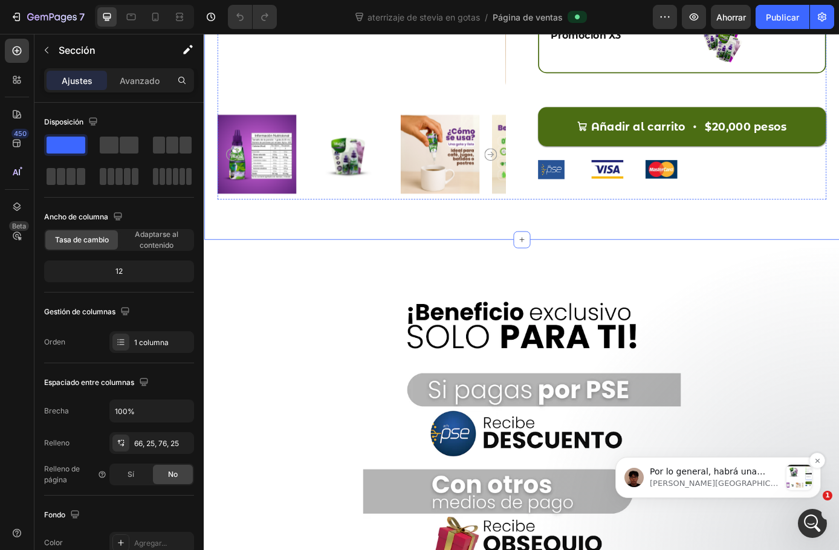
scroll to position [2851, 0]
click at [771, 479] on p "Kyle • Ahora" at bounding box center [715, 483] width 131 height 11
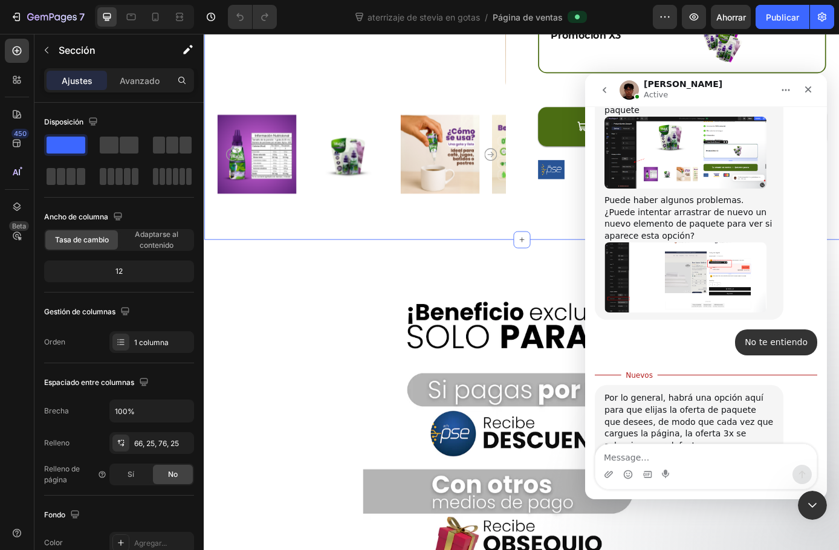
scroll to position [2871, 0]
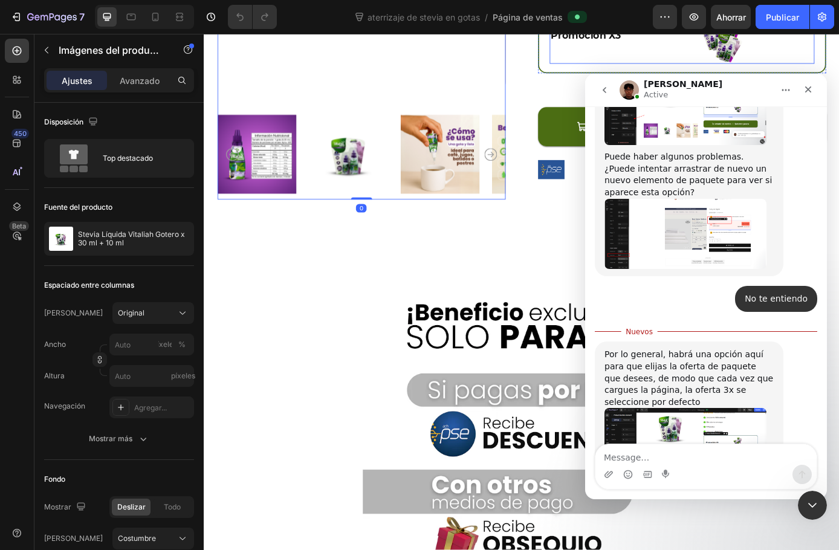
click at [606, 68] on div "Promoción X3 Text Block" at bounding box center [640, 36] width 83 height 63
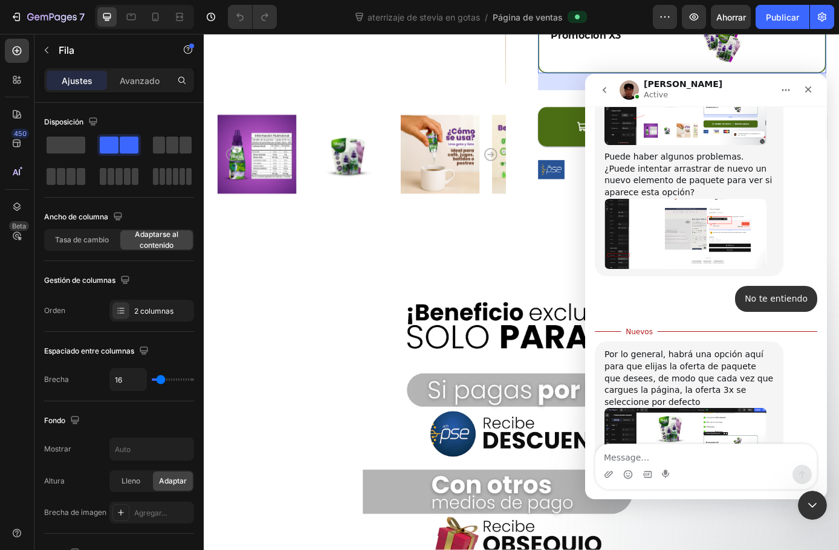
click at [586, 79] on div "Promoción X3 Text Block Image Row" at bounding box center [749, 37] width 329 height 85
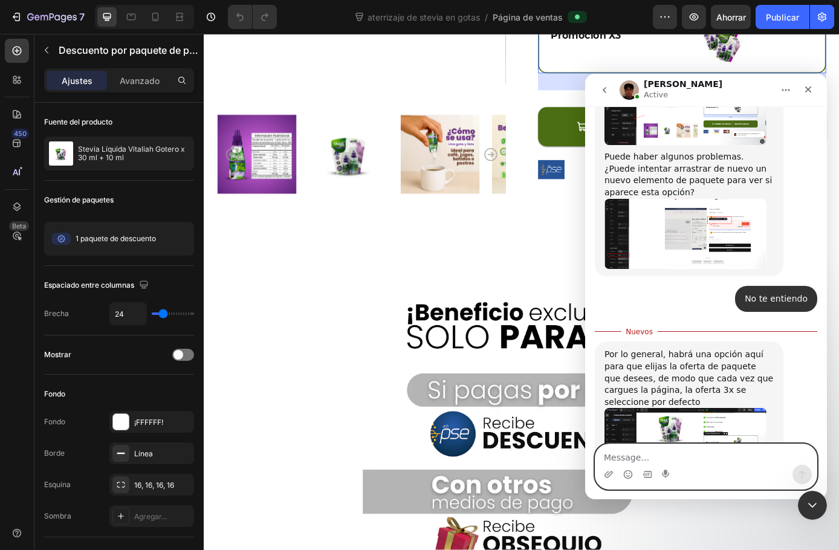
click at [618, 456] on textarea "Message…" at bounding box center [706, 454] width 221 height 21
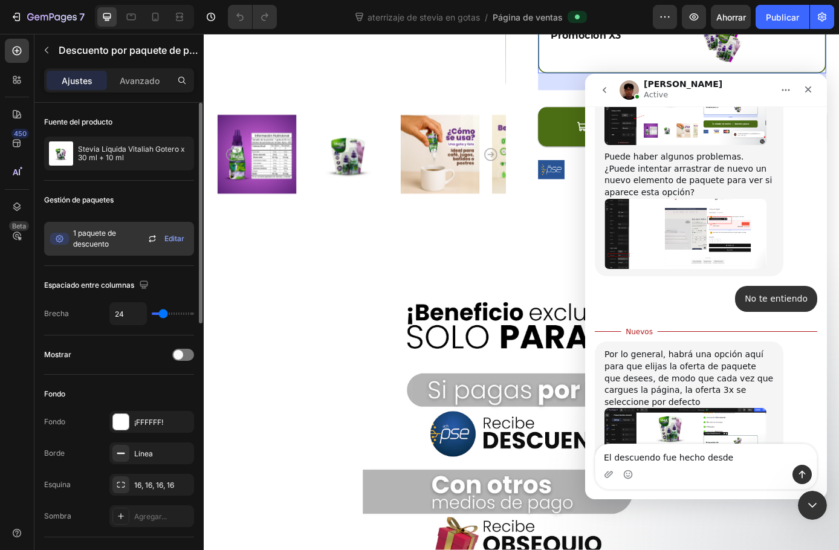
click at [123, 239] on span "1 paquete de descuento" at bounding box center [109, 239] width 72 height 22
click at [172, 238] on font "Editar" at bounding box center [174, 238] width 20 height 9
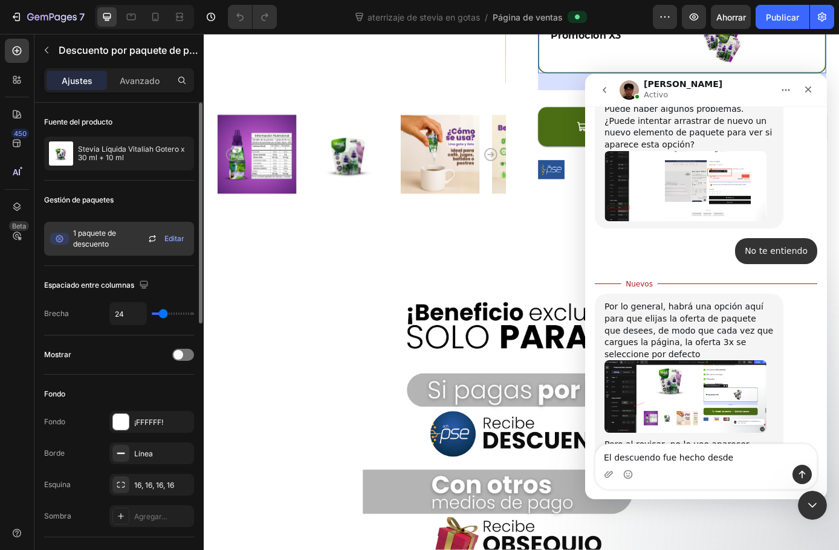
scroll to position [2823, 0]
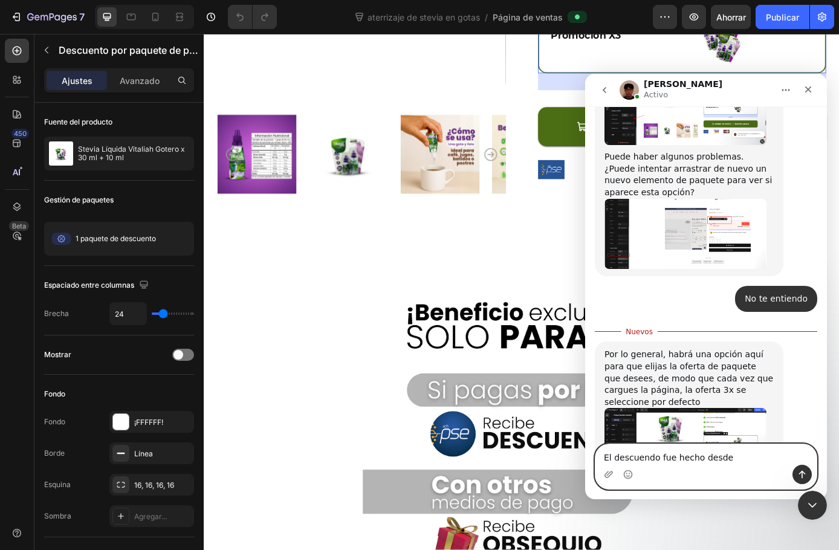
drag, startPoint x: 677, startPoint y: 461, endPoint x: 587, endPoint y: 466, distance: 89.6
click at [587, 466] on div "El descuendo fue hecho desde El descuendo fue hecho desde" at bounding box center [706, 467] width 242 height 46
type textarea "el combo y el descuento fueron hechos desde aca"
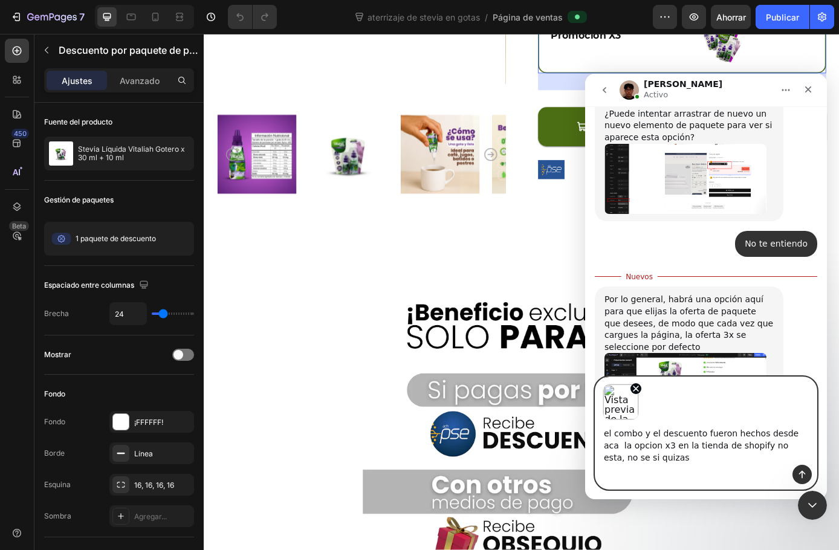
scroll to position [2890, 0]
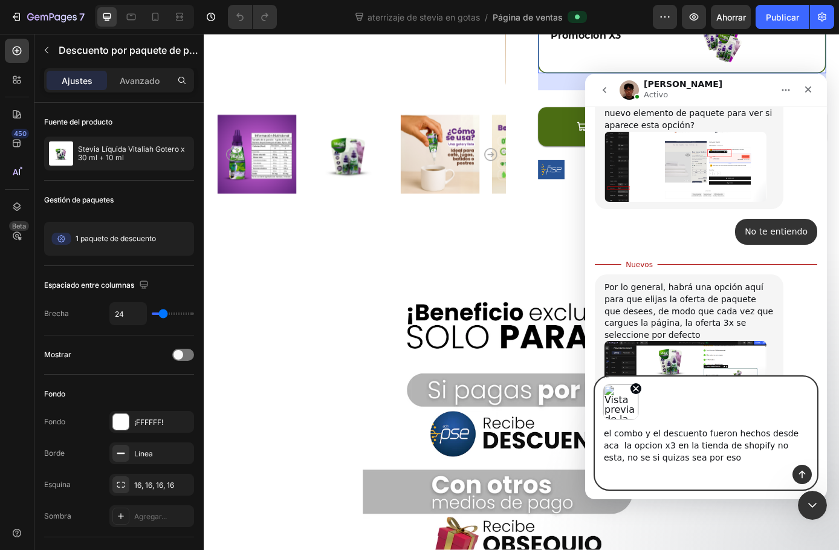
click at [618, 447] on textarea "el combo y el descuento fueron hechos desde aca la opcion x3 en la tienda de sh…" at bounding box center [706, 442] width 221 height 45
click at [585, 74] on lt-span "opci ó n" at bounding box center [585, 74] width 0 height 0
click at [713, 448] on textarea "el combo y el descuento fueron hechos desde aca la opción x3 en la tienda de sh…" at bounding box center [706, 442] width 221 height 45
click at [617, 461] on textarea "el combo y el descuento fueron hechos desde aca la opción x3 en la tienda de sh…" at bounding box center [706, 442] width 221 height 45
click at [585, 74] on lt-span "quizás" at bounding box center [585, 74] width 0 height 0
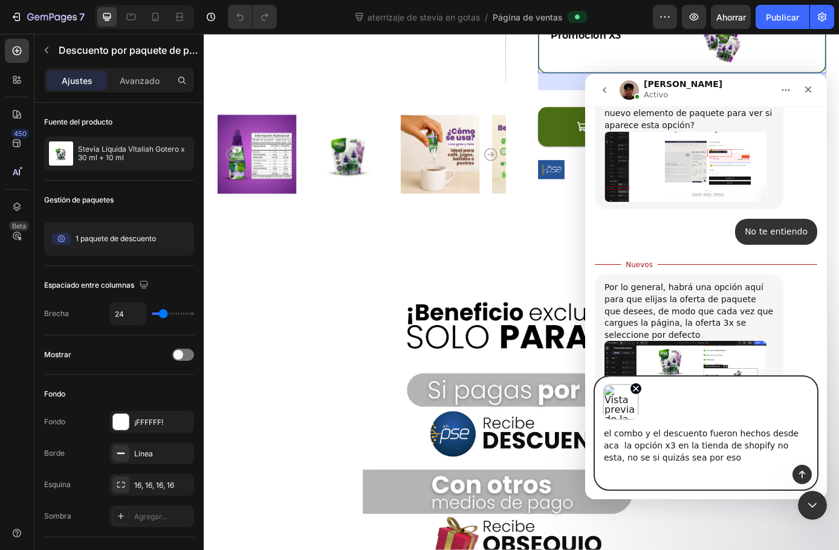
click at [713, 447] on textarea "el combo y el descuento fueron hechos desde aca la opción x3 en la tienda de sh…" at bounding box center [706, 442] width 221 height 45
click at [585, 74] on lt-em "Spotify" at bounding box center [585, 74] width 0 height 0
click at [751, 449] on textarea "el combo y el descuento fueron hechos desde aca la opción x3 en la tienda de Sp…" at bounding box center [706, 442] width 221 height 45
click at [585, 74] on lt-span "est á" at bounding box center [585, 74] width 0 height 0
click at [784, 447] on textarea "el combo y el descuento fueron hechos desde aca la opción x3 en la tienda de Sp…" at bounding box center [706, 442] width 221 height 45
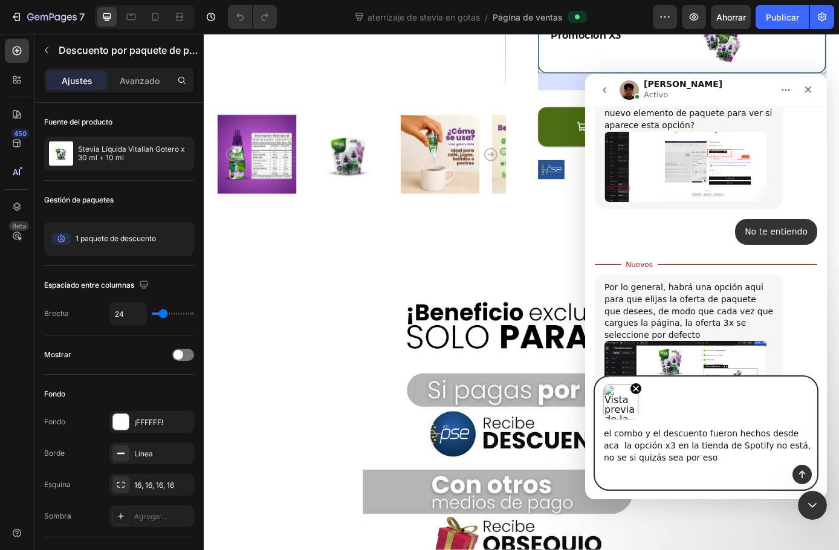
click at [585, 74] on lt-span "sí" at bounding box center [585, 74] width 0 height 0
click at [776, 444] on textarea "el combo y el descuento fueron hechos desde aca la opción x3 en la tienda de Sp…" at bounding box center [706, 442] width 221 height 45
click at [585, 74] on lt-em "sé" at bounding box center [585, 74] width 0 height 0
click at [787, 434] on textarea "el combo y el descuento fueron hechos desde aca la opción x3 en la tienda de Sp…" at bounding box center [706, 442] width 221 height 45
click at [585, 74] on lt-span "acá" at bounding box center [585, 74] width 0 height 0
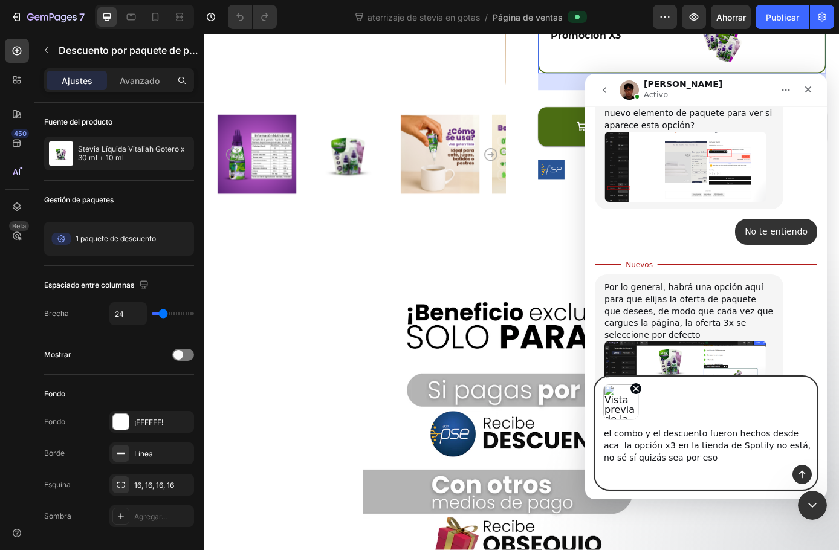
type textarea "el combo y el descuento fueron hechos desde acá la opción x3 en la tienda de Sp…"
click at [695, 456] on textarea "el combo y el descuento fueron hechos desde acá la opción x3 en la tienda de Sp…" at bounding box center [706, 442] width 221 height 45
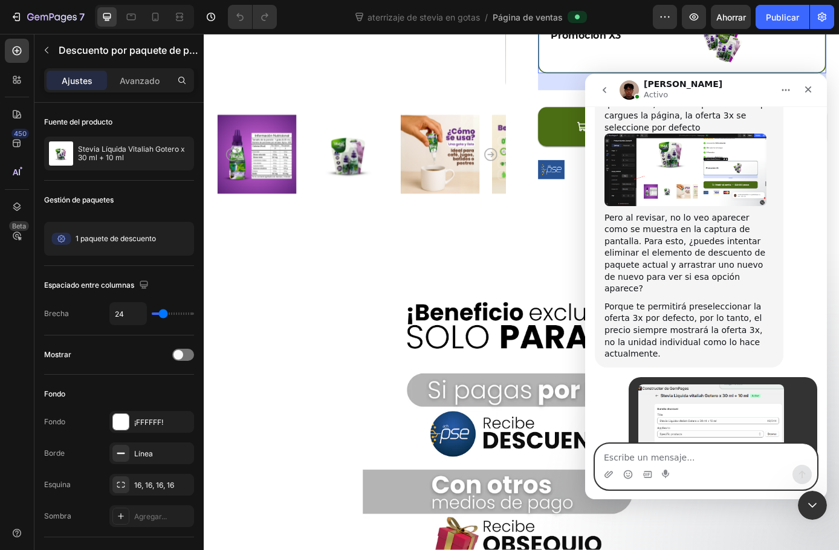
scroll to position [3102, 0]
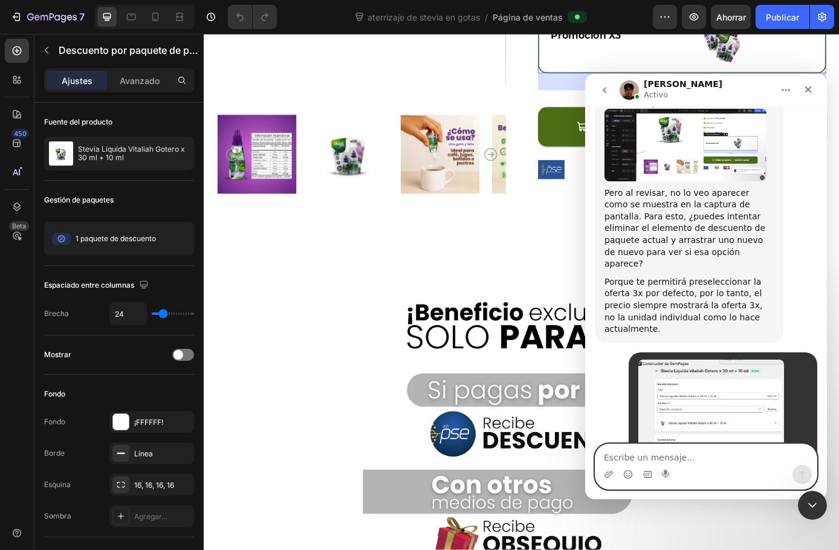
click at [661, 453] on textarea "Escribe un mensaje..." at bounding box center [706, 454] width 221 height 21
type textarea "sii"
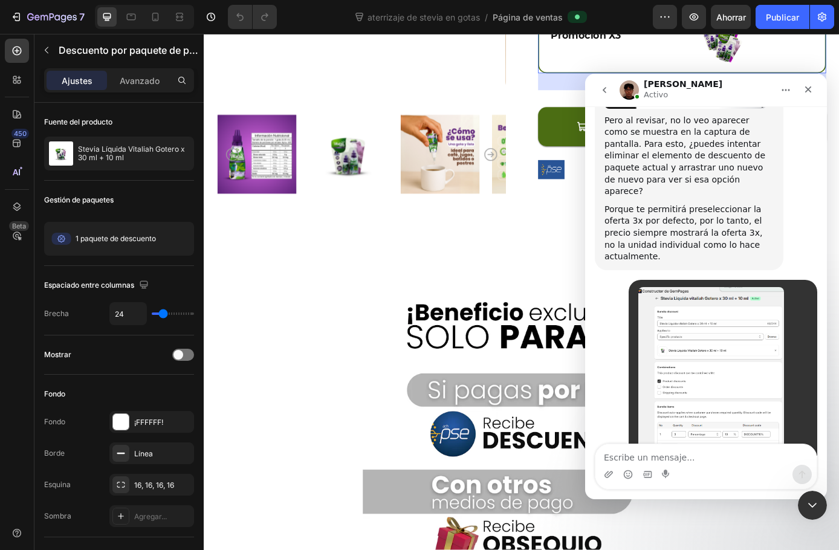
scroll to position [3174, 0]
click at [707, 452] on textarea "Escribe un mensaje..." at bounding box center [706, 454] width 221 height 21
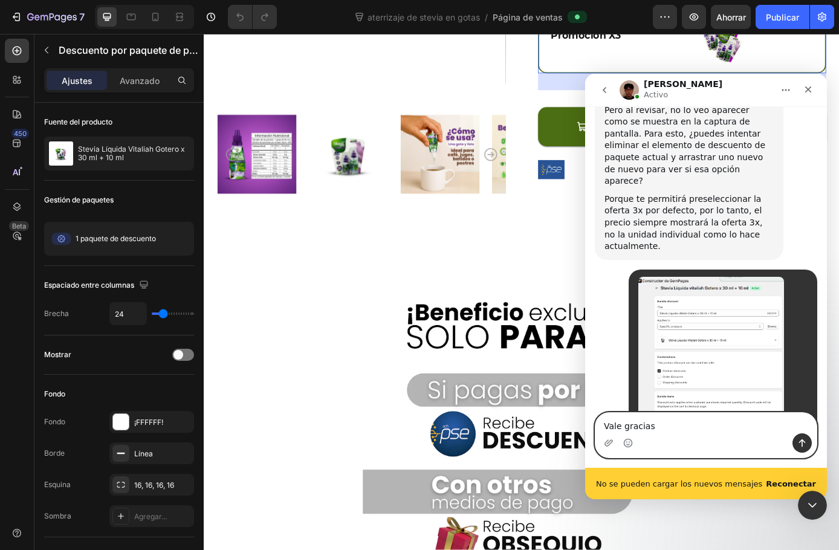
scroll to position [3206, 0]
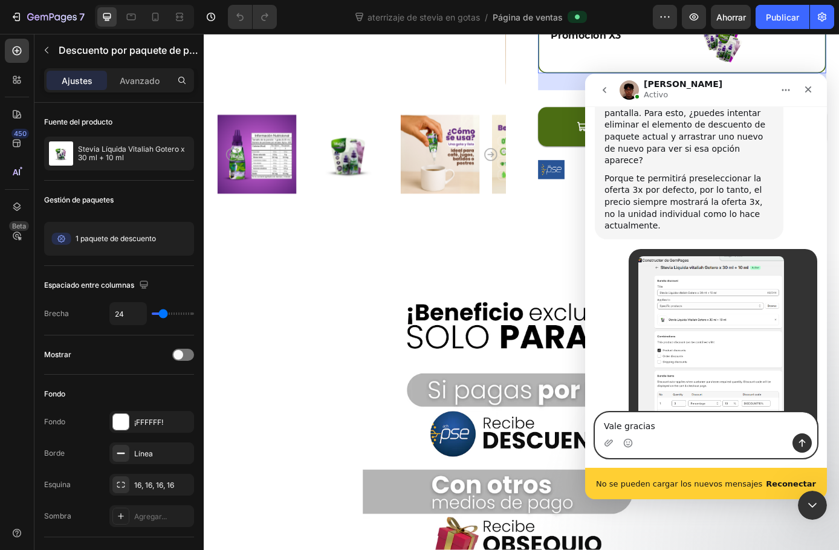
type textarea "Vale gracias"
click at [670, 435] on div "Intercom Messenger" at bounding box center [706, 442] width 221 height 19
click at [671, 429] on textarea "Vale gracias" at bounding box center [706, 423] width 221 height 21
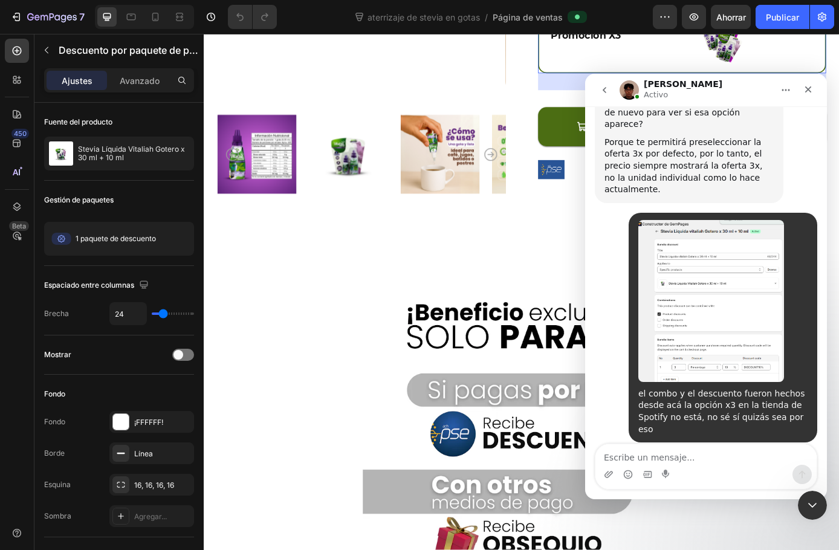
click at [793, 499] on div "Se ha reconectado correctamente" at bounding box center [706, 499] width 242 height 0
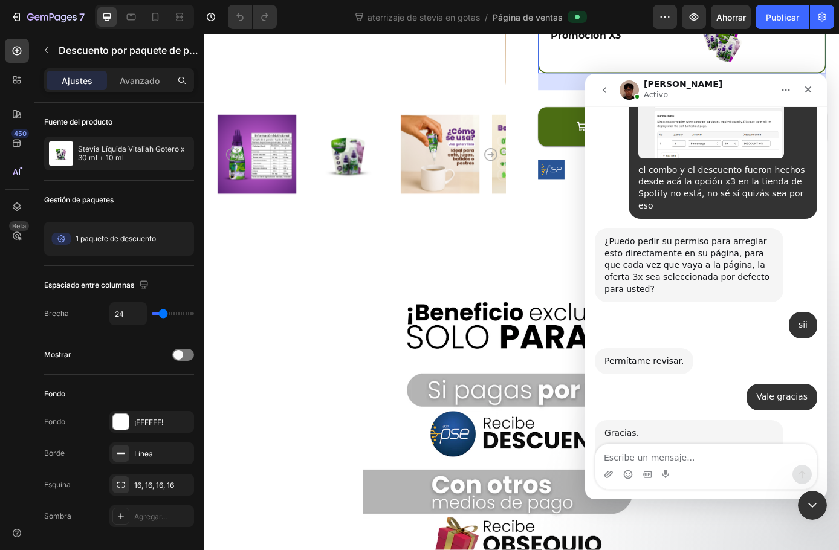
scroll to position [3480, 0]
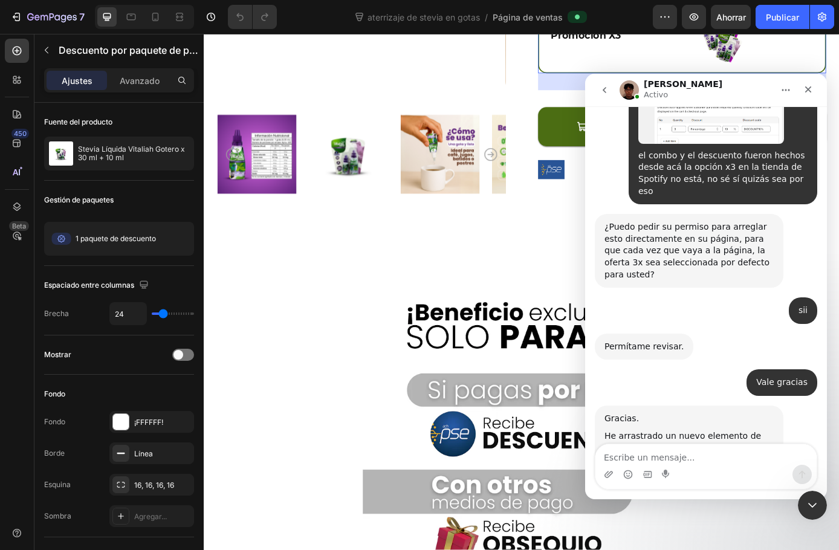
click at [645, 455] on img "Kyle dice…" at bounding box center [686, 491] width 162 height 73
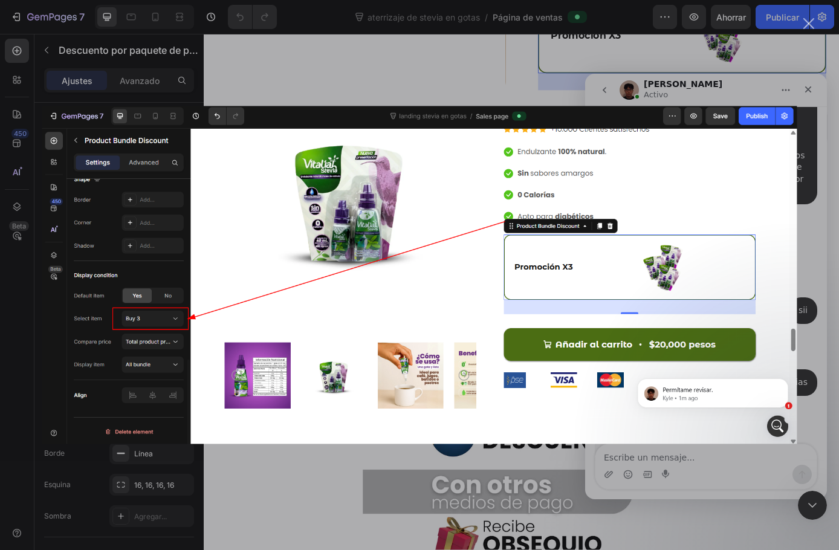
scroll to position [0, 0]
click at [340, 489] on div "Intercom Messenger" at bounding box center [419, 275] width 839 height 550
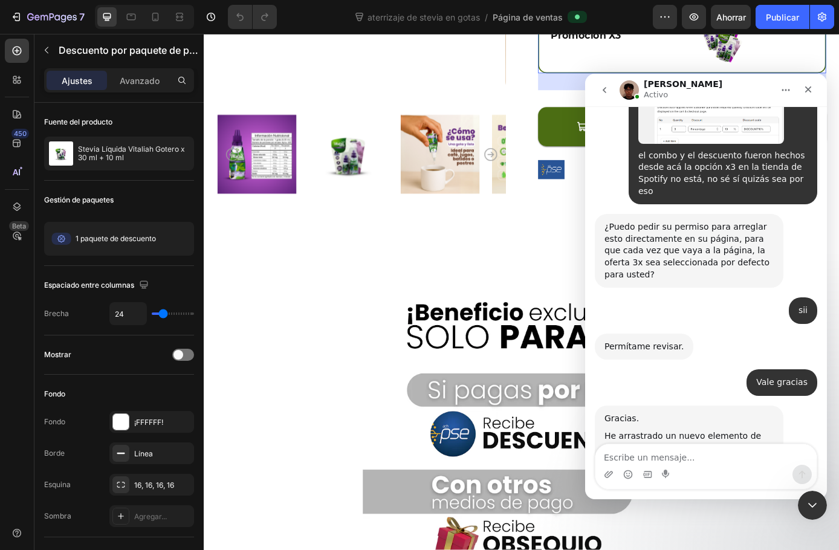
click at [626, 453] on textarea "Escribe un mensaje..." at bounding box center [706, 454] width 221 height 21
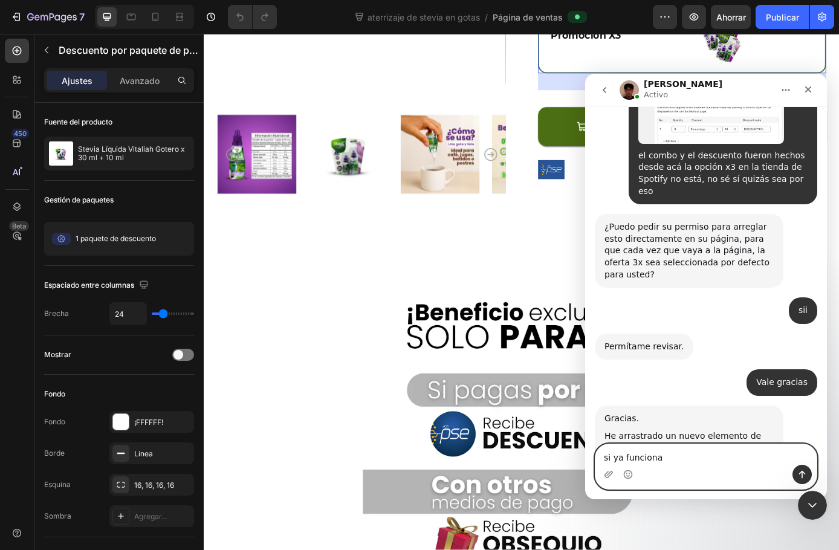
type textarea "si ya funciona"
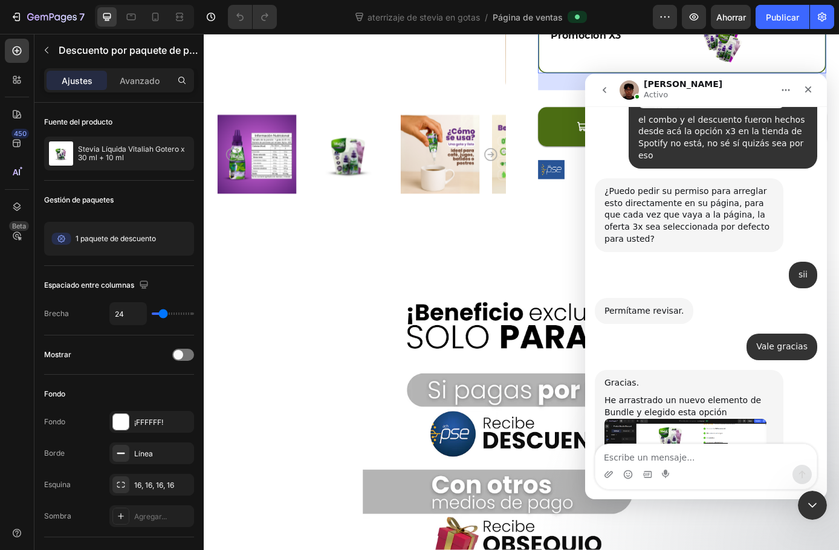
click at [672, 419] on img "Kyle dice…" at bounding box center [686, 455] width 162 height 73
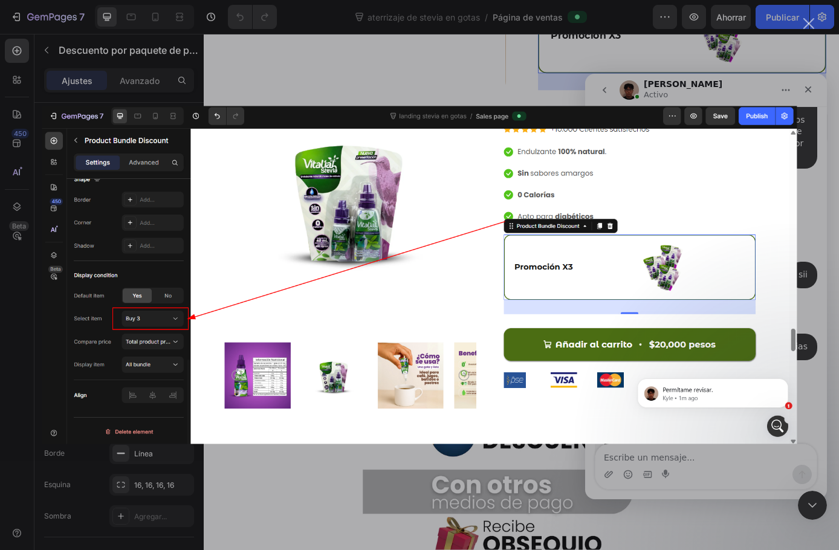
click at [368, 479] on div "Intercom Messenger" at bounding box center [419, 275] width 839 height 550
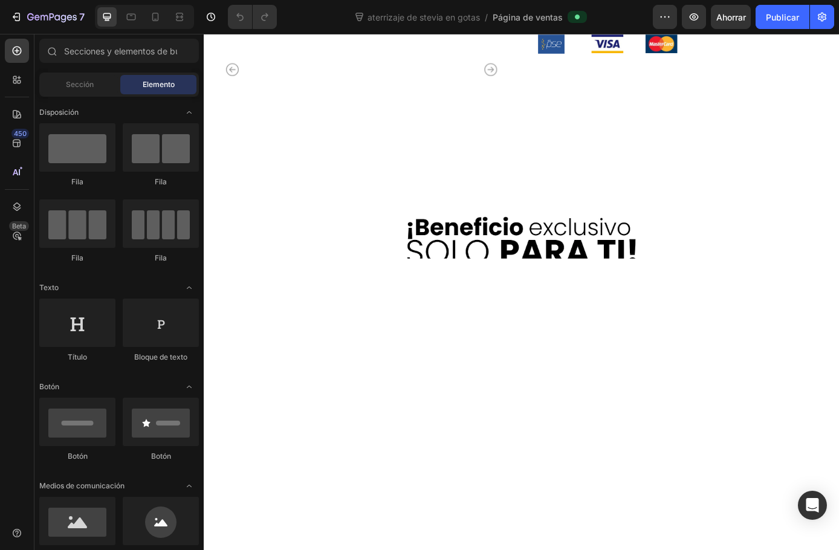
scroll to position [3343, 0]
